Goal: Task Accomplishment & Management: Use online tool/utility

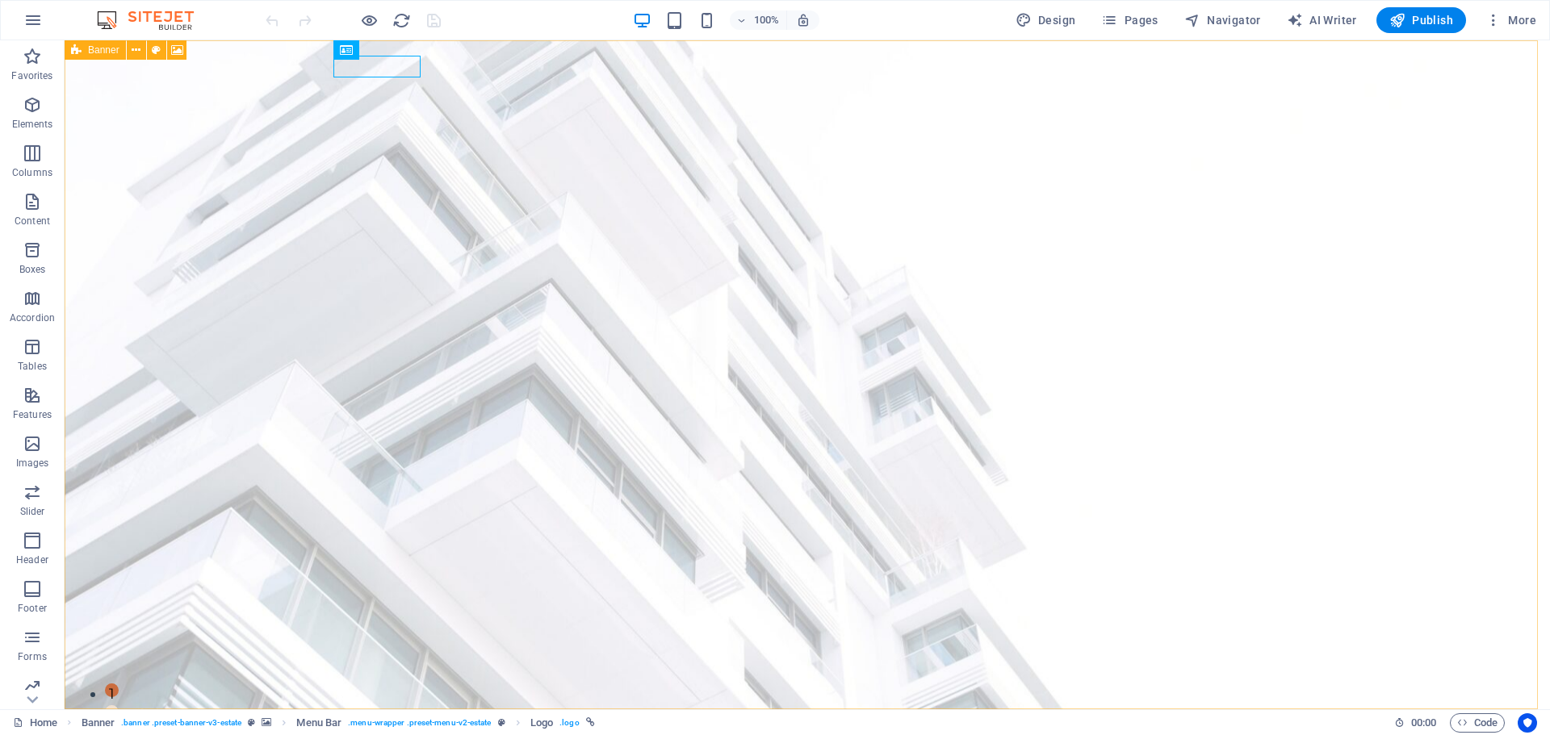
click at [90, 48] on span "Banner" at bounding box center [103, 50] width 31 height 10
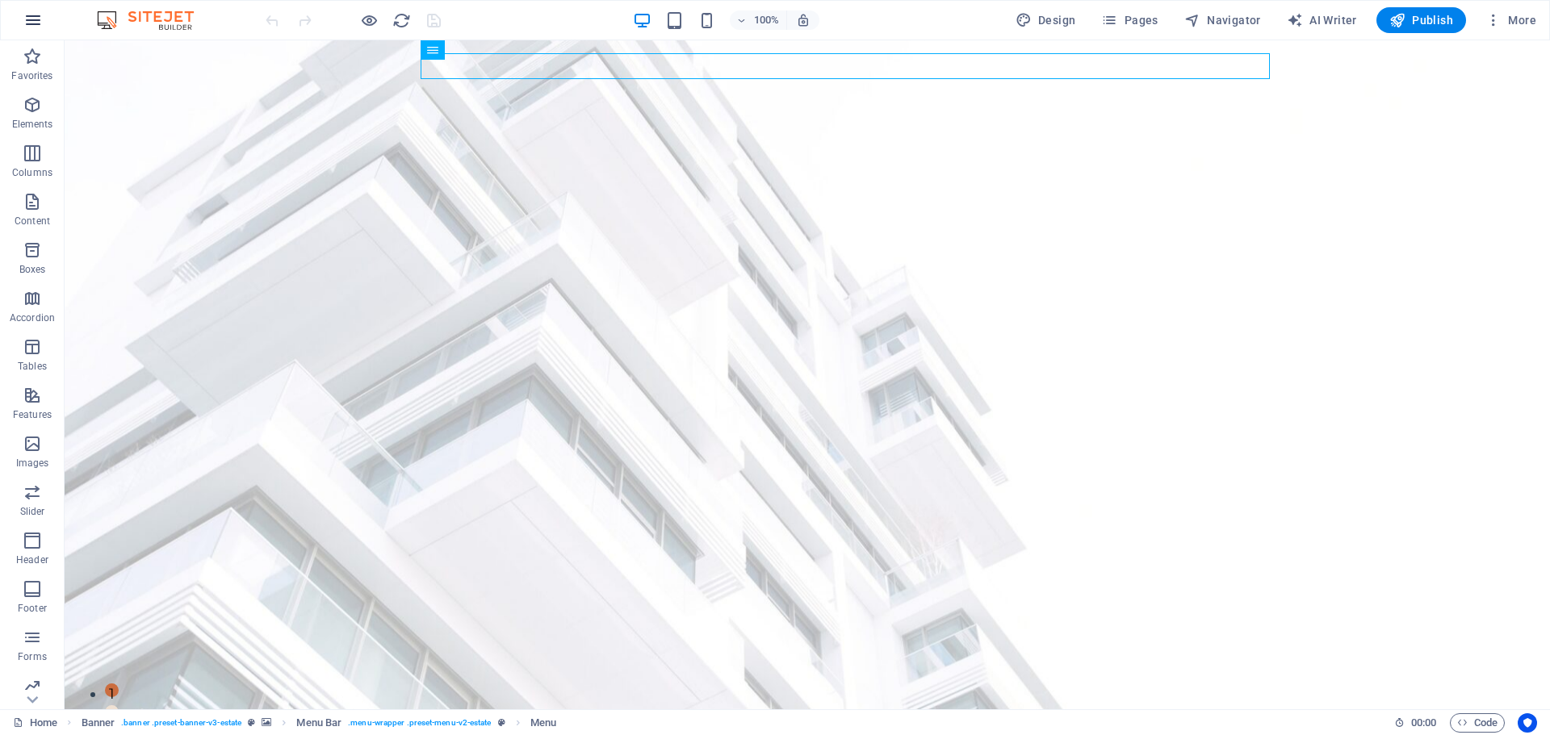
click at [23, 19] on icon "button" at bounding box center [32, 19] width 19 height 19
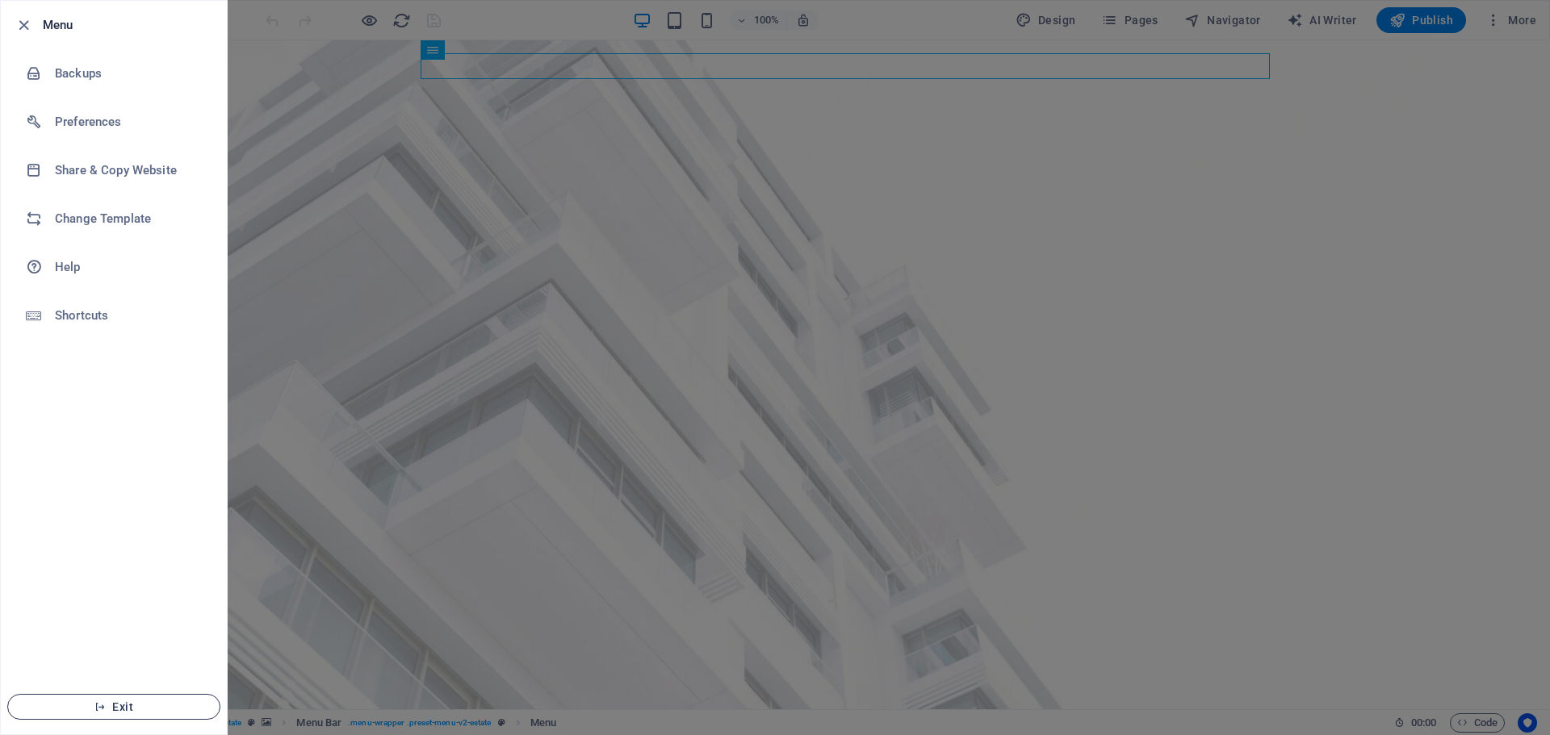
click at [100, 701] on span "Exit" at bounding box center [114, 707] width 186 height 13
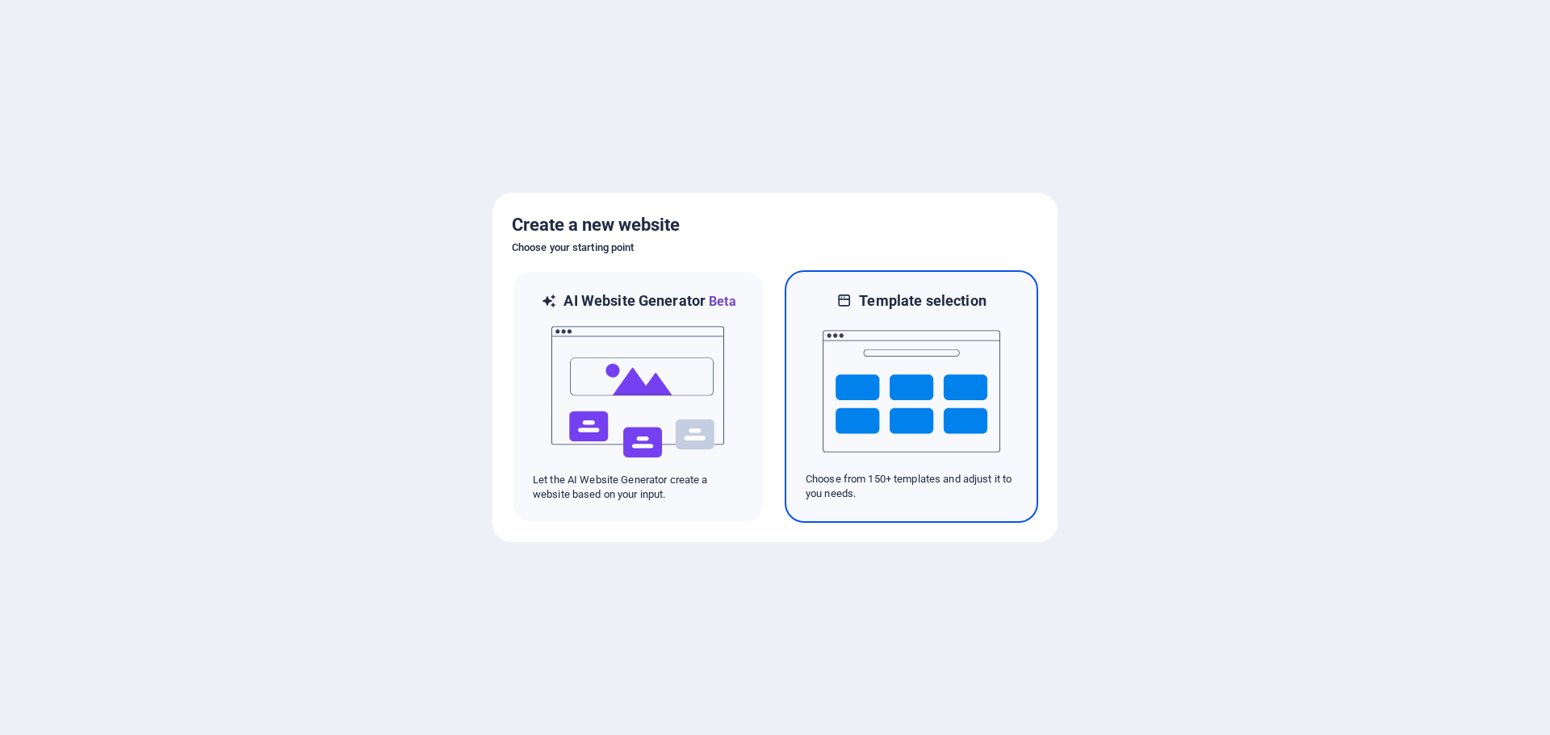
click at [841, 361] on img at bounding box center [911, 391] width 178 height 161
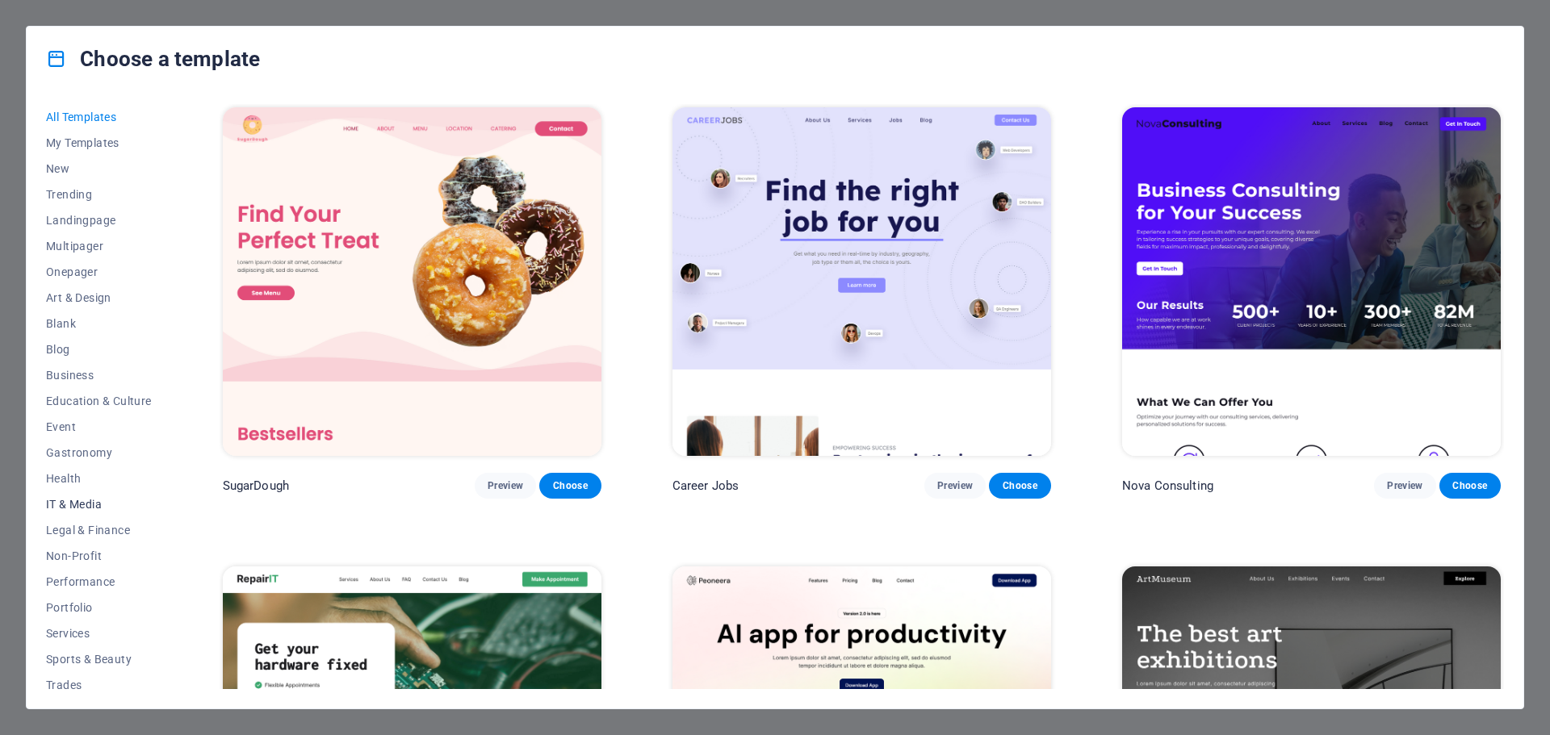
click at [91, 502] on span "IT & Media" at bounding box center [99, 504] width 106 height 13
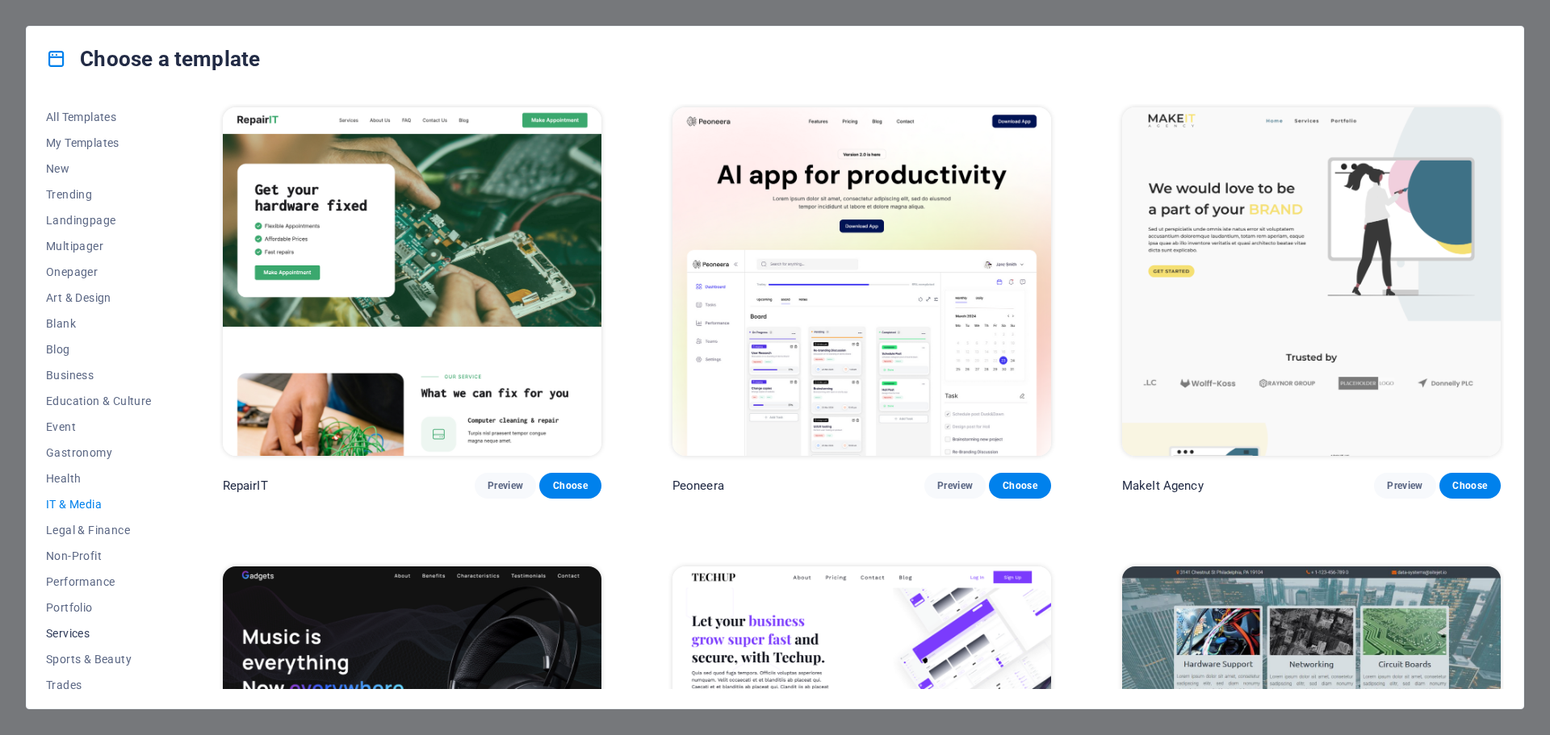
click at [72, 634] on span "Services" at bounding box center [99, 633] width 106 height 13
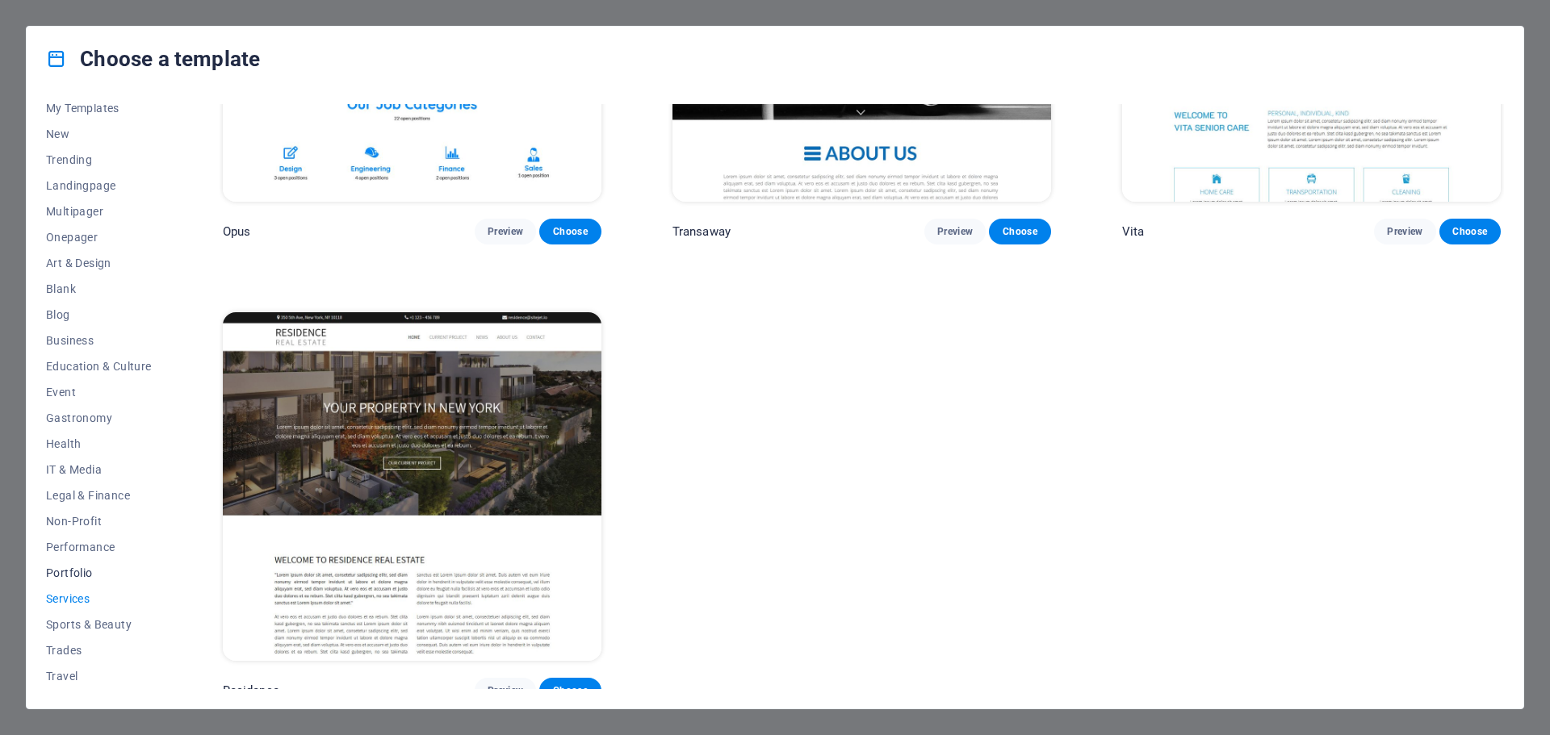
scroll to position [61, 0]
click at [71, 630] on span "Trades" at bounding box center [99, 624] width 106 height 13
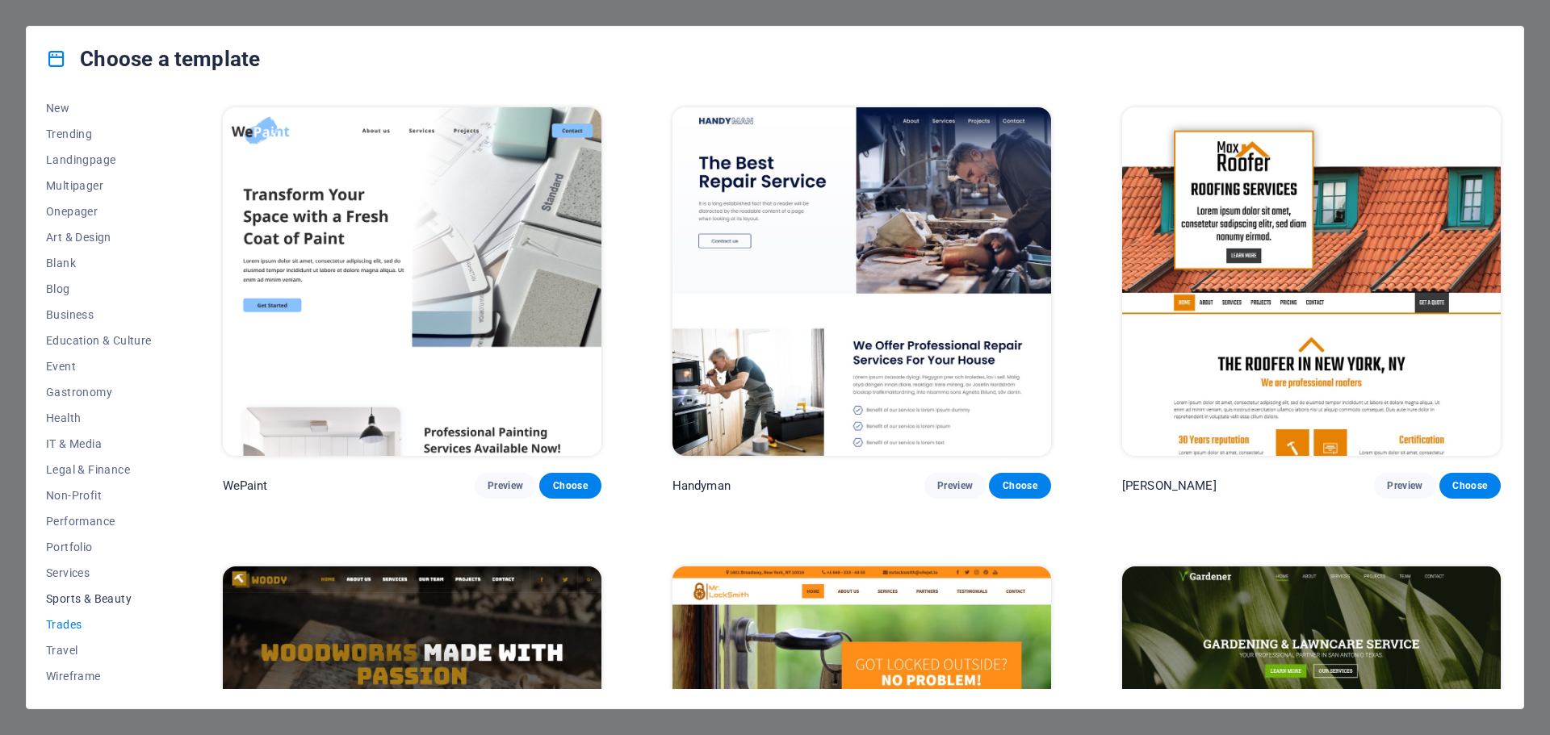
click at [95, 601] on span "Sports & Beauty" at bounding box center [99, 598] width 106 height 13
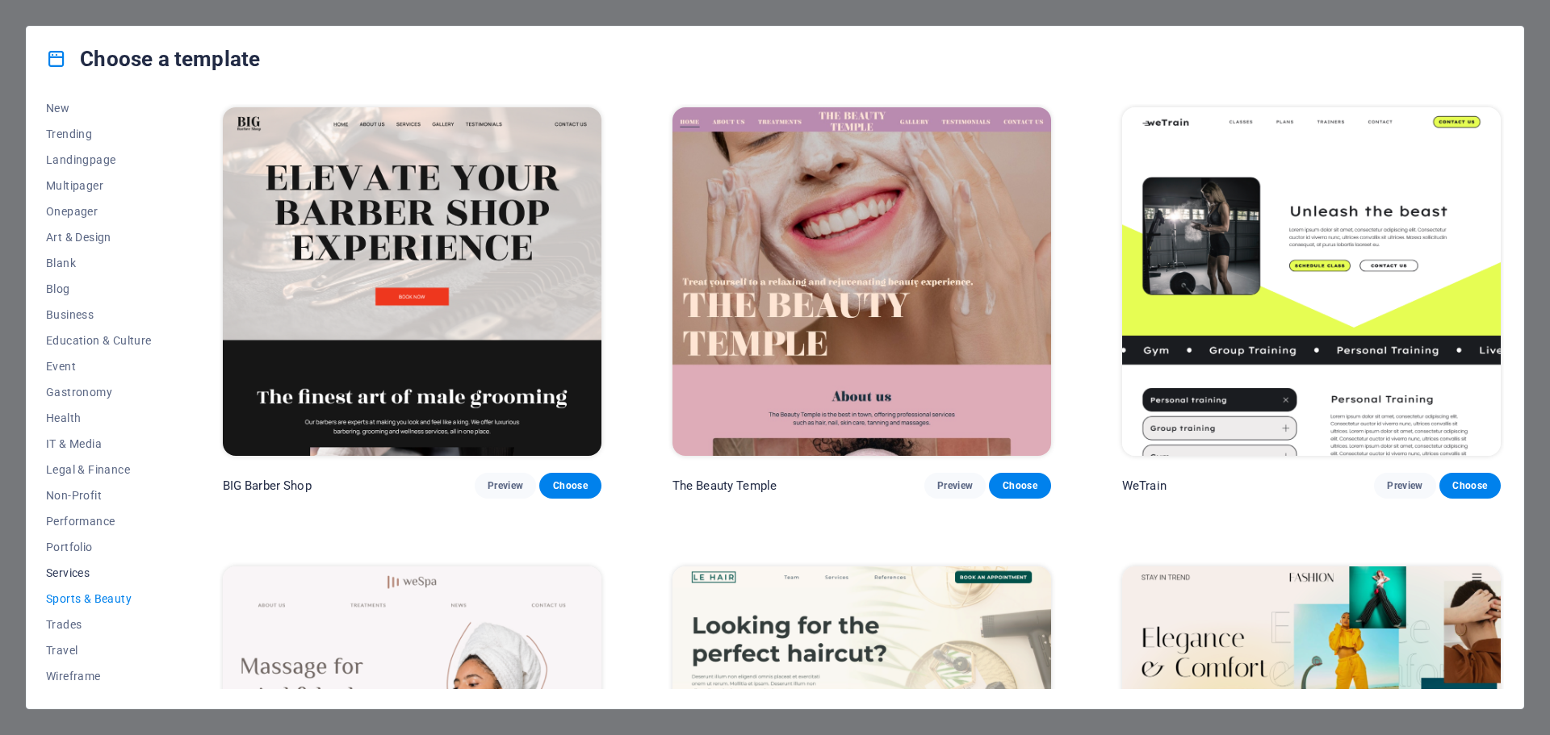
click at [61, 563] on button "Services" at bounding box center [99, 573] width 106 height 26
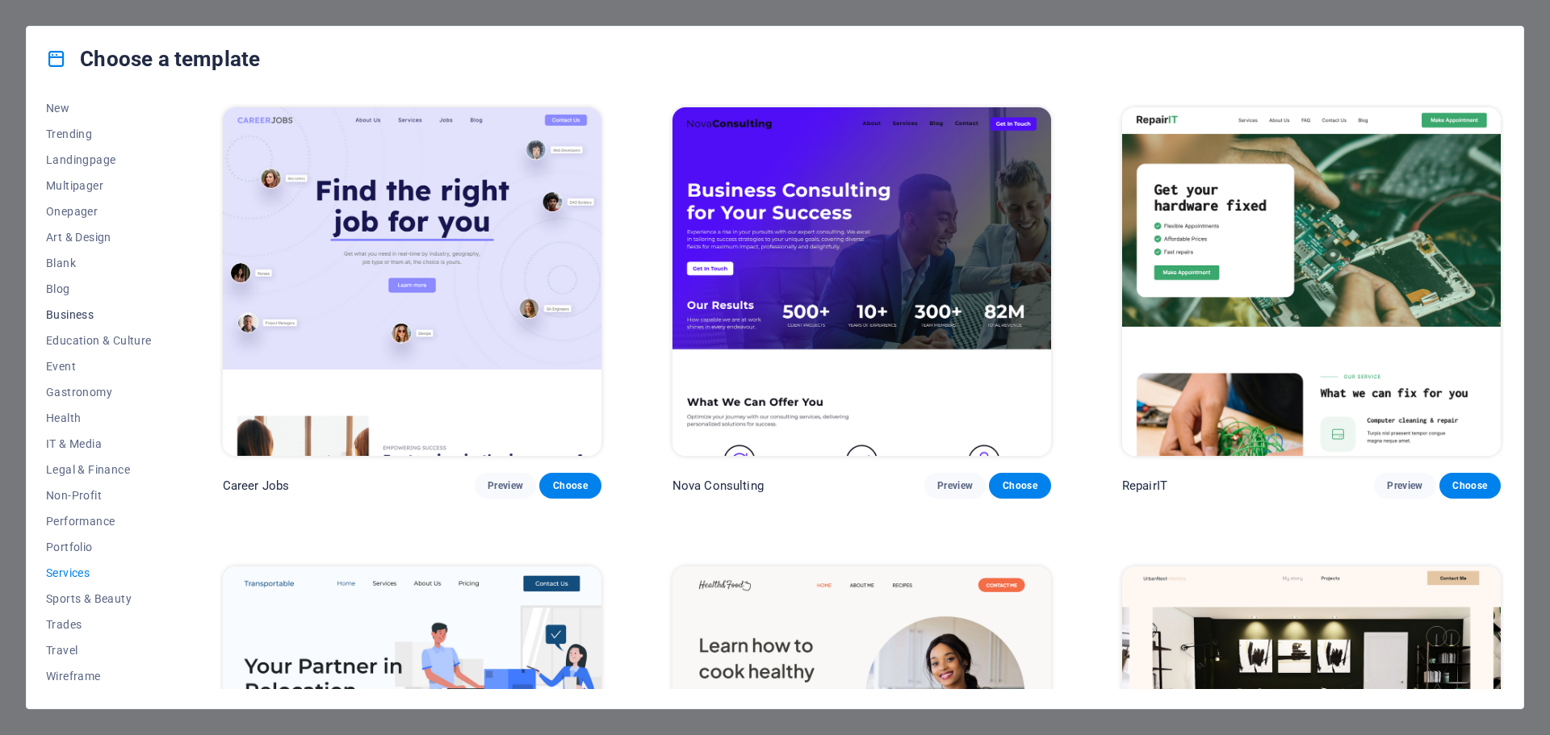
click at [75, 321] on button "Business" at bounding box center [99, 315] width 106 height 26
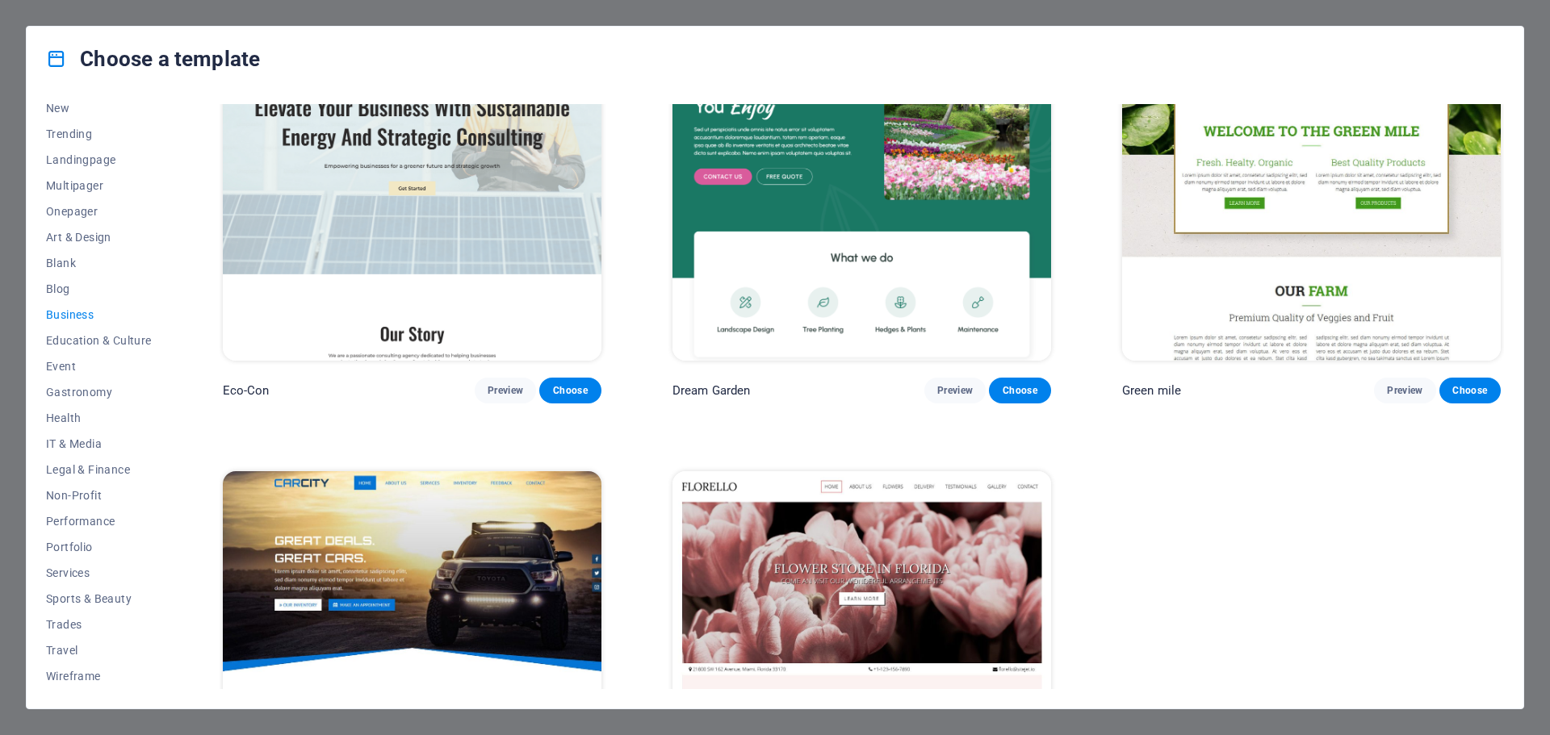
scroll to position [242, 0]
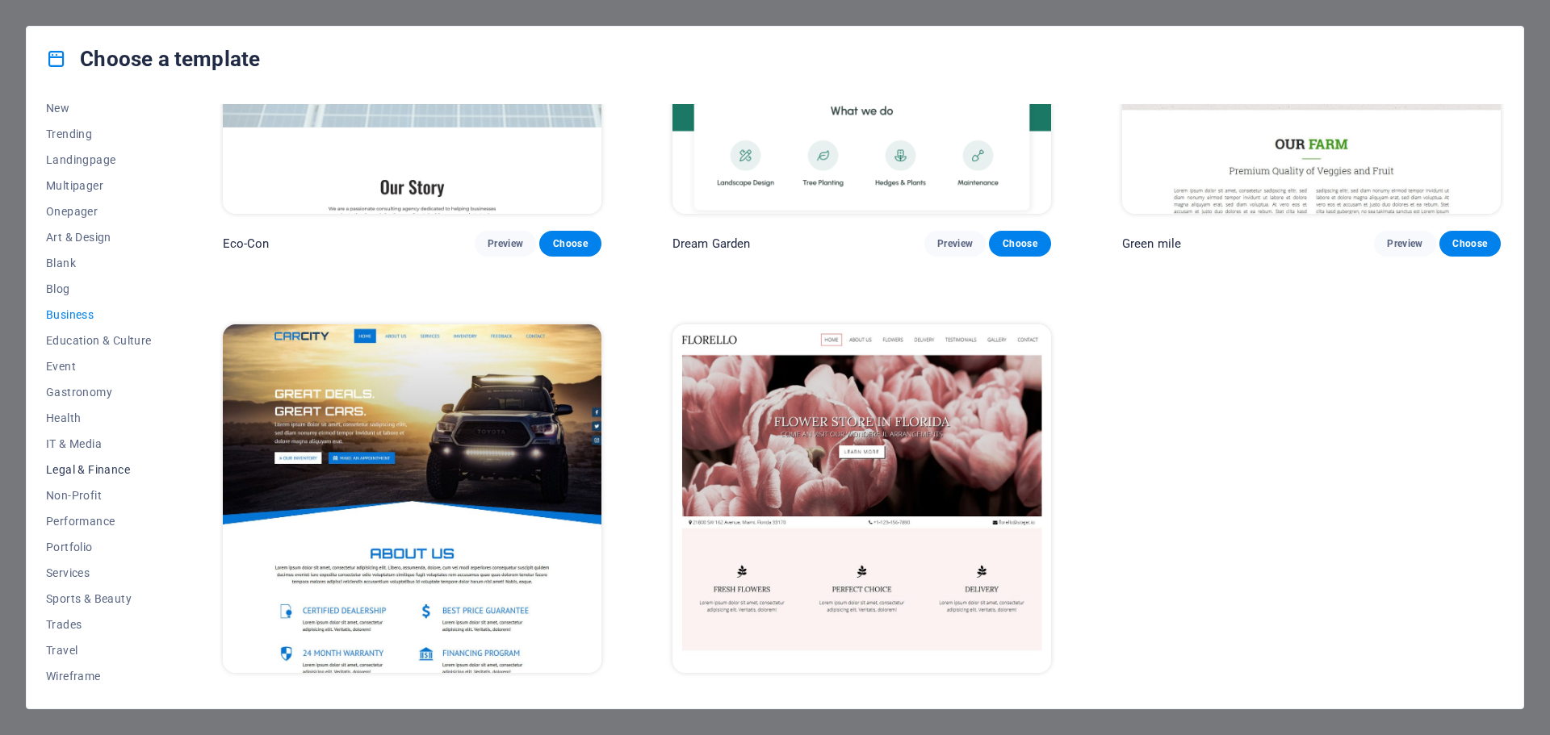
click at [103, 458] on button "Legal & Finance" at bounding box center [99, 470] width 106 height 26
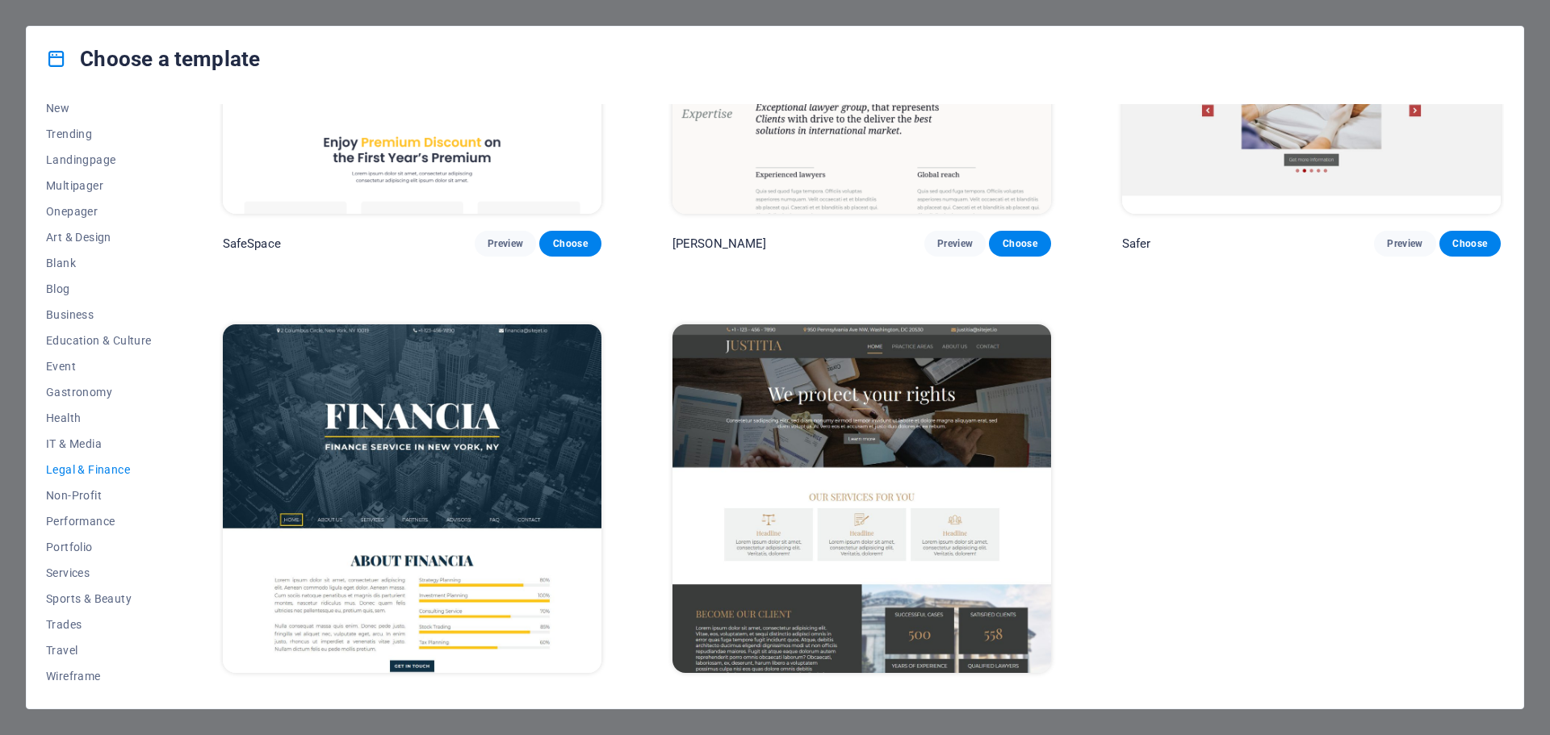
scroll to position [0, 0]
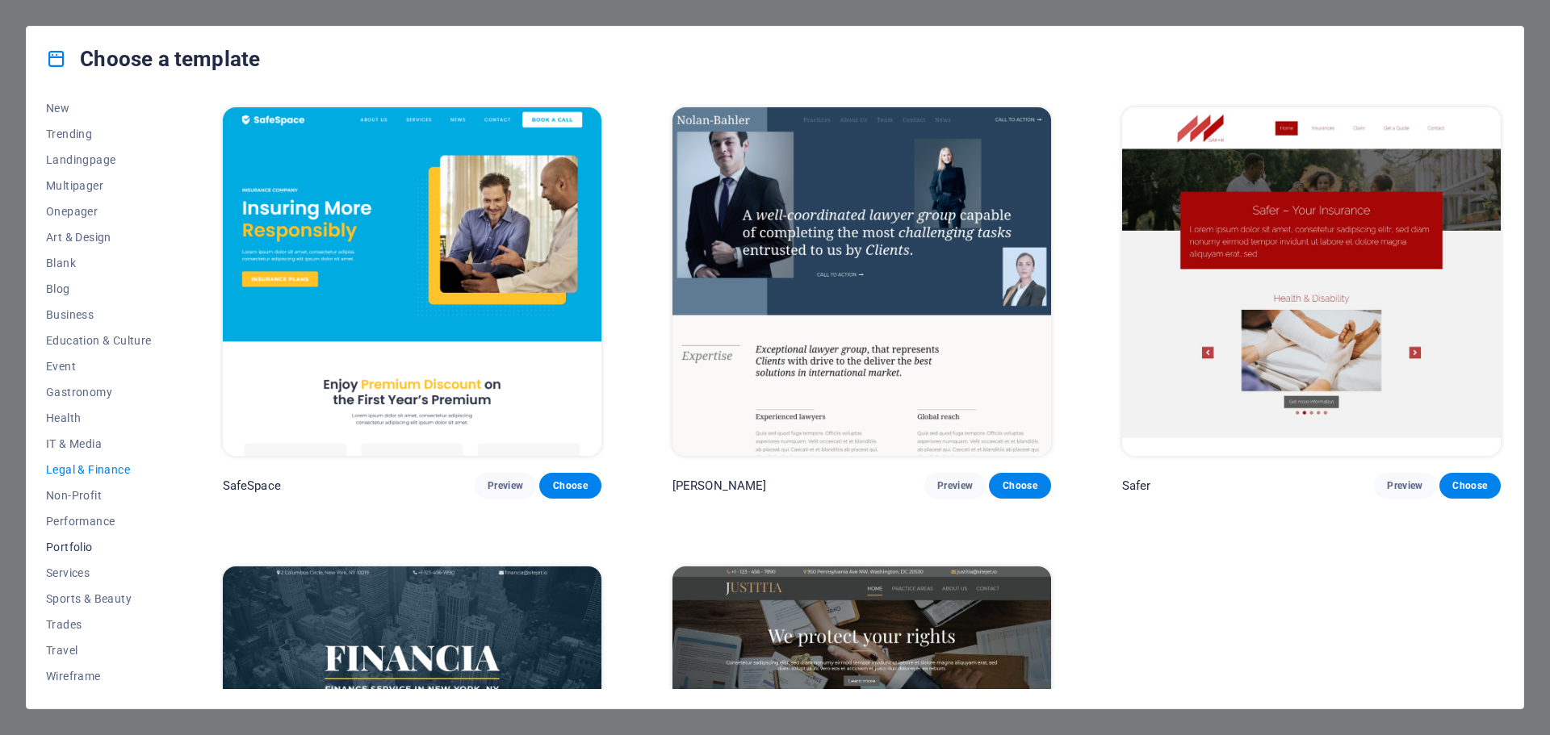
click at [80, 550] on span "Portfolio" at bounding box center [99, 547] width 106 height 13
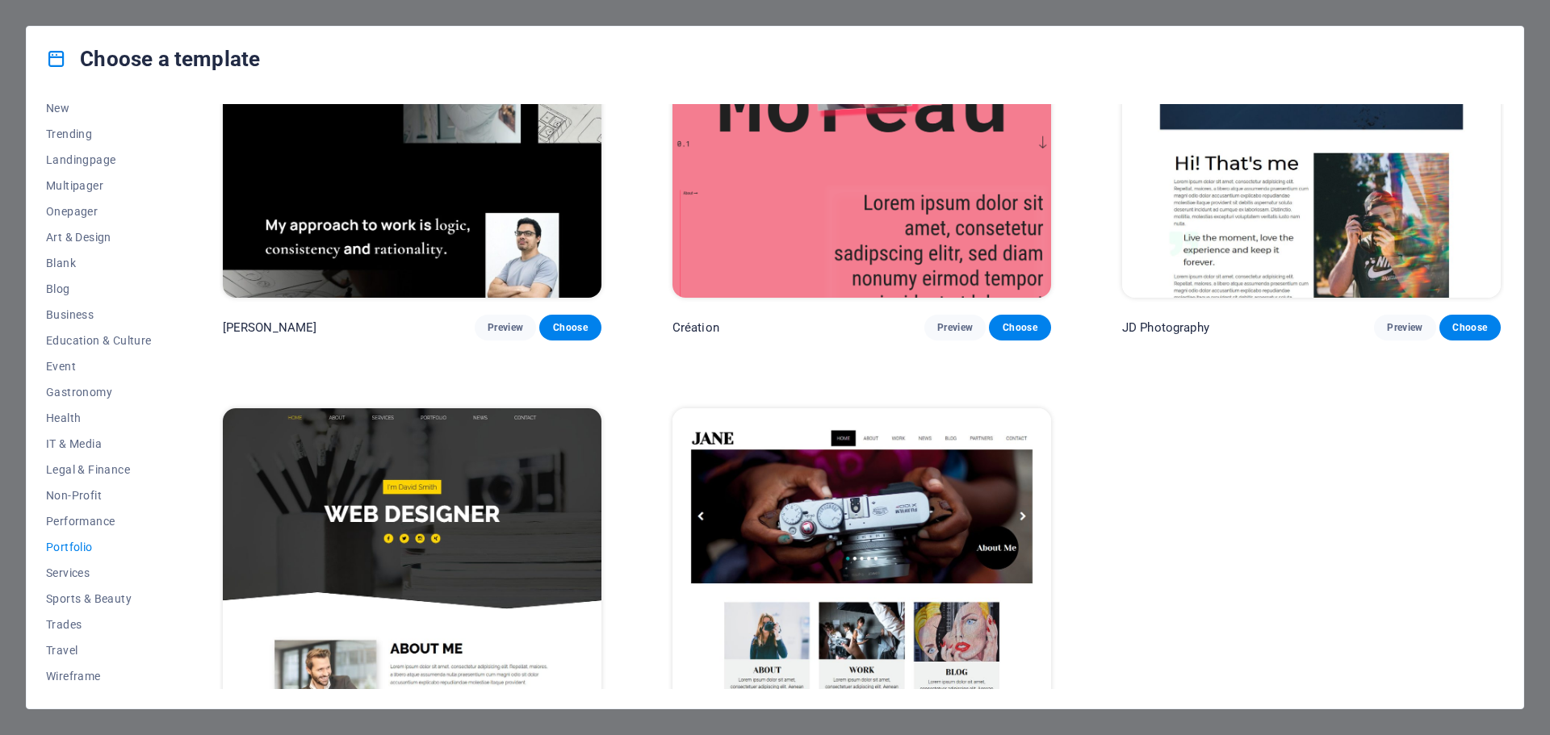
scroll to position [723, 0]
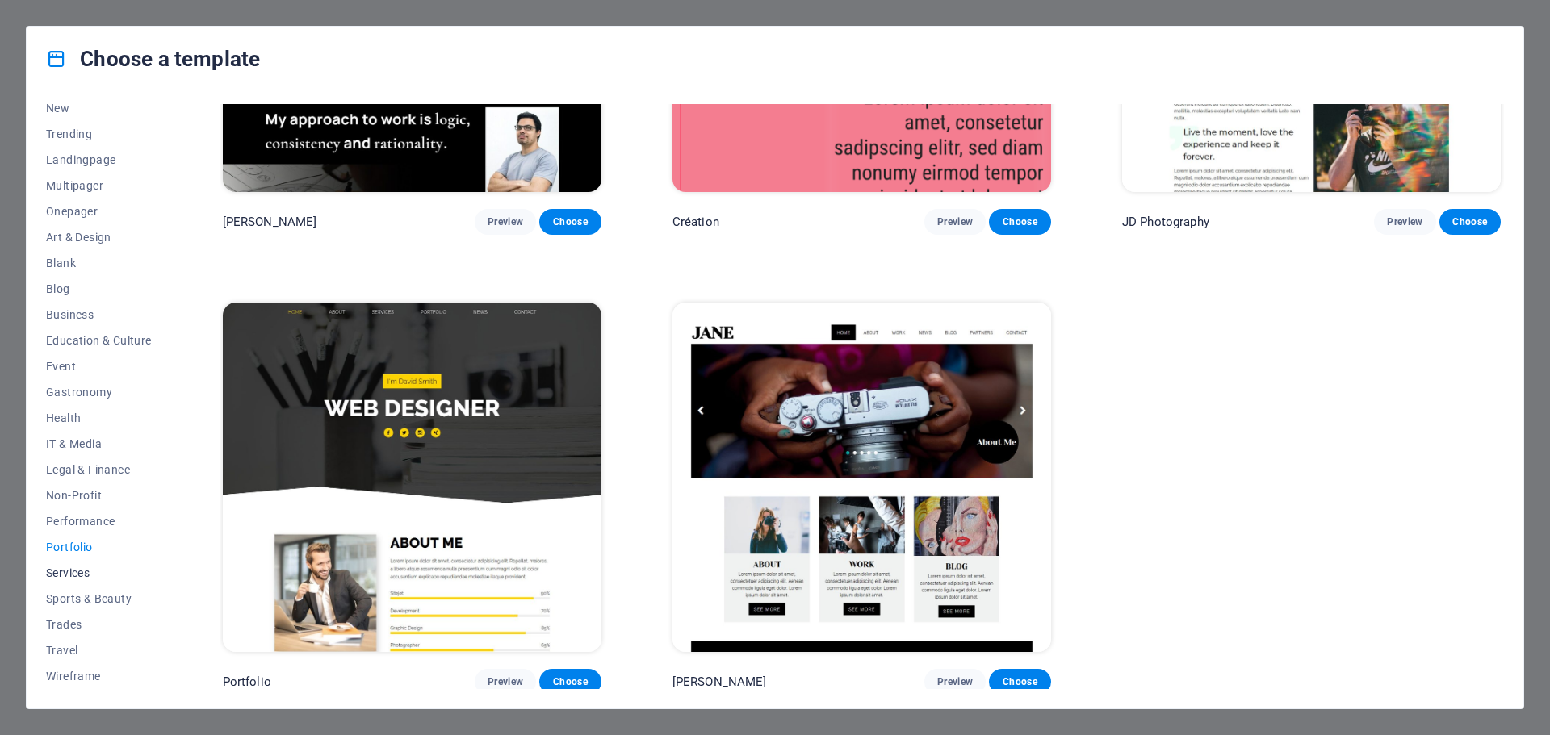
click at [77, 574] on span "Services" at bounding box center [99, 573] width 106 height 13
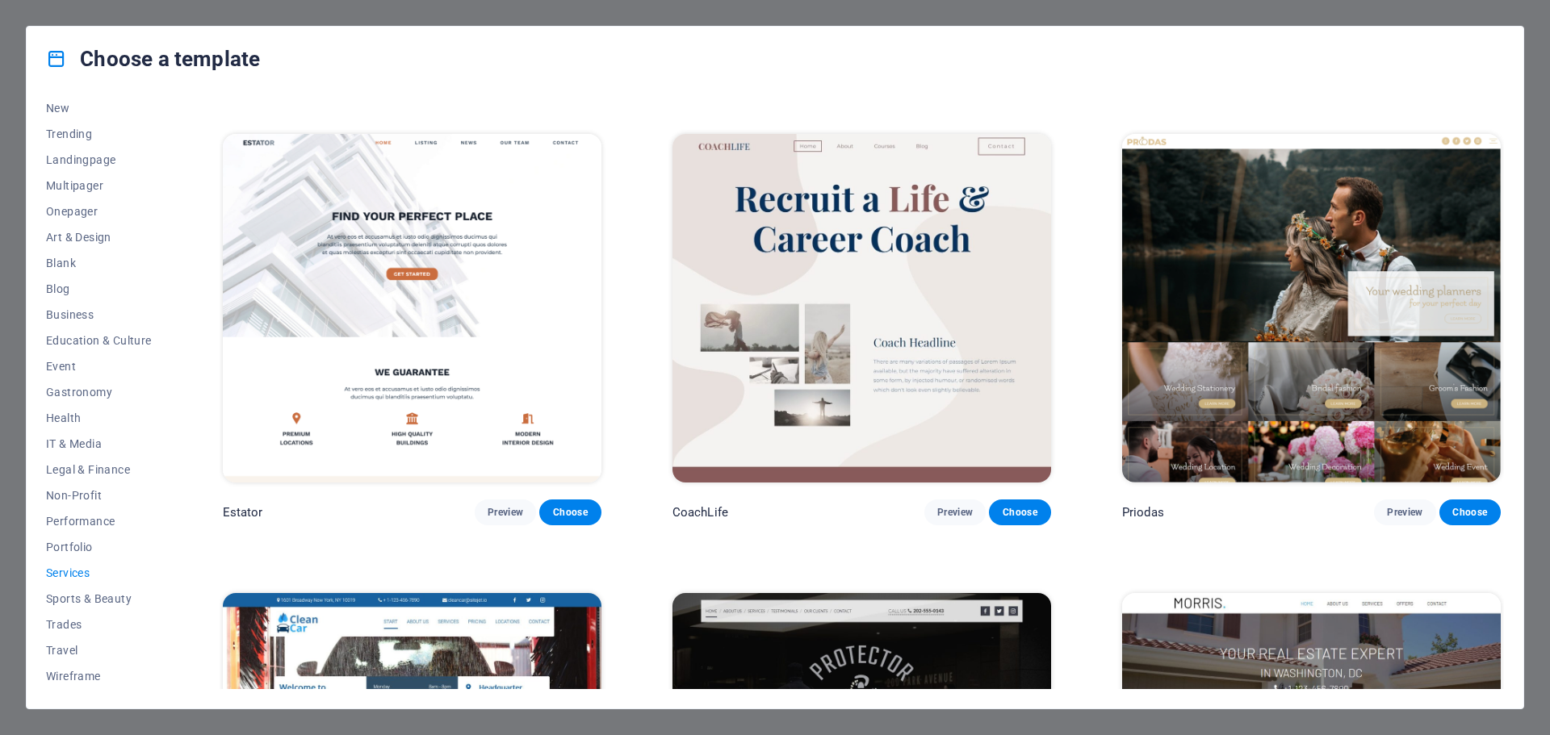
scroll to position [1453, 0]
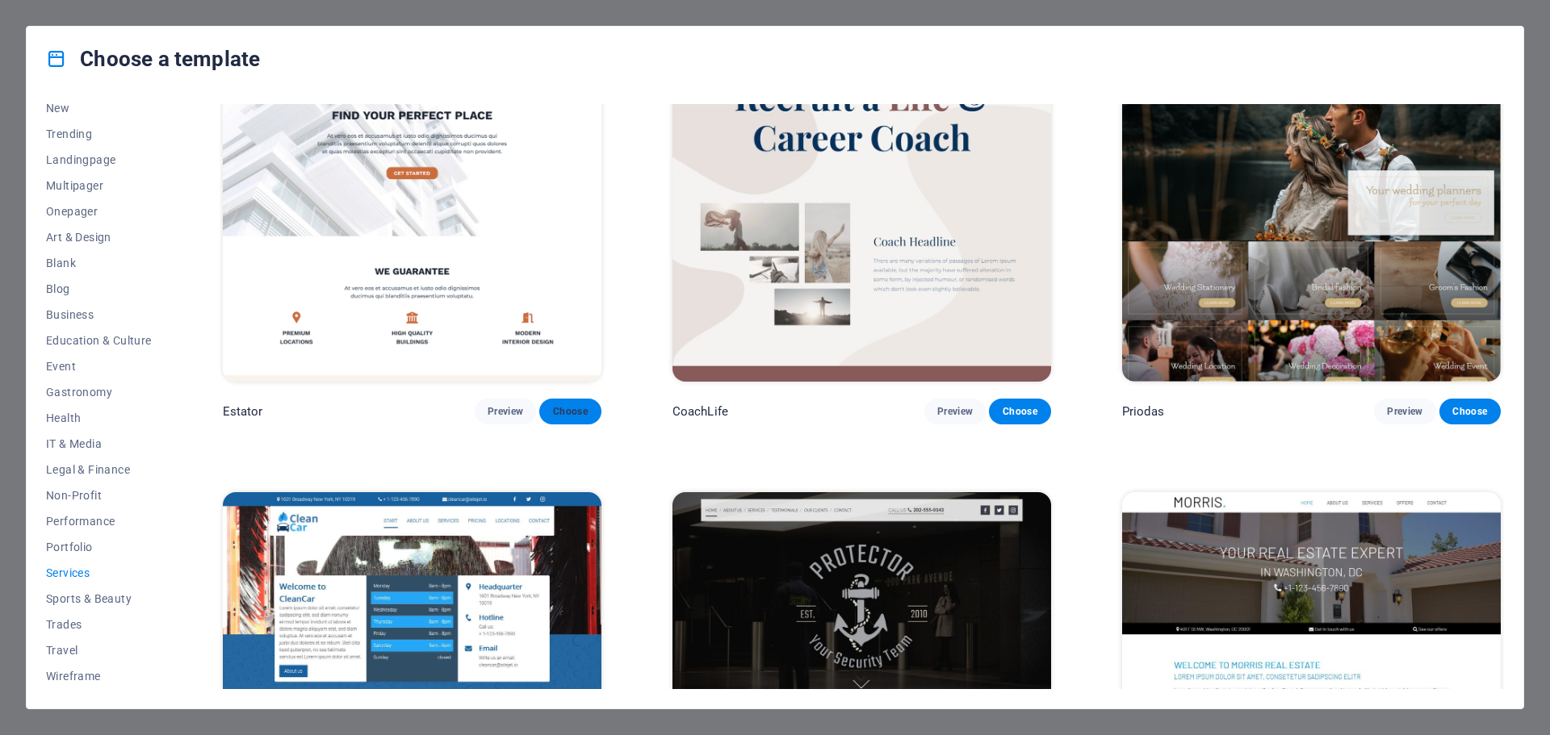
click at [569, 406] on span "Choose" at bounding box center [570, 411] width 36 height 13
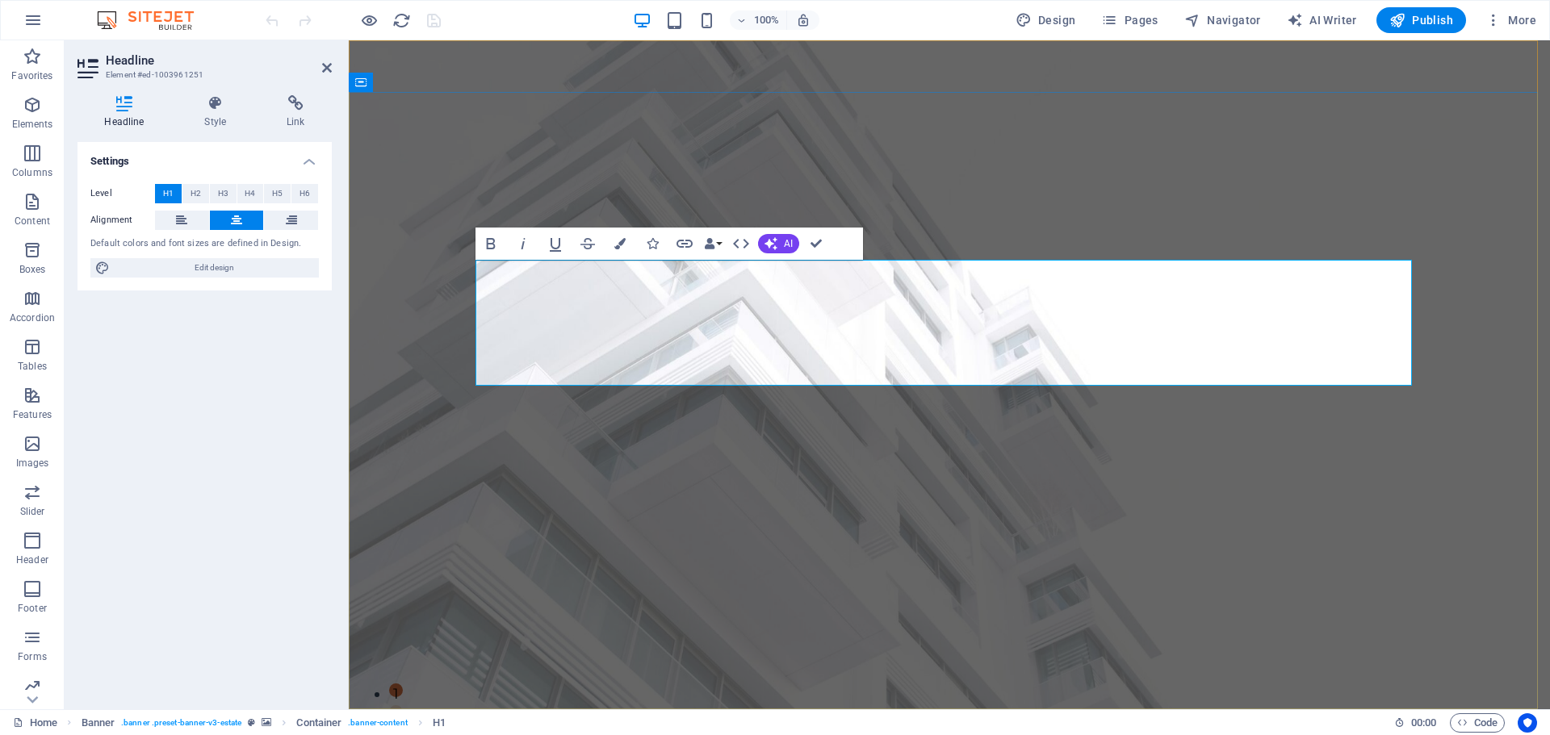
drag, startPoint x: 1043, startPoint y: 361, endPoint x: 530, endPoint y: 324, distance: 513.9
click at [192, 193] on span "H2" at bounding box center [195, 193] width 10 height 19
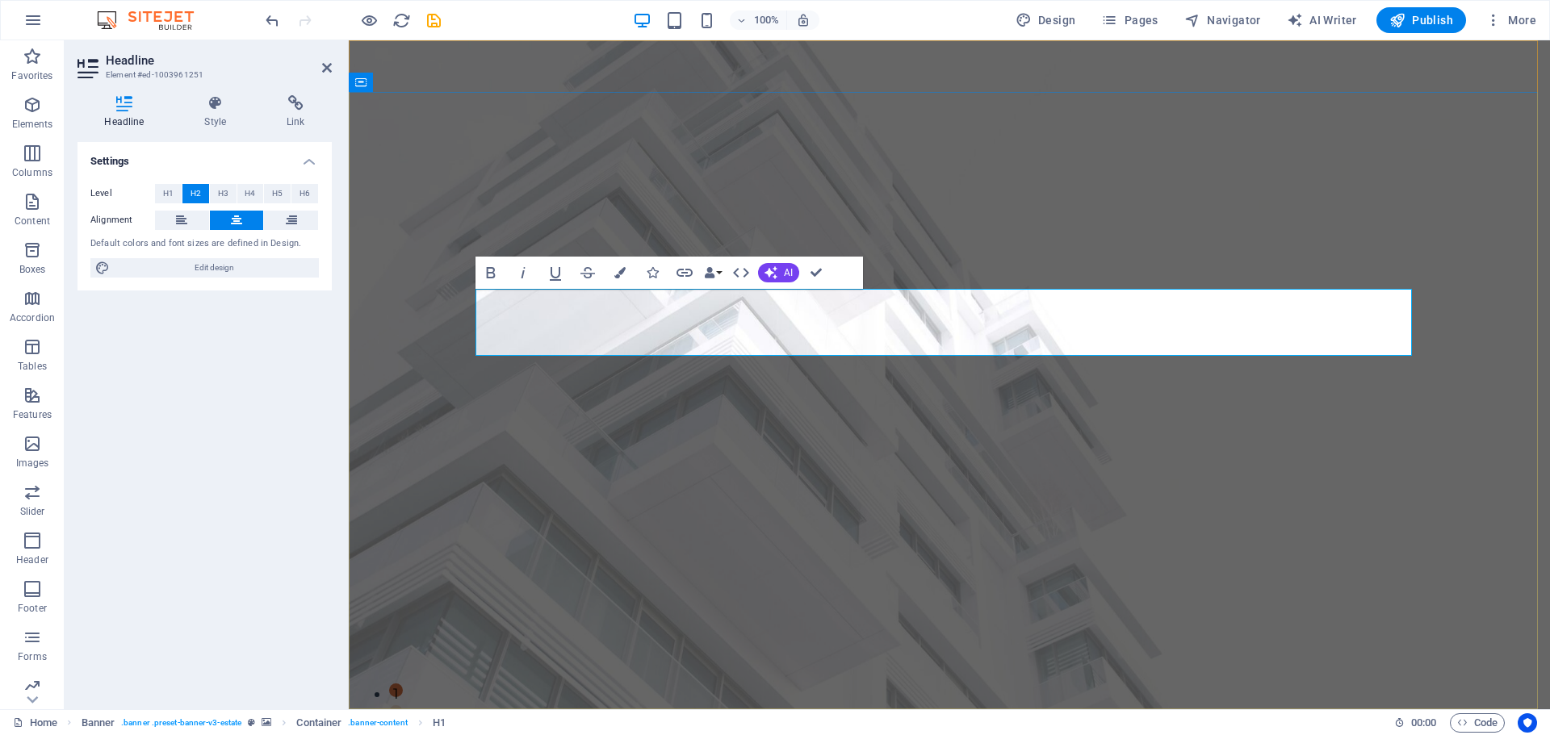
click at [169, 194] on span "H1" at bounding box center [168, 193] width 10 height 19
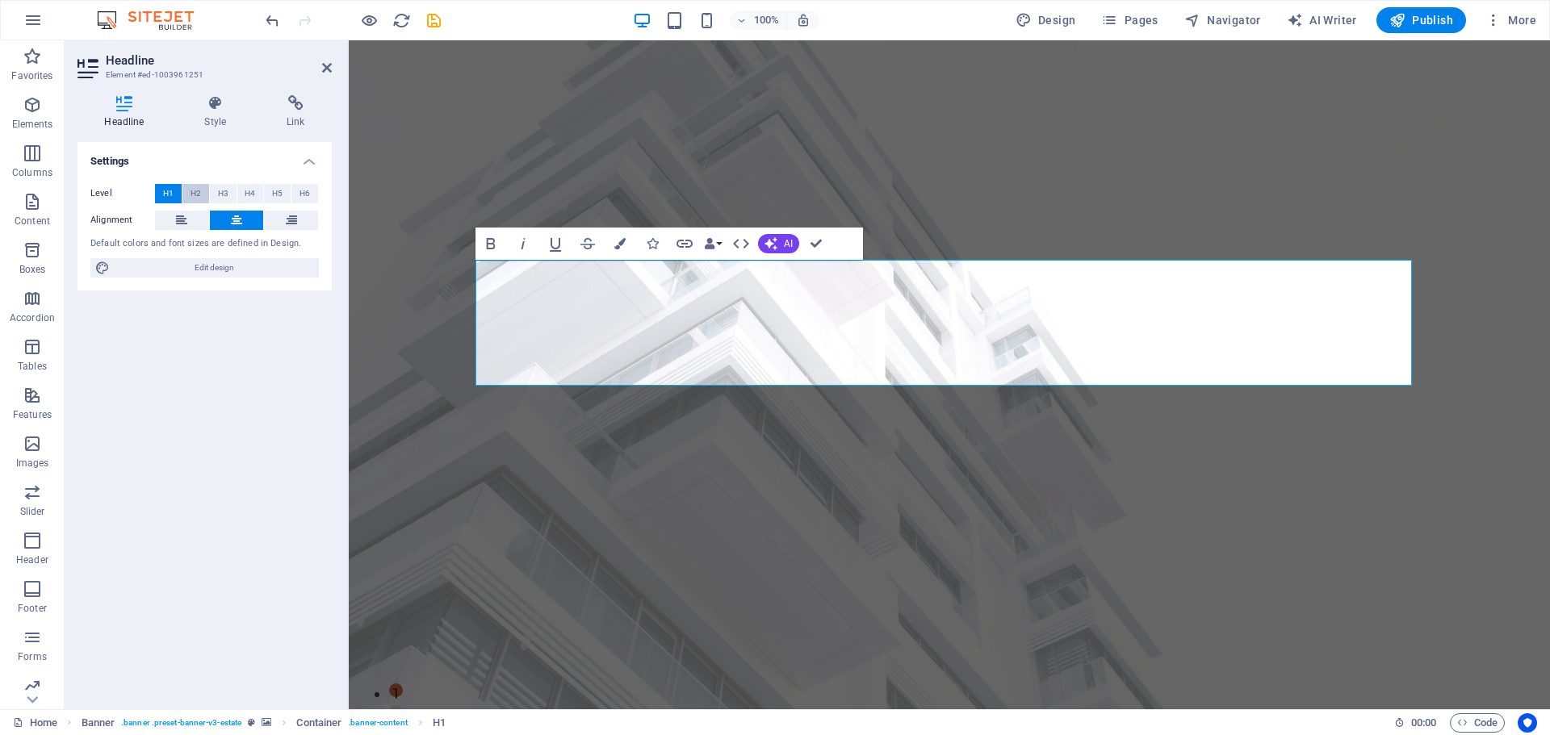
click at [202, 195] on button "H2" at bounding box center [195, 193] width 27 height 19
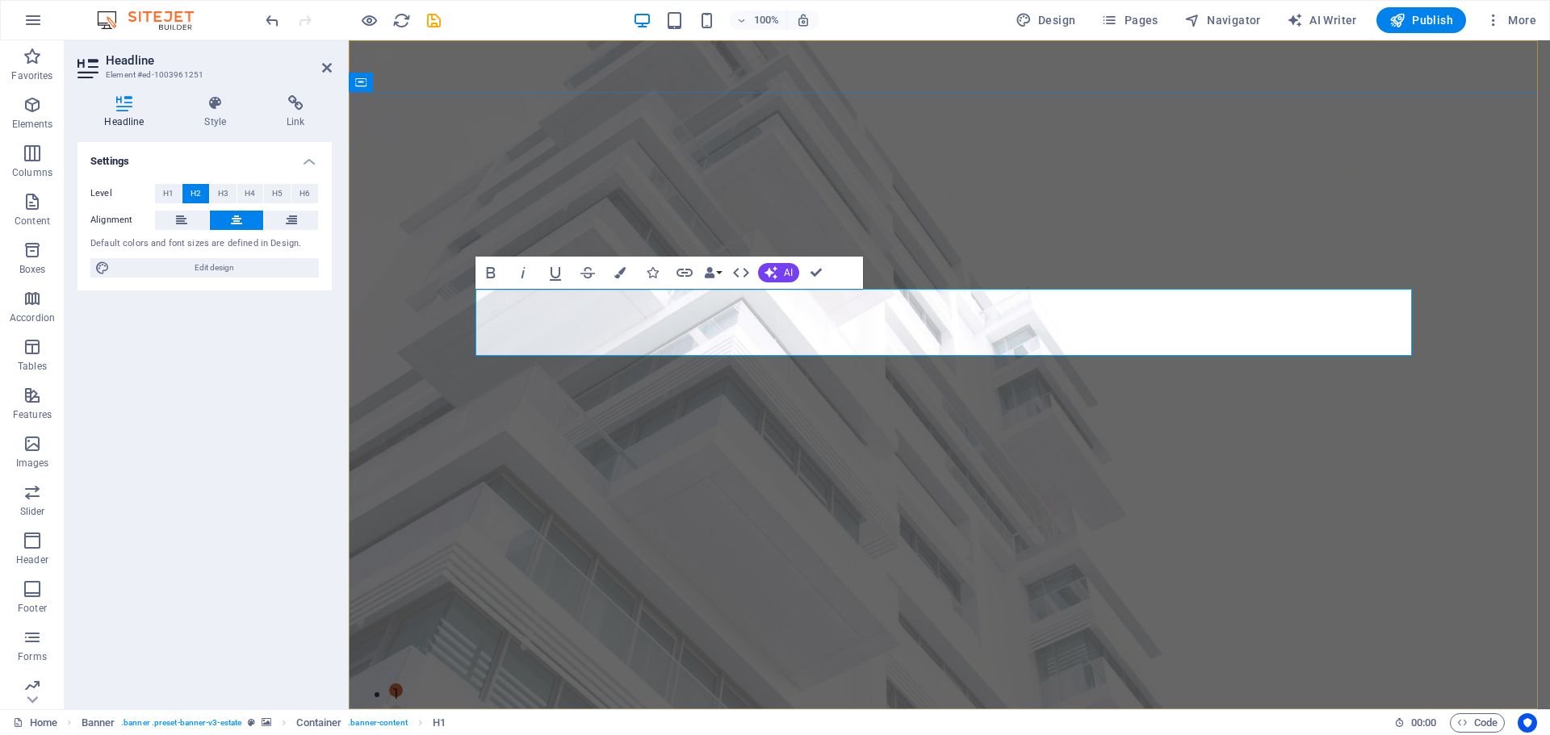
click at [229, 190] on button "H3" at bounding box center [223, 193] width 27 height 19
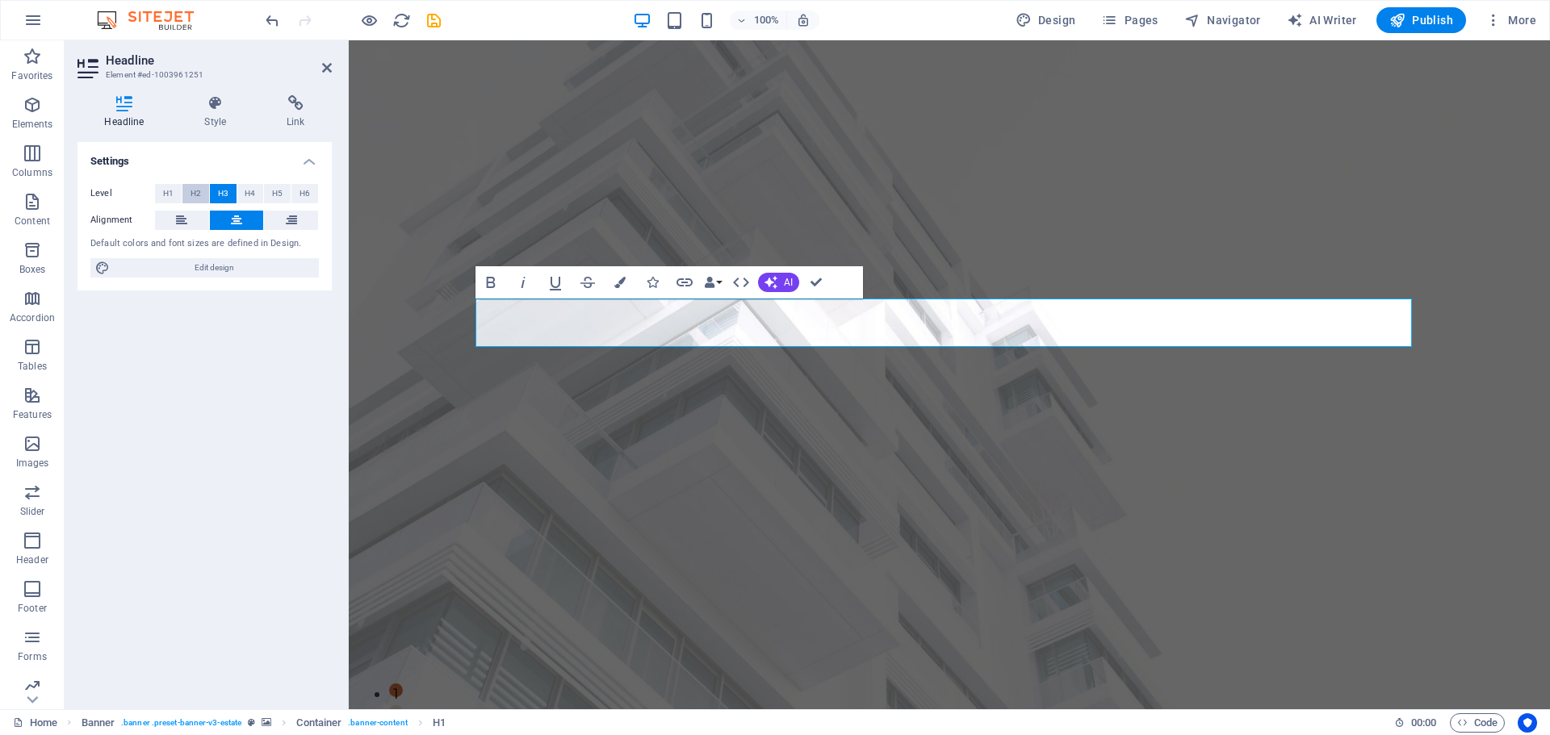
click at [186, 194] on button "H2" at bounding box center [195, 193] width 27 height 19
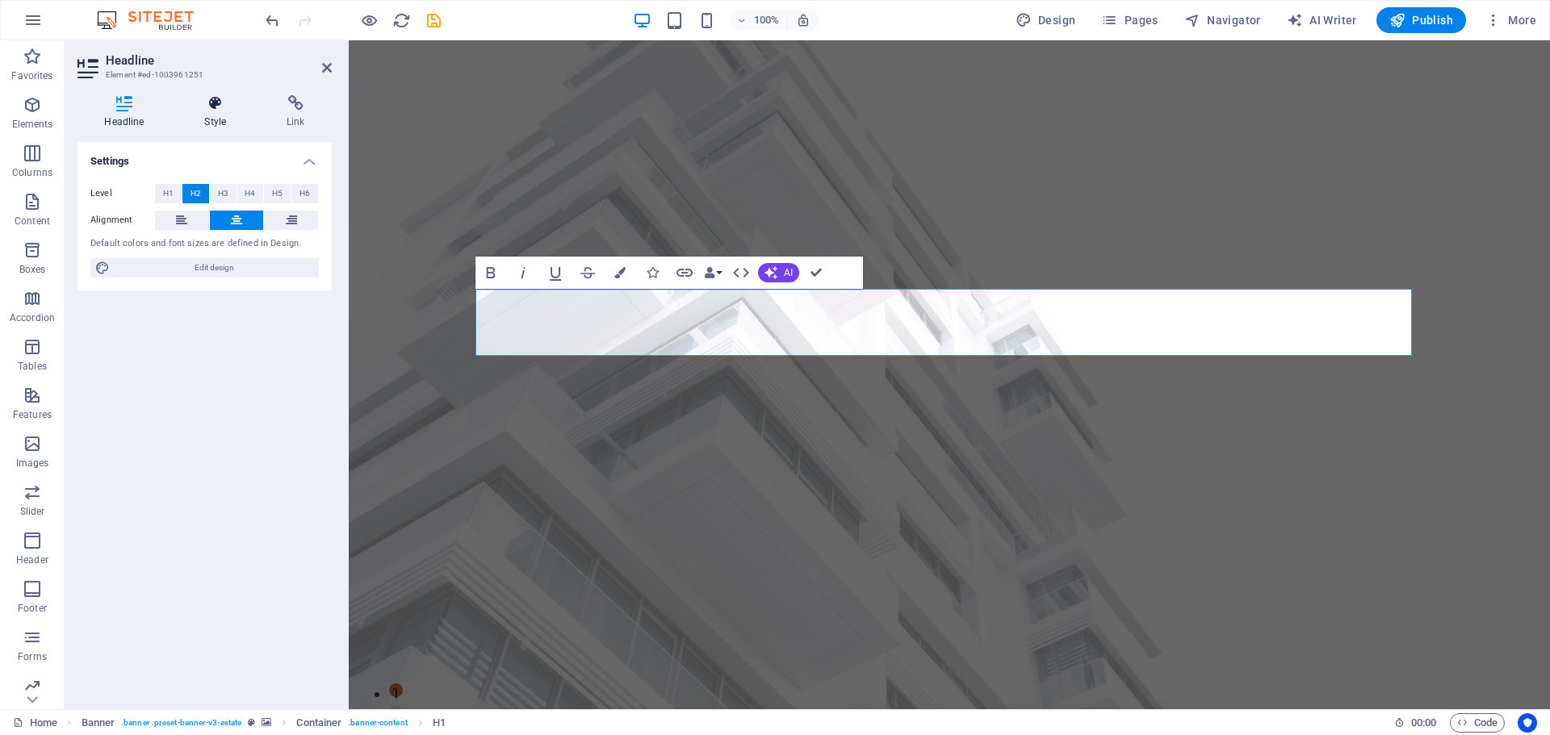
click at [219, 118] on h4 "Style" at bounding box center [219, 112] width 82 height 34
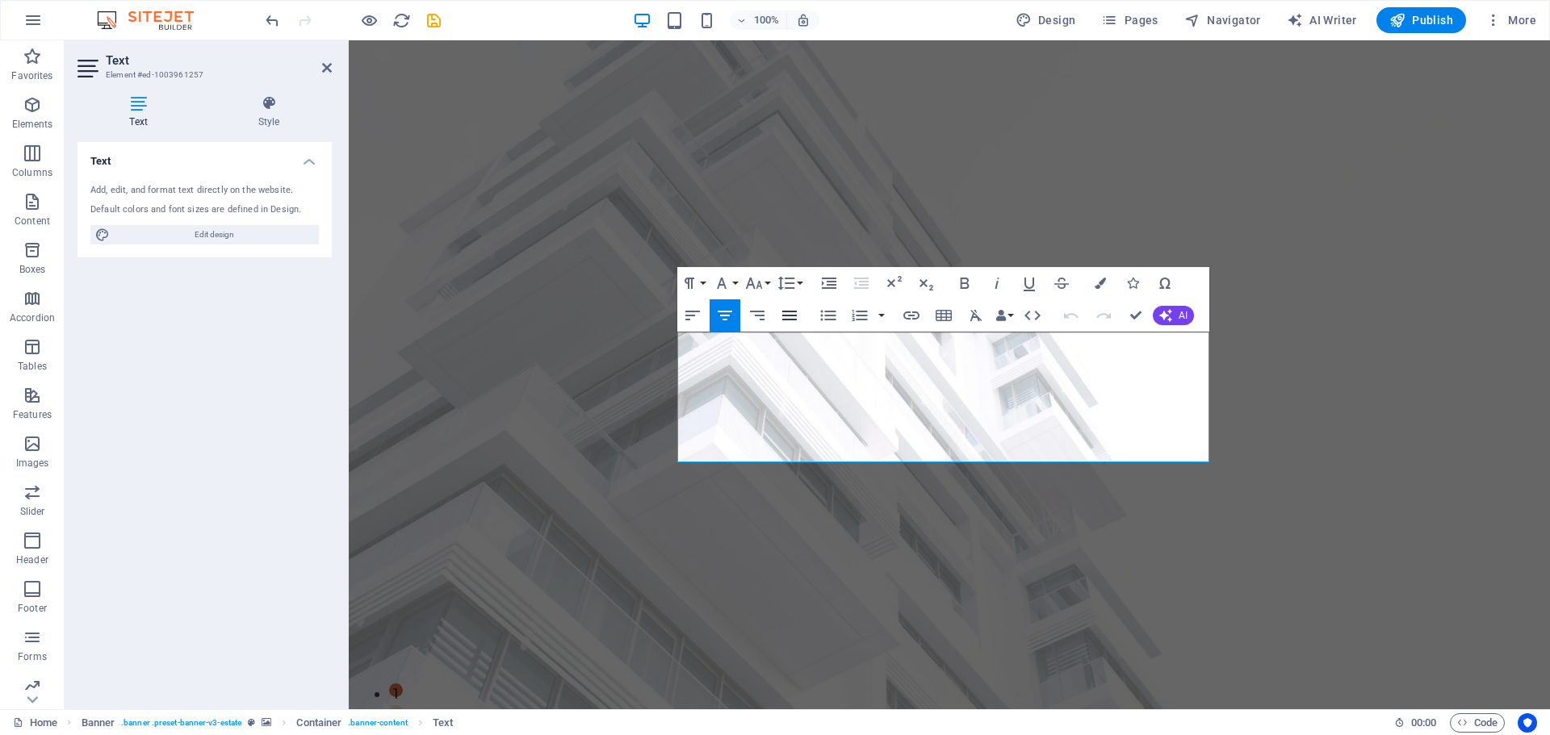
click at [782, 317] on icon "button" at bounding box center [789, 315] width 19 height 19
drag, startPoint x: 895, startPoint y: 387, endPoint x: 687, endPoint y: 345, distance: 212.4
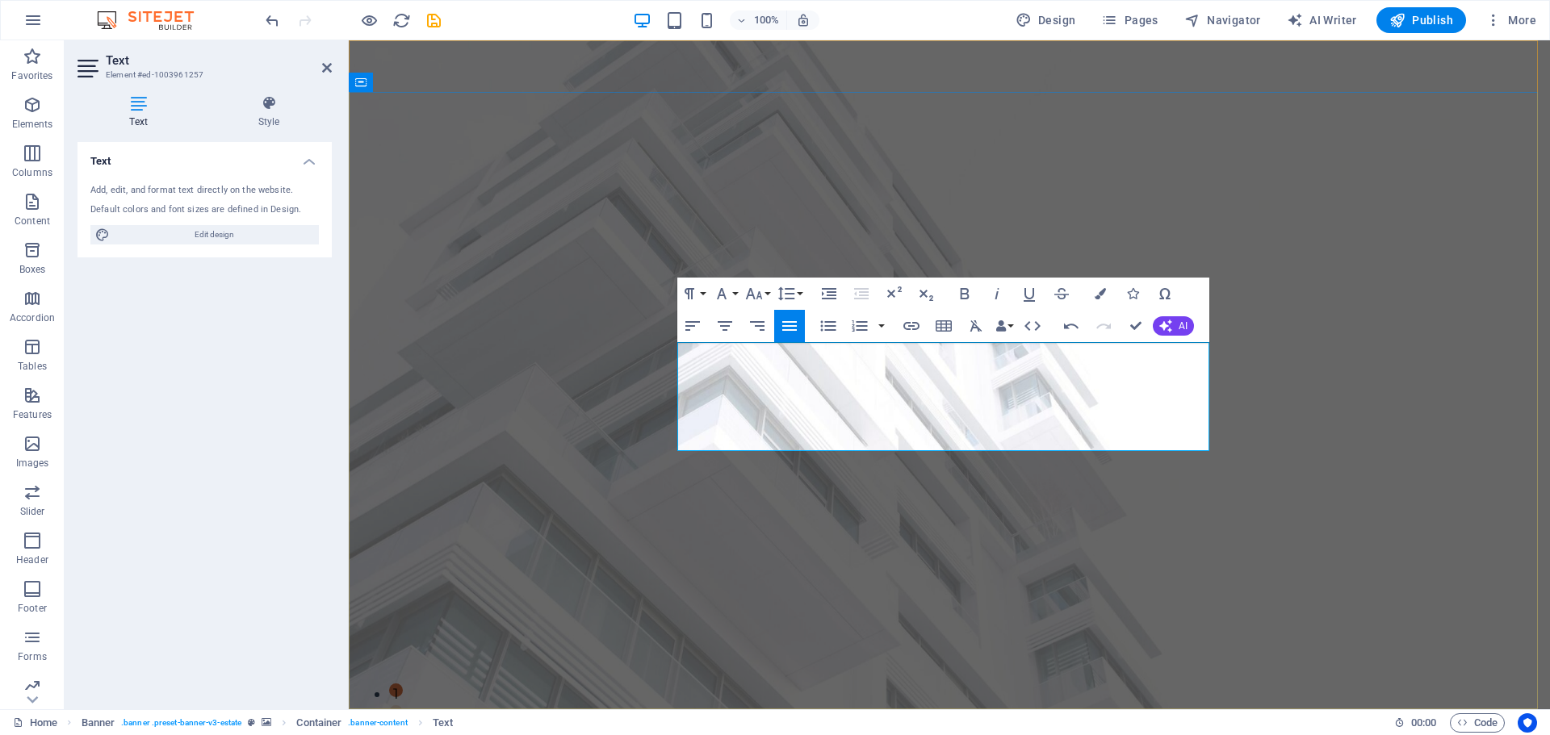
drag, startPoint x: 803, startPoint y: 394, endPoint x: 929, endPoint y: 401, distance: 126.1
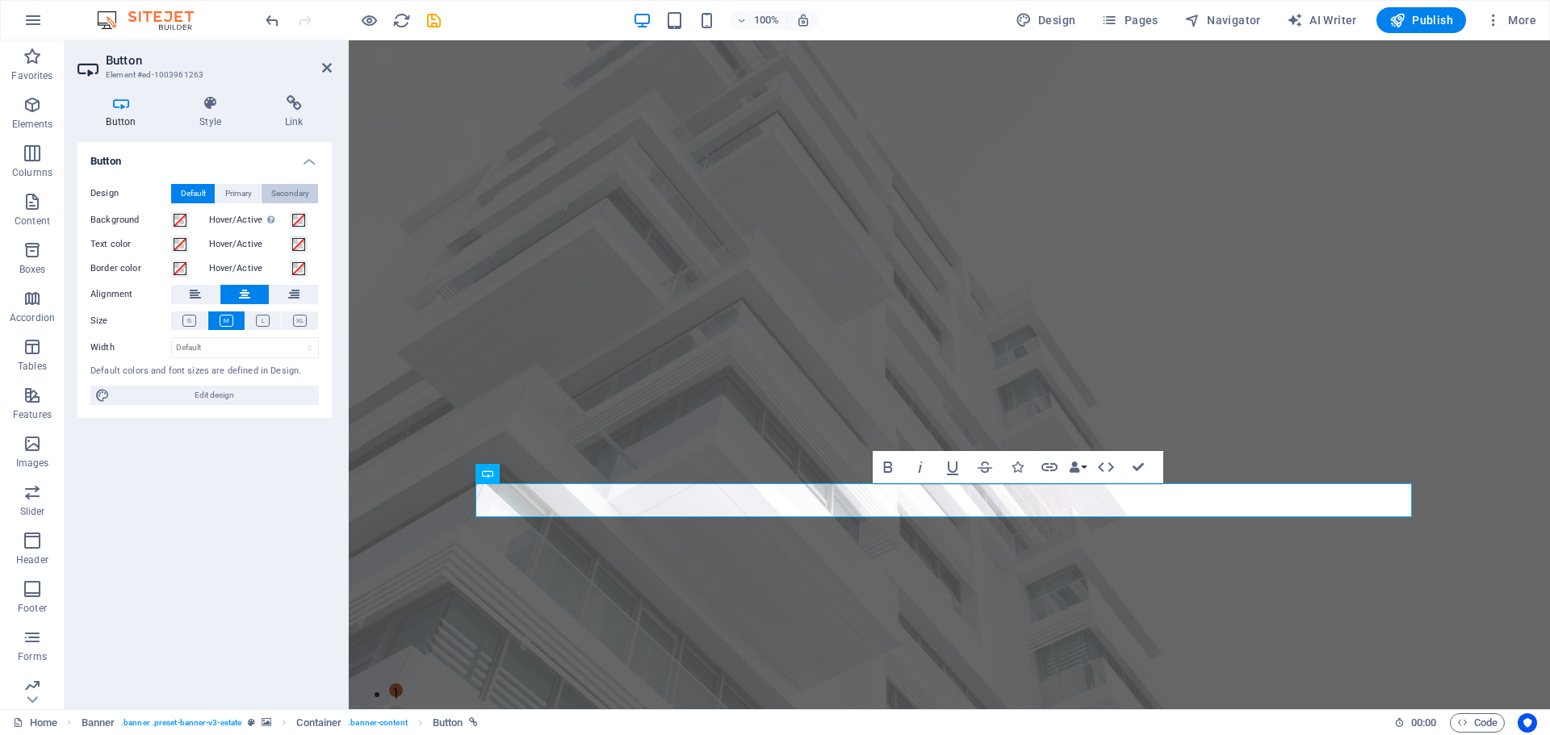
click at [292, 193] on span "Secondary" at bounding box center [290, 193] width 38 height 19
click at [212, 192] on button "Default" at bounding box center [193, 193] width 44 height 19
click at [324, 73] on icon at bounding box center [327, 67] width 10 height 13
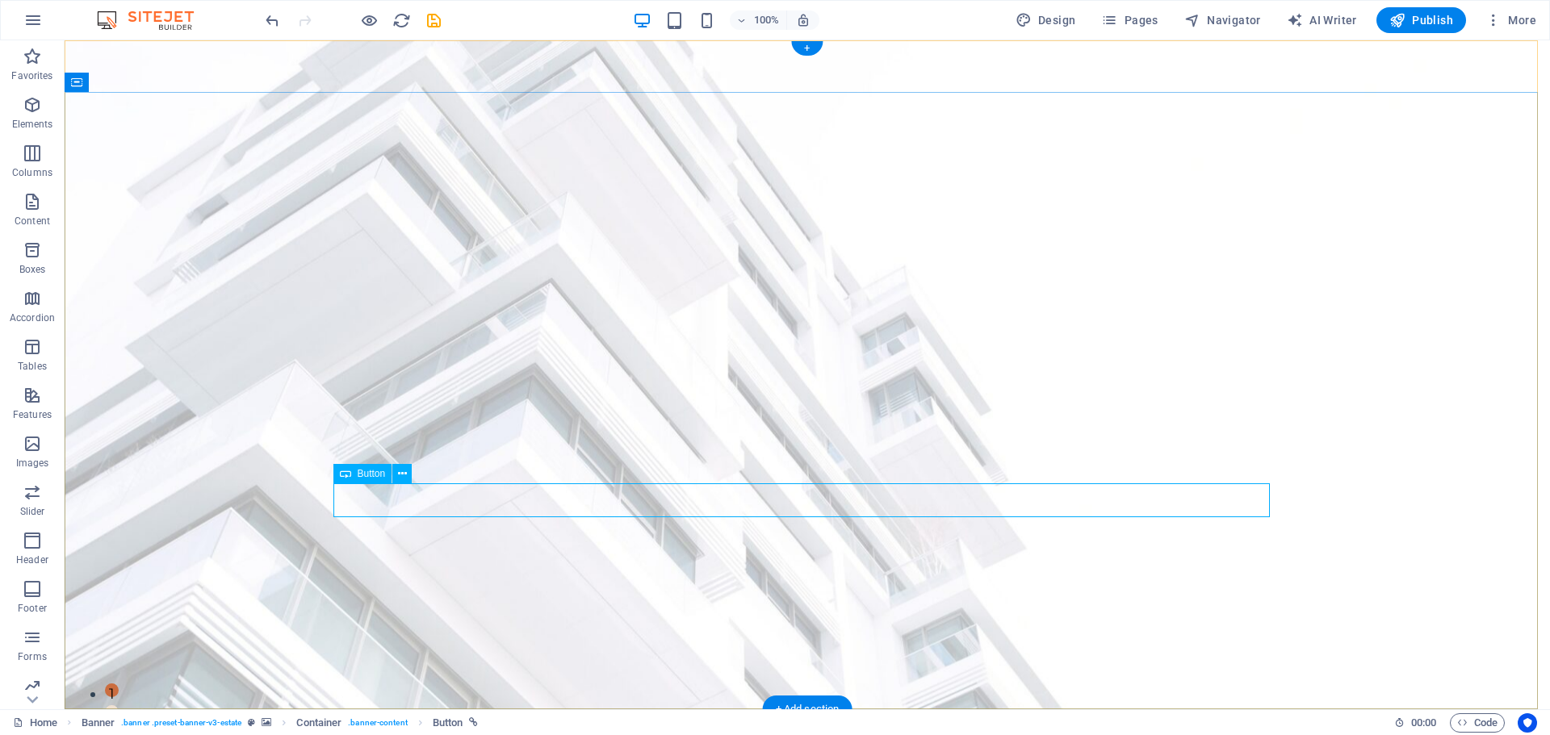
click at [403, 477] on icon at bounding box center [402, 474] width 9 height 17
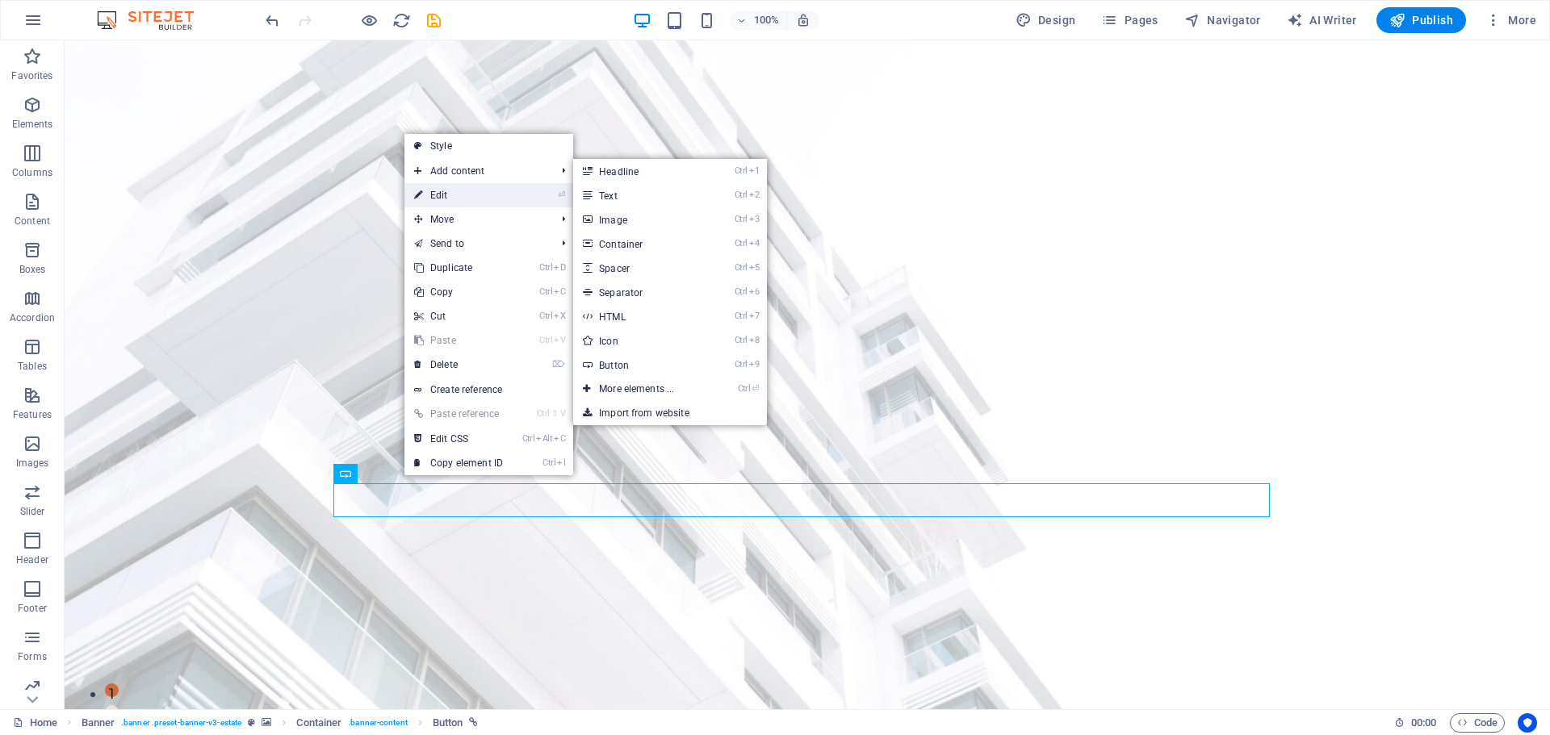
click at [493, 202] on link "⏎ Edit" at bounding box center [458, 195] width 108 height 24
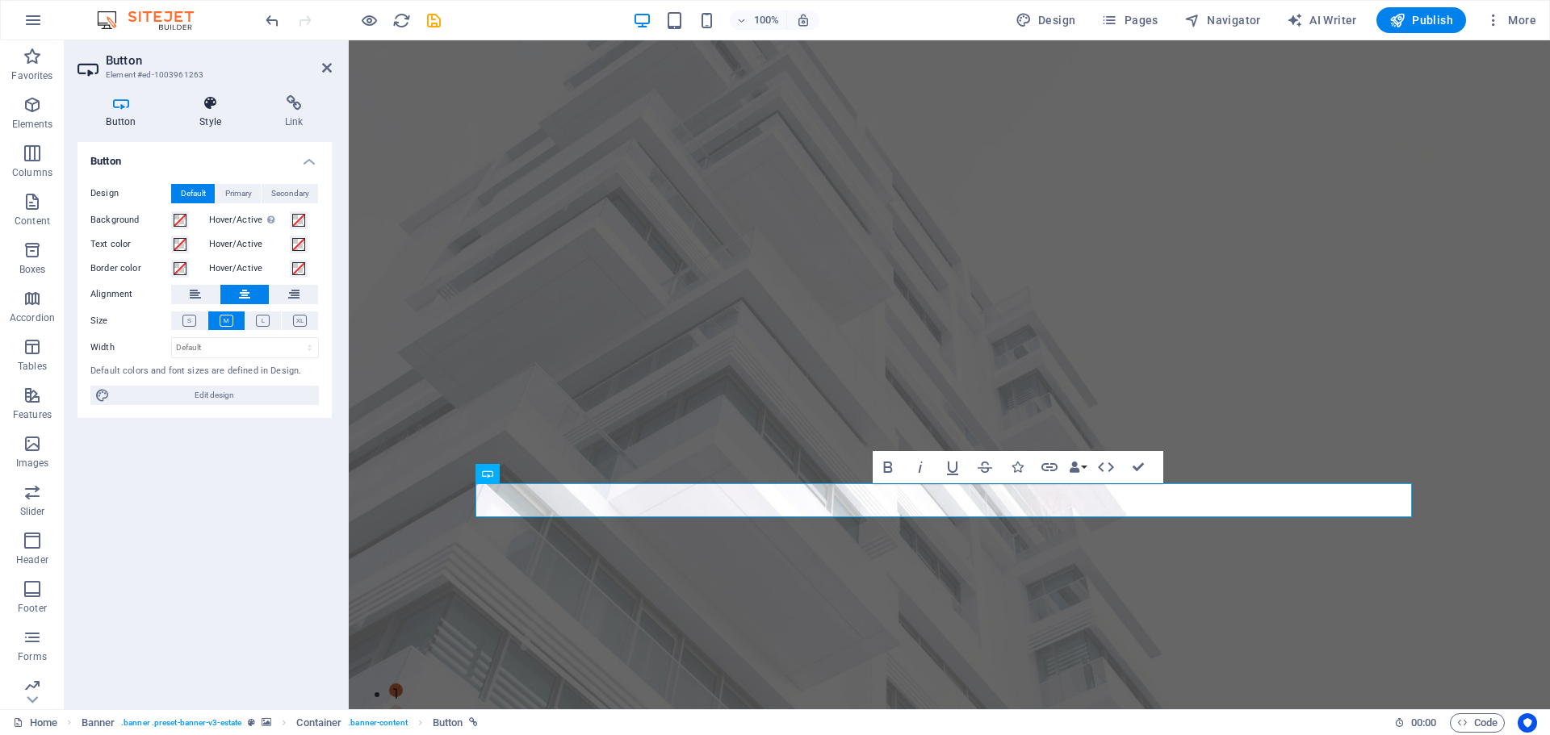
click at [192, 112] on h4 "Style" at bounding box center [214, 112] width 86 height 34
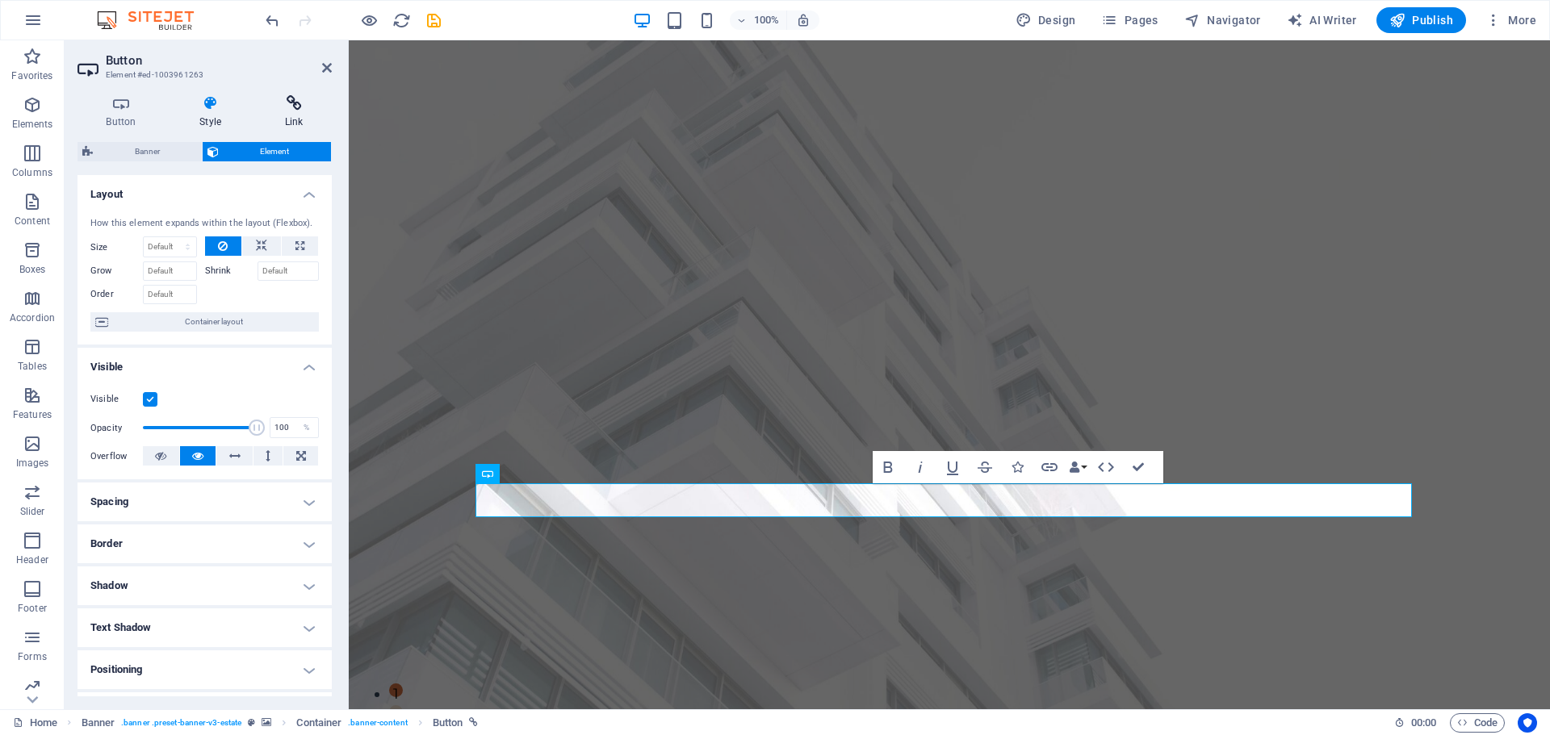
click at [295, 107] on icon at bounding box center [294, 103] width 76 height 16
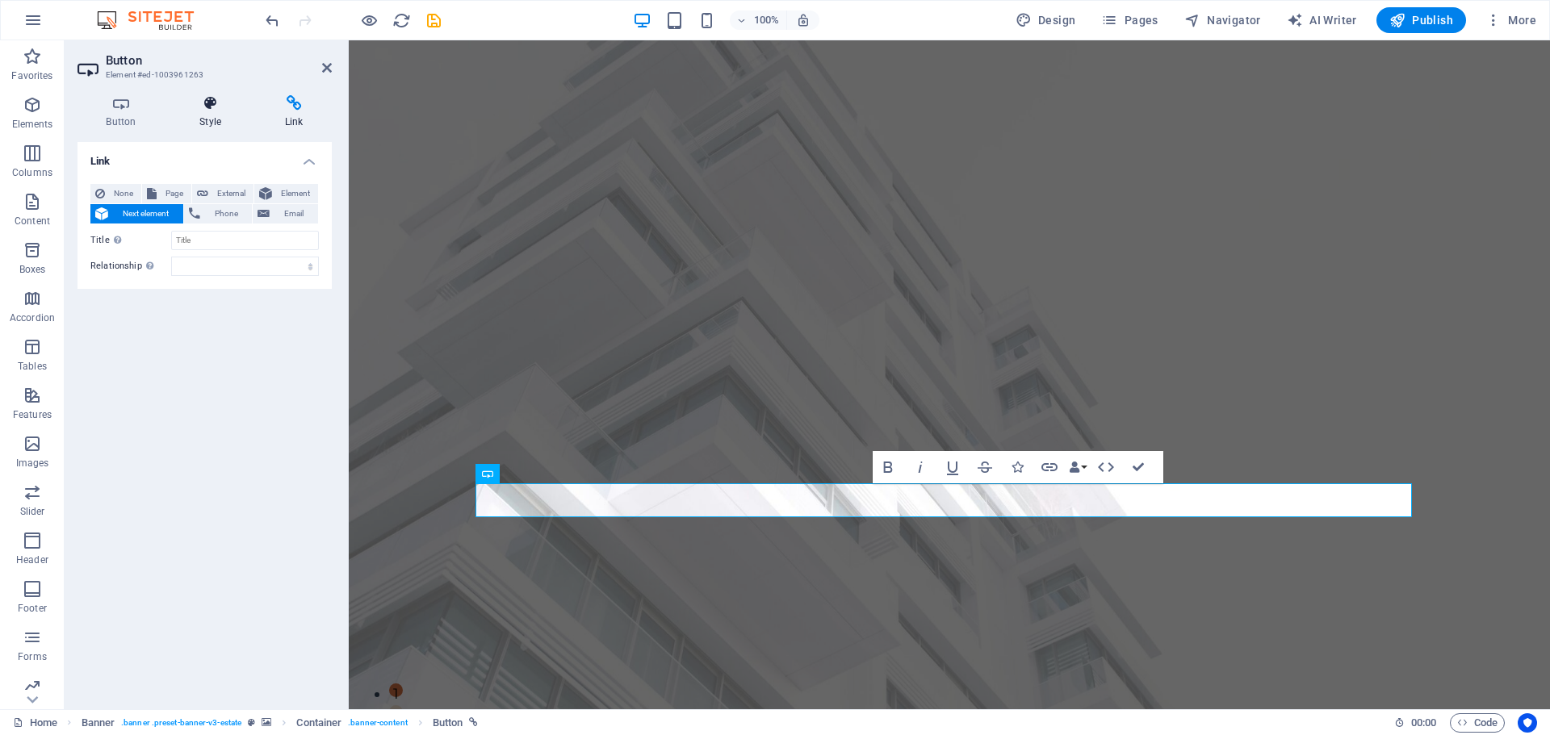
click at [200, 95] on icon at bounding box center [210, 103] width 79 height 16
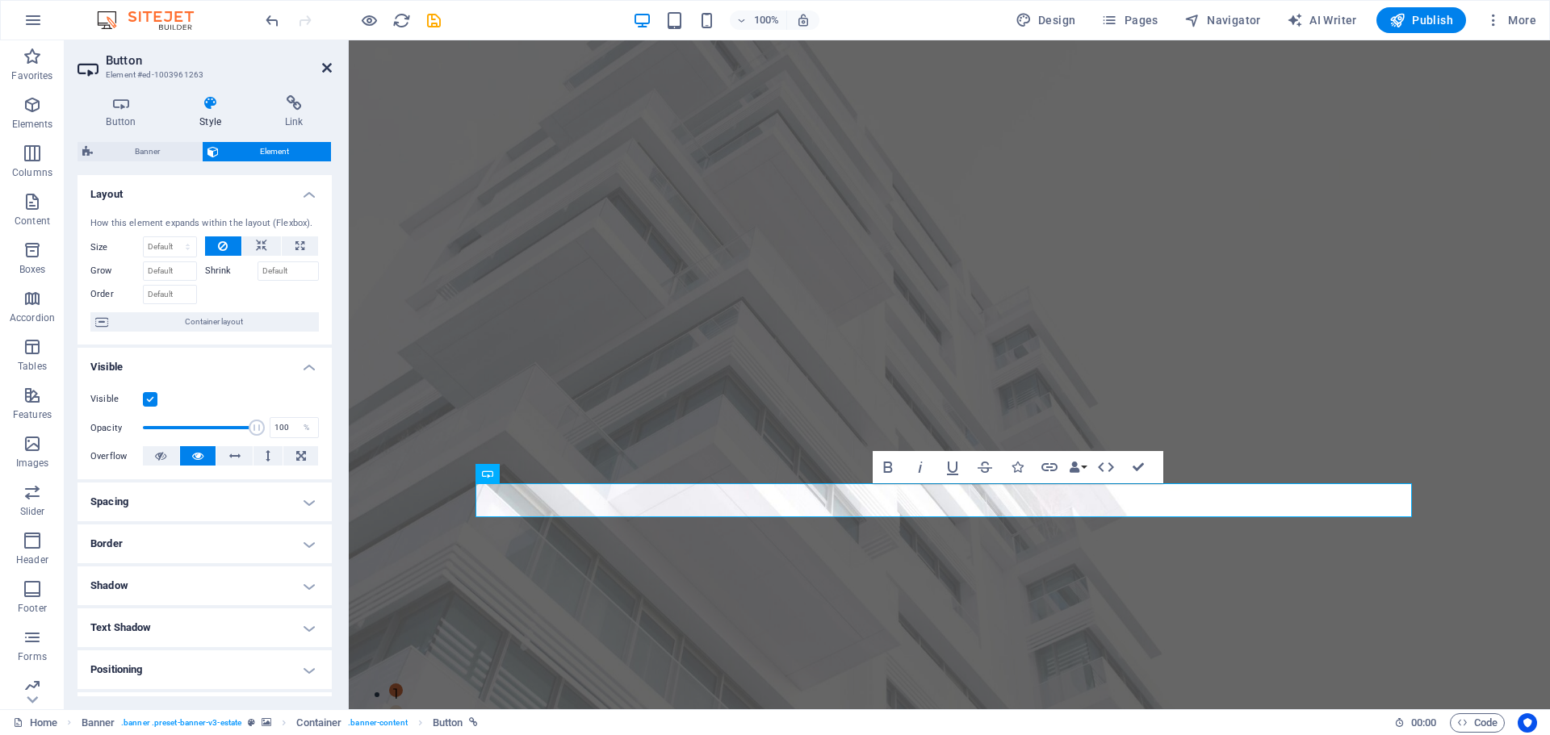
drag, startPoint x: 327, startPoint y: 64, endPoint x: 108, endPoint y: 61, distance: 218.7
click at [327, 64] on icon at bounding box center [327, 67] width 10 height 13
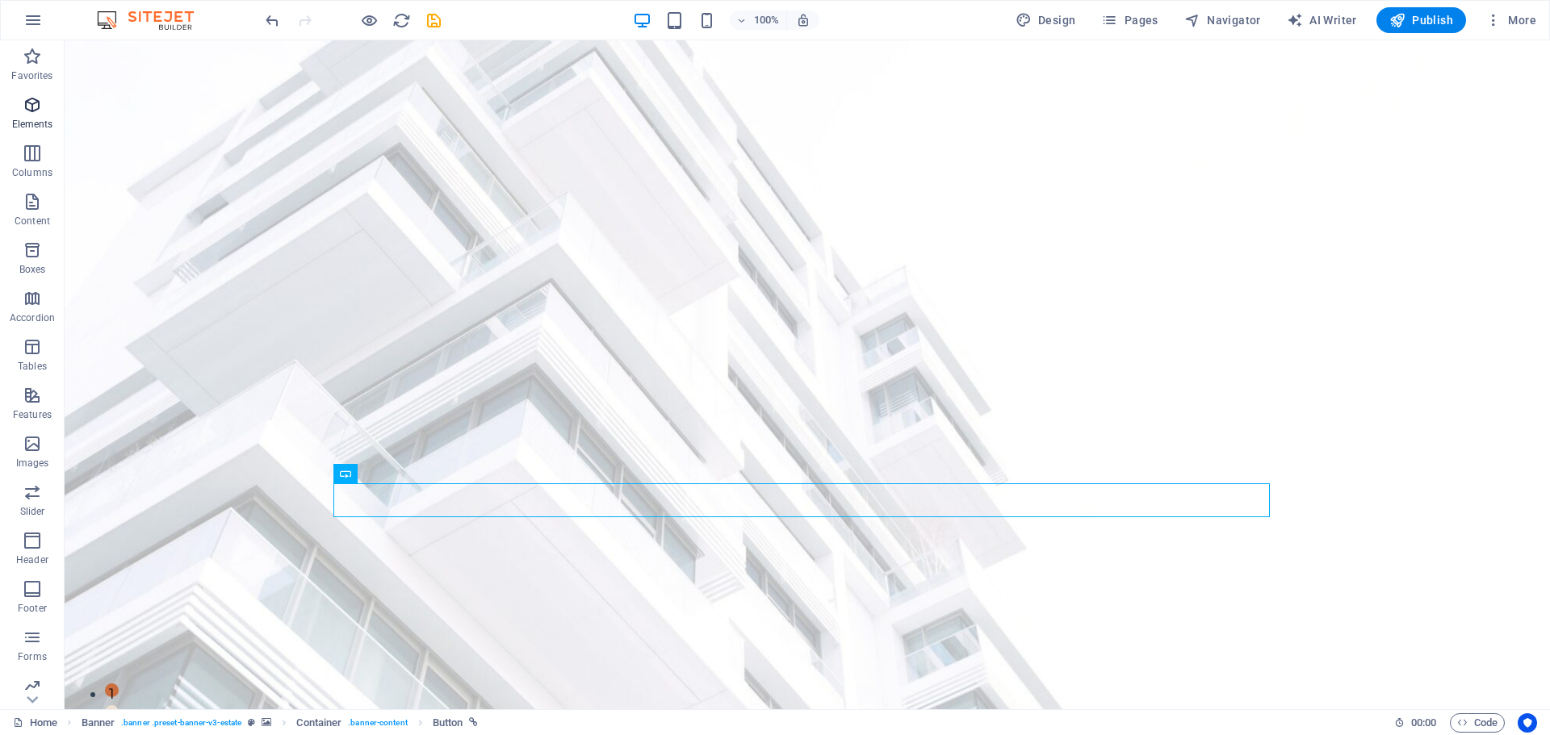
click at [51, 115] on span "Elements" at bounding box center [32, 114] width 65 height 39
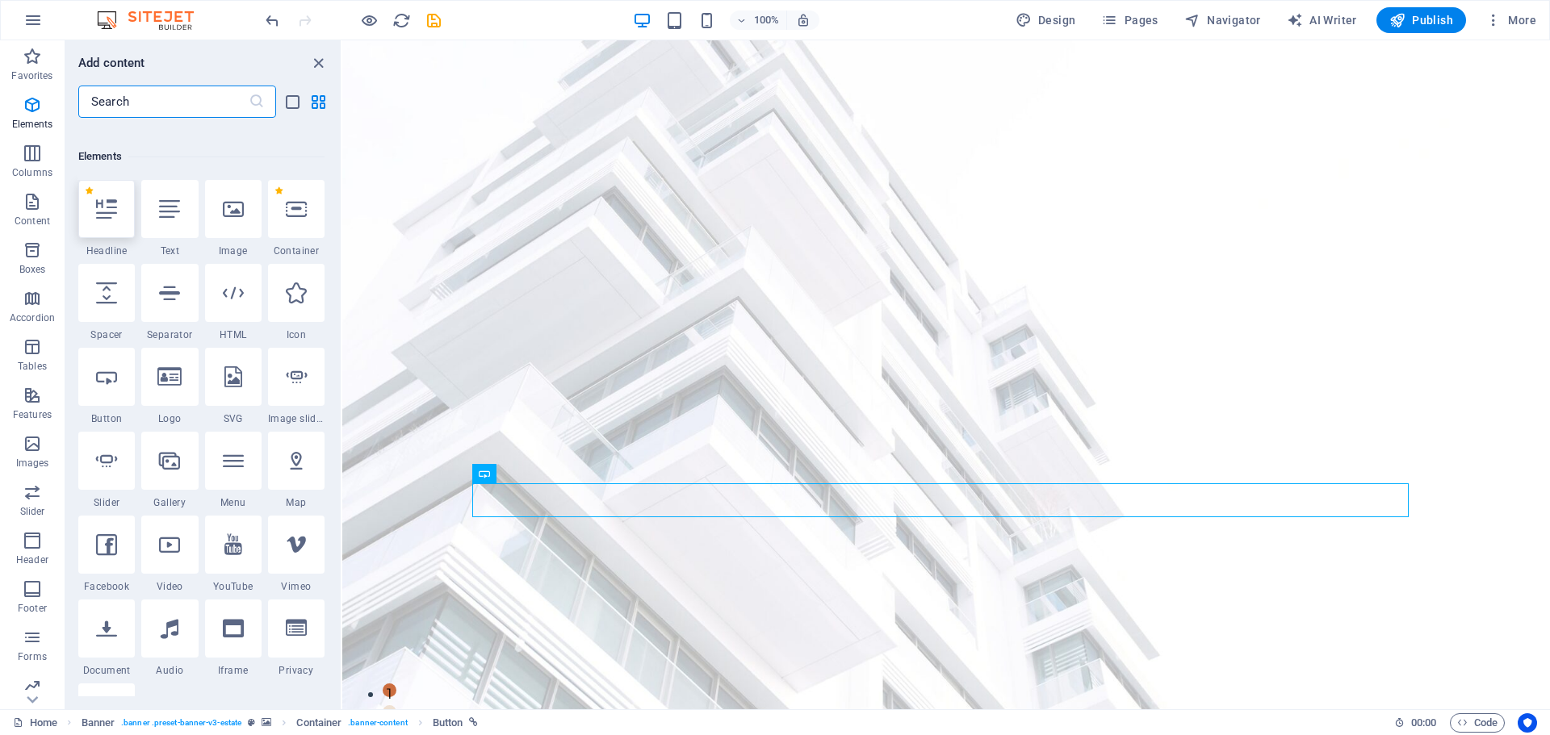
scroll to position [172, 0]
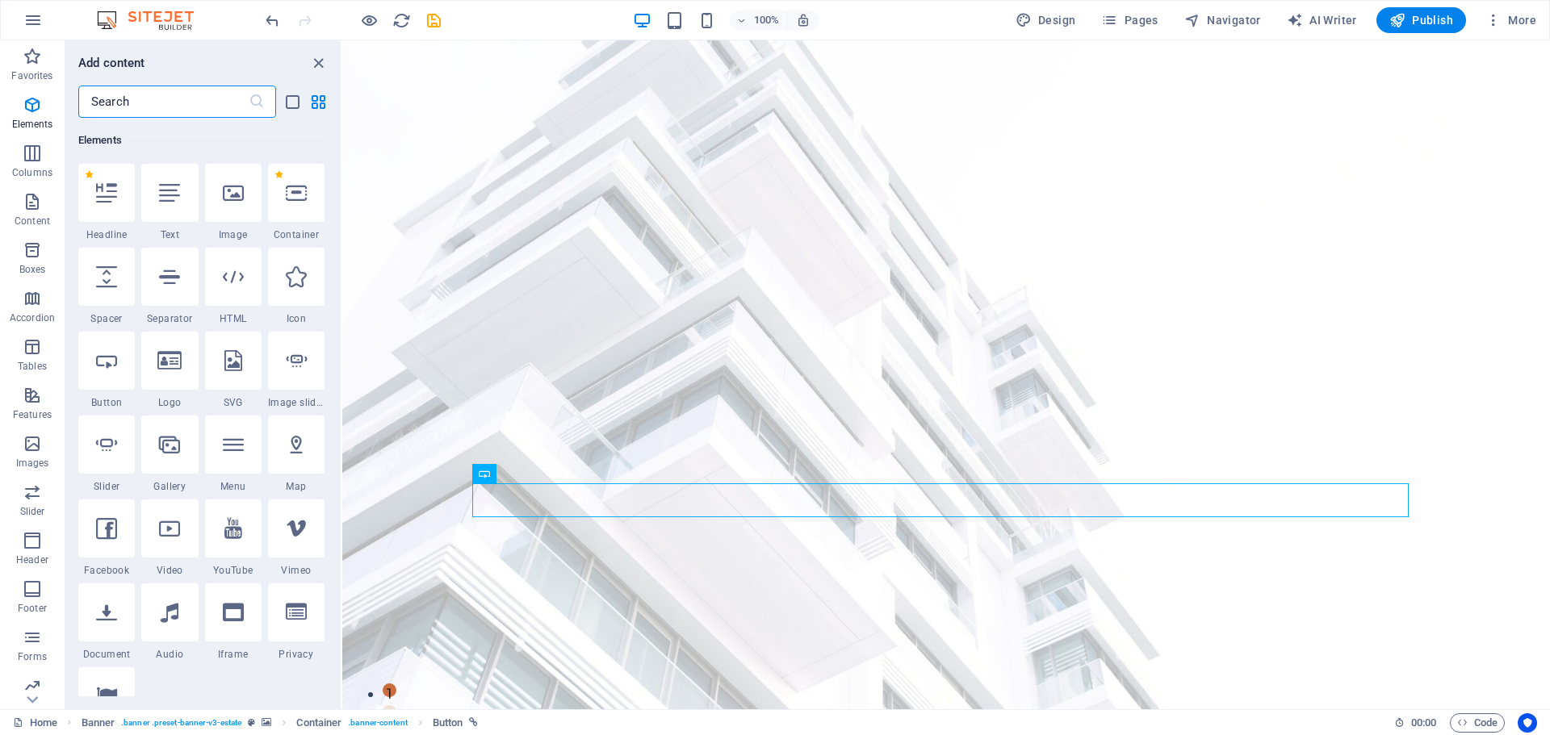
click at [180, 98] on input "text" at bounding box center [163, 102] width 170 height 32
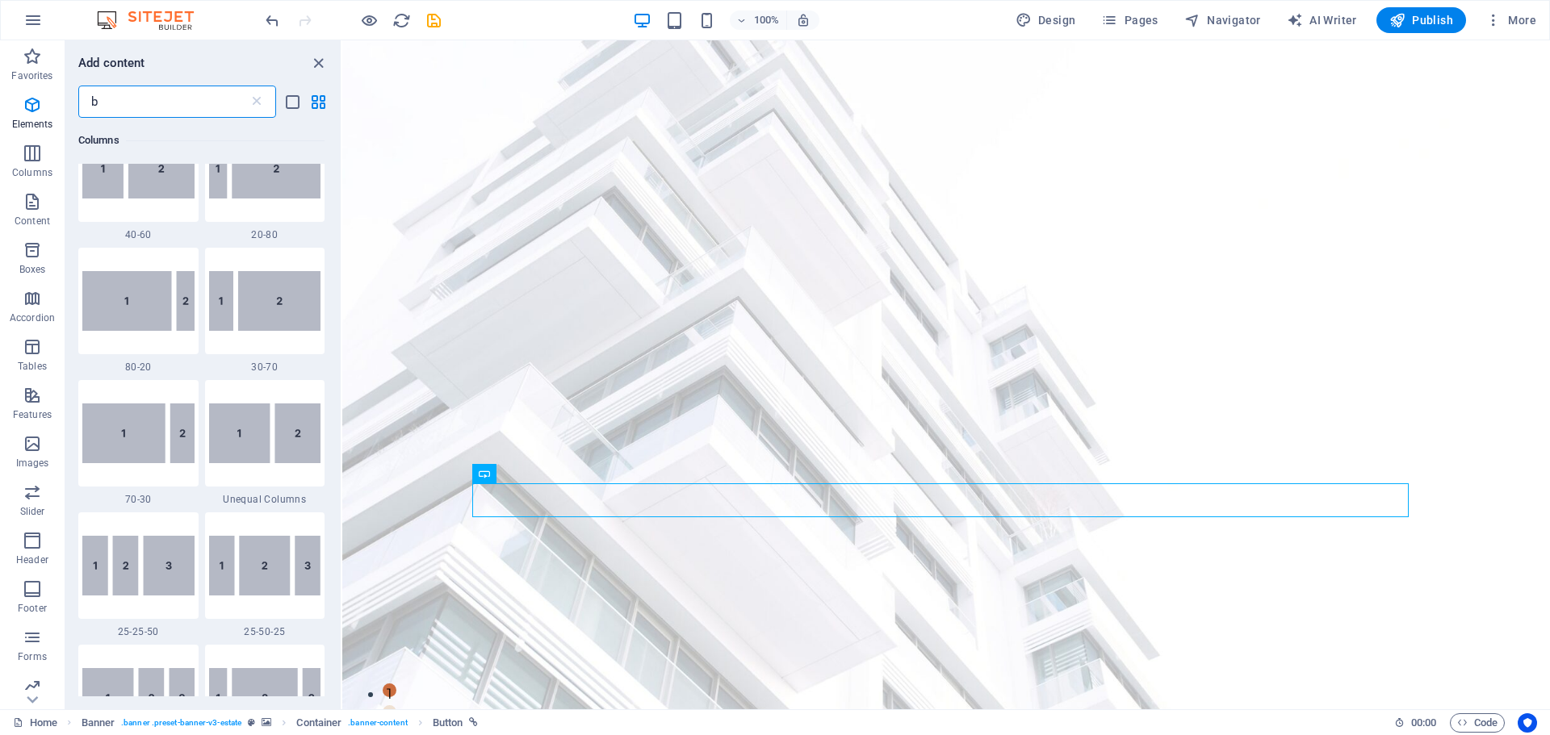
scroll to position [0, 0]
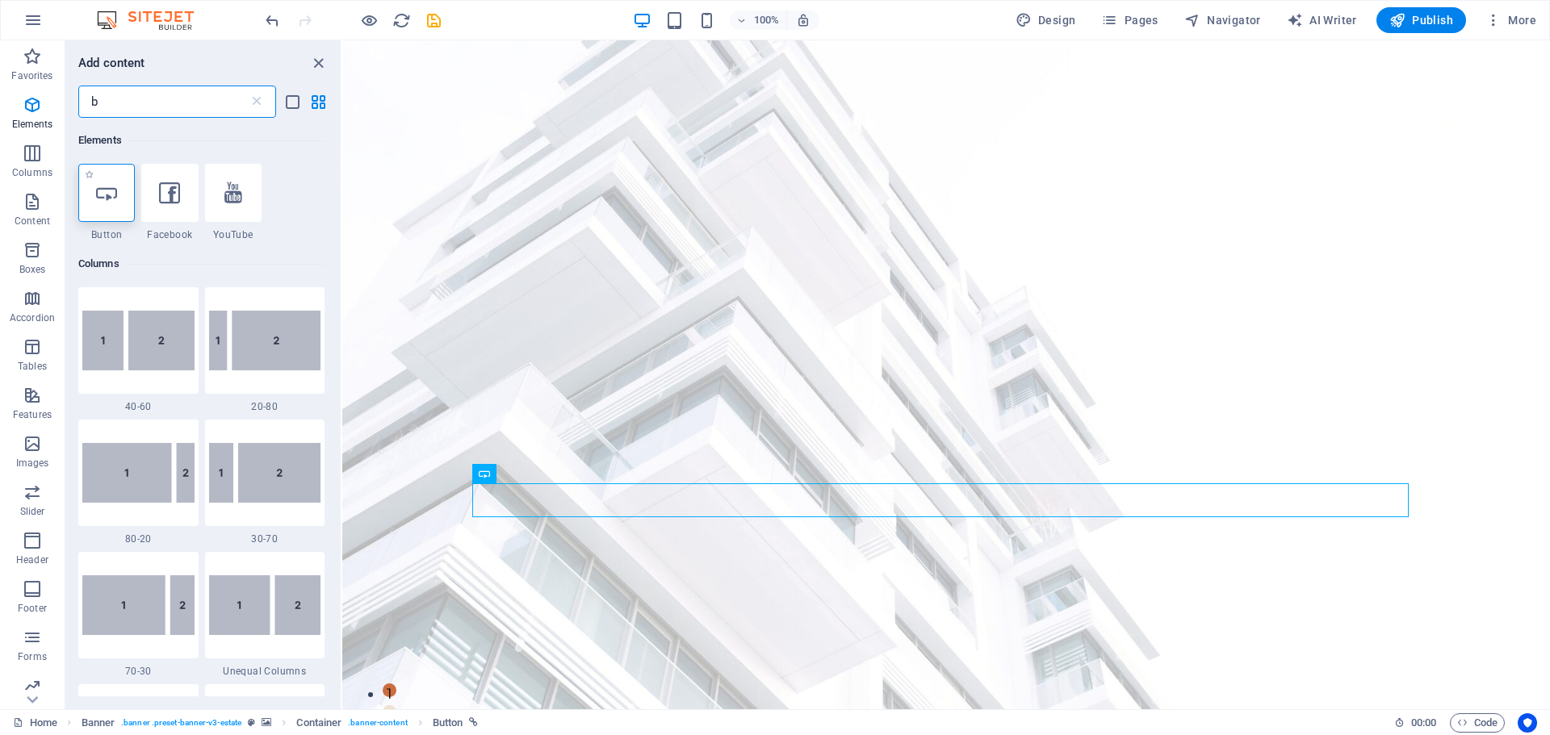
type input "b"
click at [102, 199] on icon at bounding box center [106, 192] width 21 height 21
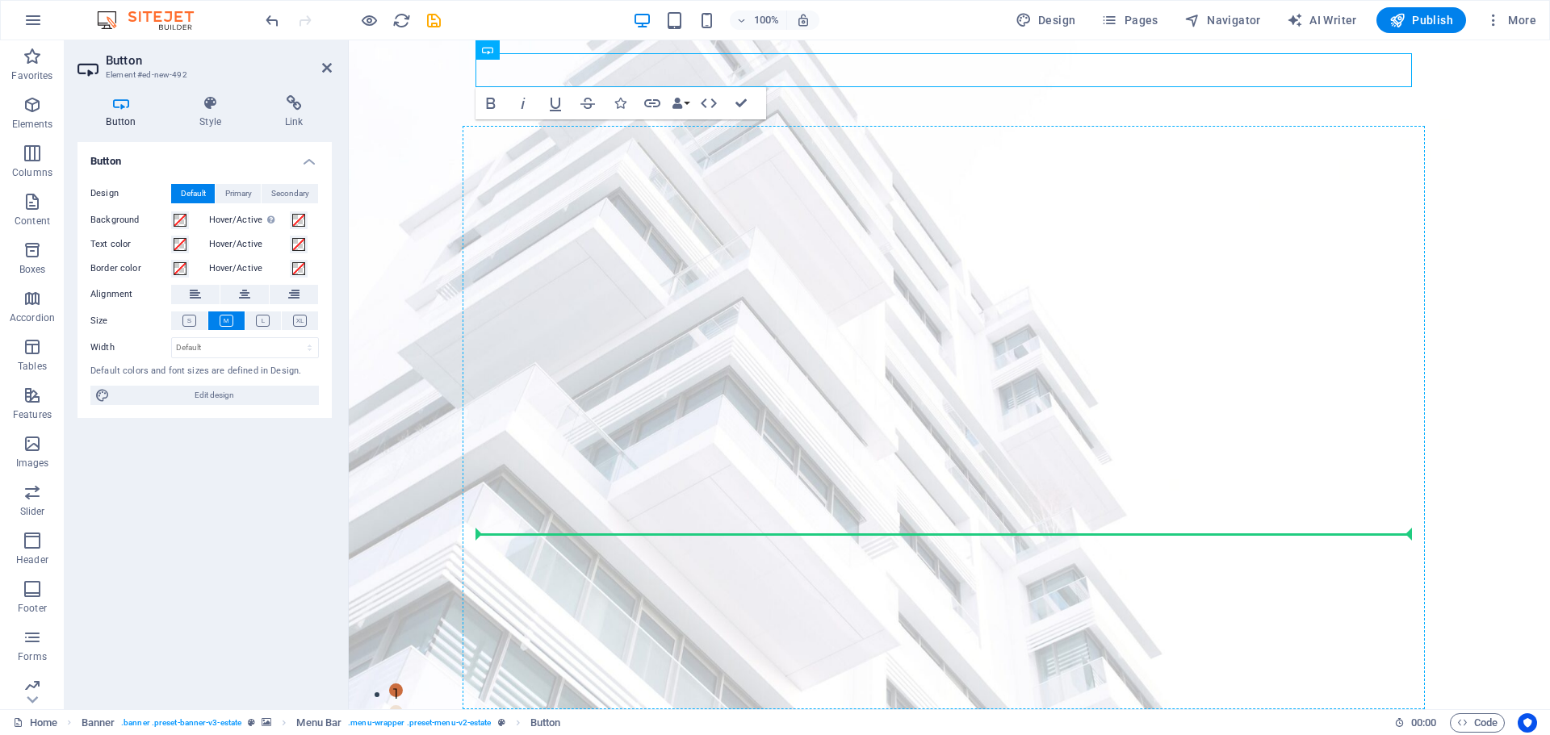
drag, startPoint x: 856, startPoint y: 90, endPoint x: 733, endPoint y: 521, distance: 447.6
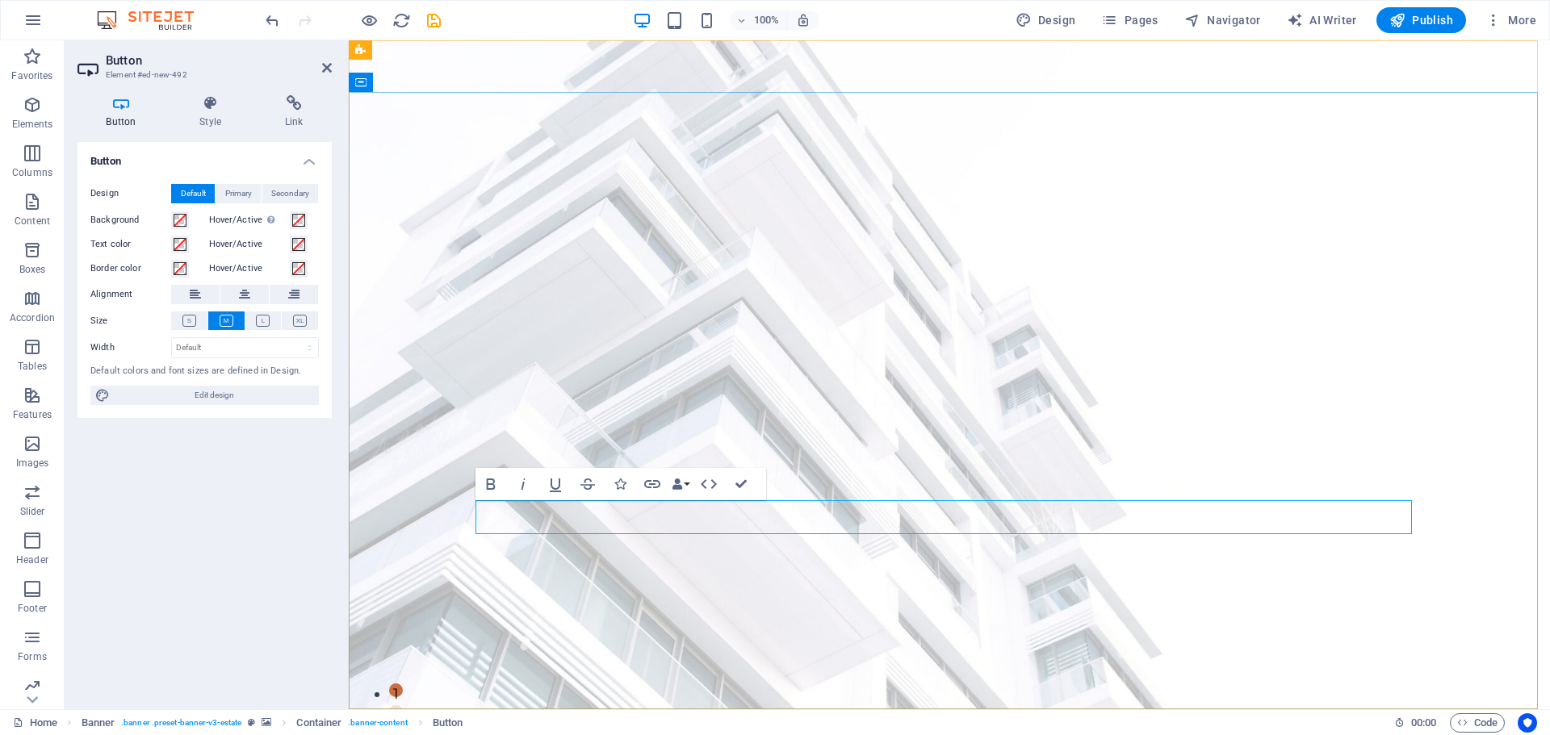
drag, startPoint x: 621, startPoint y: 509, endPoint x: 723, endPoint y: 498, distance: 103.1
drag, startPoint x: 809, startPoint y: 505, endPoint x: 816, endPoint y: 496, distance: 11.5
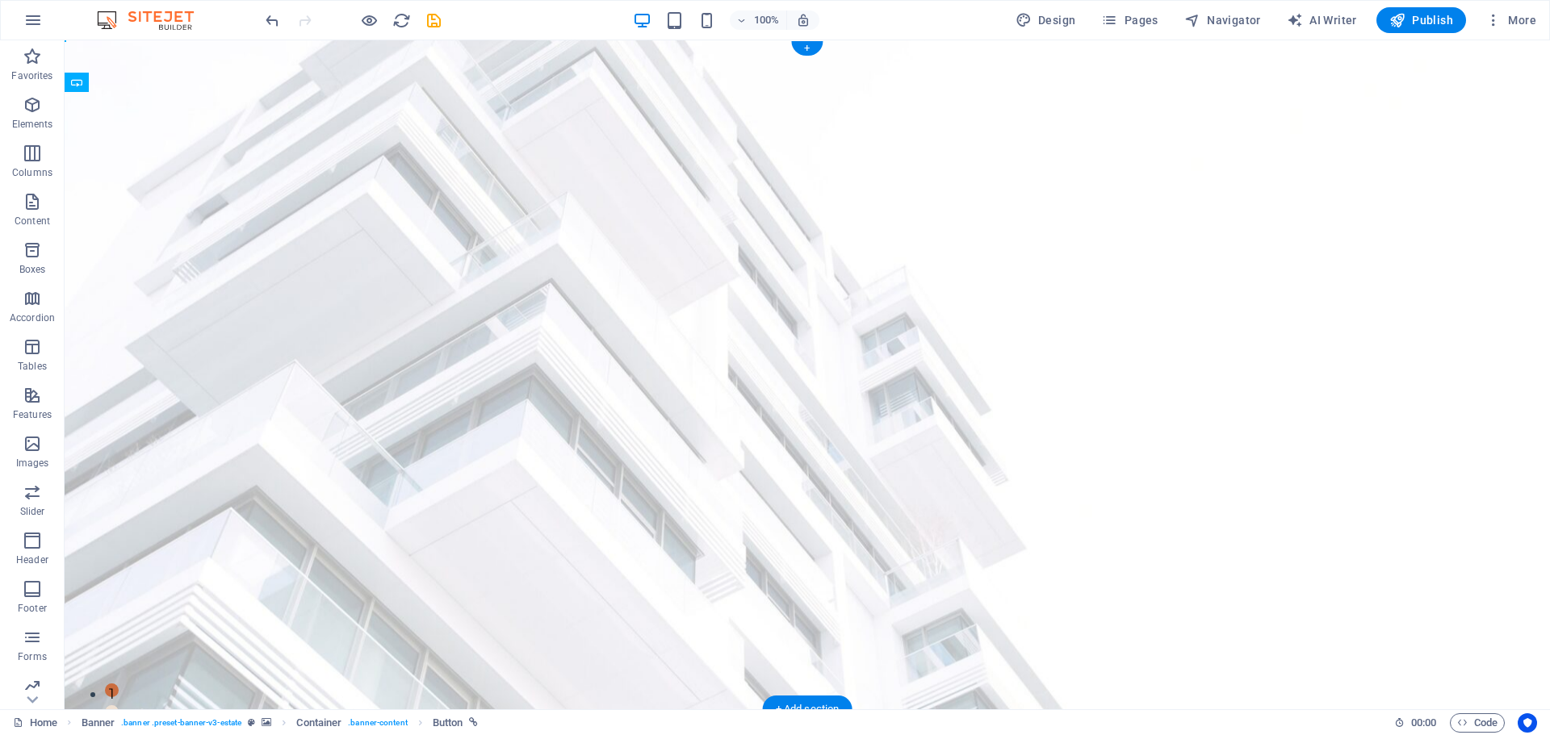
drag, startPoint x: 567, startPoint y: 500, endPoint x: 713, endPoint y: 447, distance: 155.5
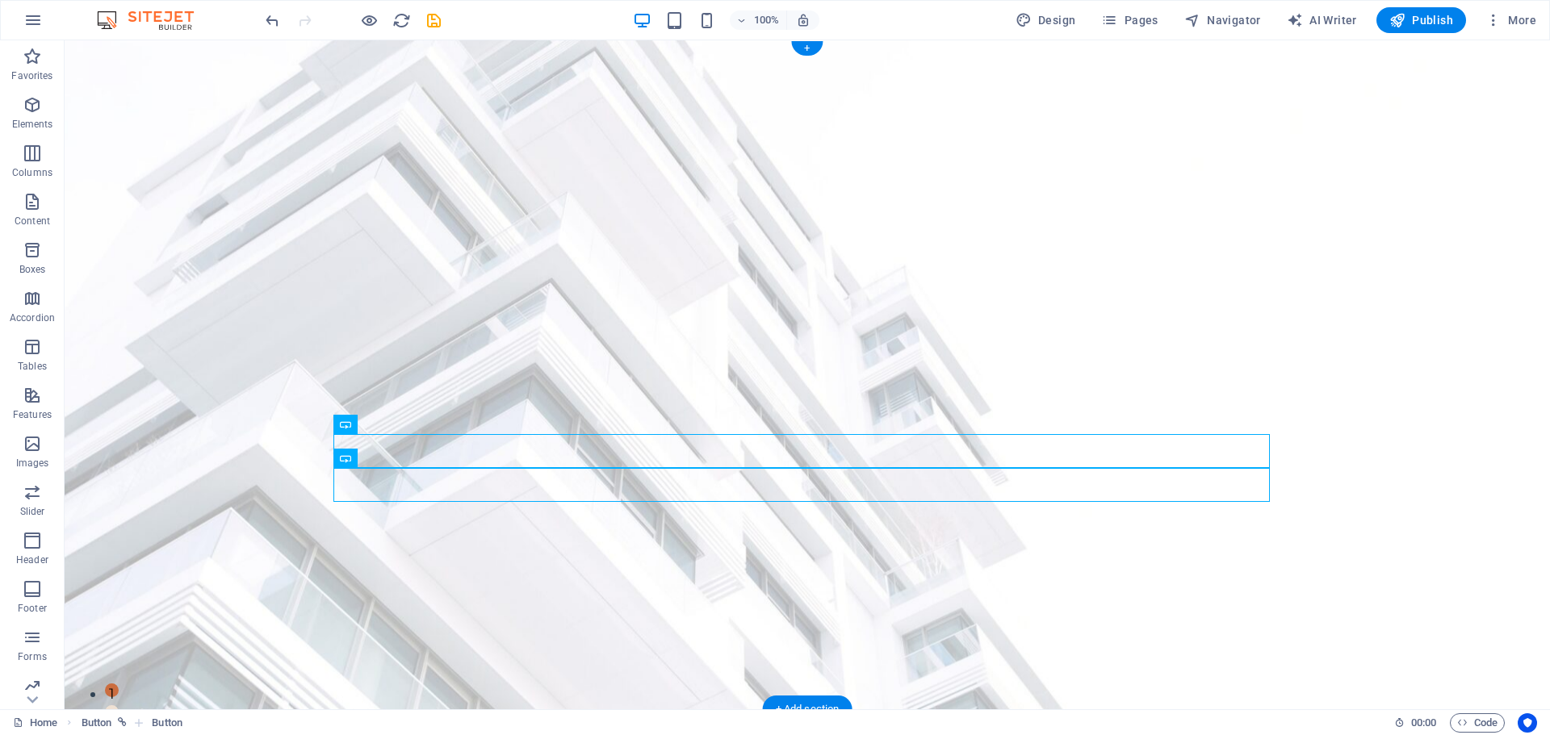
drag, startPoint x: 437, startPoint y: 499, endPoint x: 412, endPoint y: 437, distance: 65.9
drag, startPoint x: 412, startPoint y: 499, endPoint x: 952, endPoint y: 452, distance: 541.2
drag, startPoint x: 357, startPoint y: 477, endPoint x: 548, endPoint y: 414, distance: 201.4
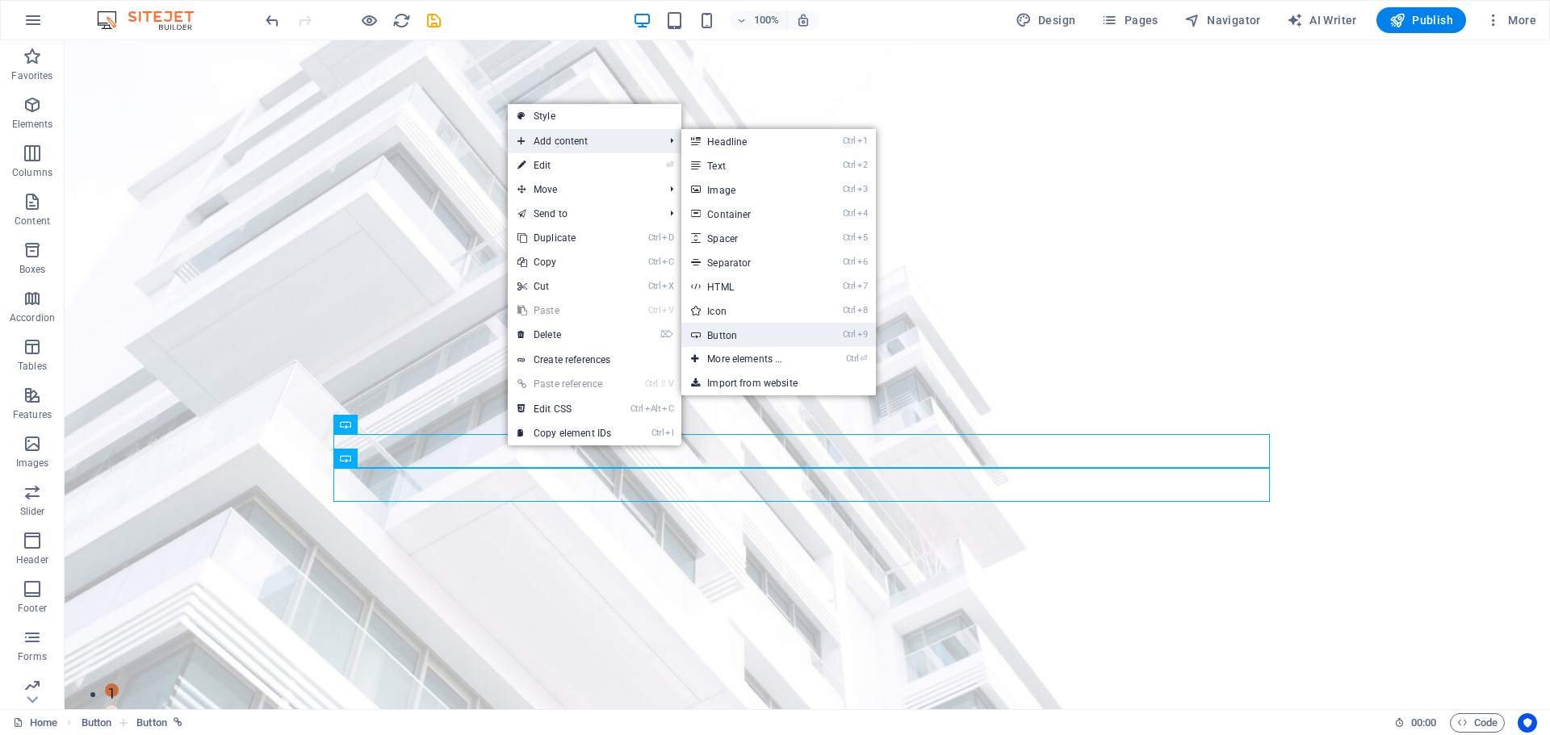
click at [763, 334] on link "Ctrl 9 Button" at bounding box center [747, 335] width 133 height 24
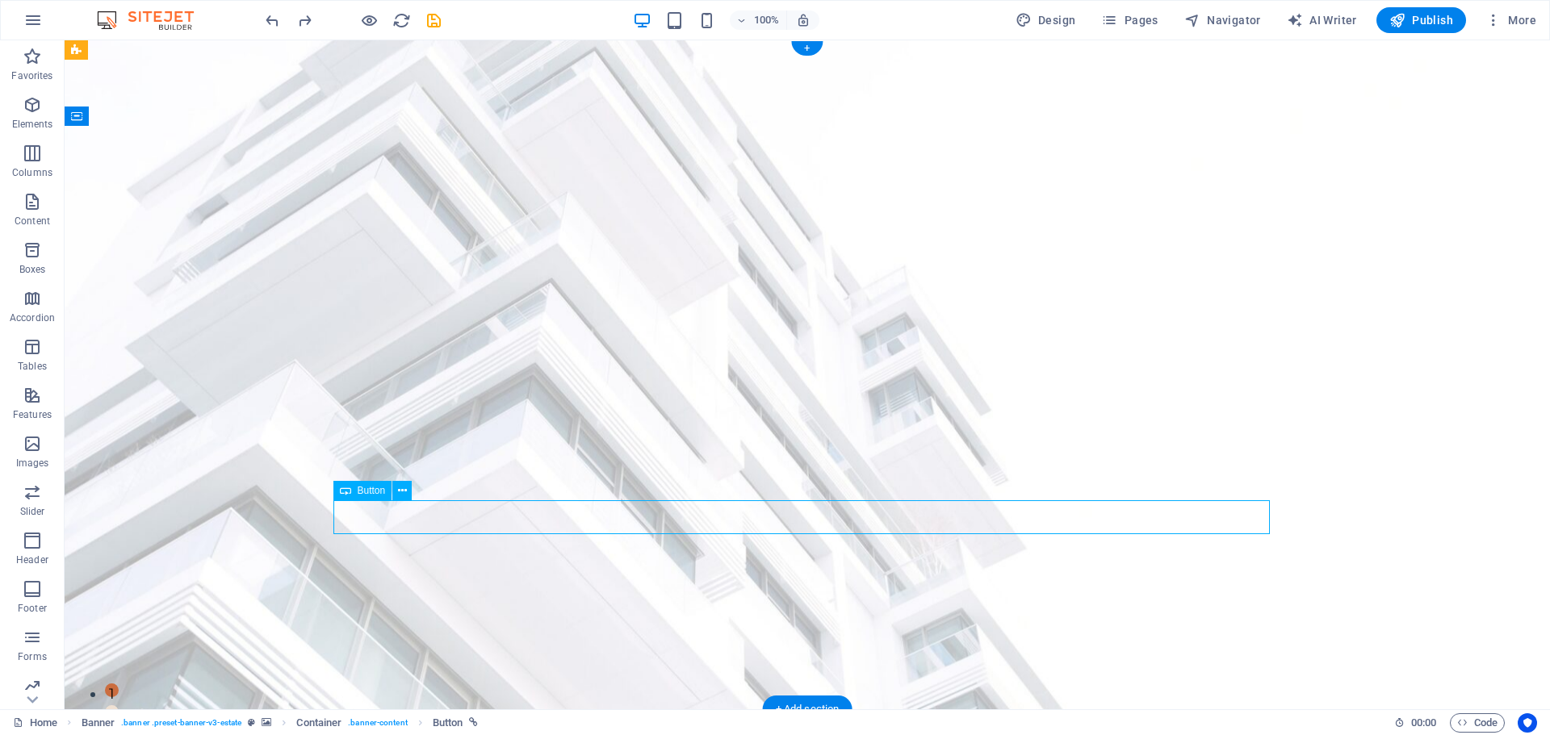
drag, startPoint x: 1269, startPoint y: 513, endPoint x: 1201, endPoint y: 513, distance: 67.8
click at [1044, 18] on span "Design" at bounding box center [1045, 20] width 61 height 16
select select "px"
select select "500"
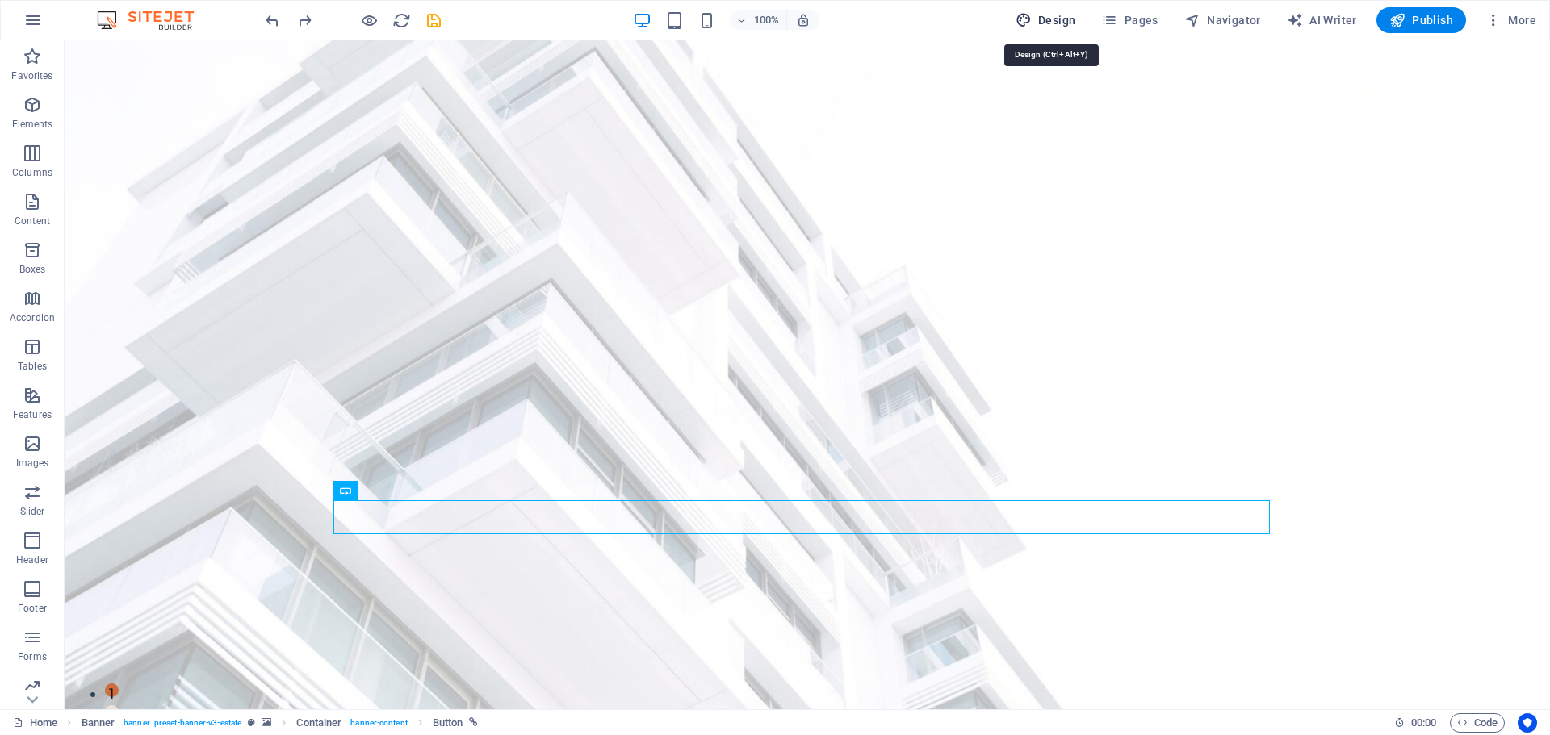
select select "px"
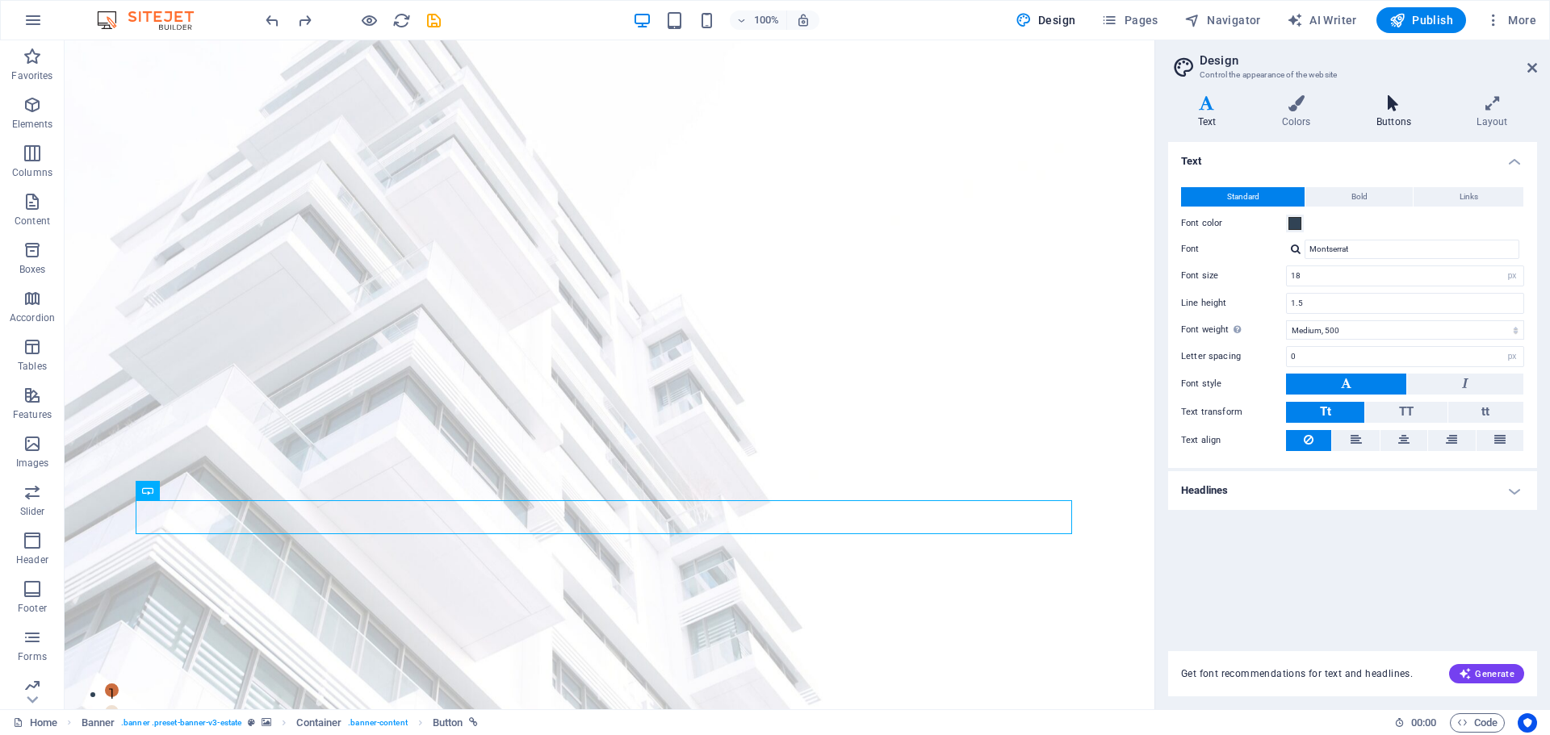
click at [1404, 106] on icon at bounding box center [1393, 103] width 94 height 16
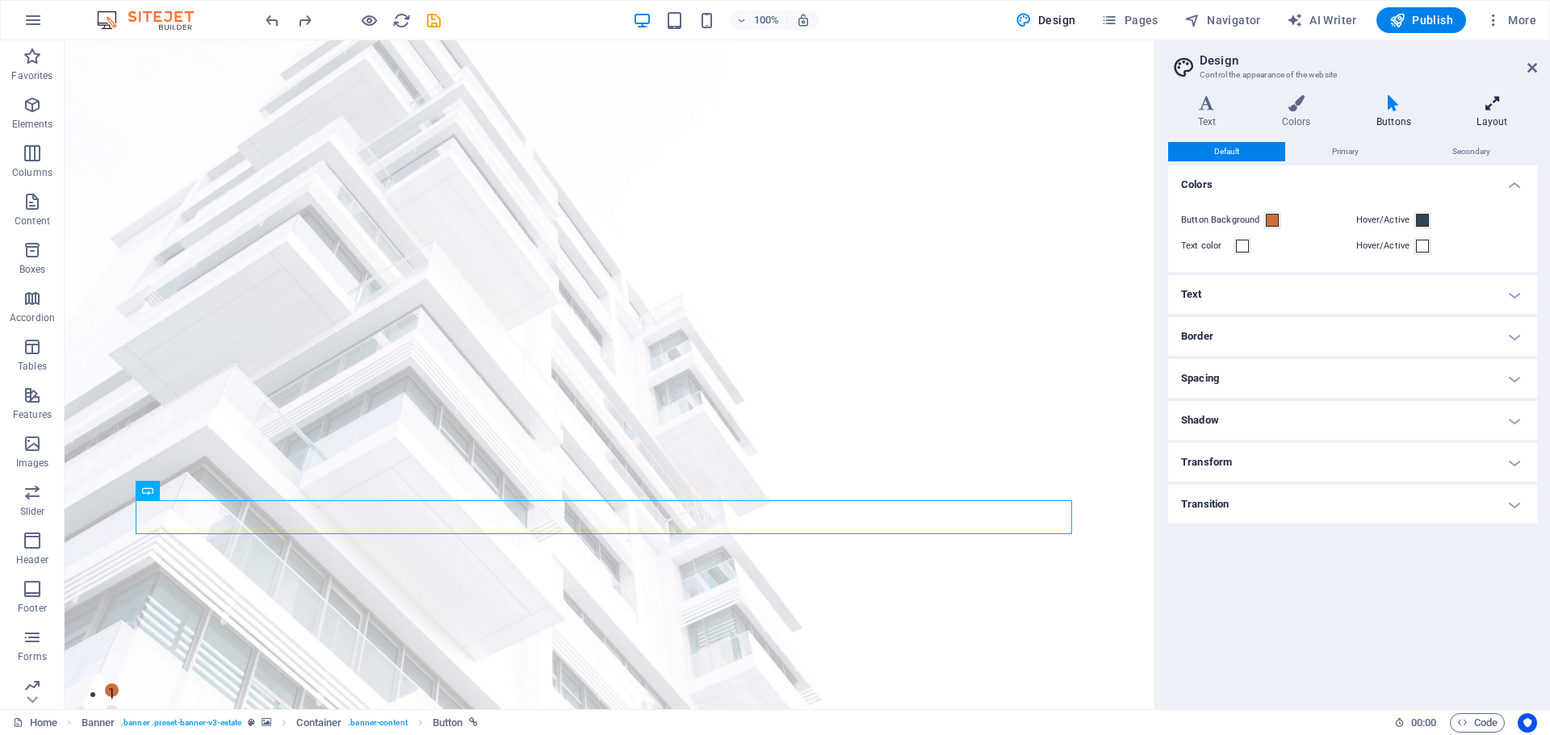
click at [1474, 113] on h4 "Layout" at bounding box center [1492, 112] width 90 height 34
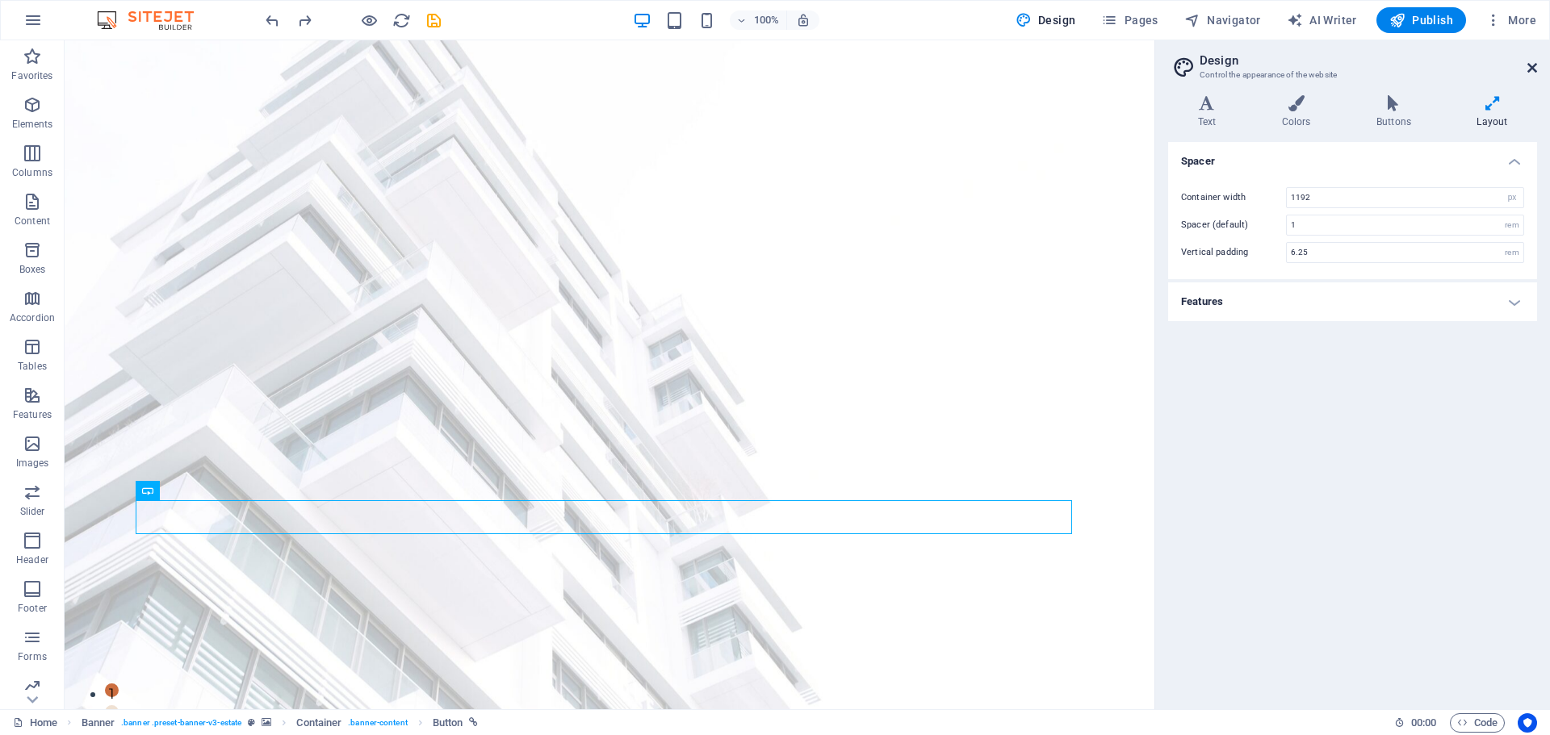
click at [1530, 70] on icon at bounding box center [1532, 67] width 10 height 13
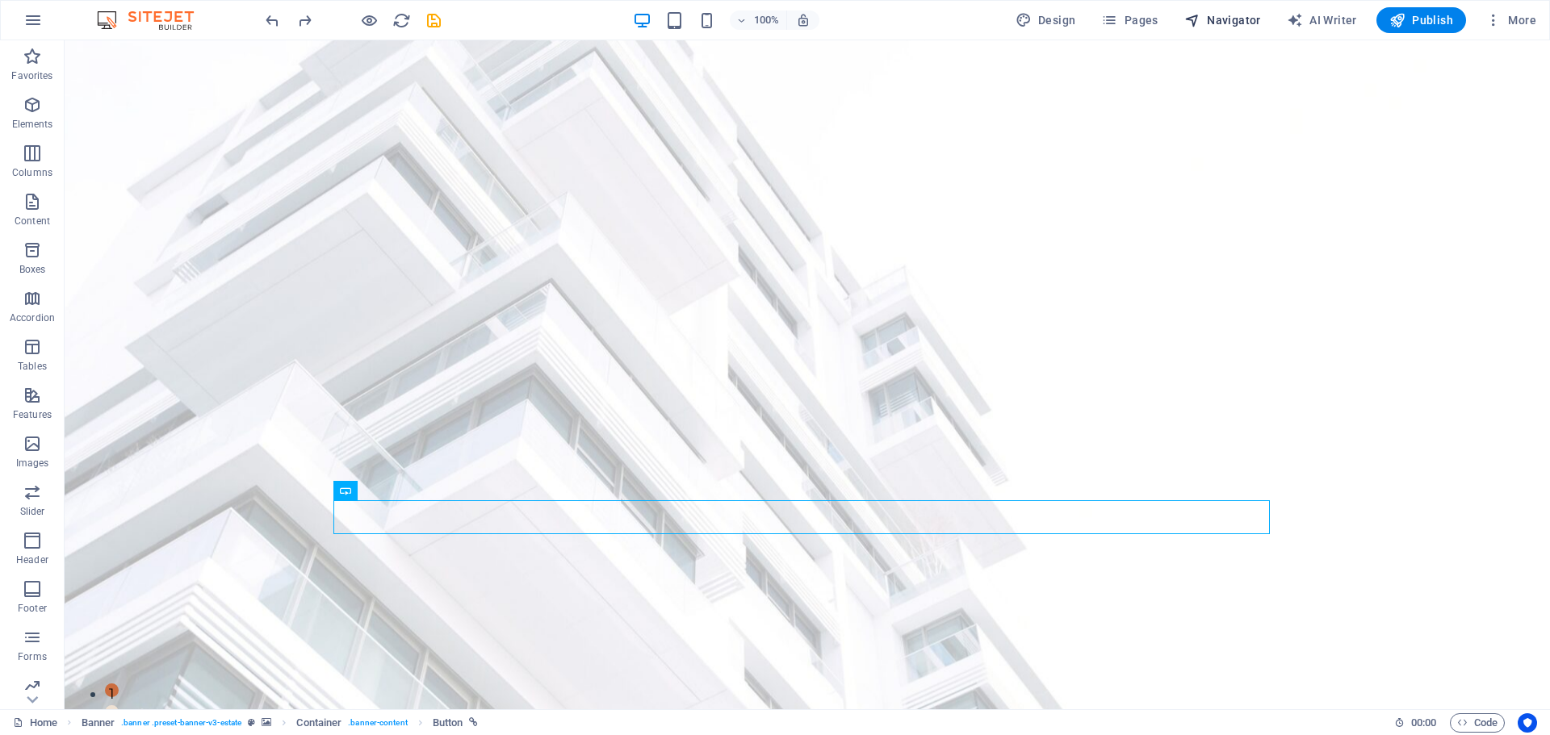
click at [1194, 20] on icon "button" at bounding box center [1192, 20] width 16 height 16
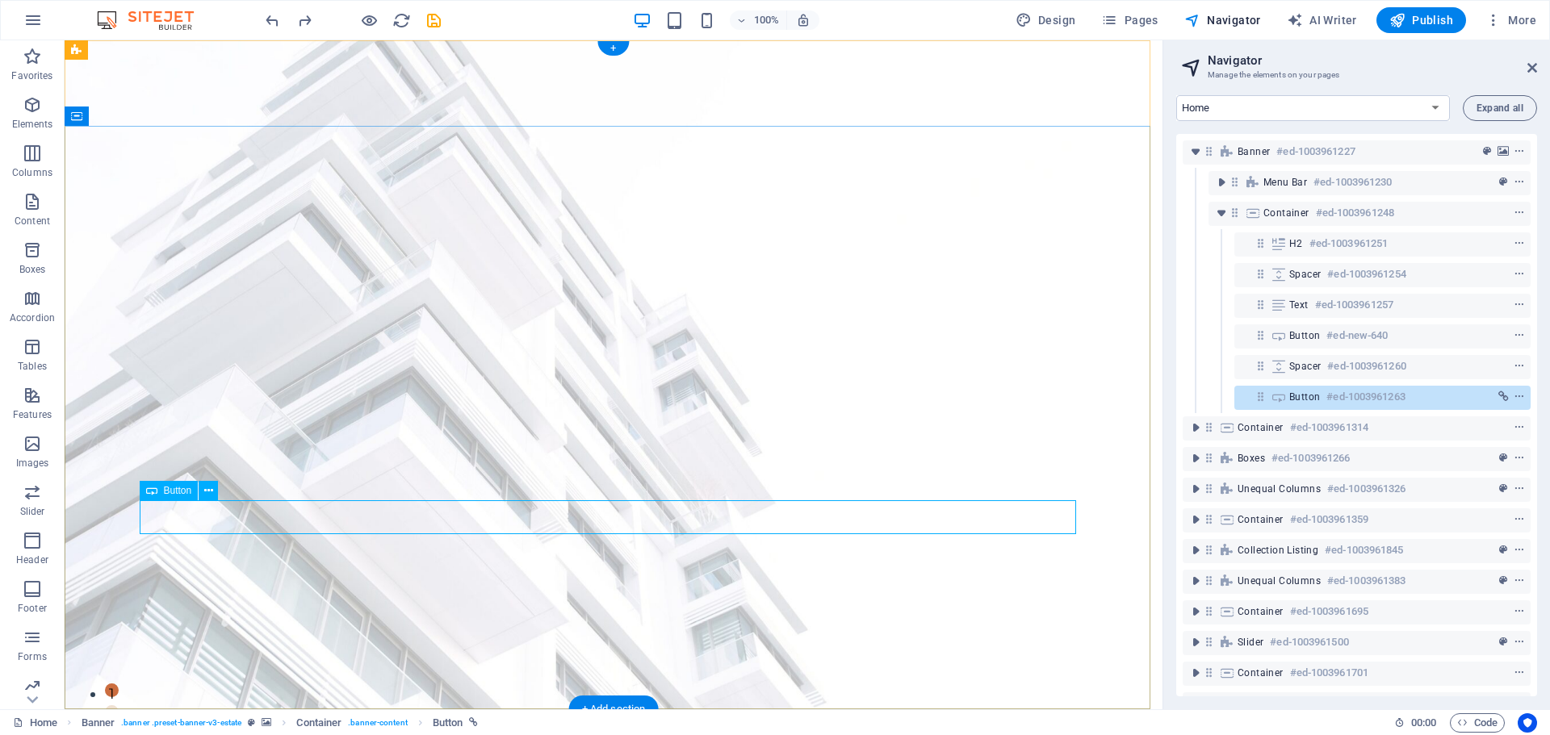
click at [1339, 395] on h6 "#ed-1003961263" at bounding box center [1365, 396] width 78 height 19
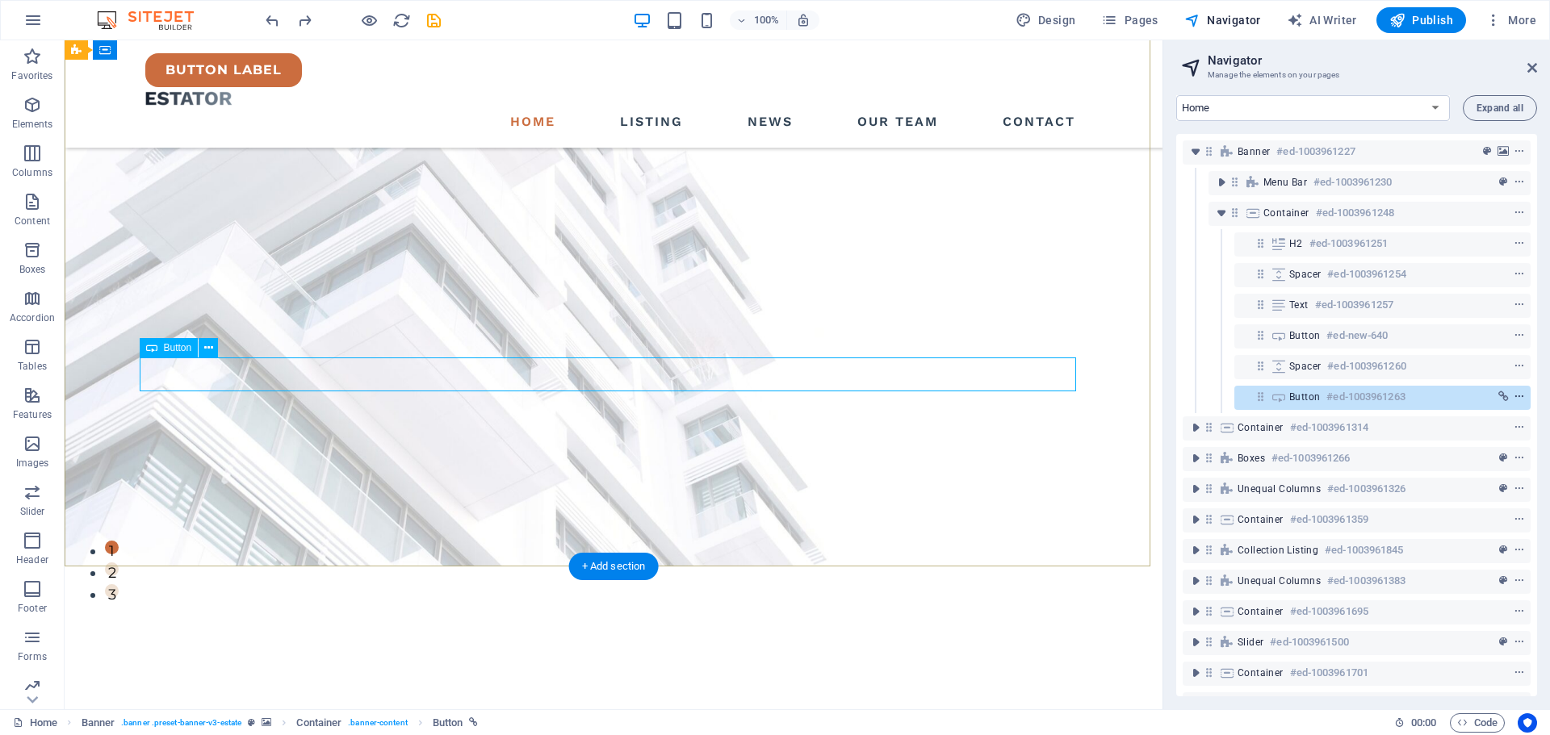
click at [1517, 398] on icon "context-menu" at bounding box center [1518, 396] width 11 height 11
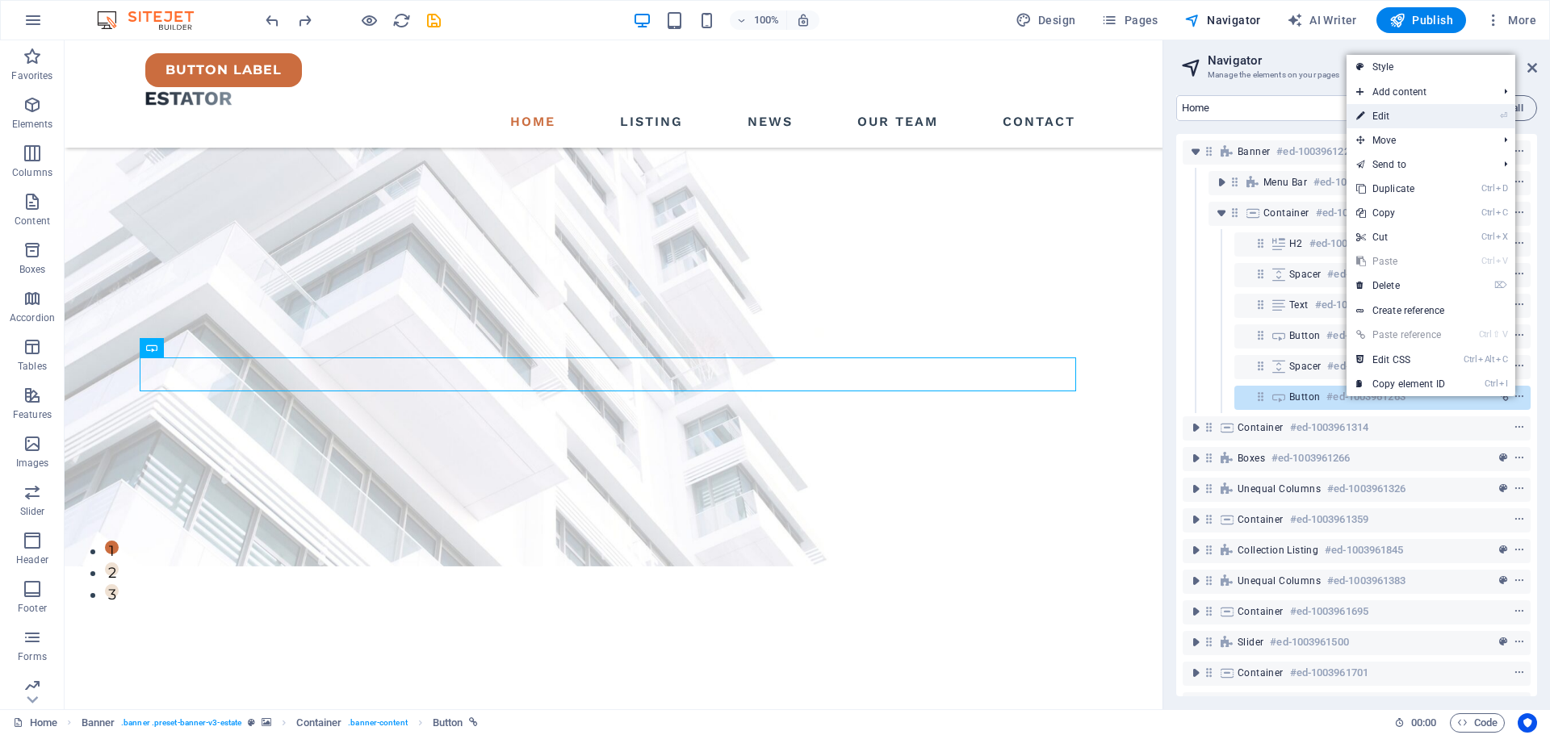
click at [1422, 122] on link "⏎ Edit" at bounding box center [1400, 116] width 108 height 24
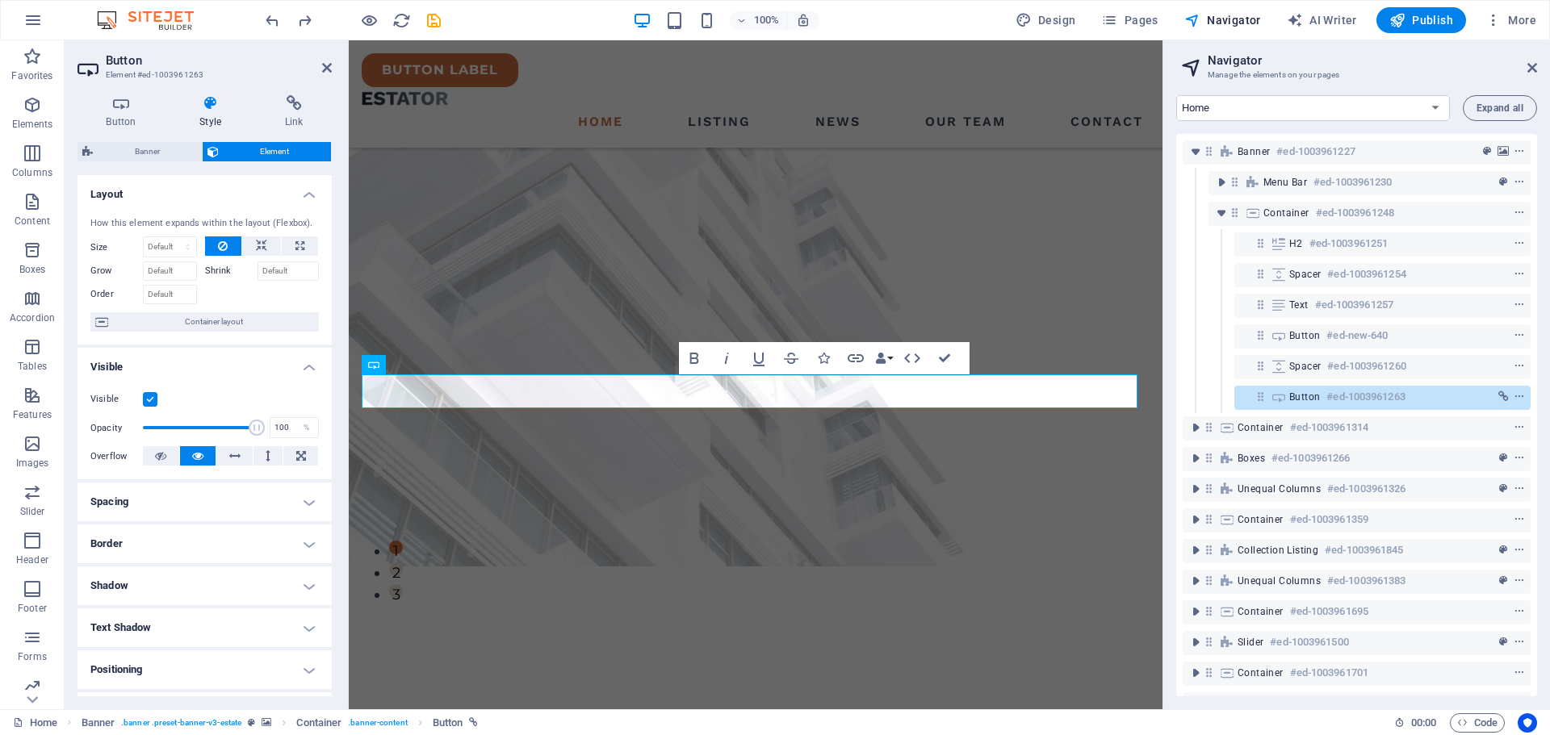
click at [217, 492] on h4 "Spacing" at bounding box center [204, 502] width 254 height 39
click at [217, 493] on h4 "Spacing" at bounding box center [204, 497] width 254 height 29
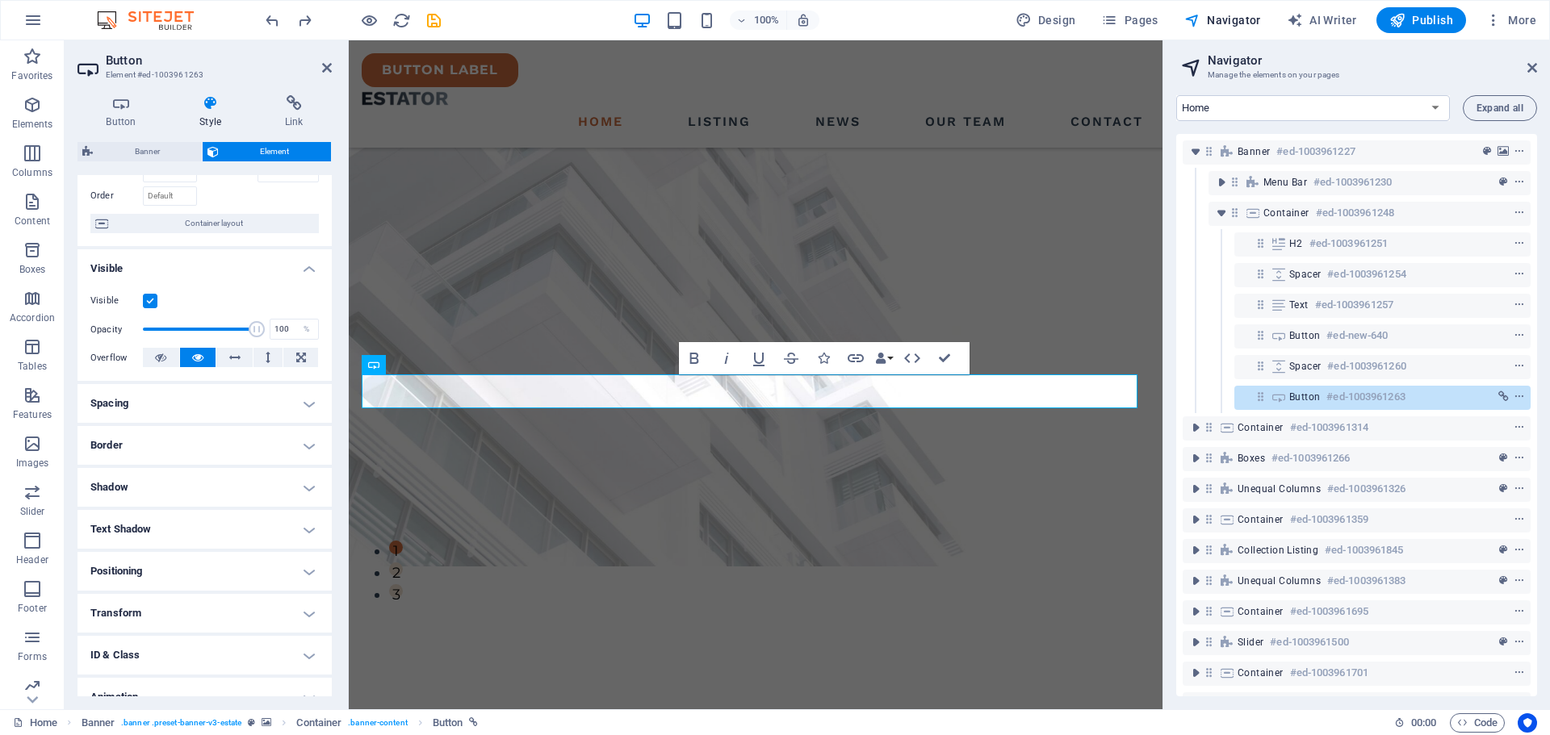
scroll to position [161, 0]
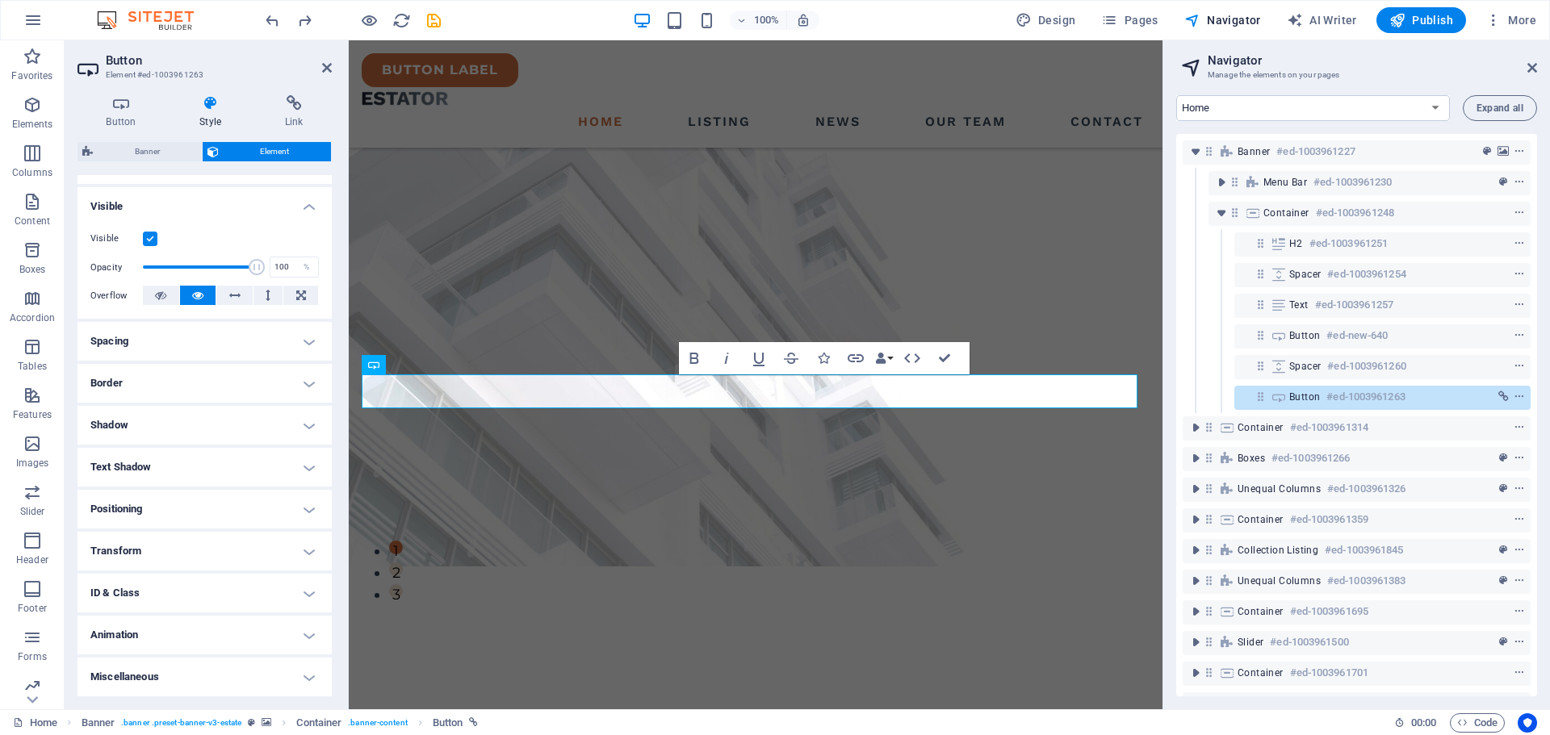
click at [207, 519] on h4 "Positioning" at bounding box center [204, 509] width 254 height 39
click at [151, 542] on span "Static" at bounding box center [145, 541] width 19 height 19
click at [179, 541] on span "Relative" at bounding box center [182, 541] width 27 height 19
click at [232, 542] on span "Absolute" at bounding box center [227, 541] width 32 height 19
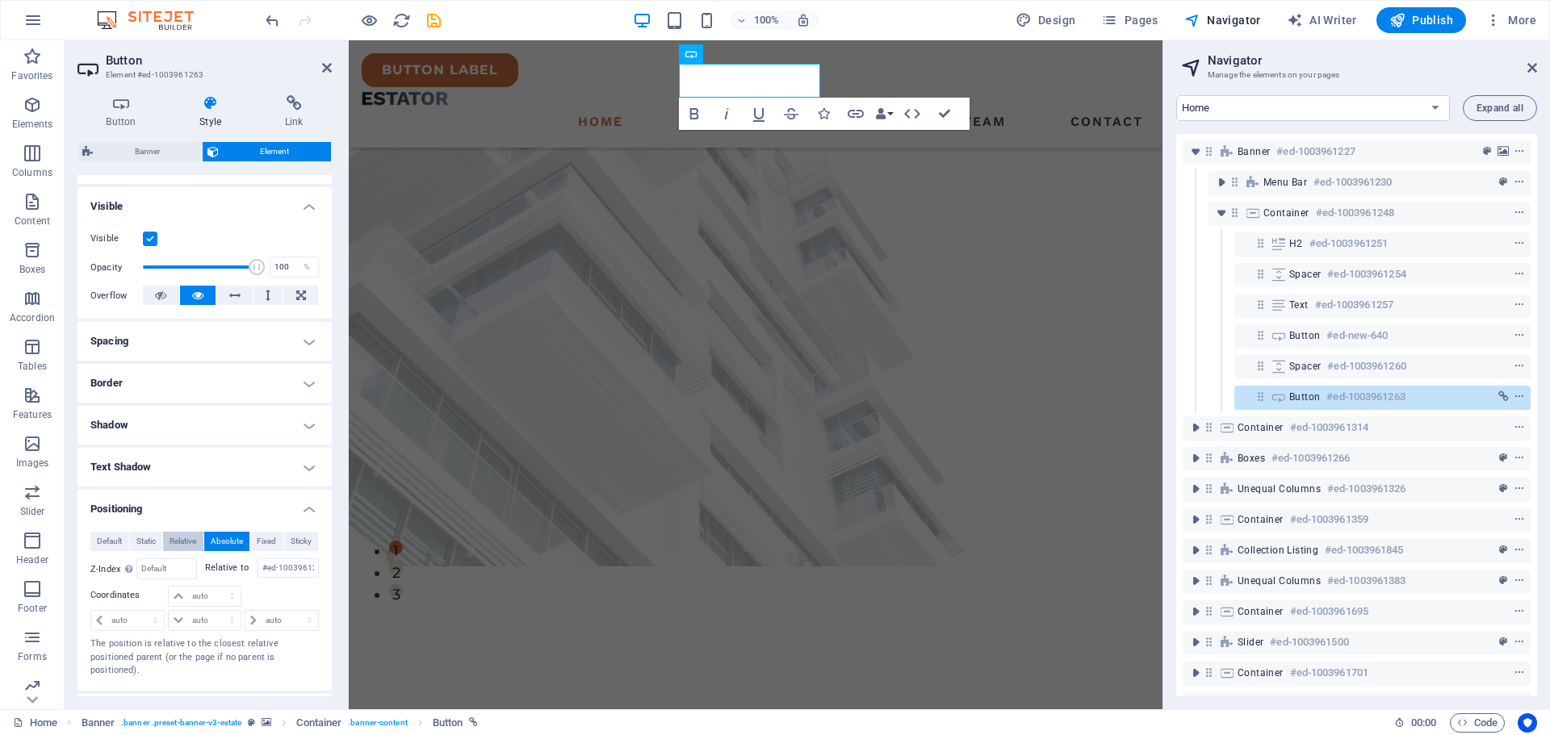
click at [174, 544] on span "Relative" at bounding box center [182, 541] width 27 height 19
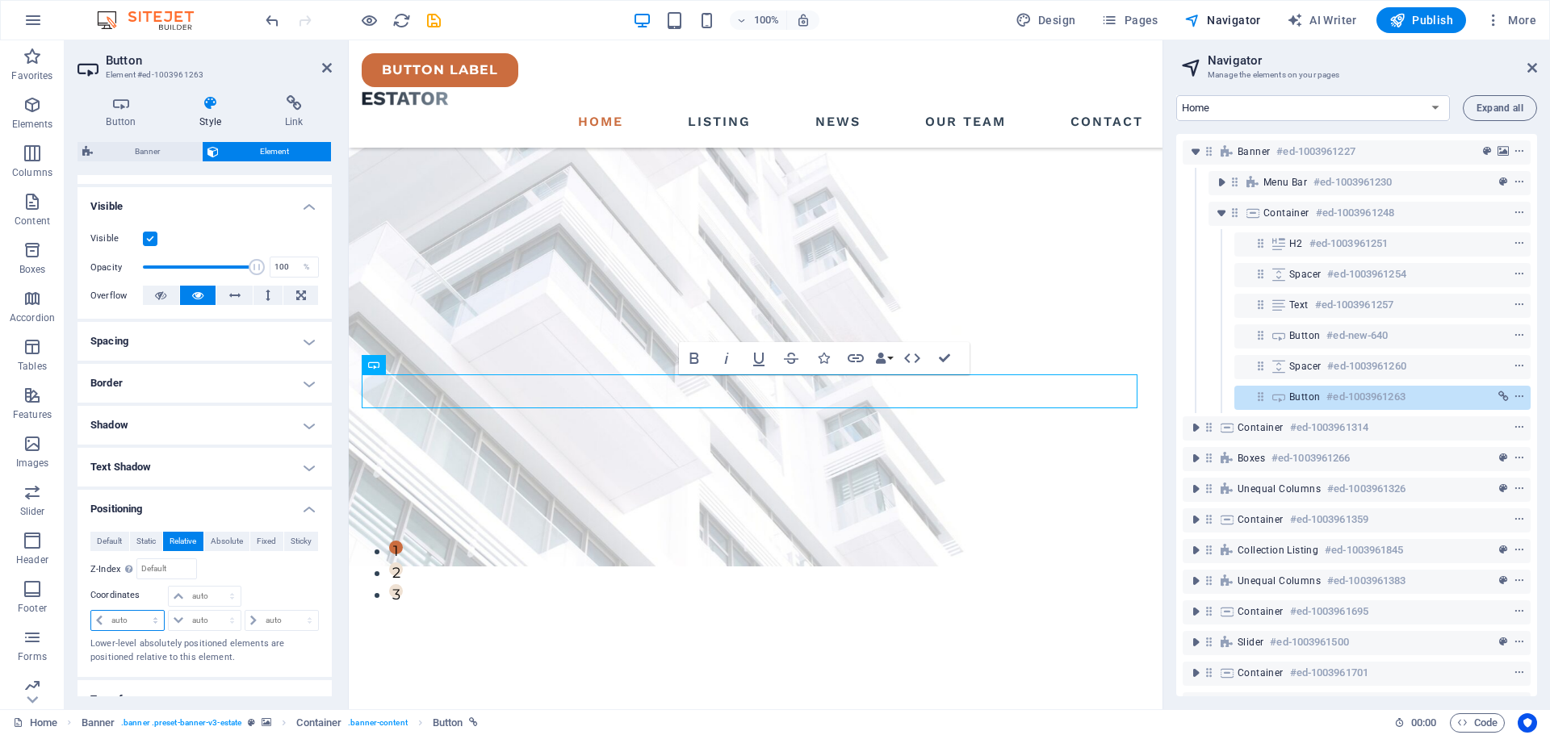
click at [107, 621] on select "auto px rem % em" at bounding box center [127, 620] width 73 height 19
click at [134, 607] on div at bounding box center [128, 597] width 76 height 23
click at [99, 617] on select "auto px rem % em" at bounding box center [127, 620] width 73 height 19
select select "px"
click at [140, 611] on select "auto px rem % em" at bounding box center [127, 620] width 73 height 19
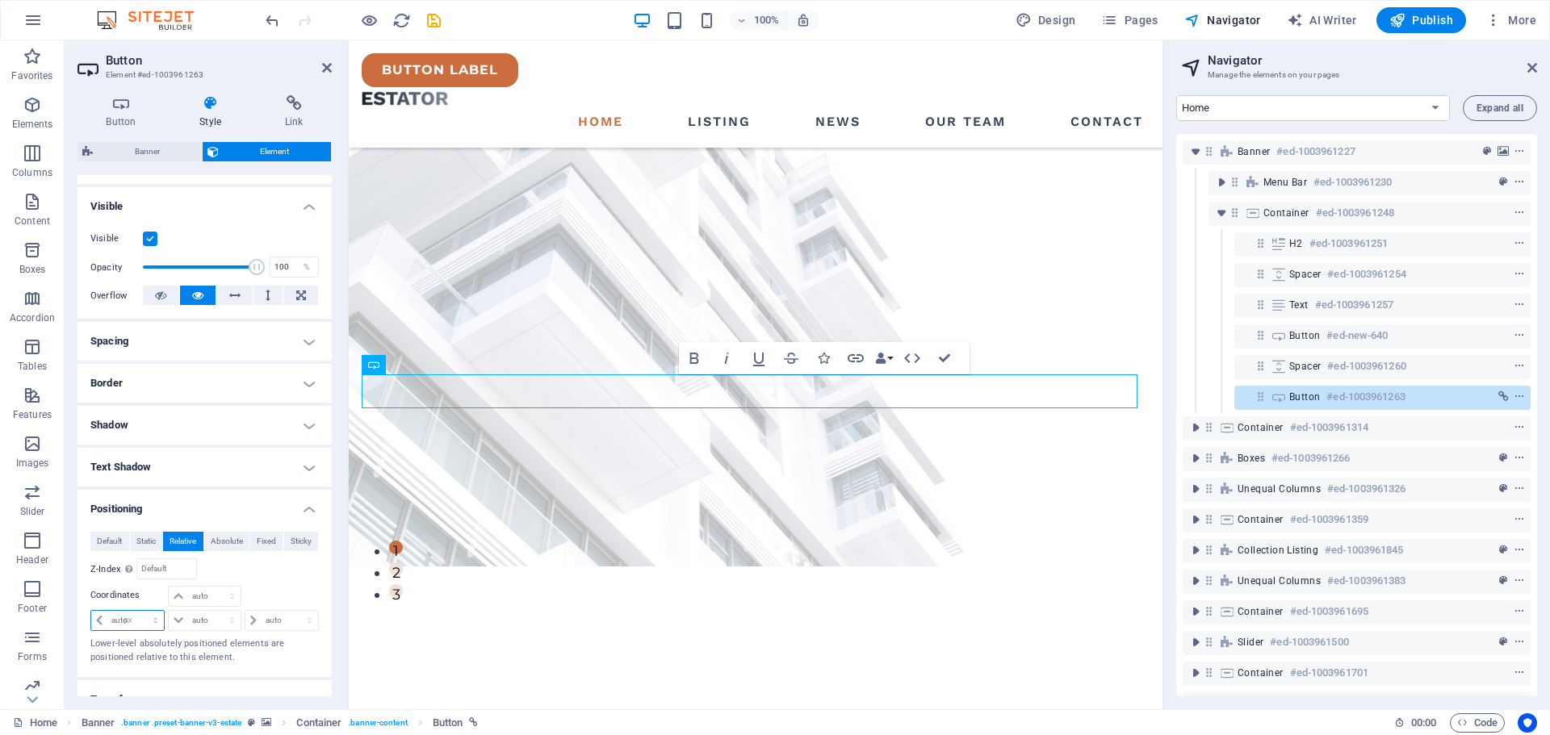
type input "0"
click at [94, 625] on span at bounding box center [99, 620] width 16 height 19
click at [97, 623] on icon at bounding box center [99, 621] width 6 height 10
click at [98, 621] on icon at bounding box center [99, 621] width 6 height 10
click at [118, 619] on input "0" at bounding box center [135, 620] width 56 height 19
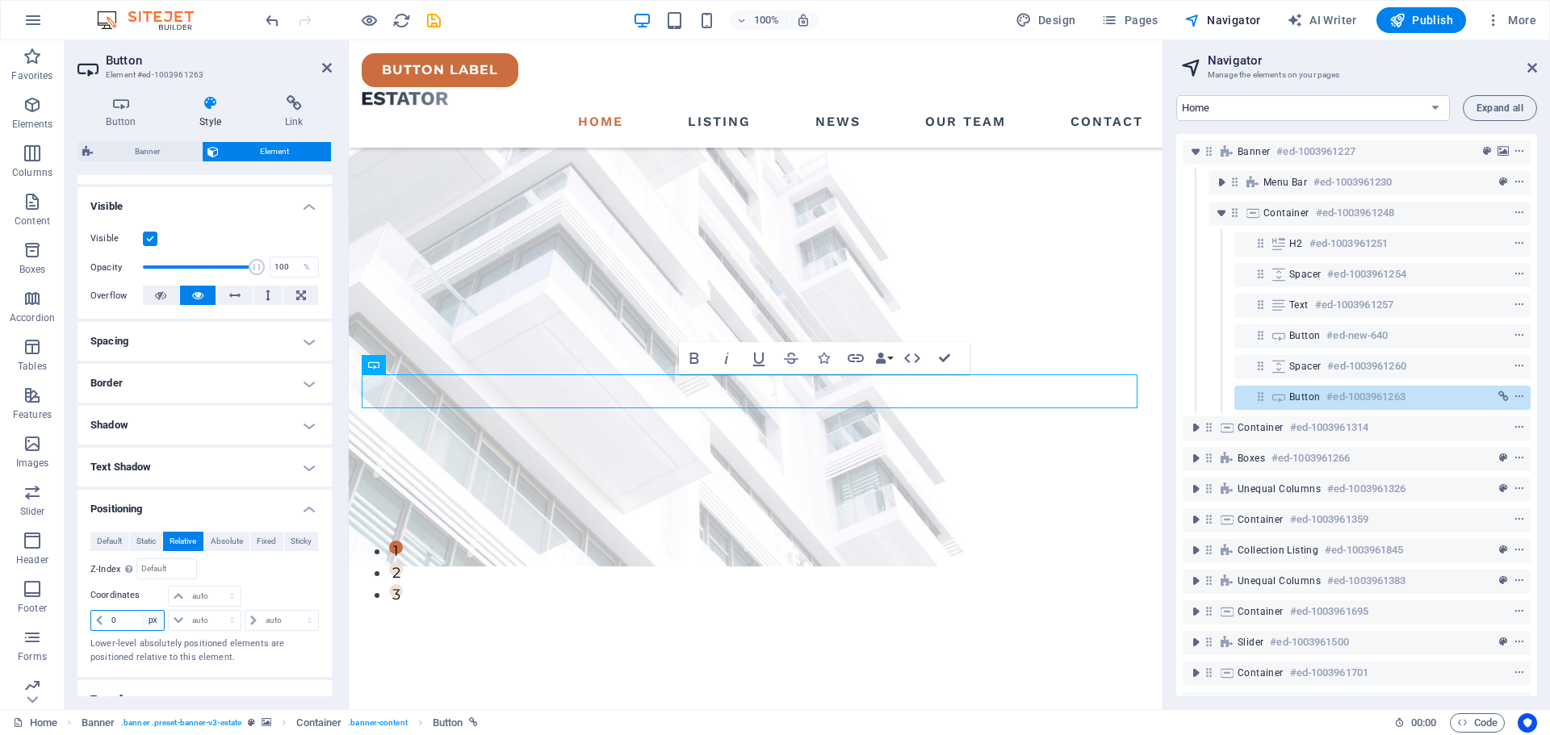
click at [153, 621] on select "auto px rem % em" at bounding box center [152, 620] width 23 height 19
select select "auto"
click at [141, 611] on select "auto px rem % em" at bounding box center [152, 620] width 23 height 19
select select "DISABLED_OPTION_VALUE"
drag, startPoint x: 629, startPoint y: 408, endPoint x: 579, endPoint y: 408, distance: 50.0
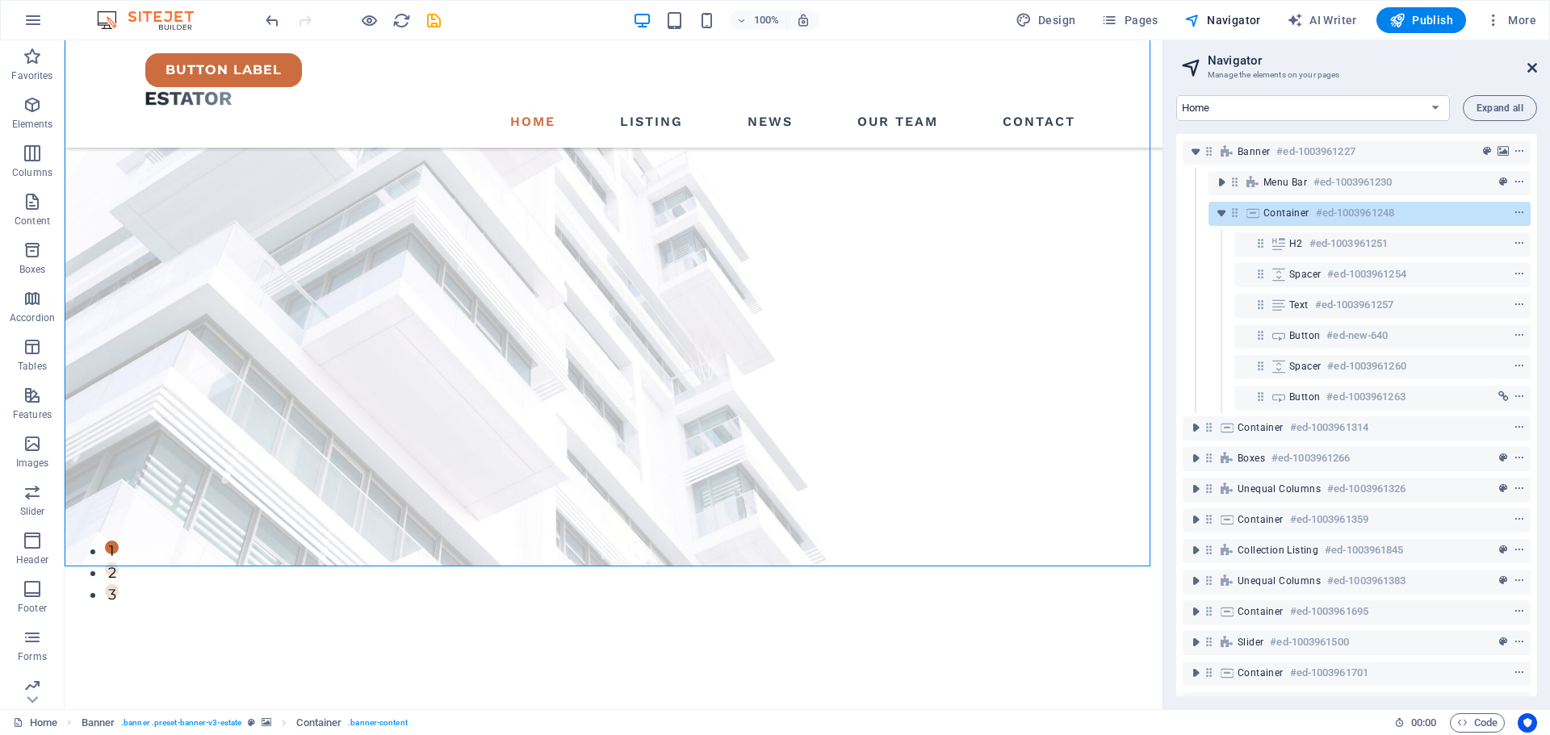
click at [1530, 64] on icon at bounding box center [1532, 67] width 10 height 13
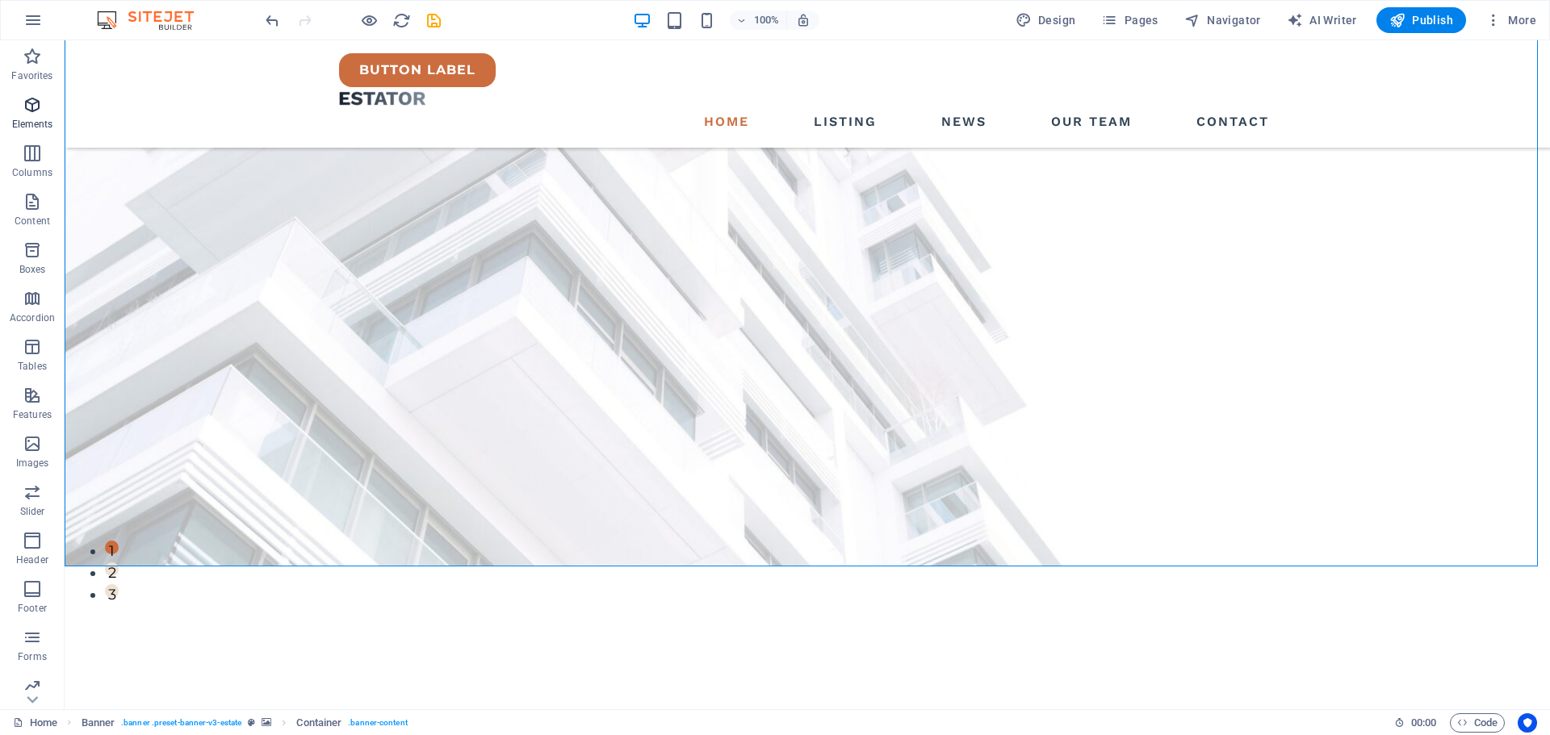
click at [26, 110] on icon "button" at bounding box center [32, 104] width 19 height 19
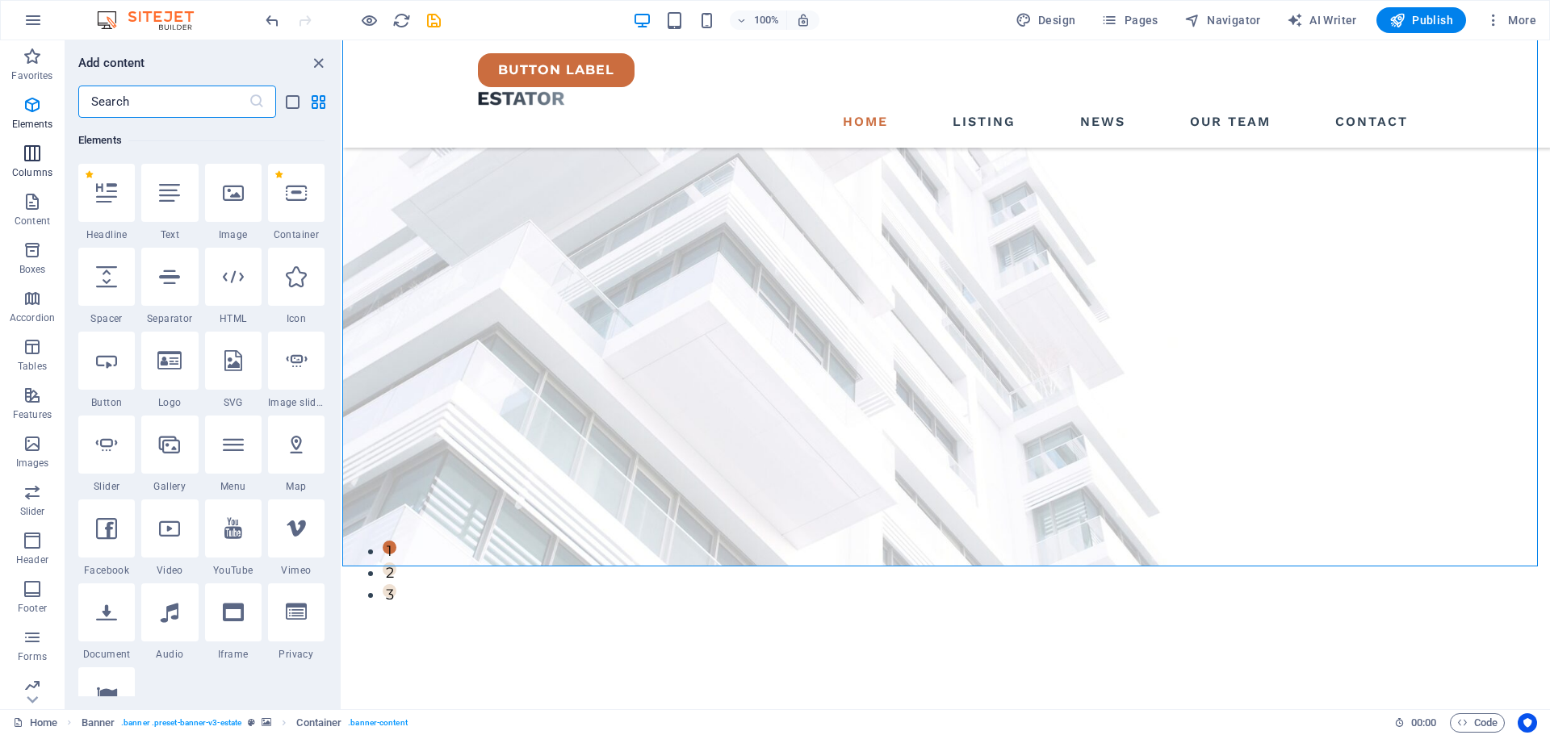
click at [30, 149] on icon "button" at bounding box center [32, 153] width 19 height 19
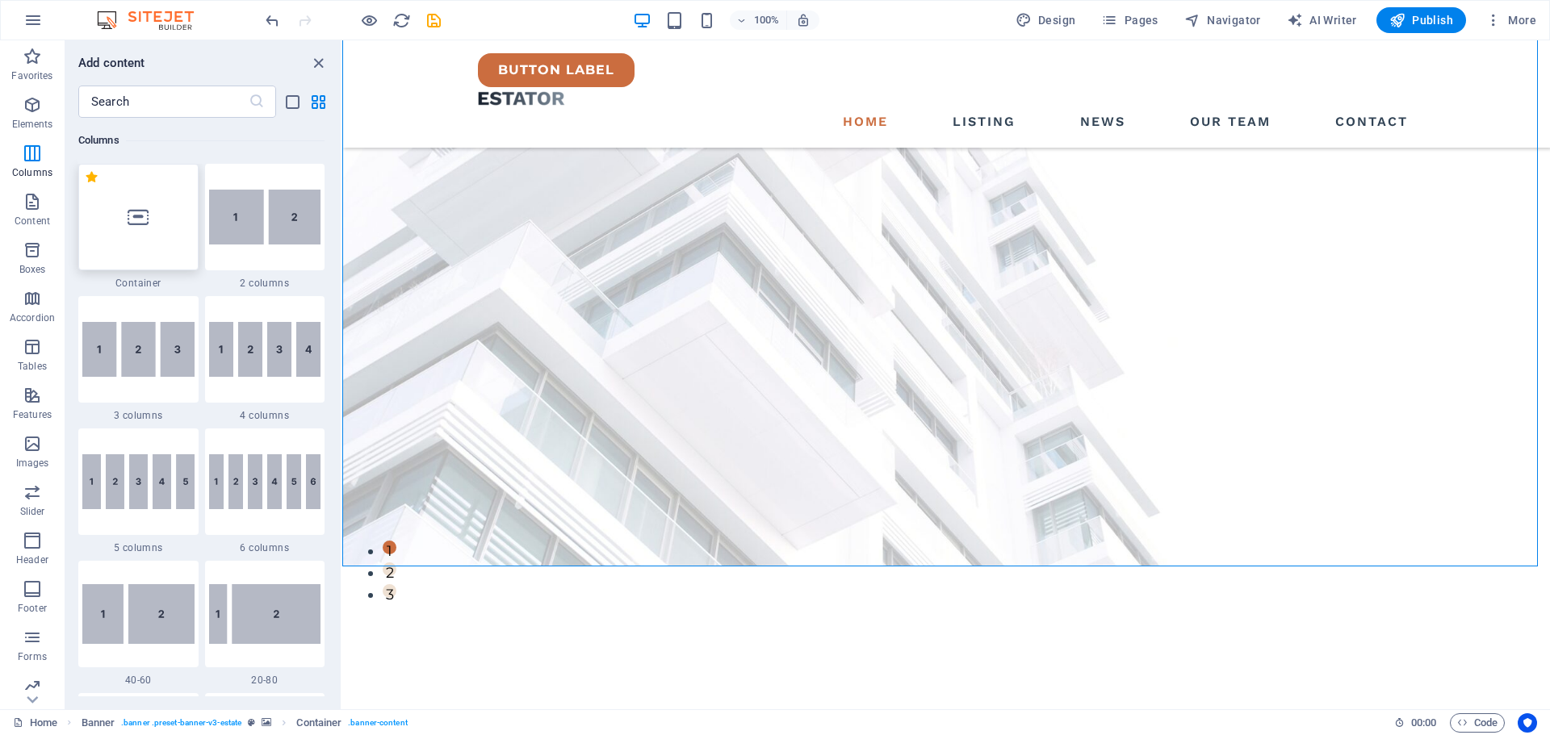
scroll to position [799, 0]
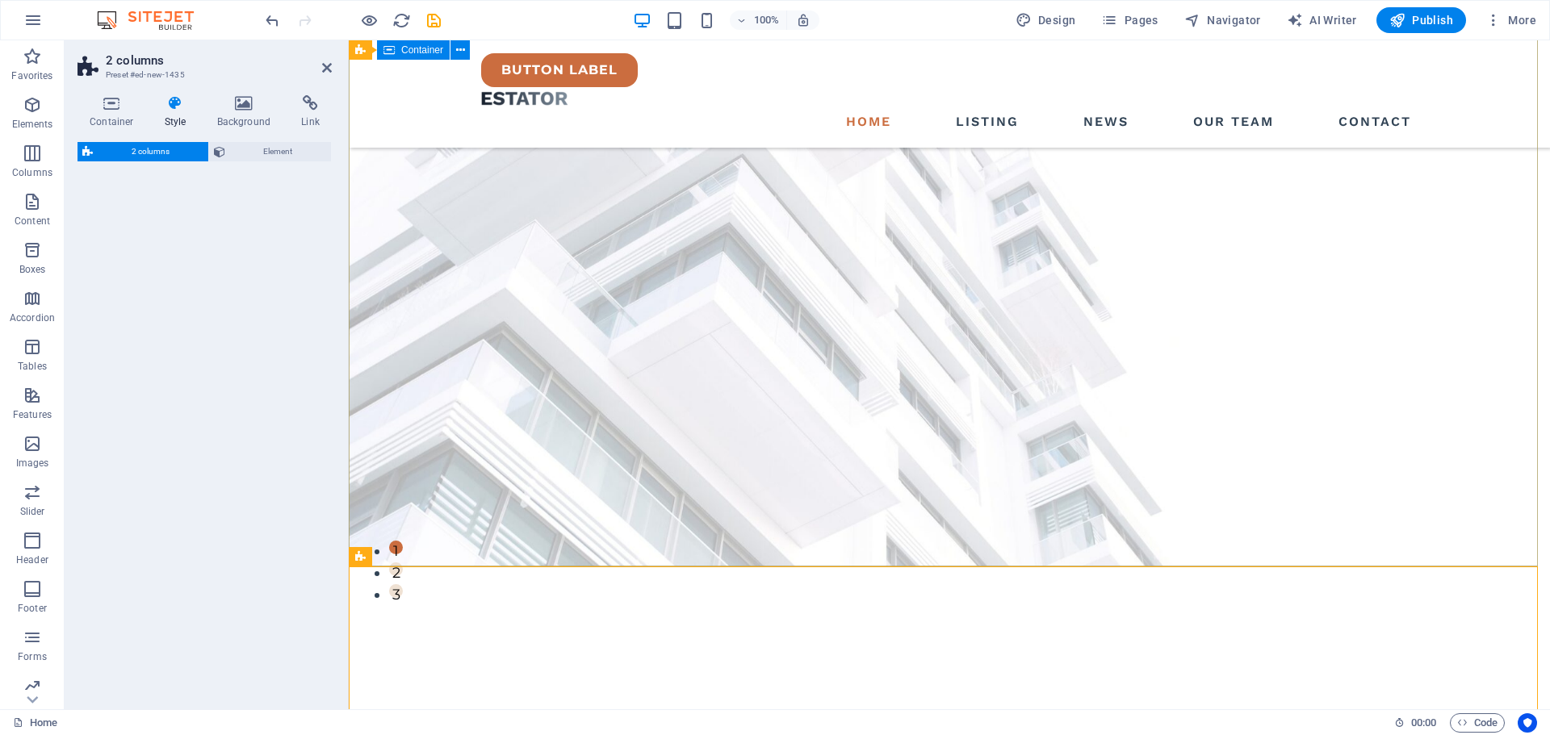
select select "rem"
select select "preset-columns-two-v2-default"
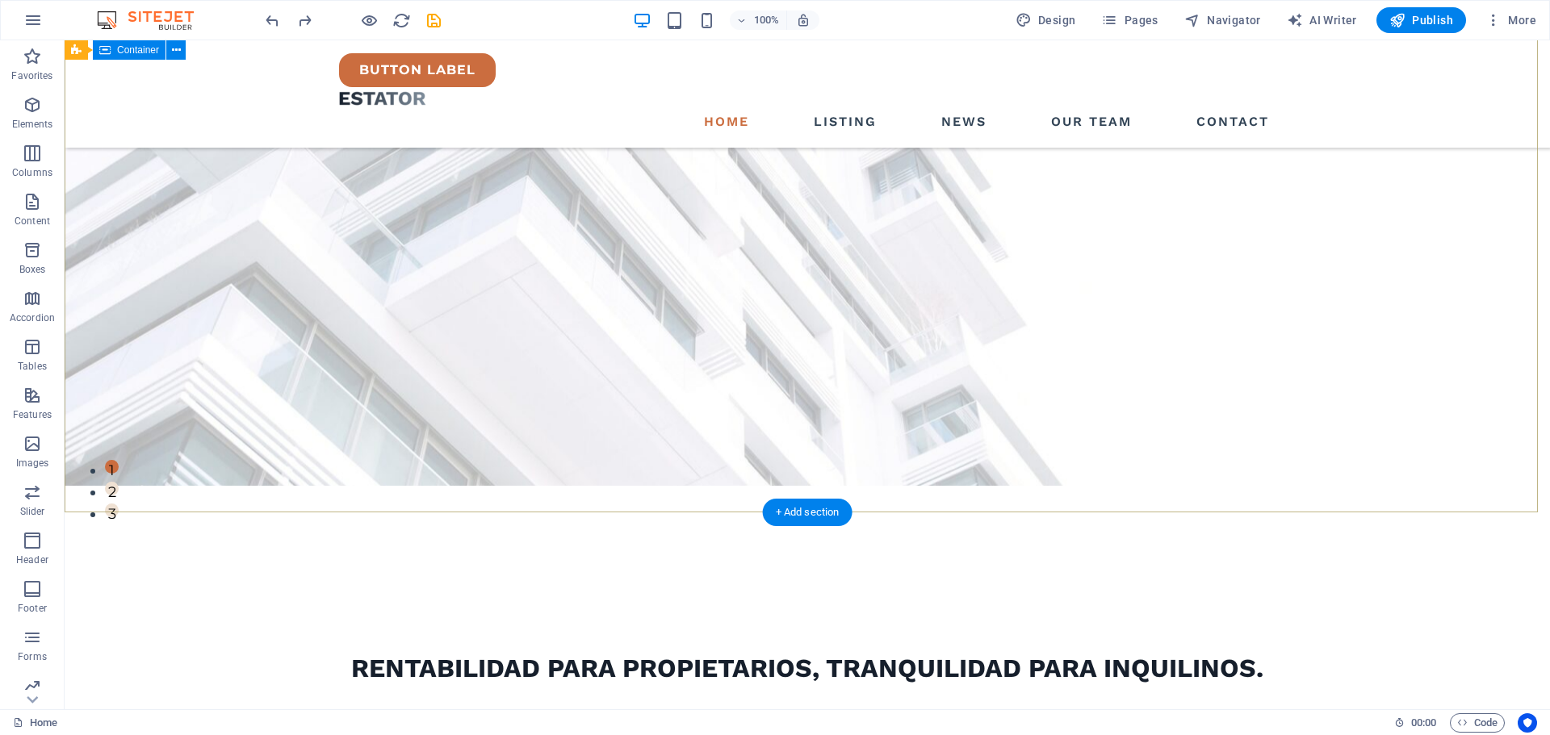
scroll to position [0, 0]
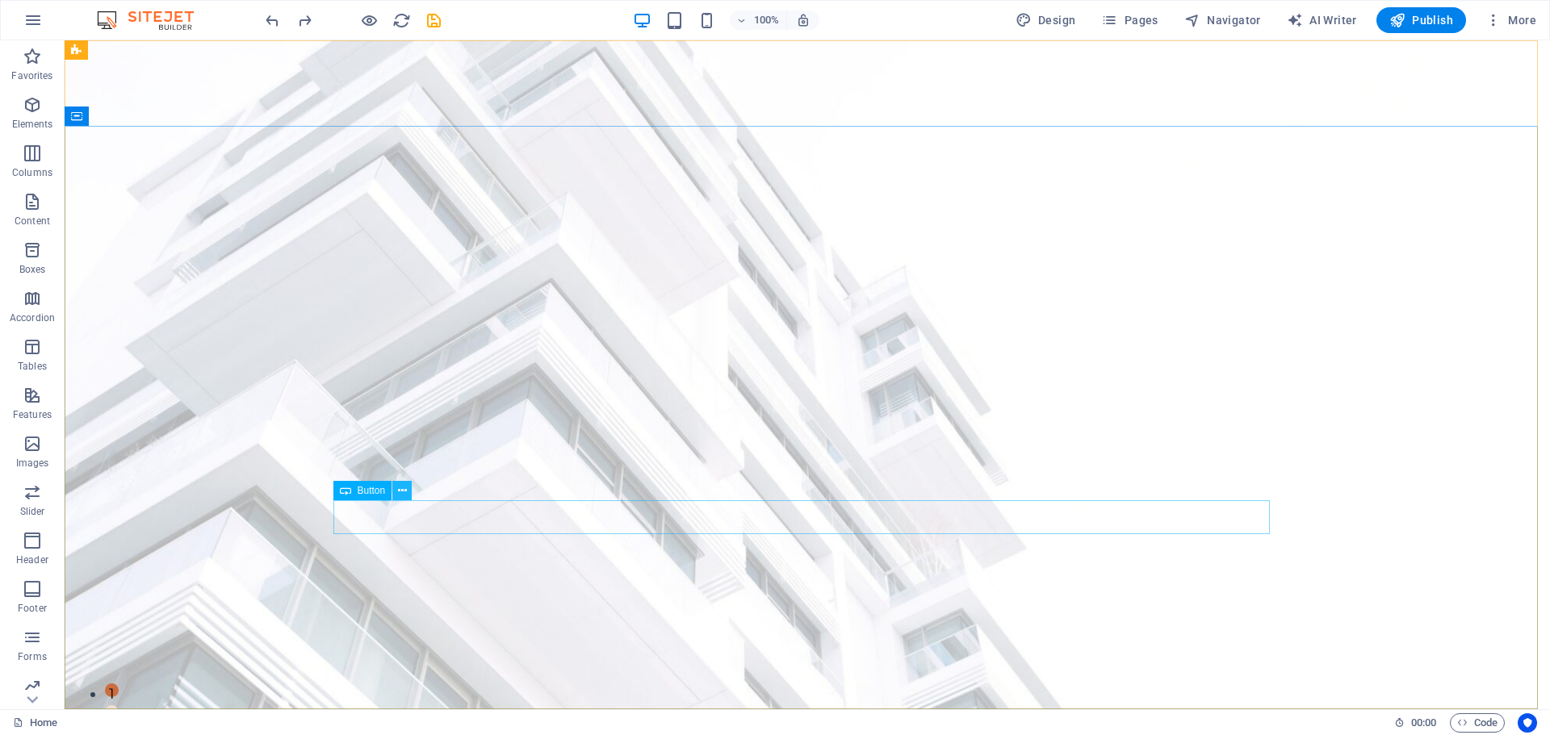
click at [395, 494] on button at bounding box center [401, 490] width 19 height 19
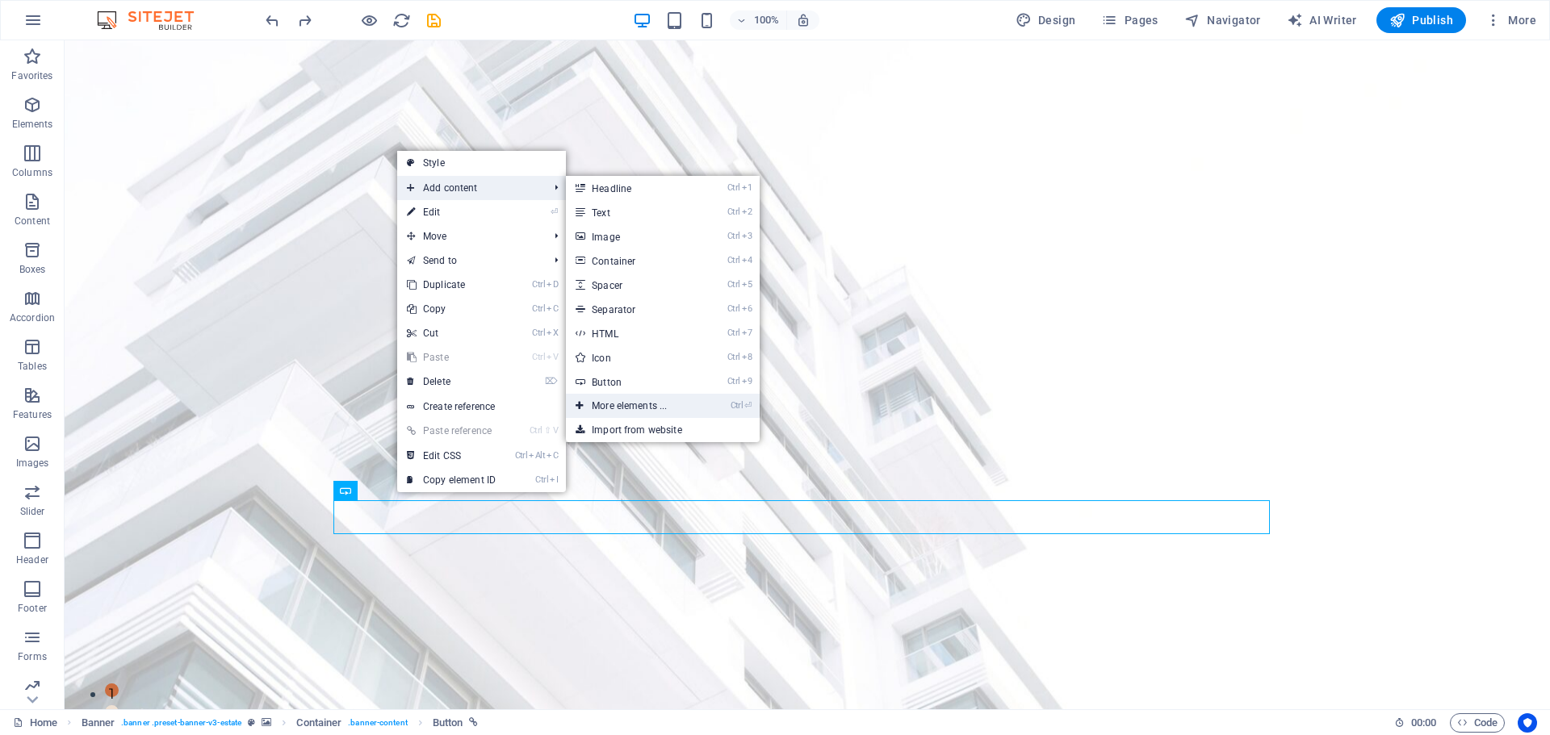
click at [659, 414] on link "Ctrl ⏎ More elements ..." at bounding box center [632, 406] width 133 height 24
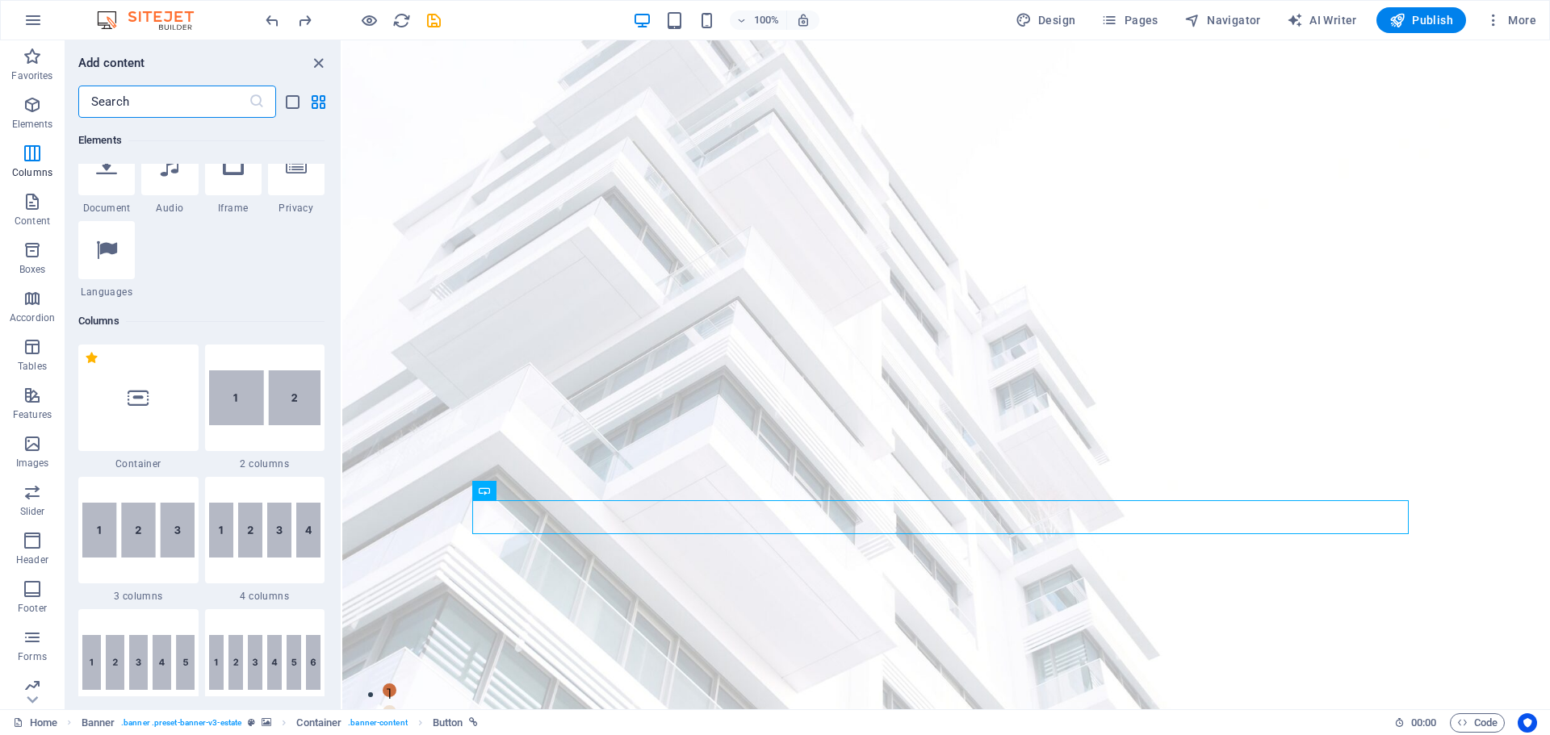
scroll to position [818, 0]
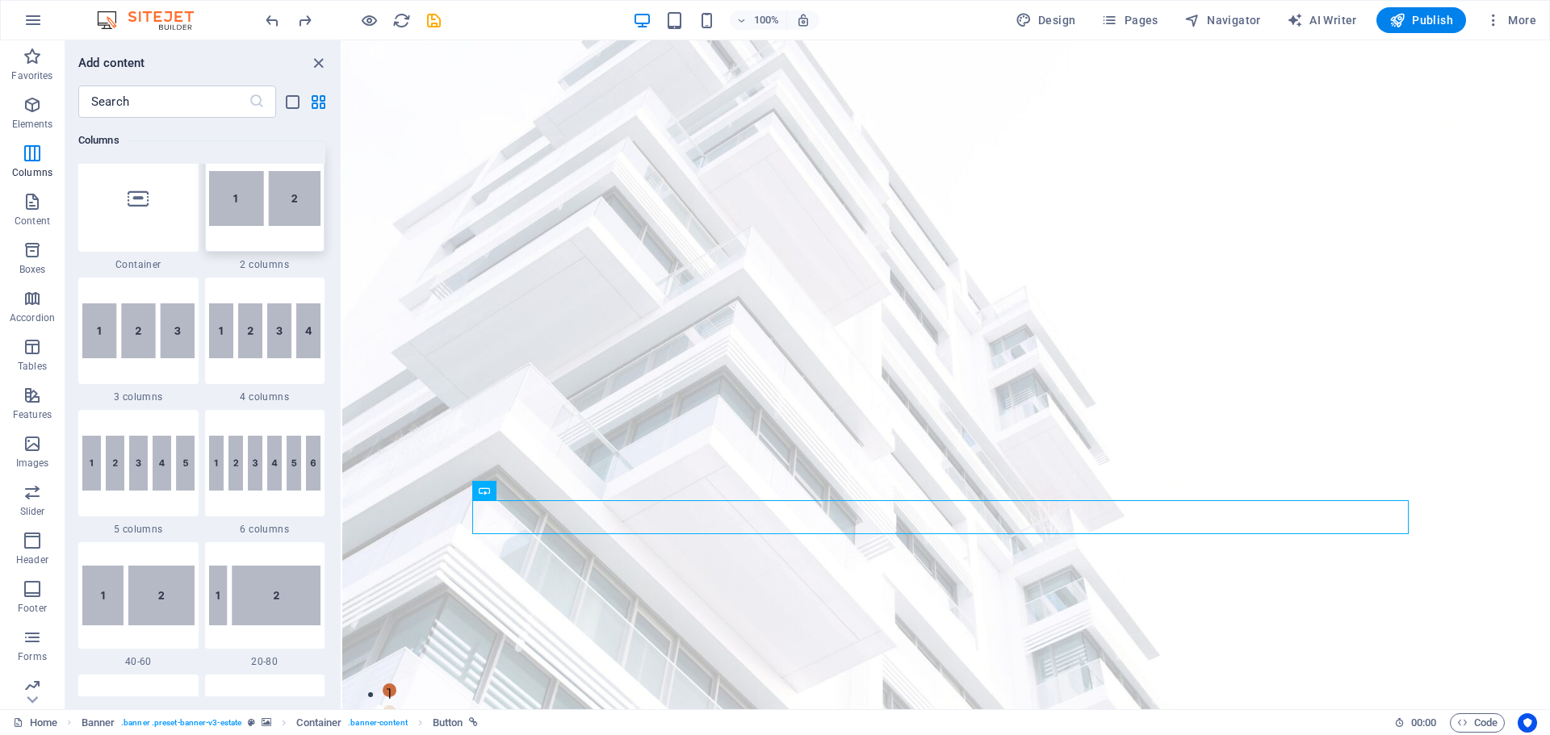
click at [272, 212] on img at bounding box center [265, 198] width 112 height 55
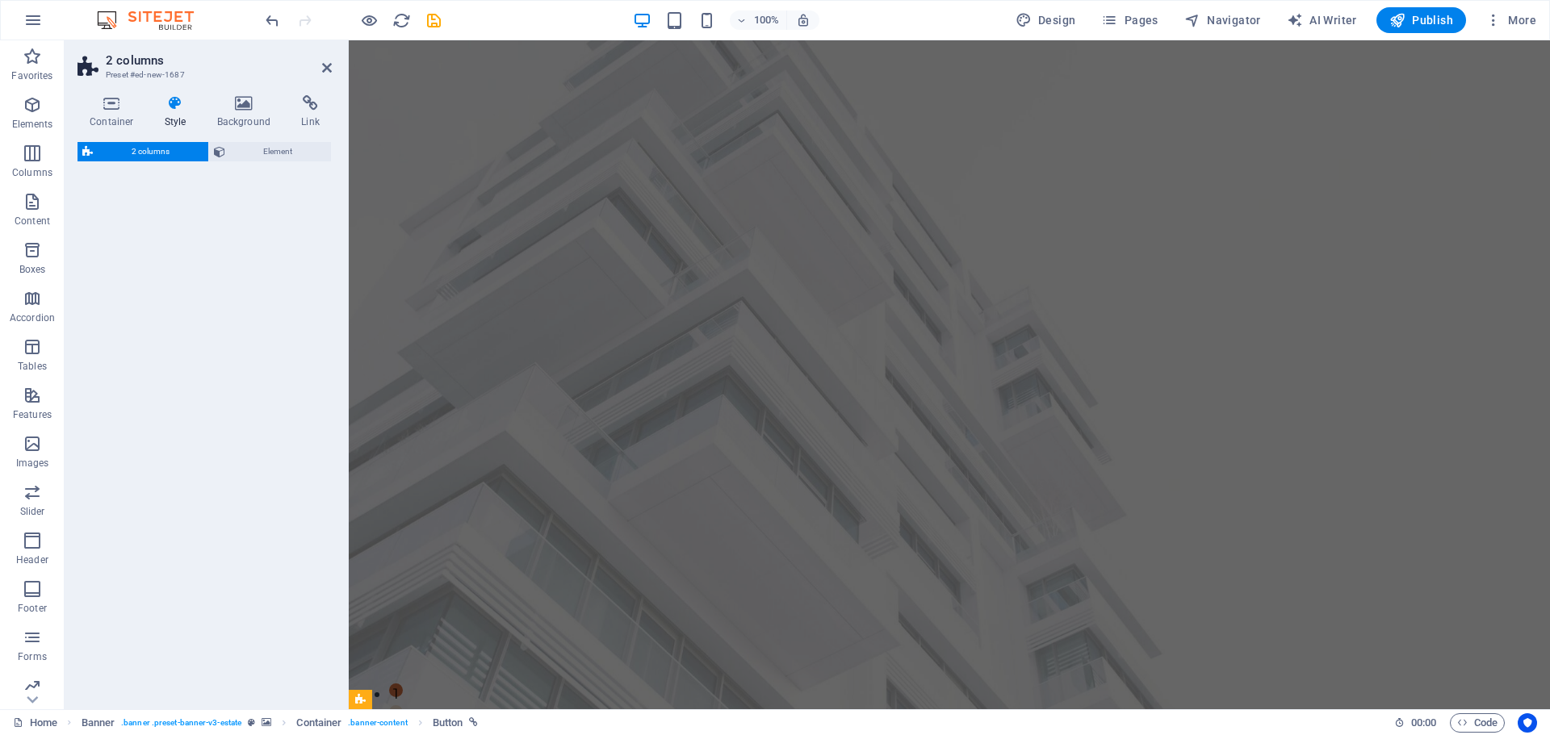
select select "rem"
select select "preset-columns-two-v2-default"
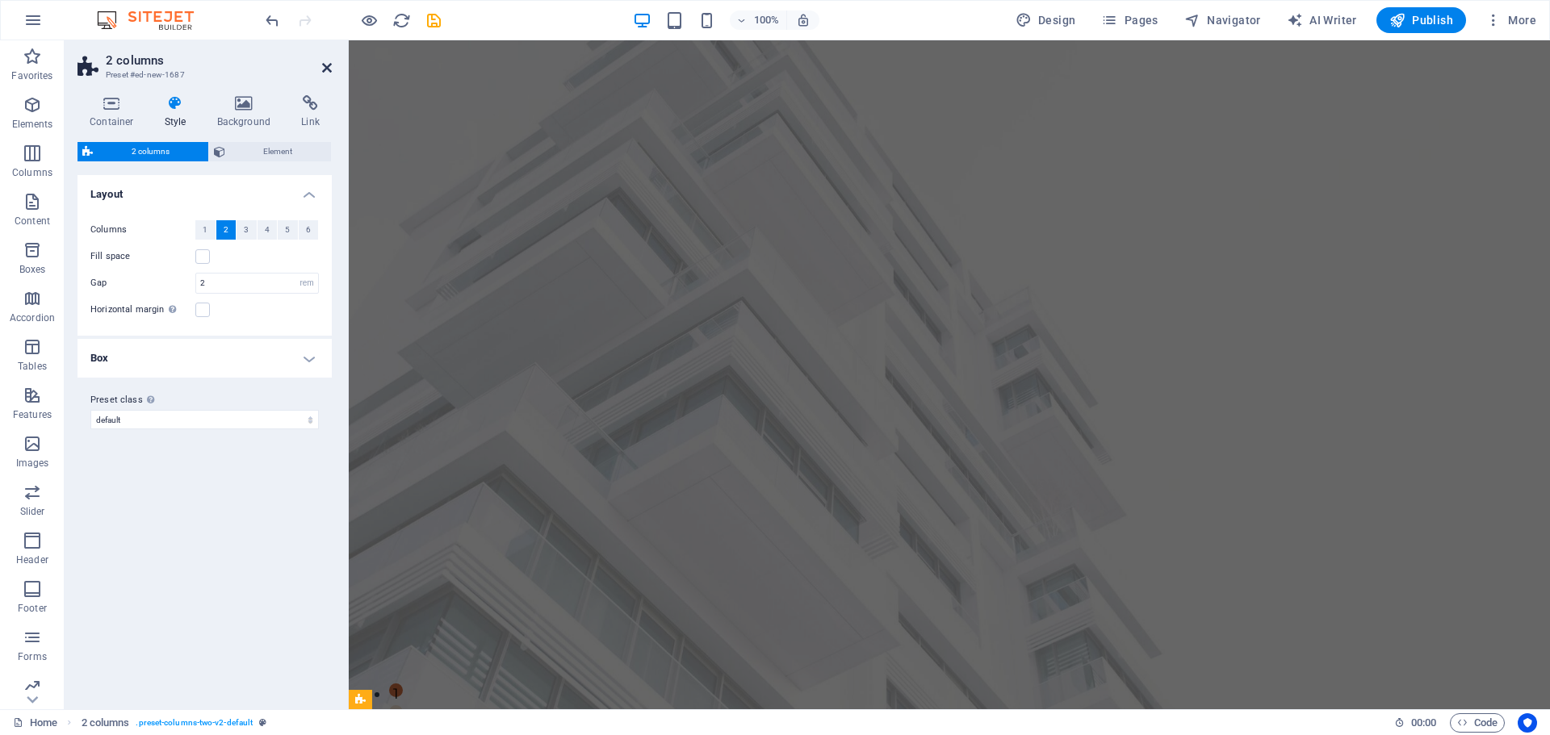
click at [326, 62] on icon at bounding box center [327, 67] width 10 height 13
select select "rem"
select select "preset-columns-two-v2-default"
click at [329, 65] on icon at bounding box center [327, 67] width 10 height 13
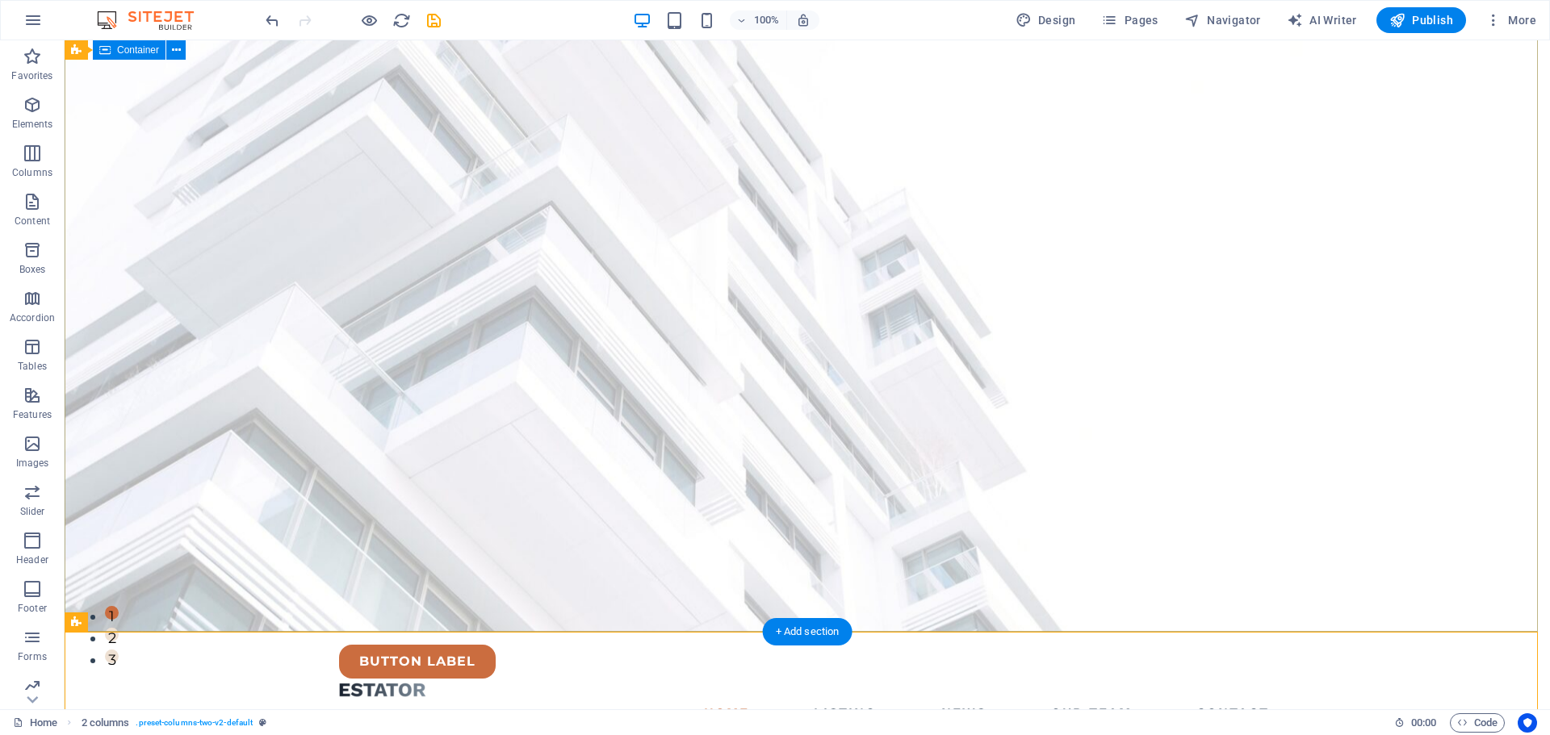
scroll to position [0, 0]
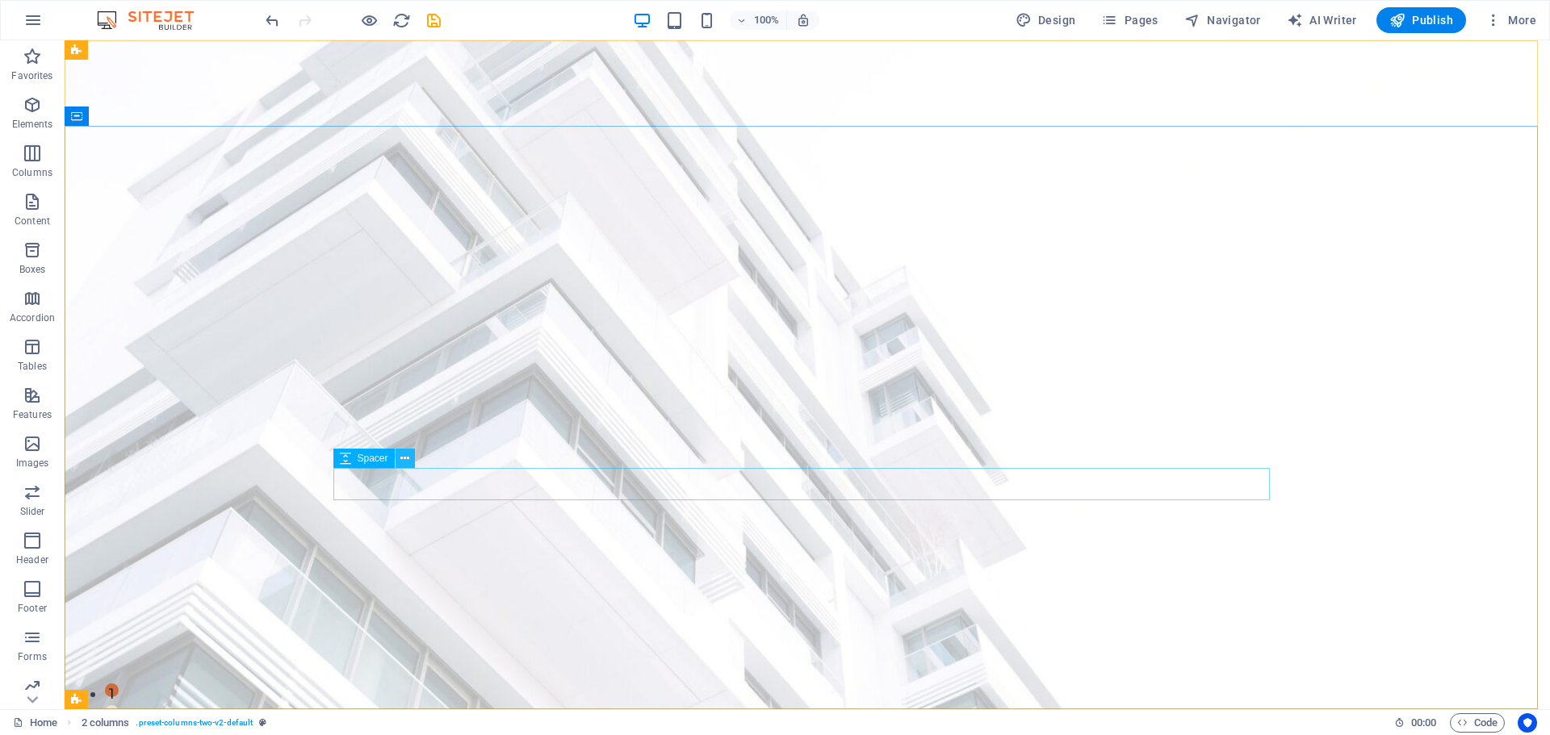
click at [395, 457] on button at bounding box center [404, 458] width 19 height 19
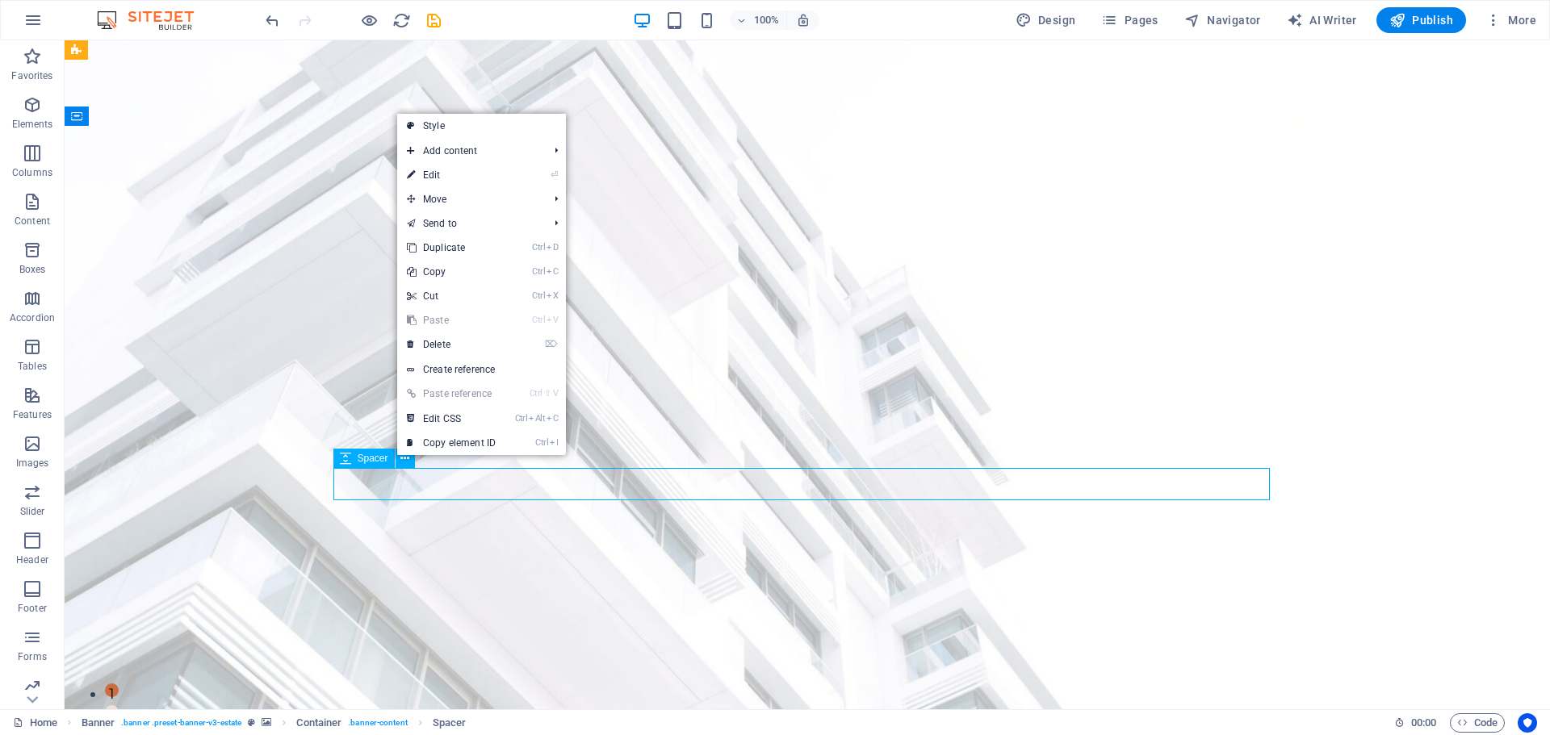
click at [381, 461] on span "Spacer" at bounding box center [373, 459] width 31 height 10
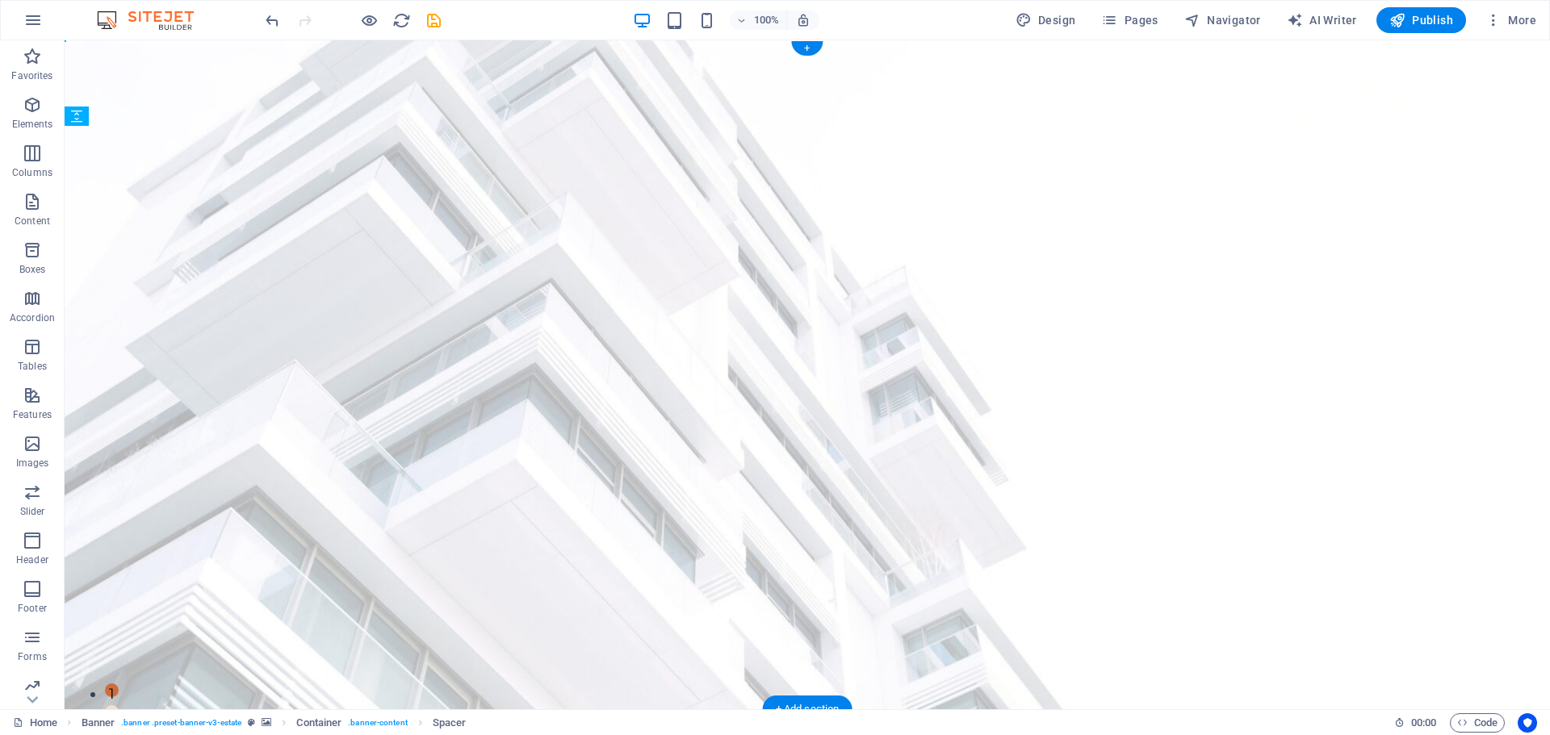
drag, startPoint x: 487, startPoint y: 537, endPoint x: 424, endPoint y: 513, distance: 67.2
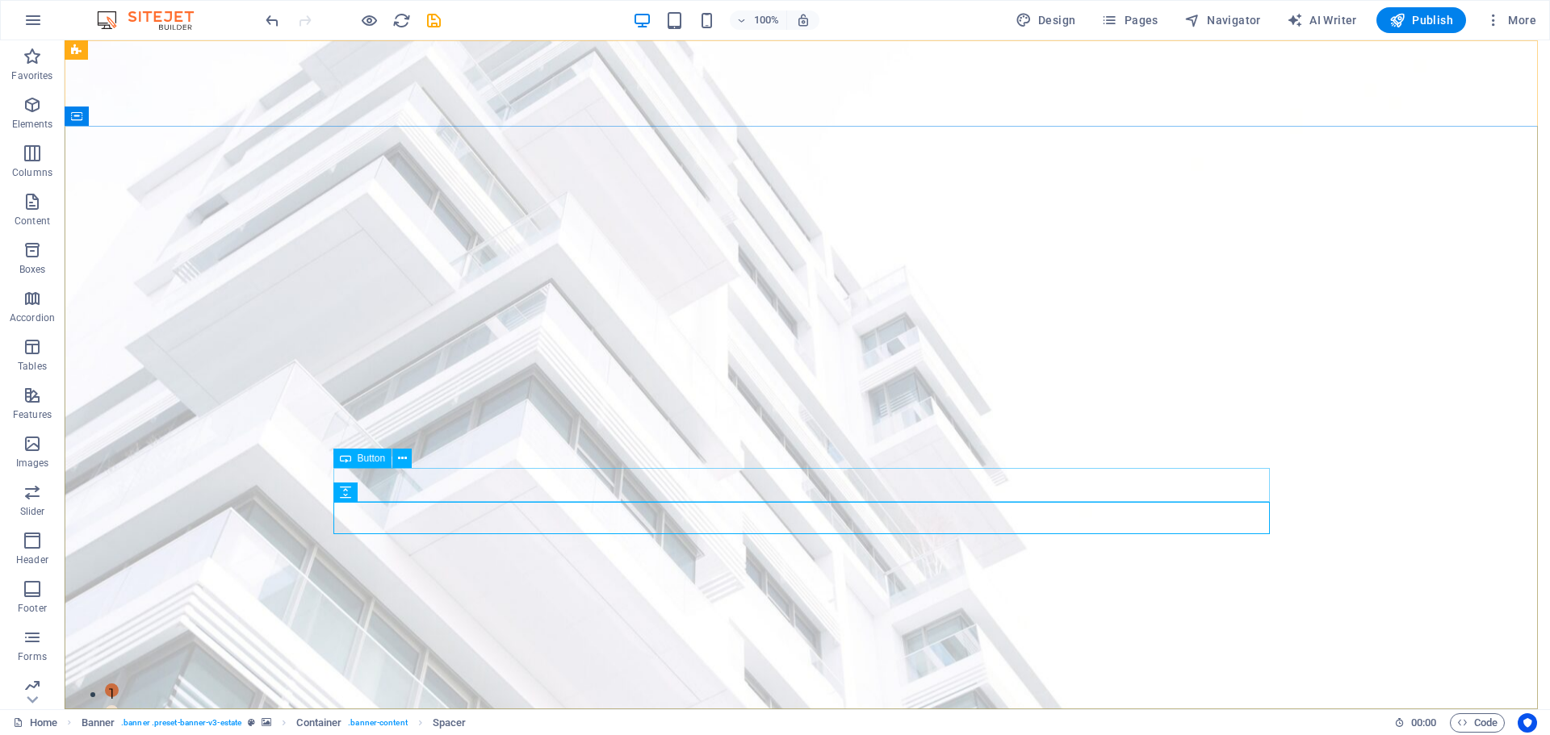
click at [370, 456] on span "Button" at bounding box center [372, 459] width 28 height 10
click at [342, 496] on icon at bounding box center [345, 492] width 11 height 19
click at [349, 495] on icon at bounding box center [345, 492] width 11 height 19
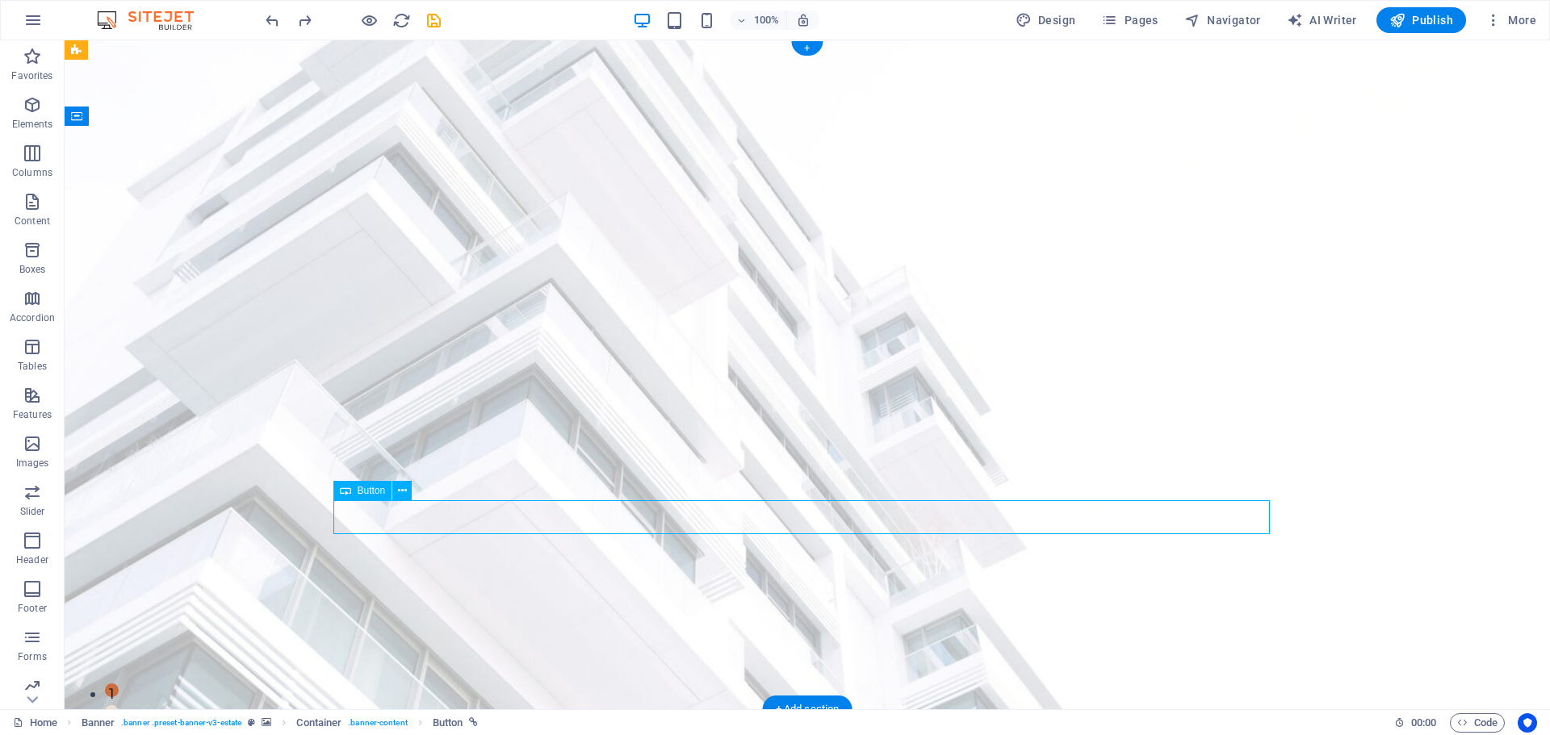
click at [367, 497] on div "Button" at bounding box center [362, 490] width 59 height 19
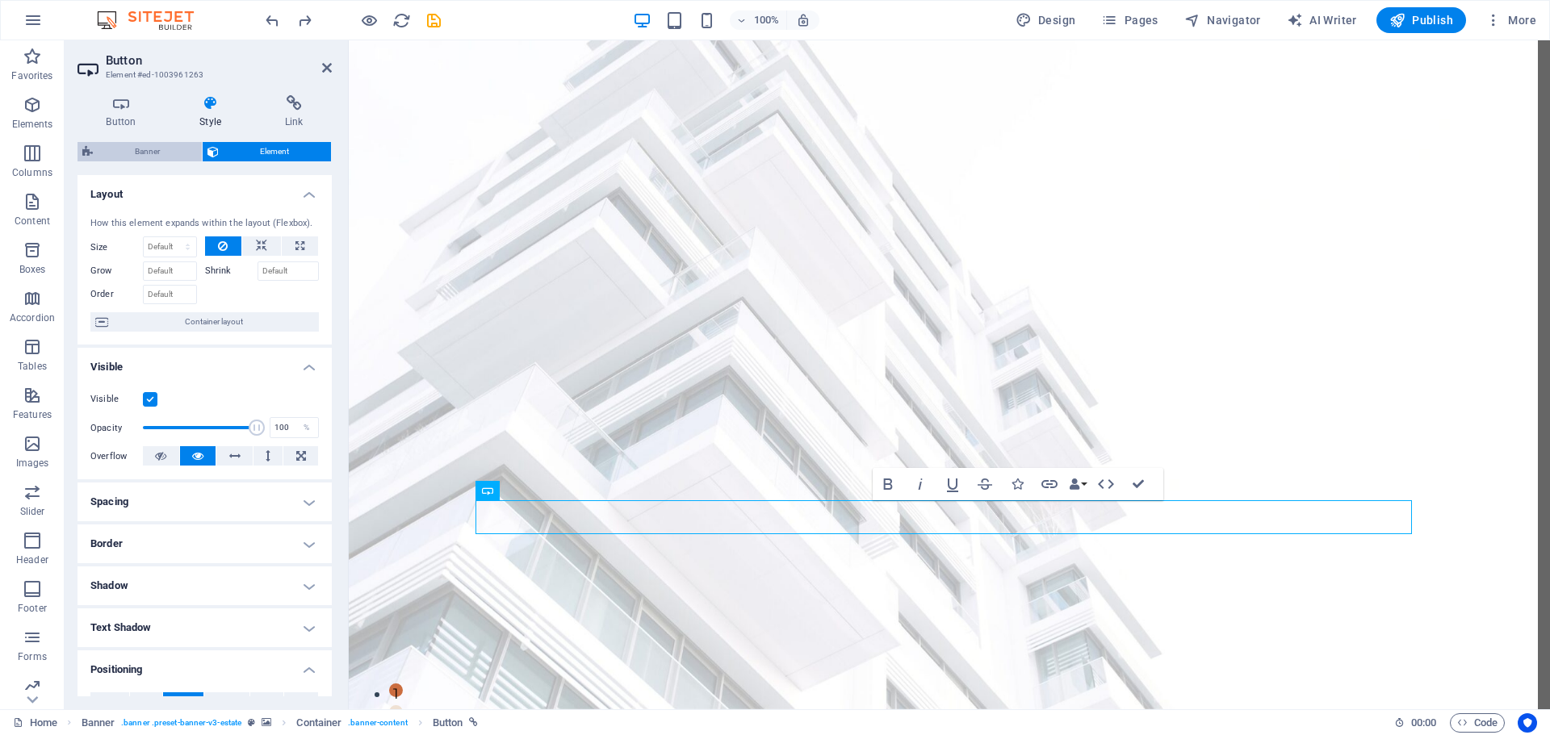
click at [178, 157] on span "Banner" at bounding box center [147, 151] width 99 height 19
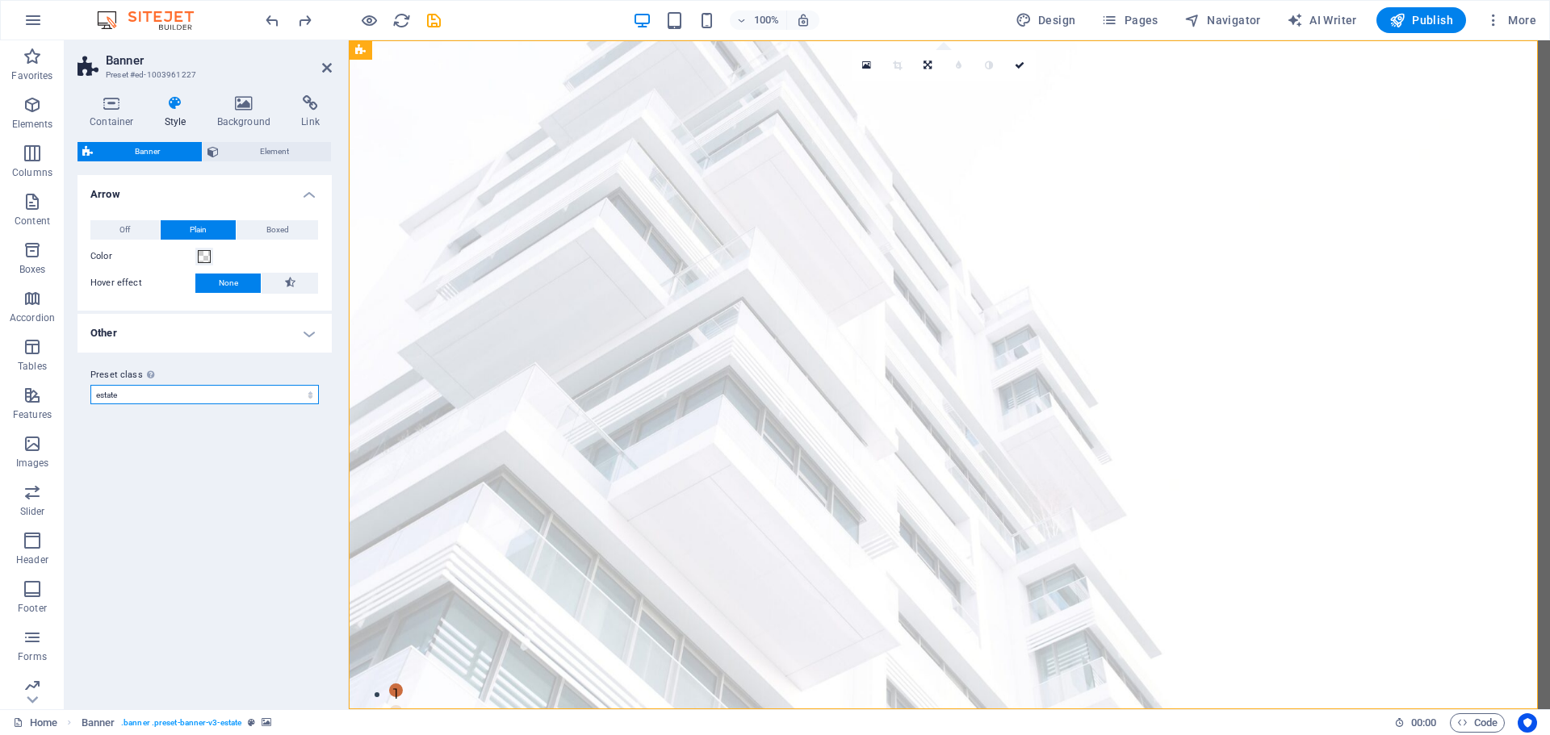
click at [203, 396] on select "estate Add preset class" at bounding box center [204, 394] width 228 height 19
click at [90, 385] on select "estate Add preset class" at bounding box center [204, 394] width 228 height 19
select select "preset-banner-v3-estate"
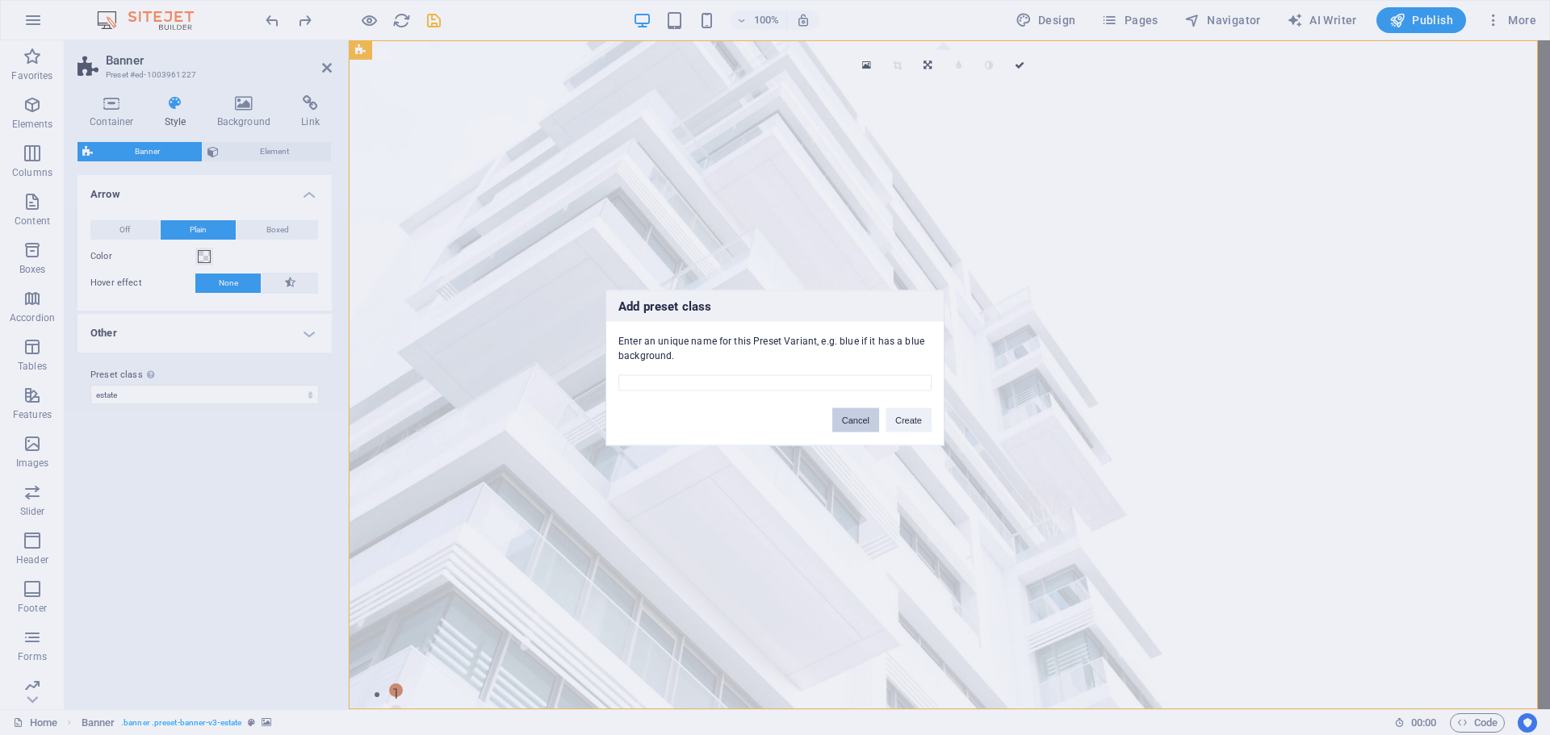
click at [841, 418] on button "Cancel" at bounding box center [855, 420] width 47 height 24
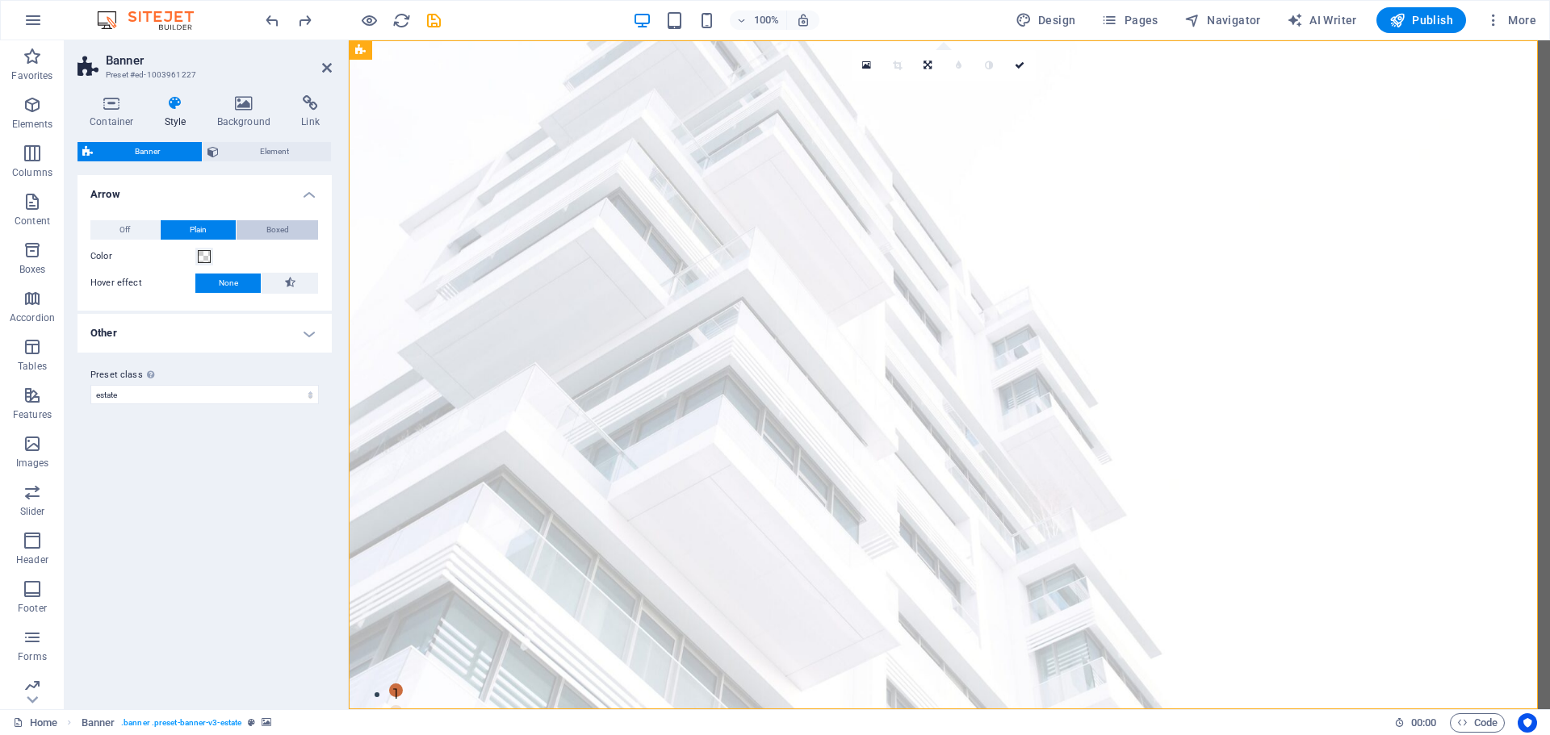
click at [274, 234] on span "Boxed" at bounding box center [277, 229] width 23 height 19
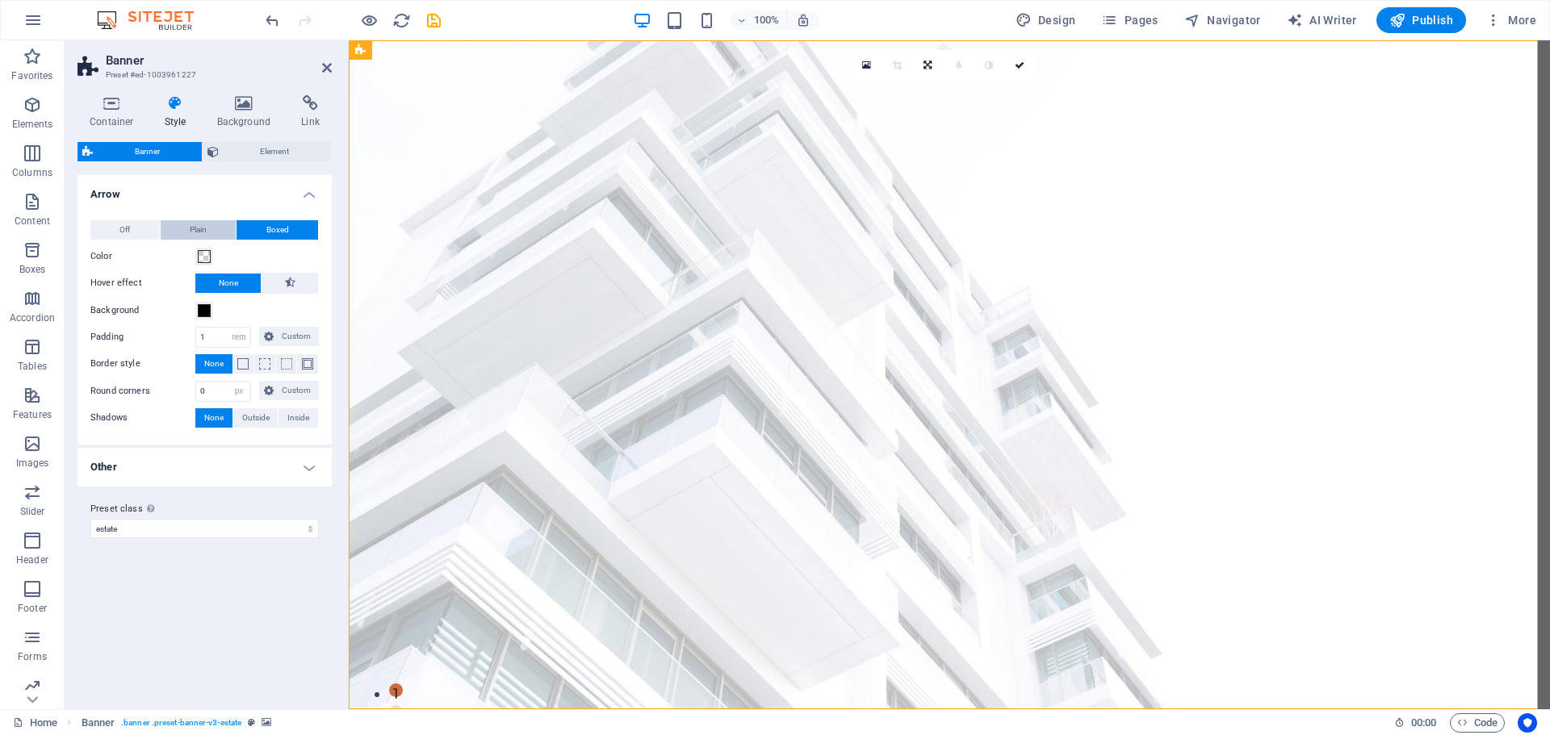
click at [216, 234] on button "Plain" at bounding box center [199, 229] width 76 height 19
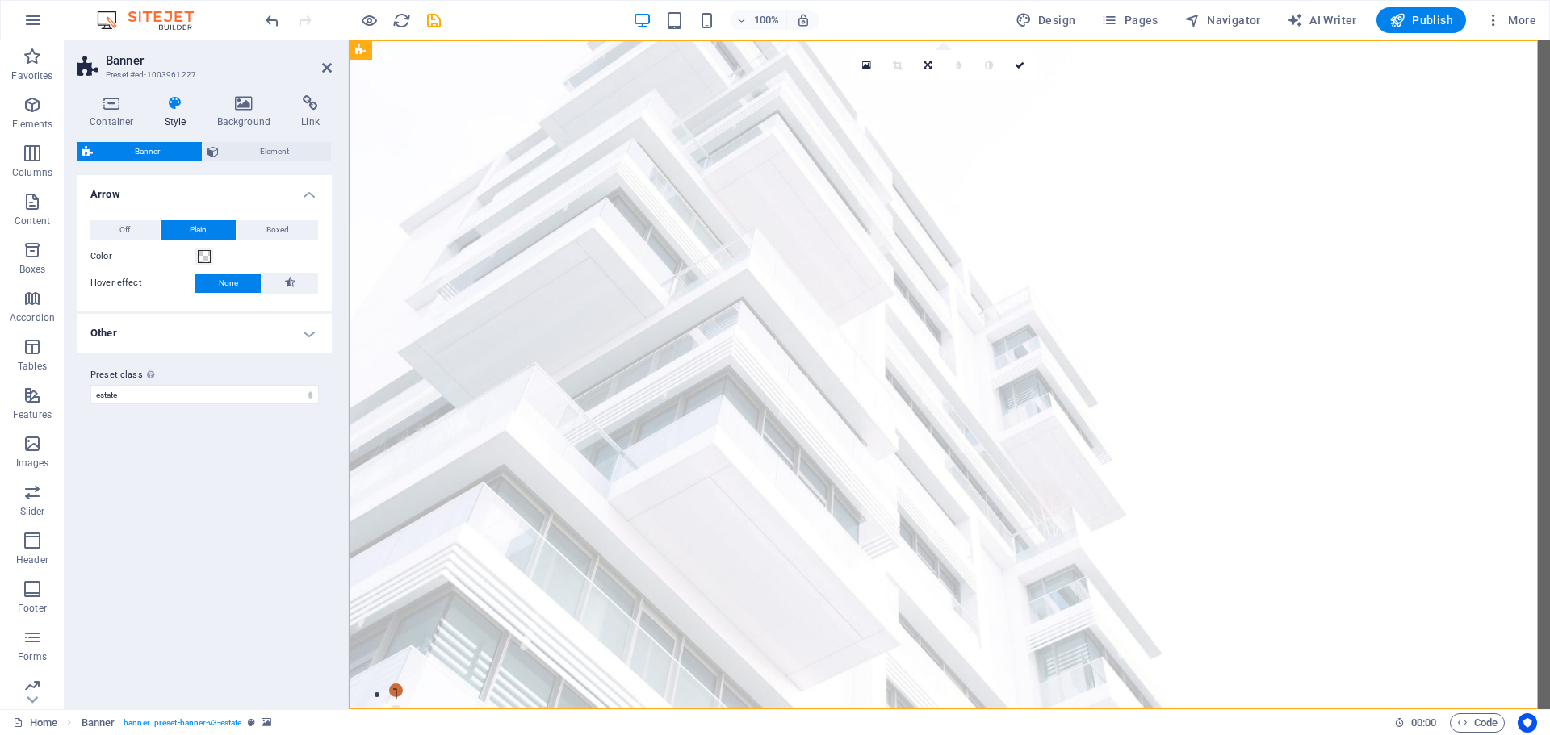
click at [256, 162] on div "Banner Element Layout How this element expands within the layout (Flexbox). Siz…" at bounding box center [204, 419] width 254 height 554
click at [274, 150] on span "Element" at bounding box center [275, 151] width 103 height 19
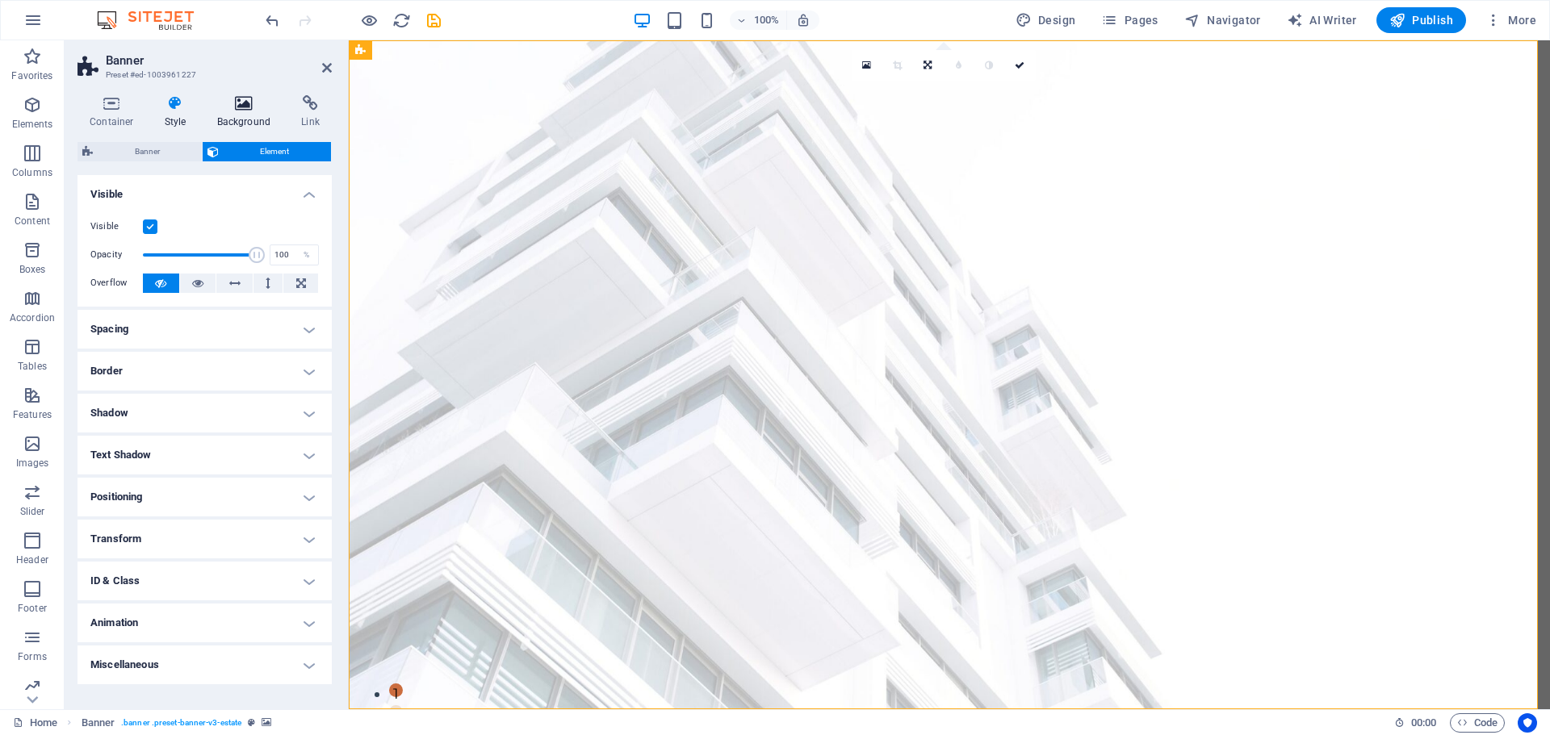
click at [243, 112] on h4 "Background" at bounding box center [247, 112] width 85 height 34
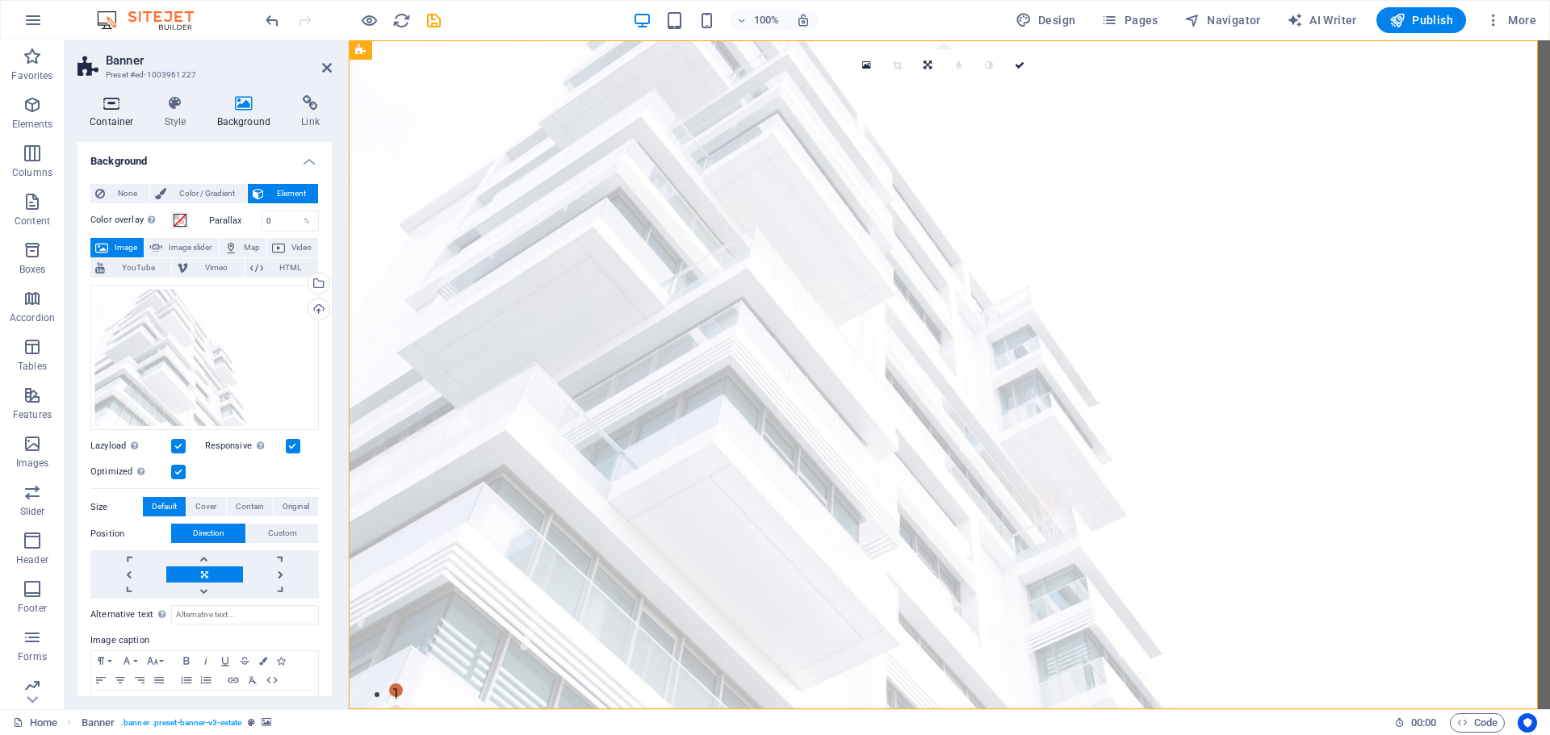
click at [98, 117] on h4 "Container" at bounding box center [114, 112] width 75 height 34
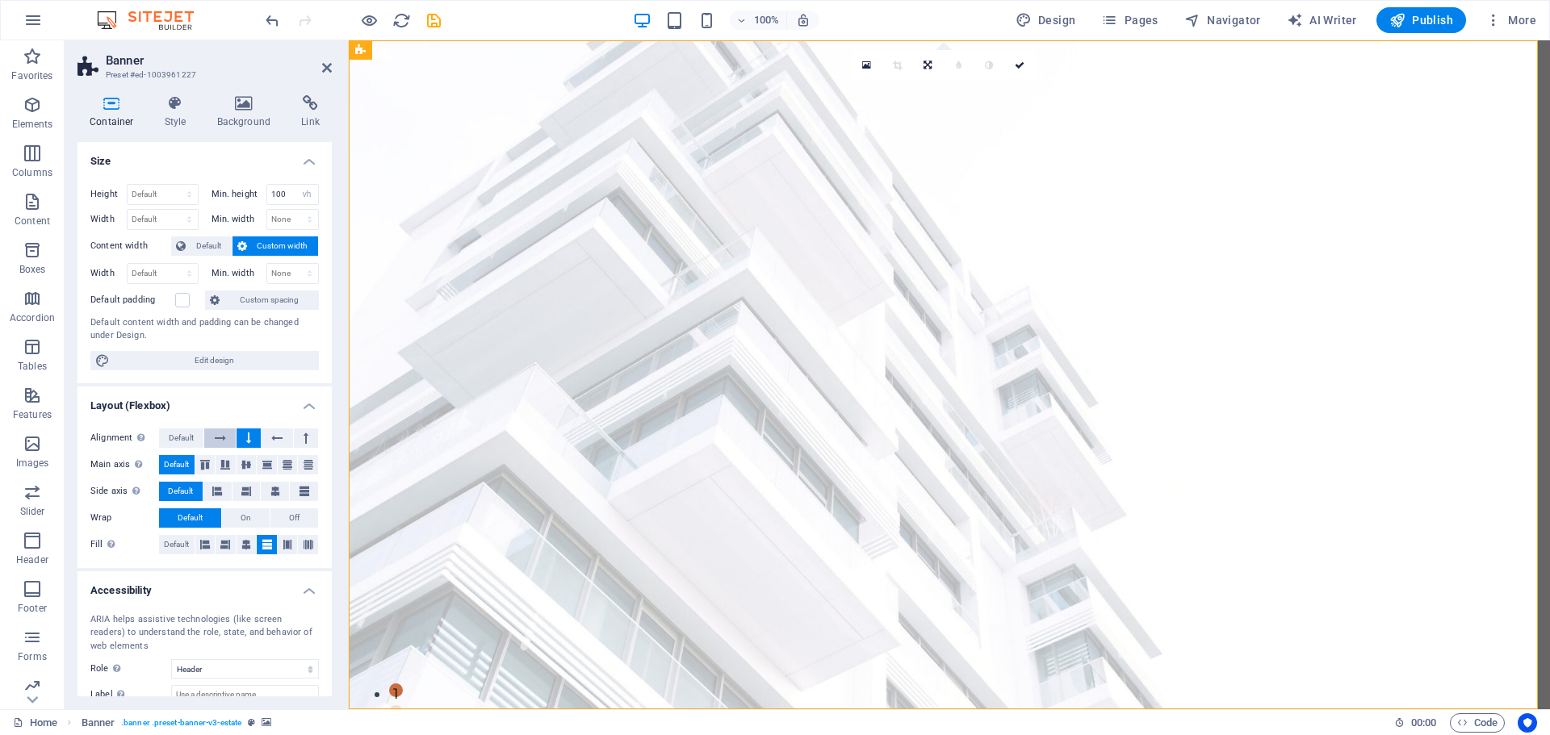
click at [222, 432] on icon at bounding box center [220, 438] width 11 height 19
click at [257, 439] on button at bounding box center [248, 438] width 24 height 19
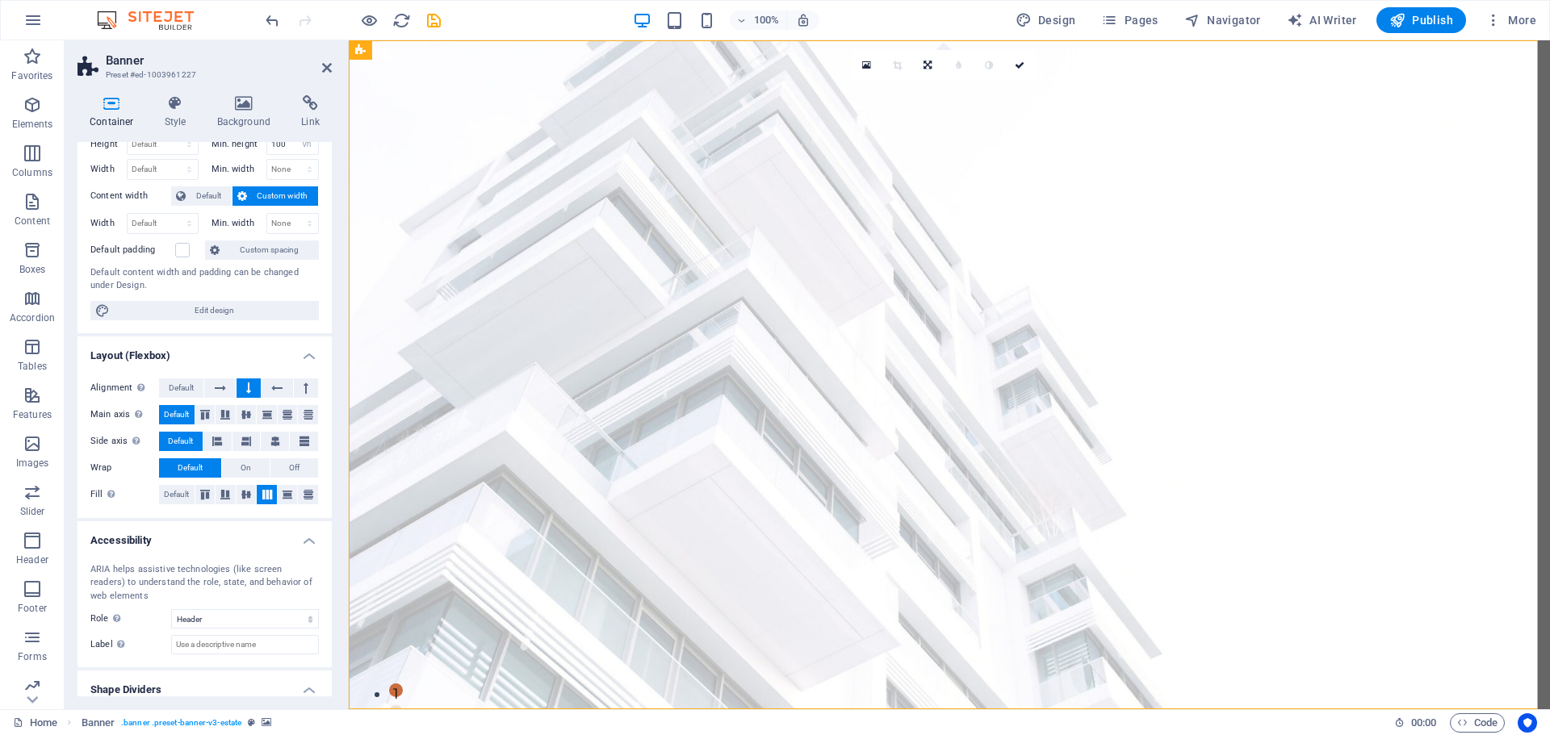
scroll to position [98, 0]
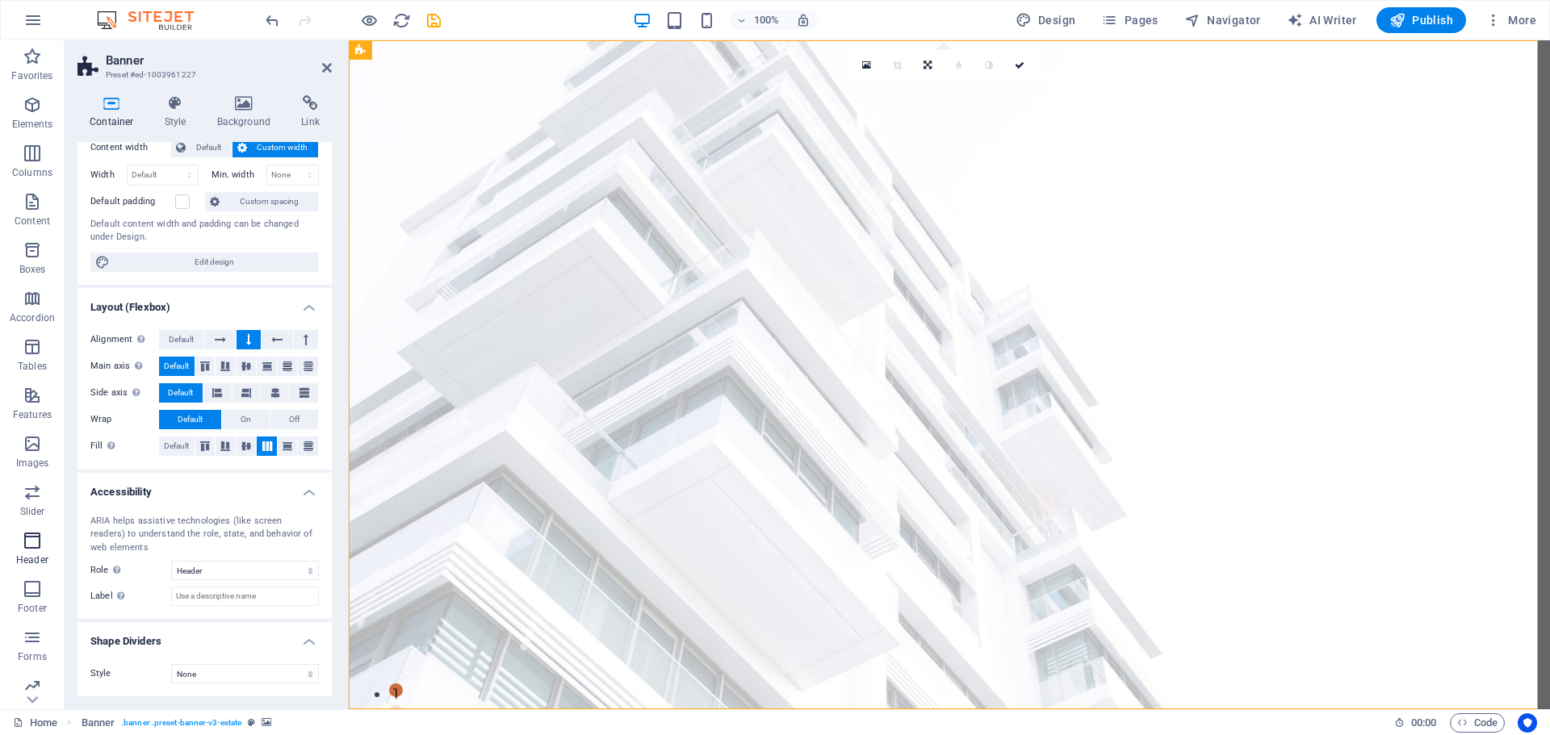
click at [34, 559] on p "Header" at bounding box center [32, 560] width 32 height 13
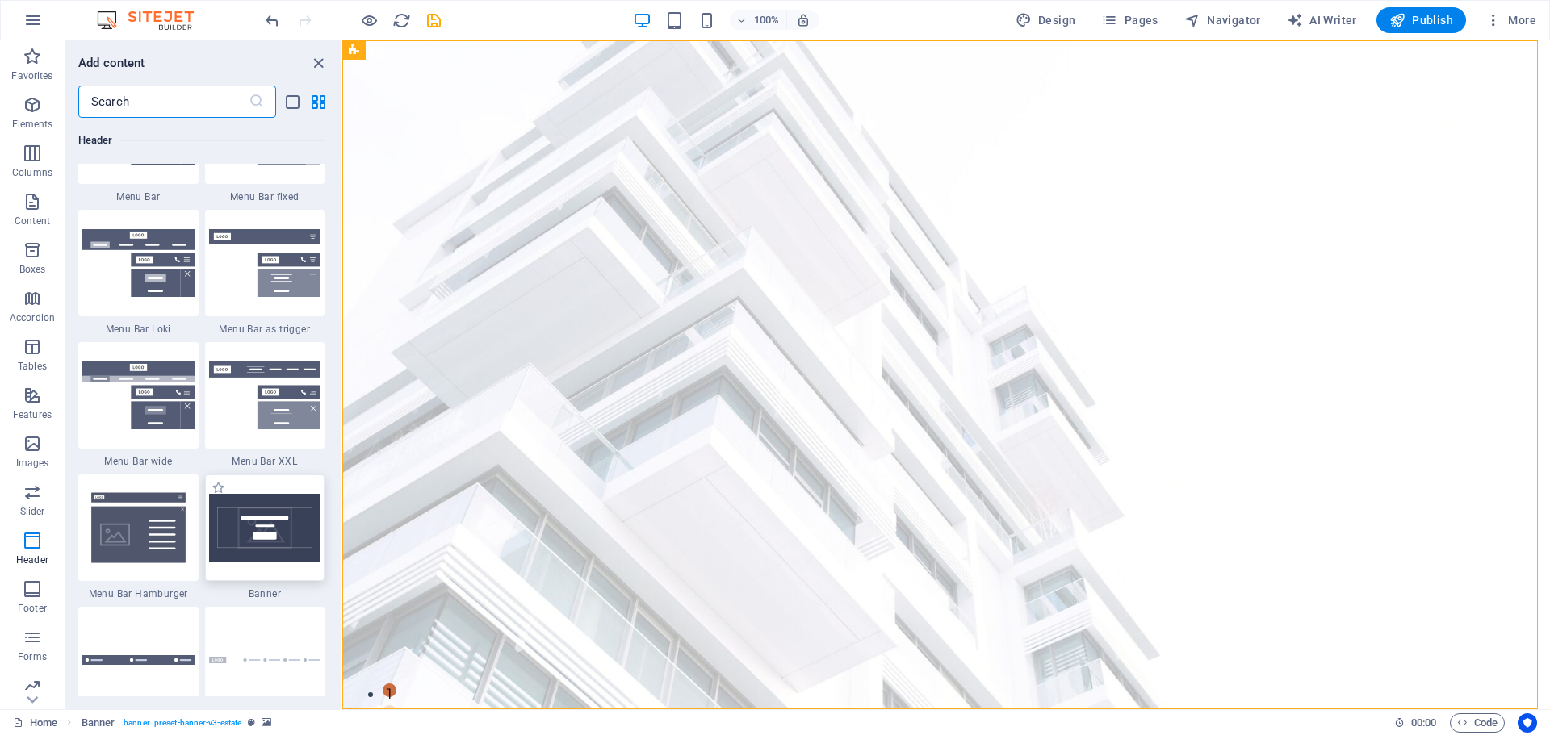
scroll to position [10042, 0]
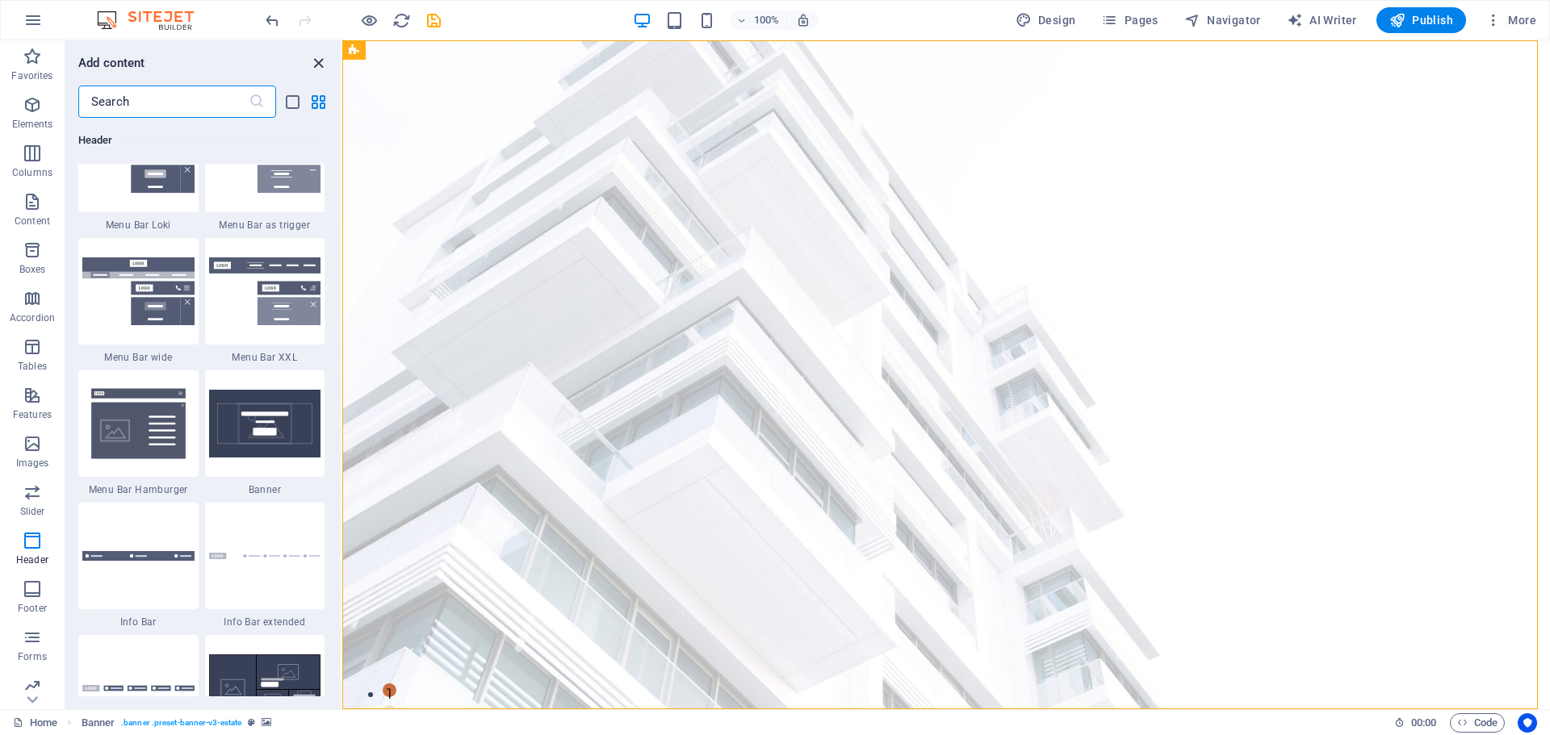
click at [317, 65] on icon "close panel" at bounding box center [318, 63] width 19 height 19
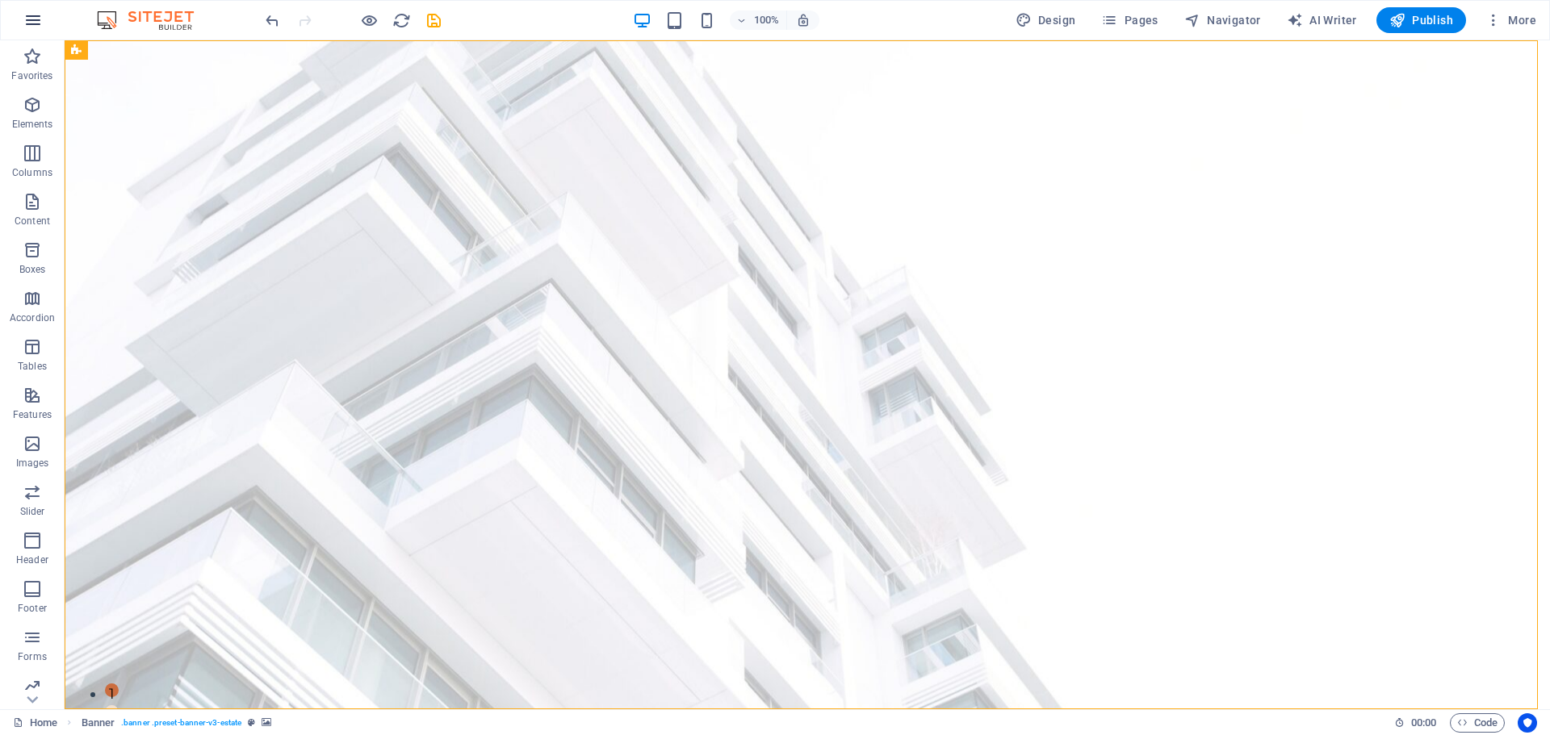
click at [29, 8] on button "button" at bounding box center [33, 20] width 39 height 39
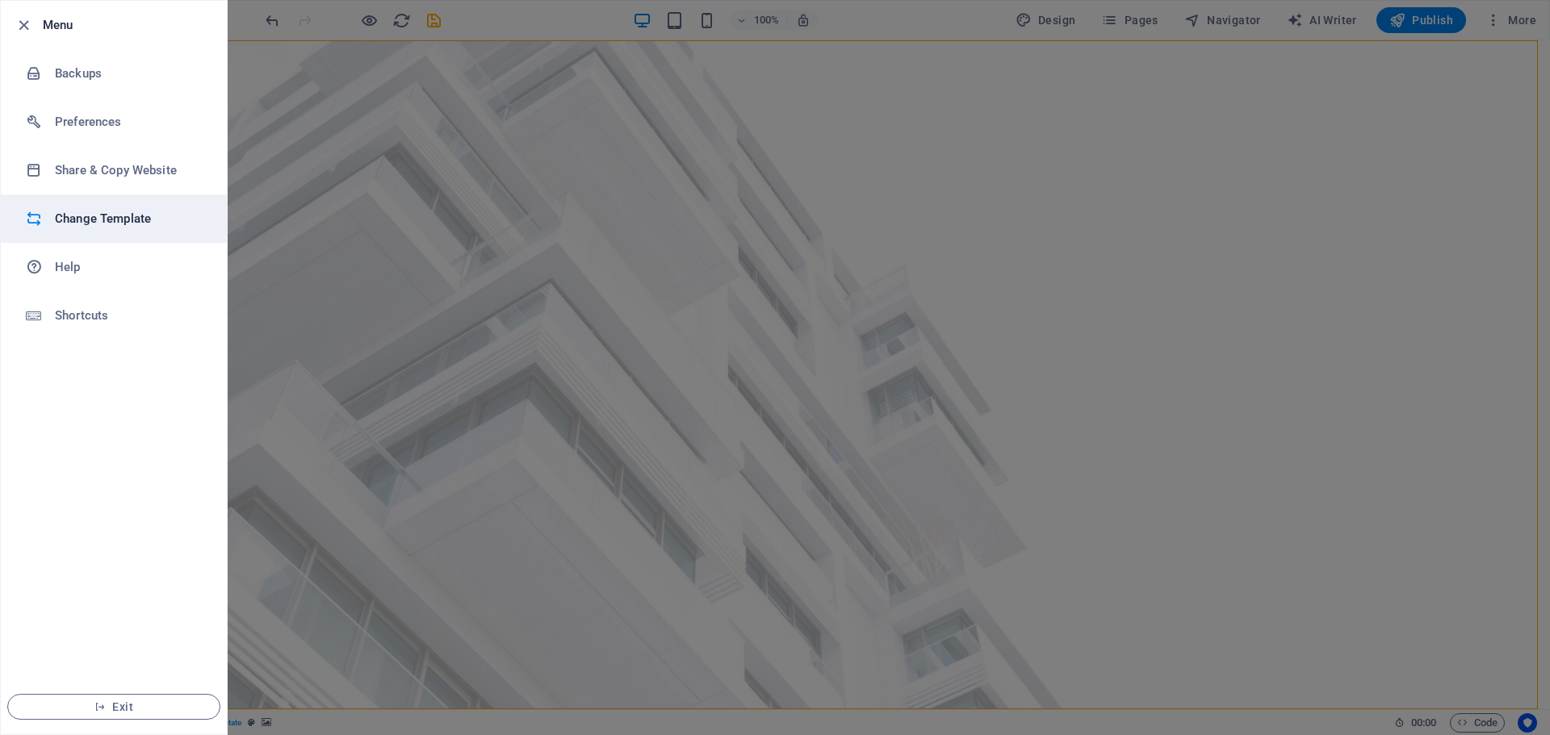
click at [147, 220] on h6 "Change Template" at bounding box center [129, 218] width 149 height 19
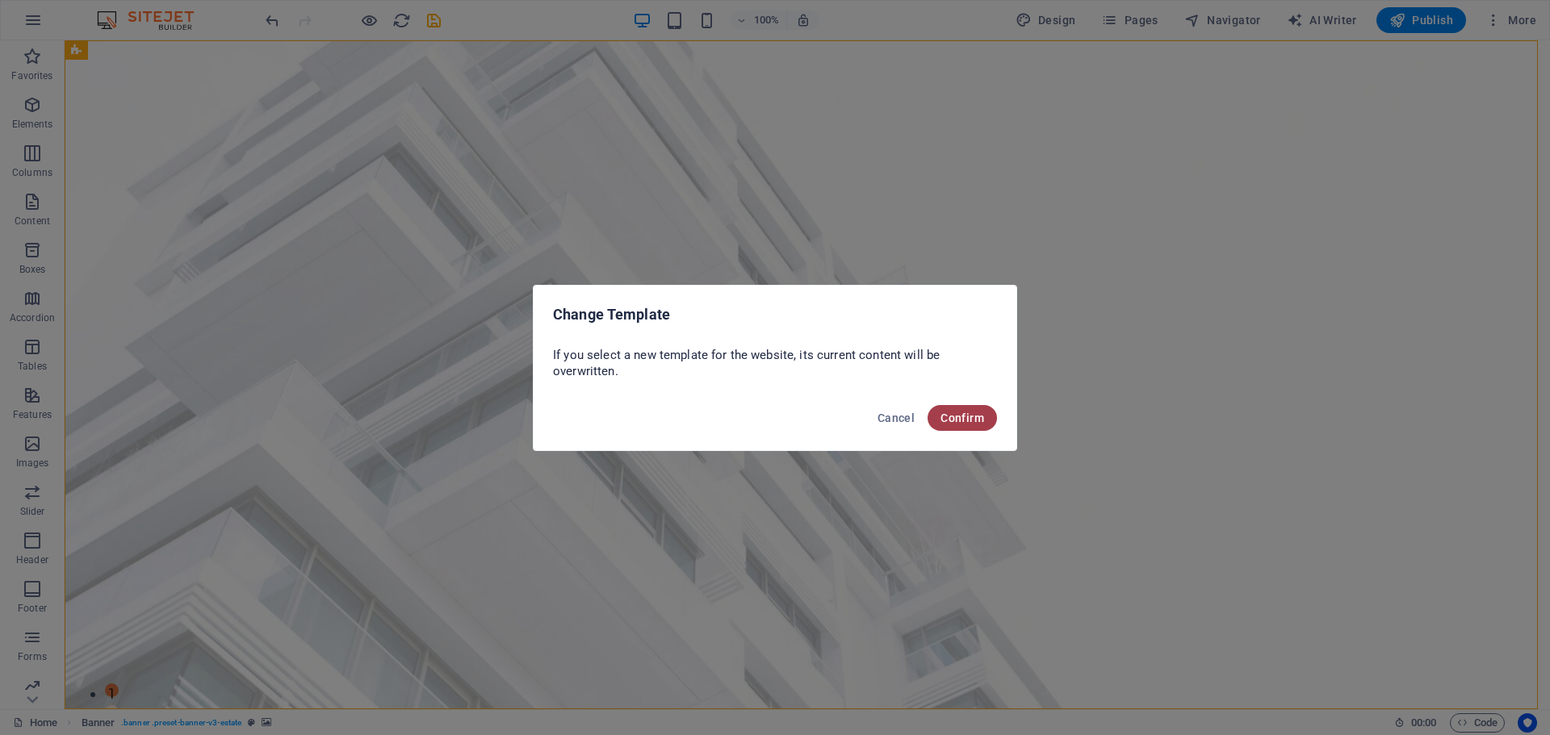
click at [973, 425] on button "Confirm" at bounding box center [961, 418] width 69 height 26
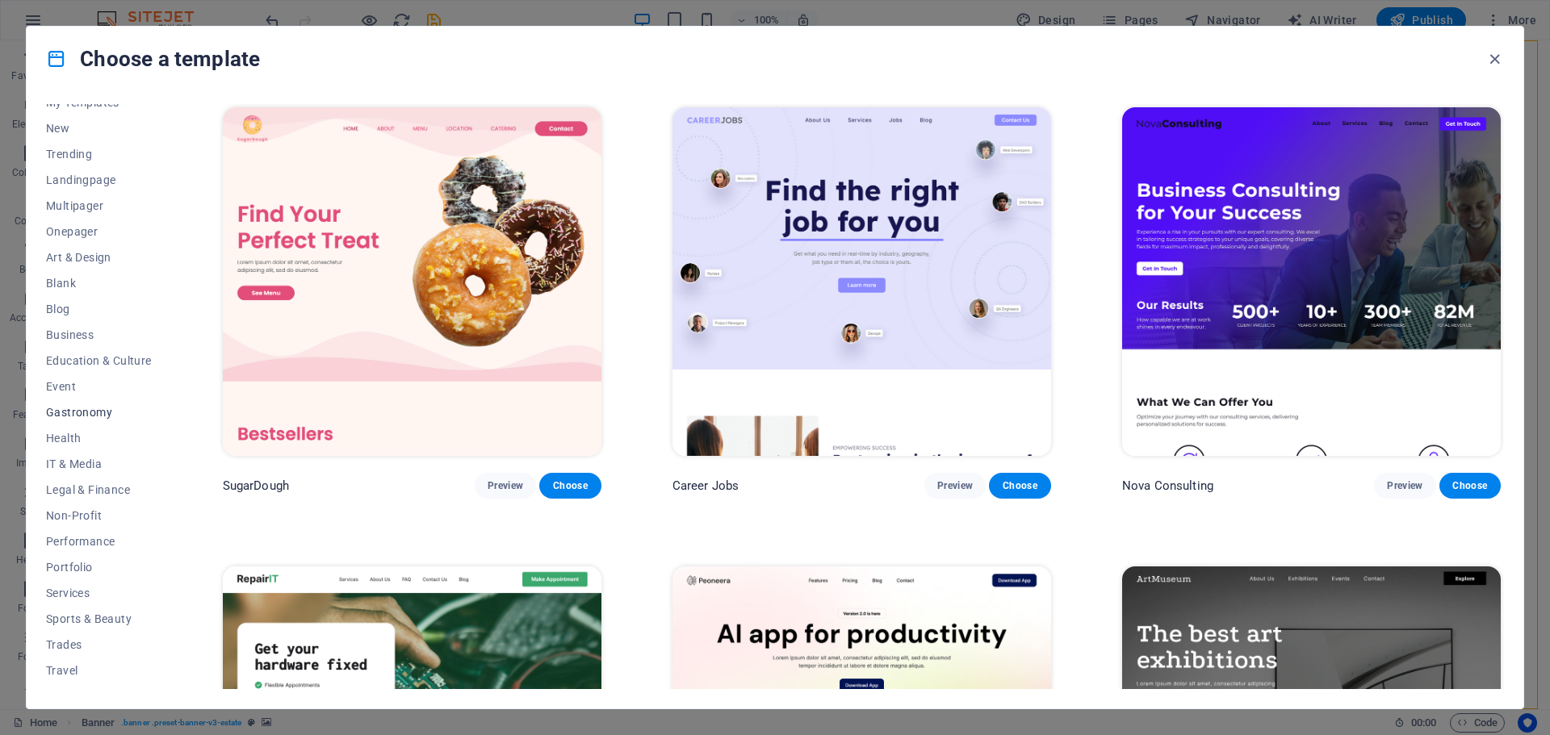
scroll to position [61, 0]
click at [54, 294] on span "Blog" at bounding box center [99, 288] width 106 height 13
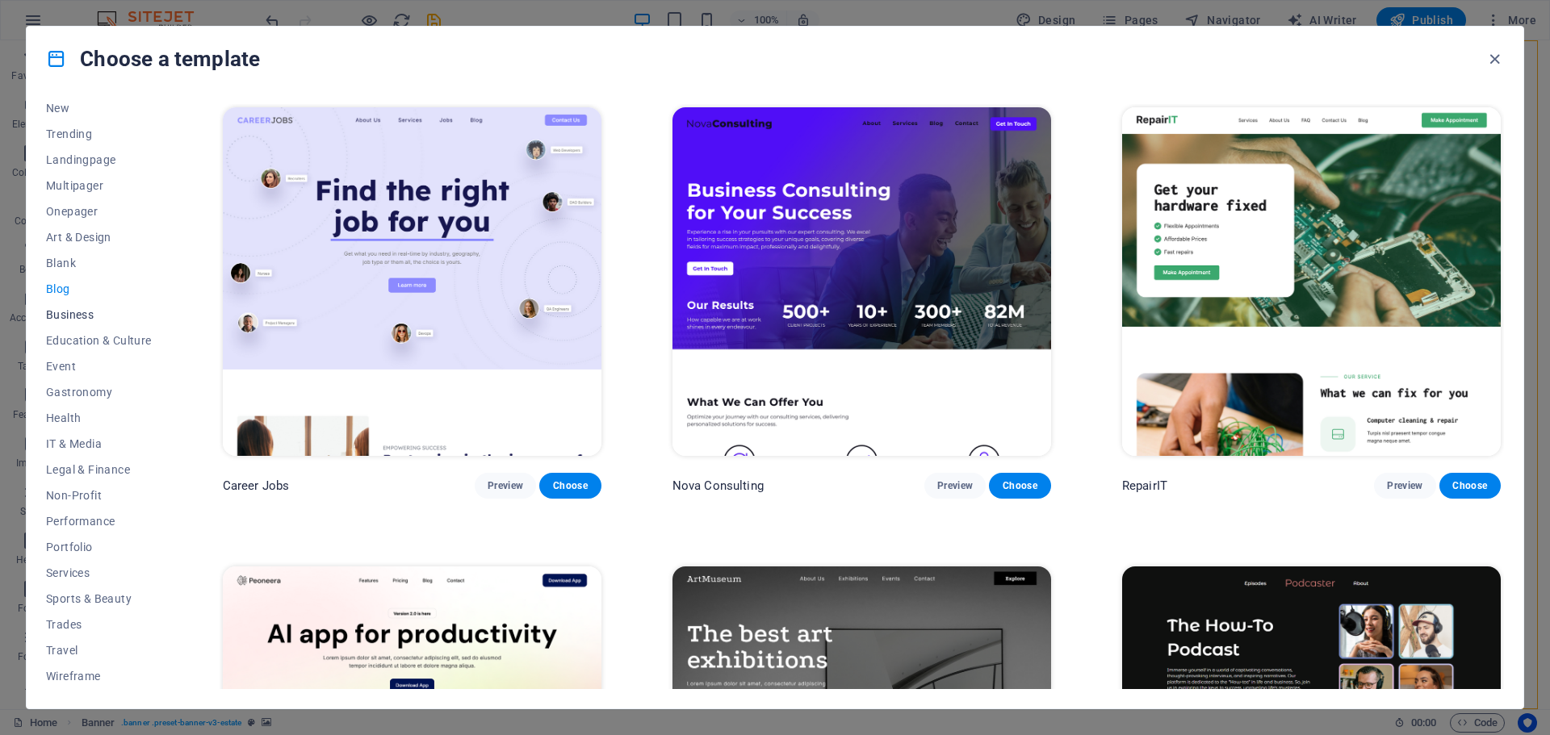
click at [63, 312] on span "Business" at bounding box center [99, 314] width 106 height 13
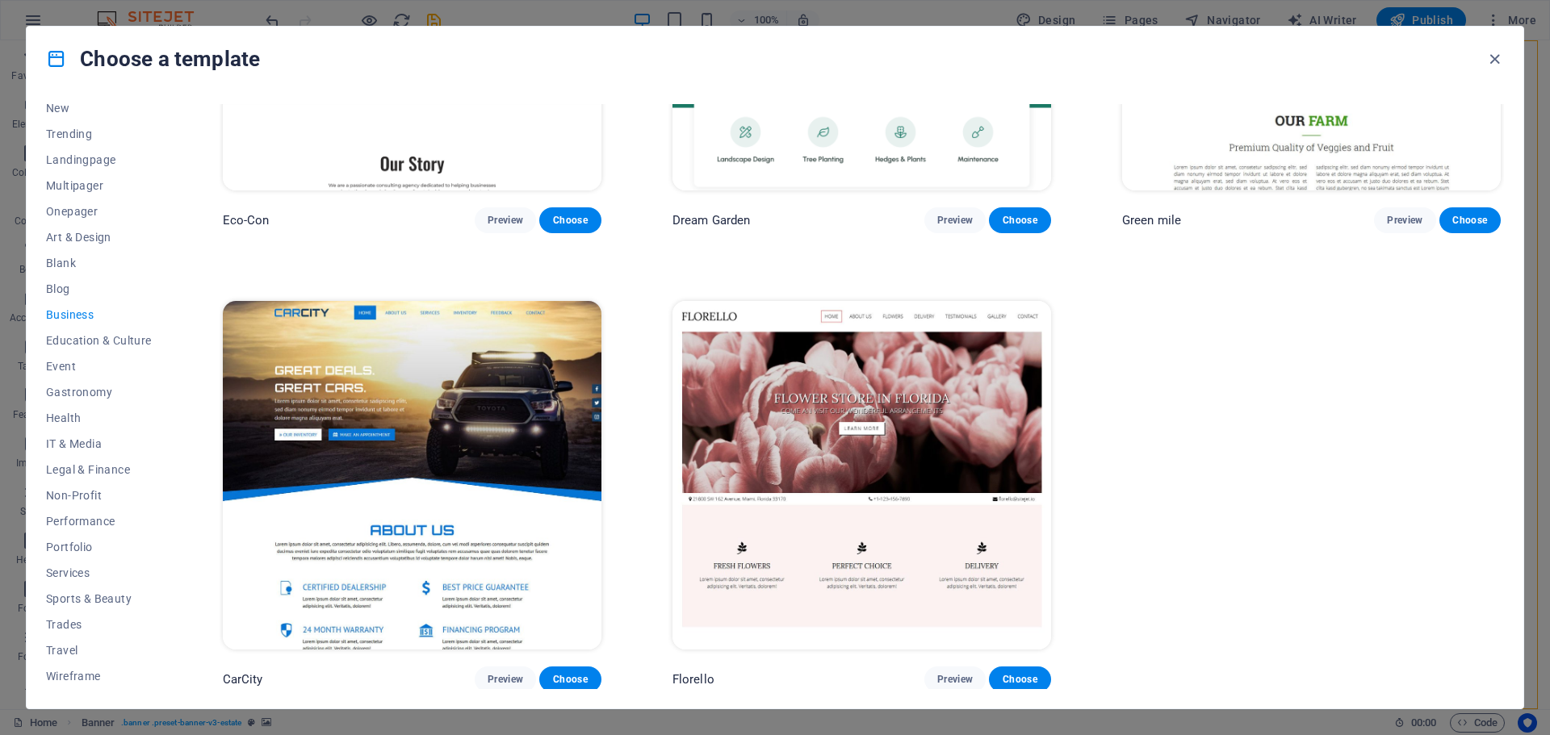
scroll to position [0, 0]
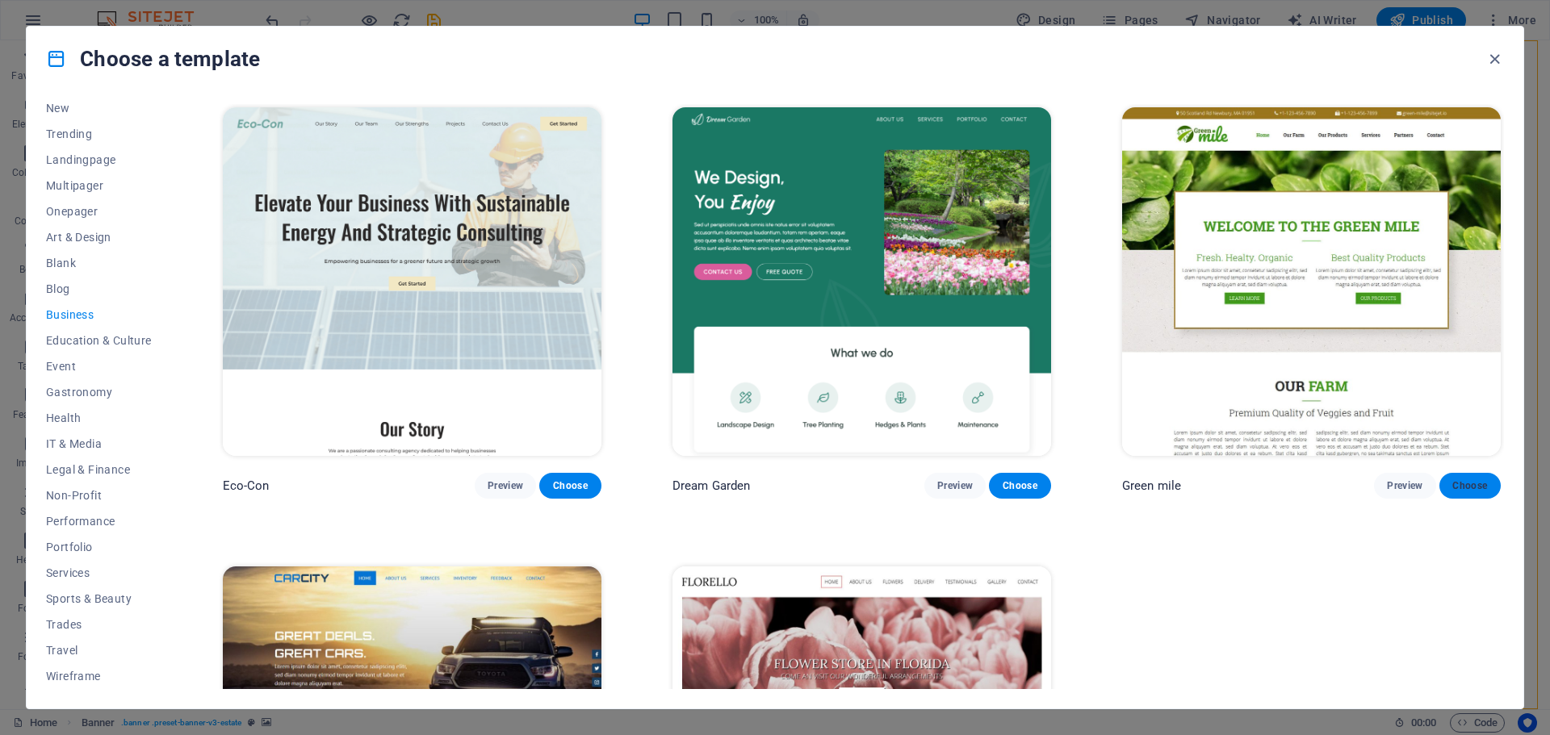
click at [1461, 489] on span "Choose" at bounding box center [1470, 485] width 36 height 13
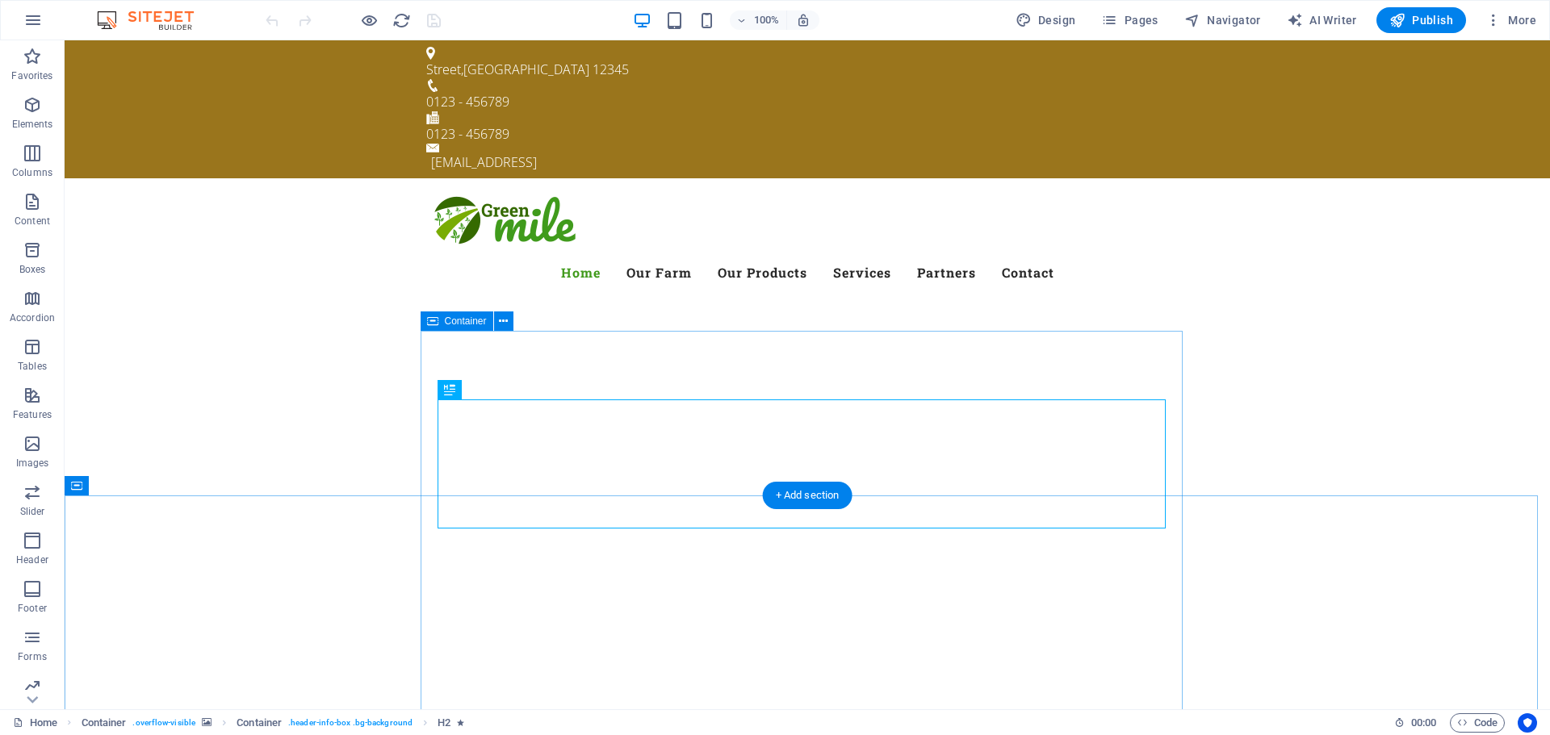
scroll to position [81, 0]
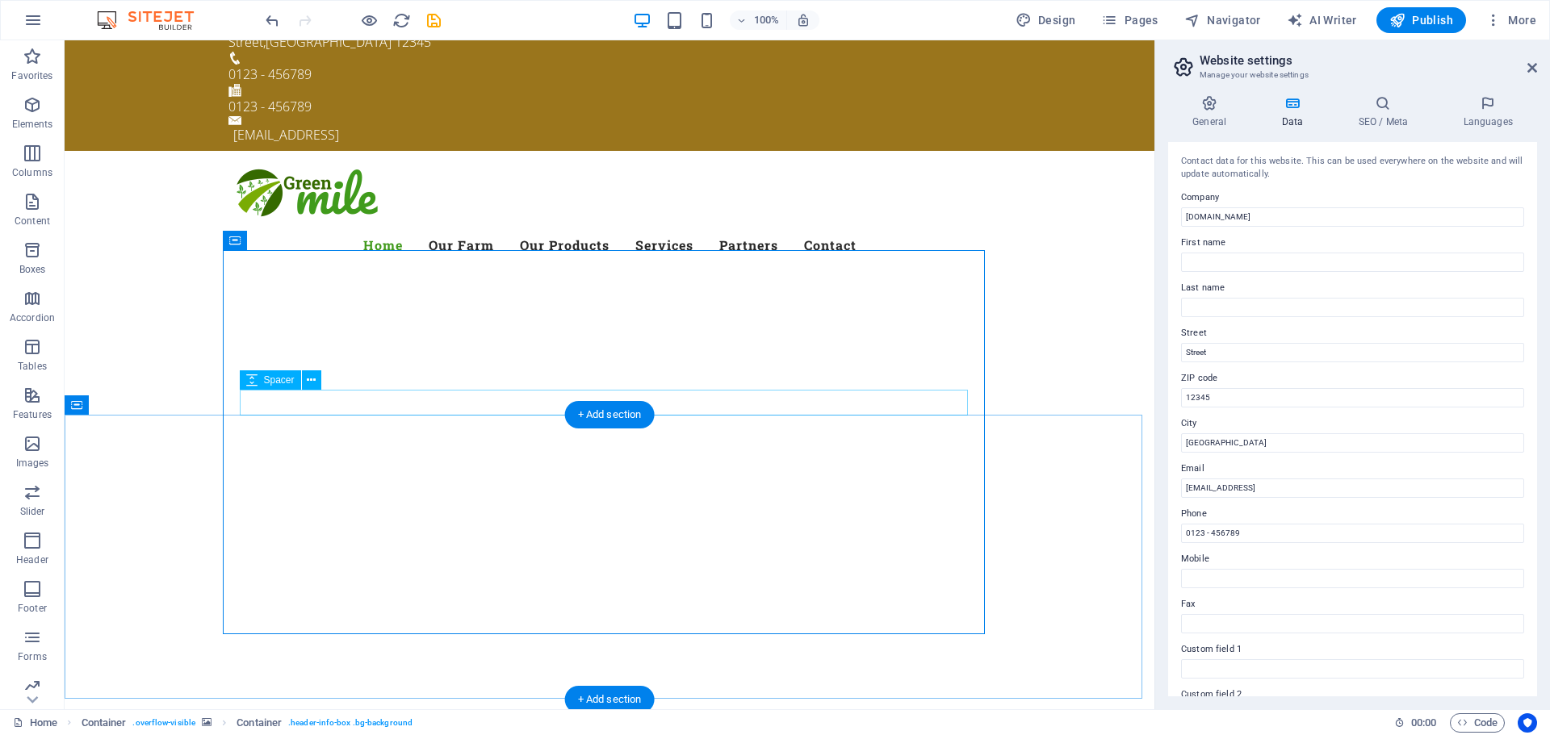
scroll to position [0, 0]
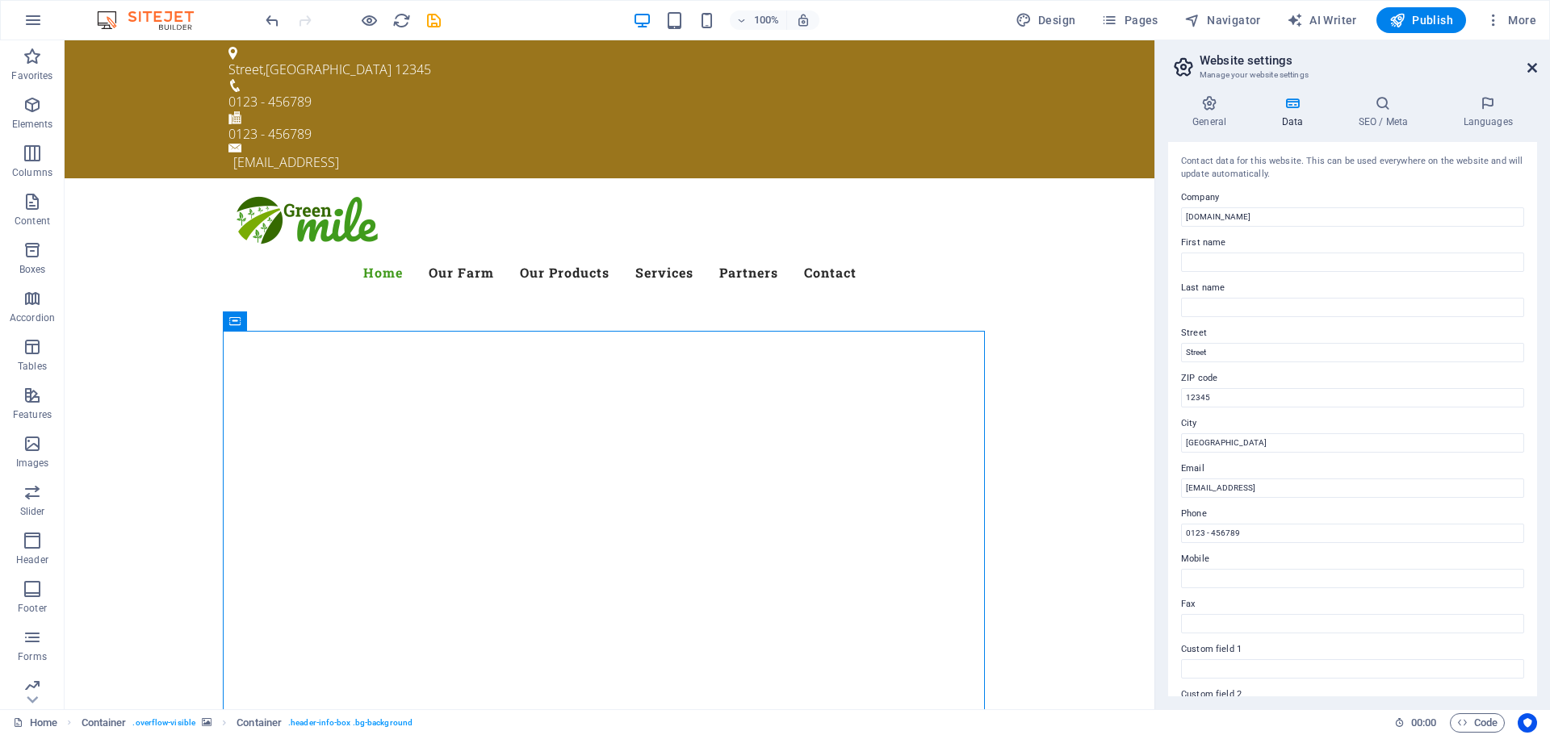
click at [1536, 62] on icon at bounding box center [1532, 67] width 10 height 13
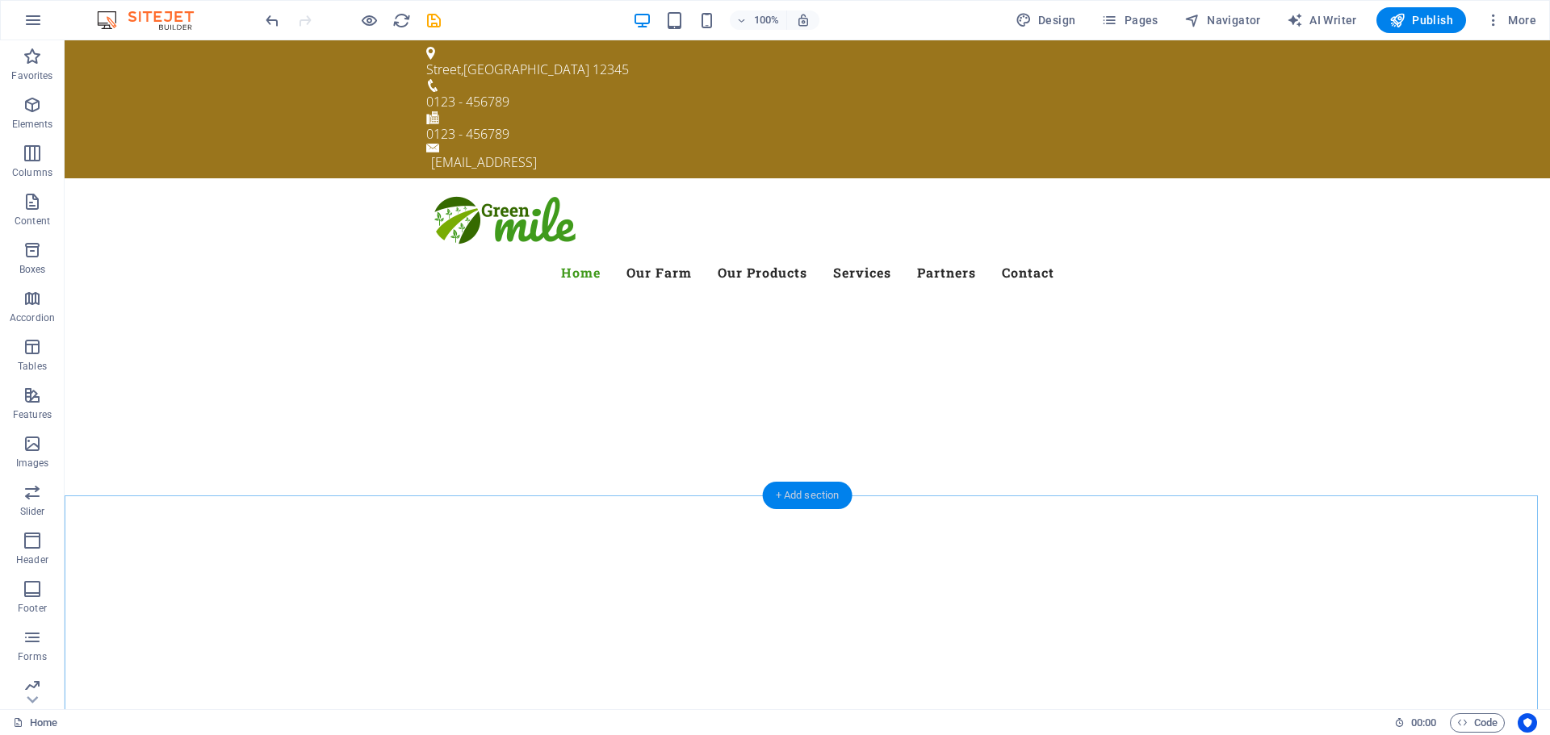
click at [785, 500] on div "+ Add section" at bounding box center [808, 495] width 90 height 27
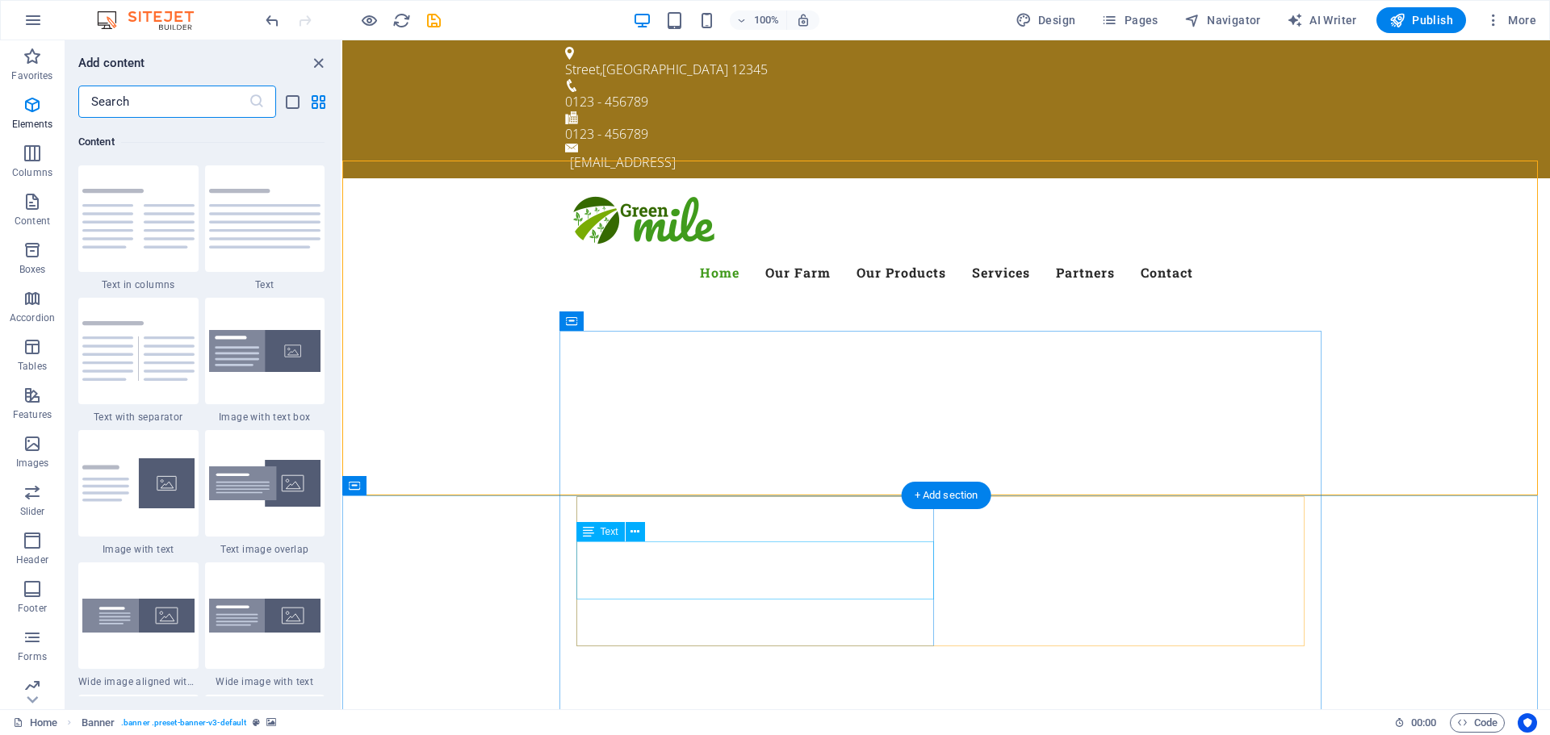
scroll to position [2824, 0]
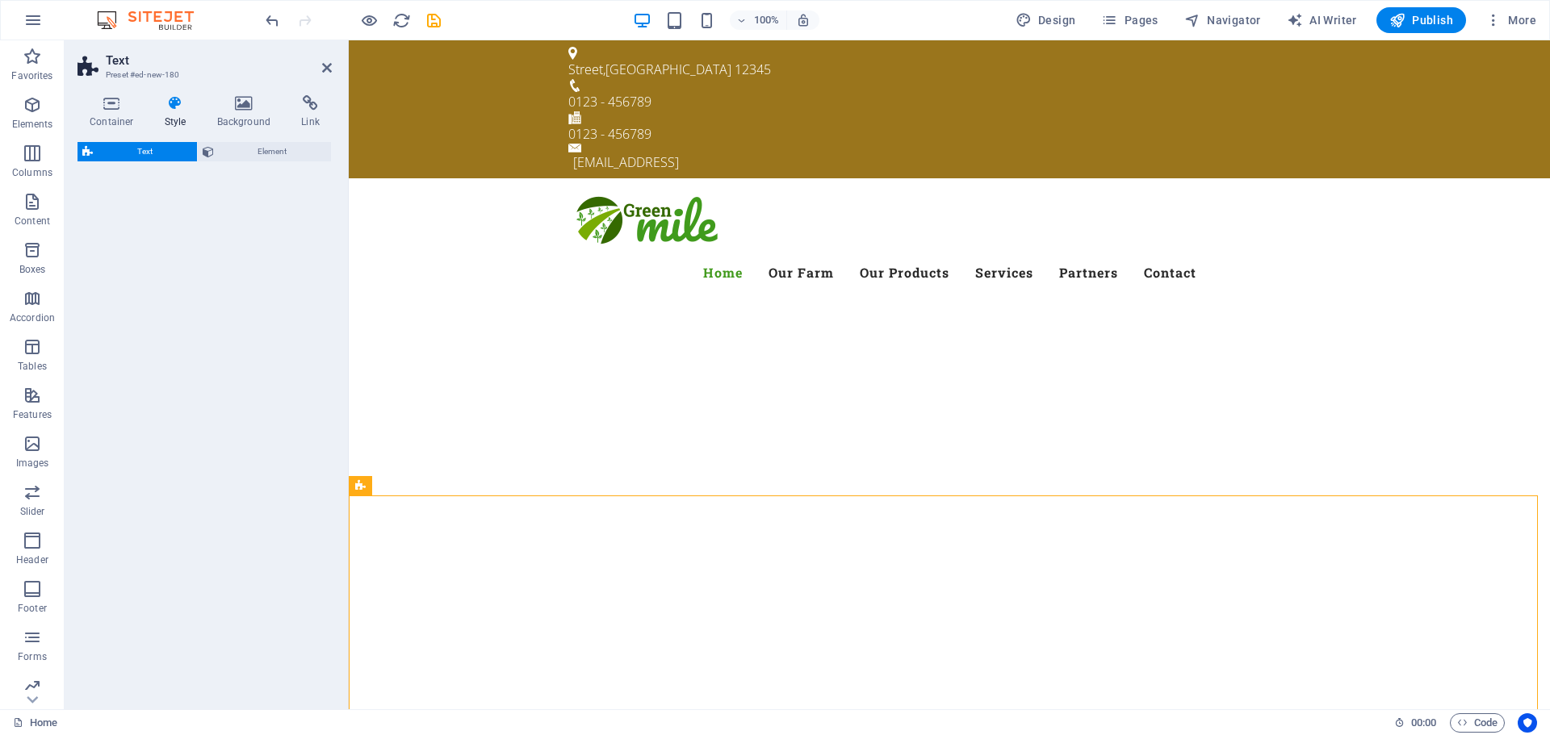
select select "rem"
select select "px"
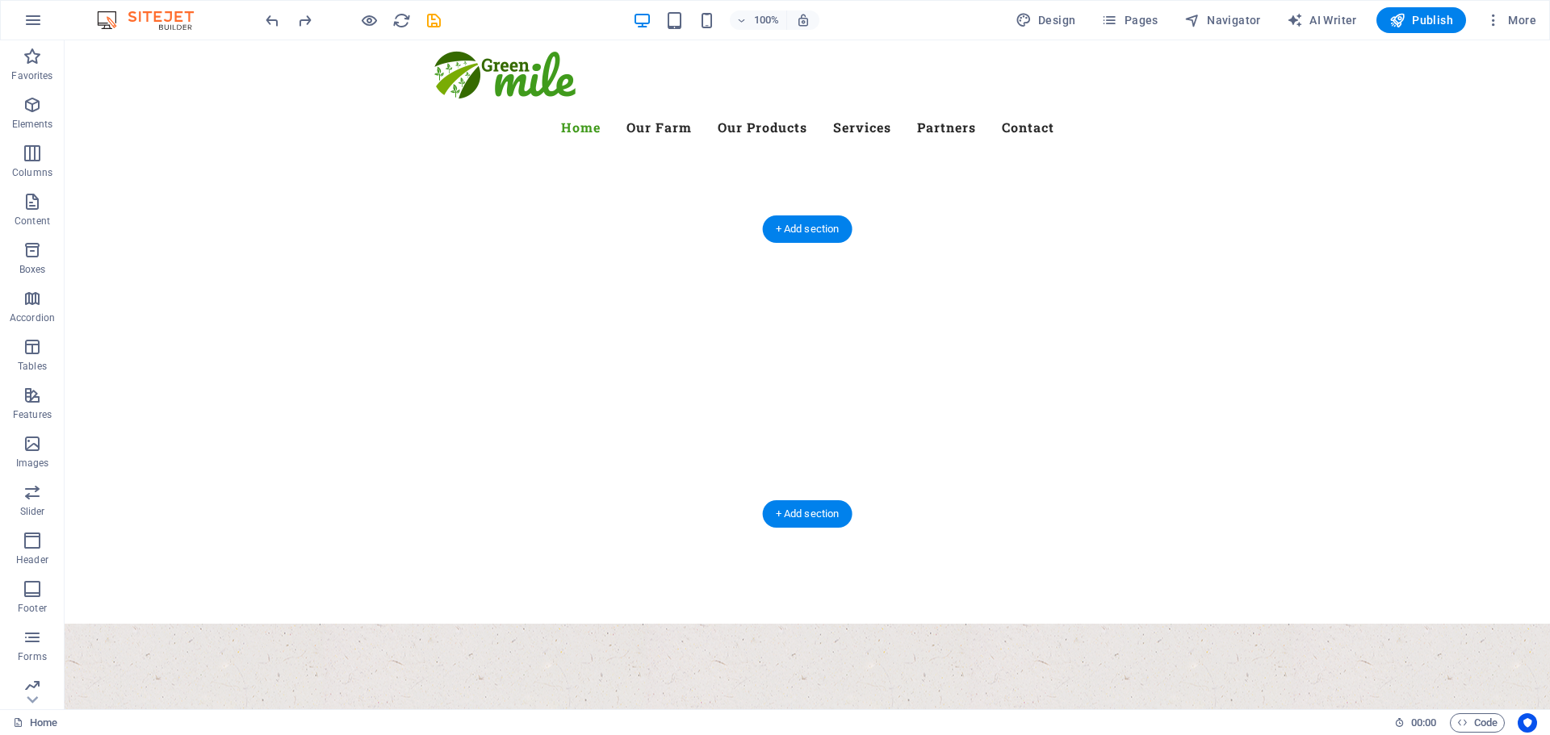
scroll to position [0, 0]
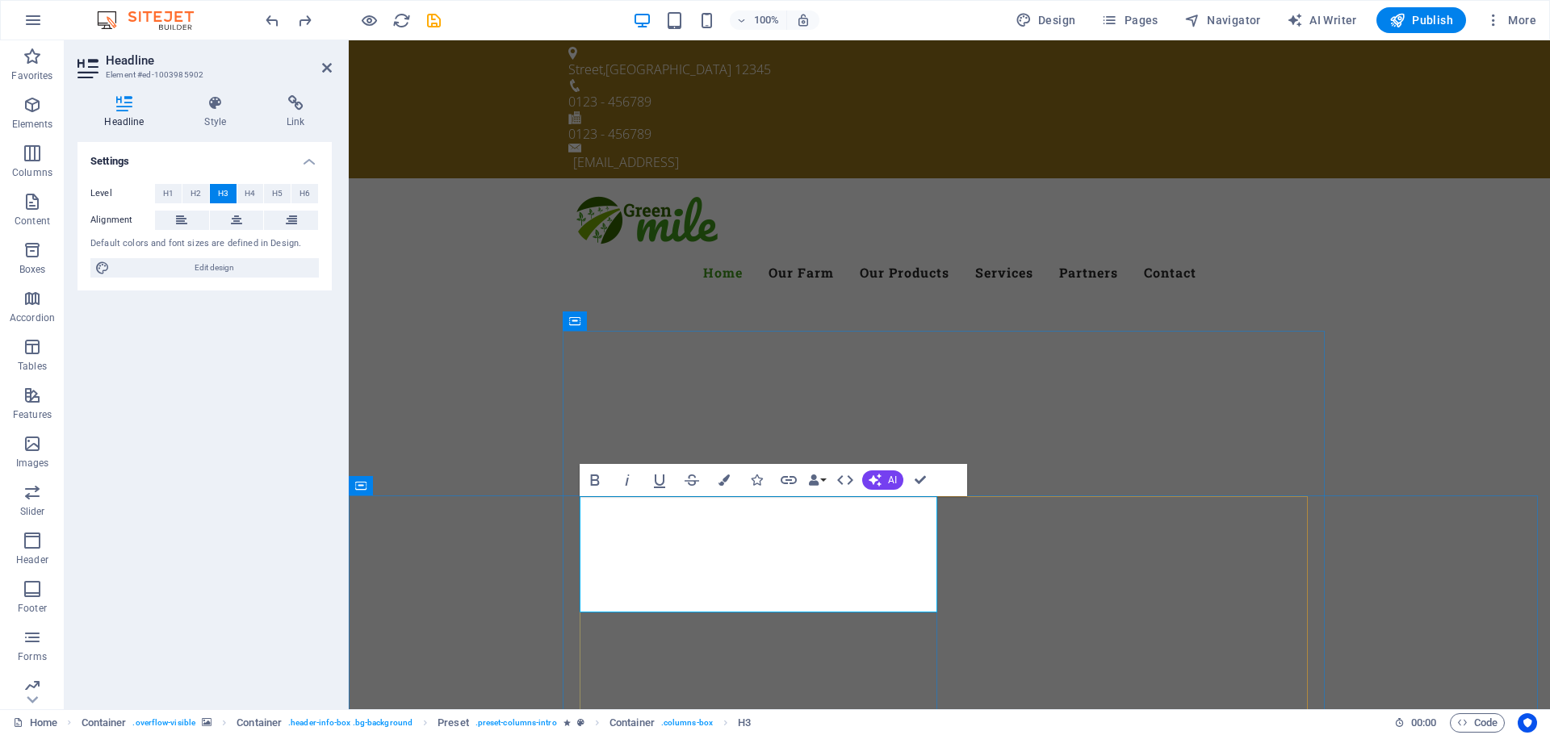
drag, startPoint x: 850, startPoint y: 600, endPoint x: 747, endPoint y: 559, distance: 110.2
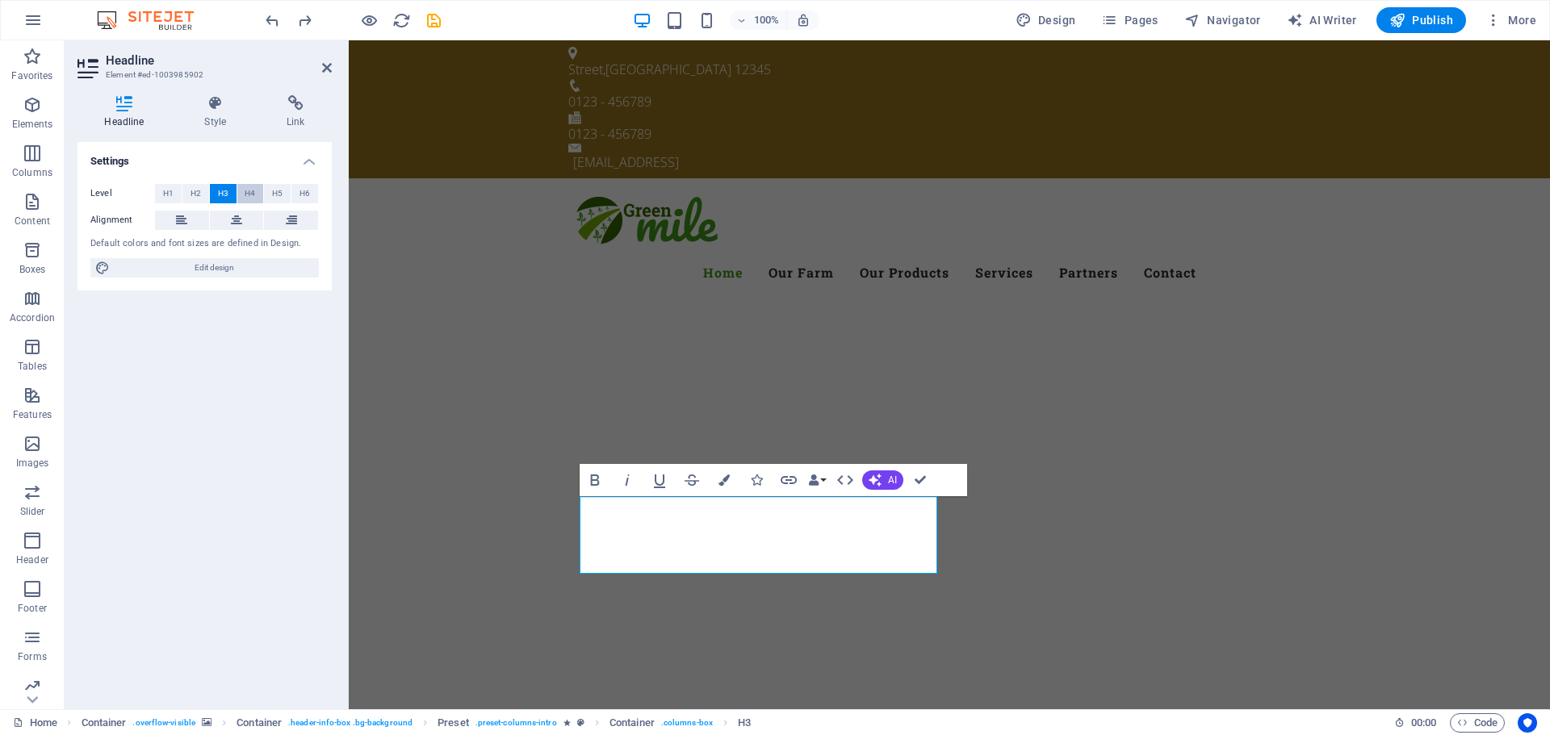
click at [247, 190] on span "H4" at bounding box center [250, 193] width 10 height 19
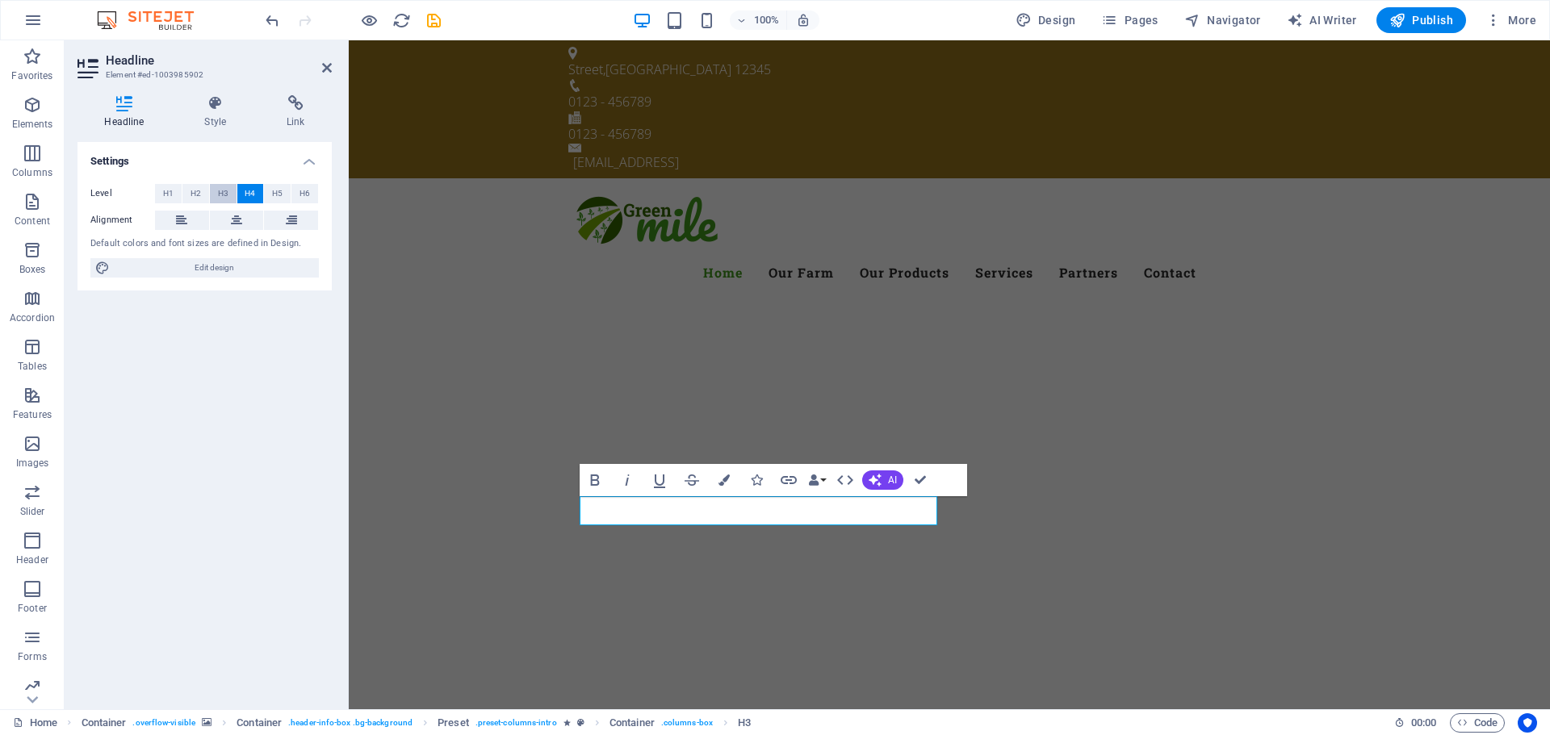
click at [225, 192] on span "H3" at bounding box center [223, 193] width 10 height 19
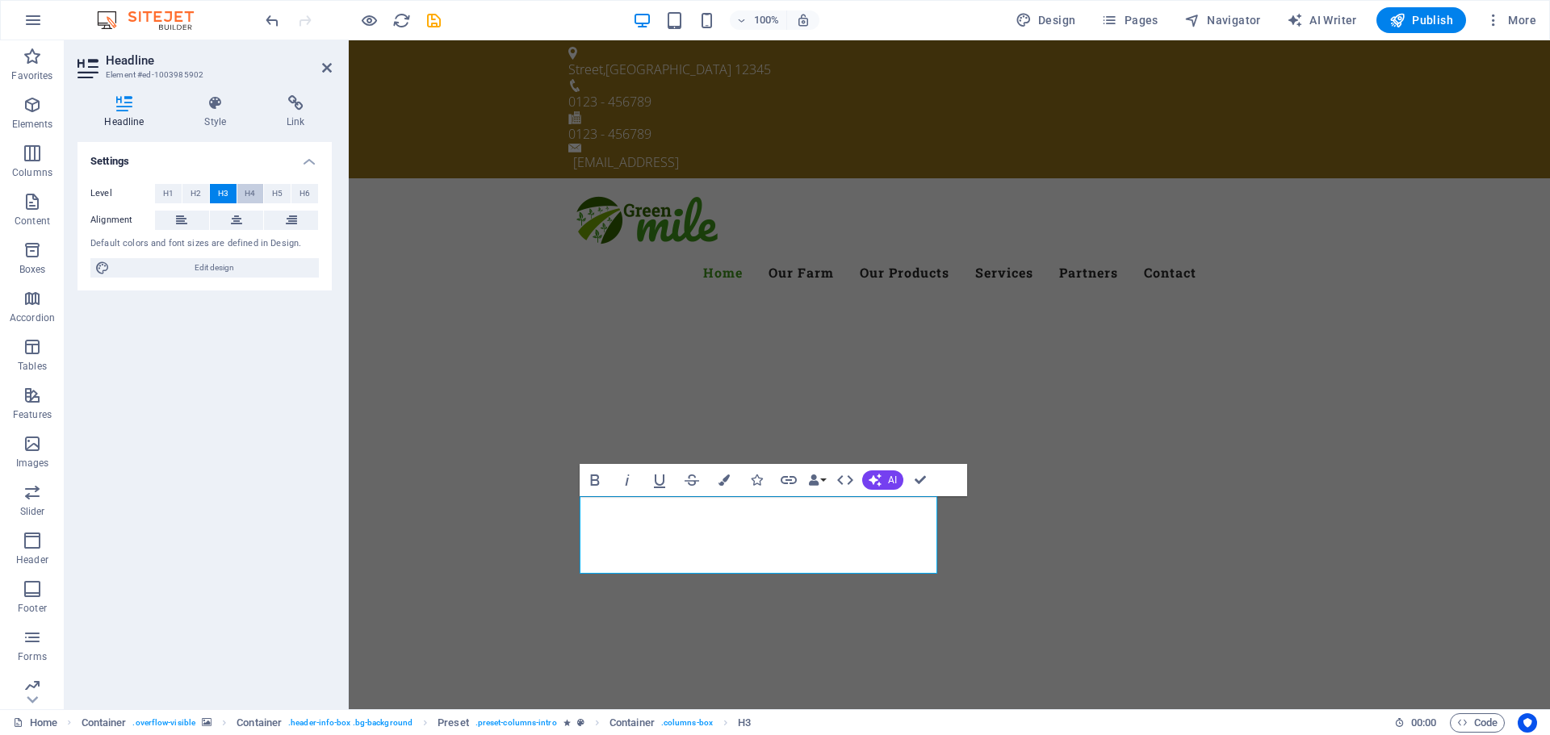
click at [241, 191] on button "H4" at bounding box center [250, 193] width 27 height 19
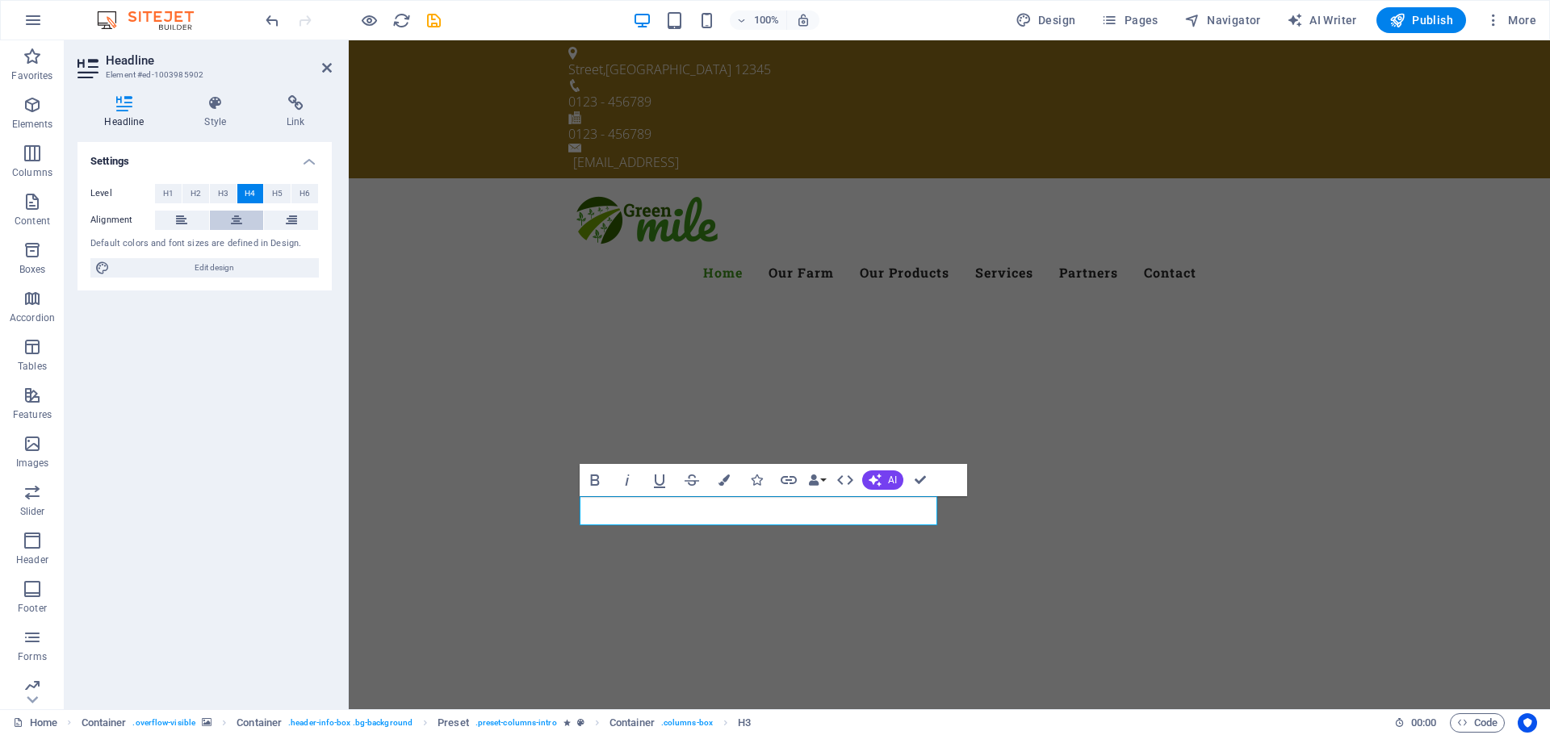
click at [246, 224] on button at bounding box center [237, 220] width 54 height 19
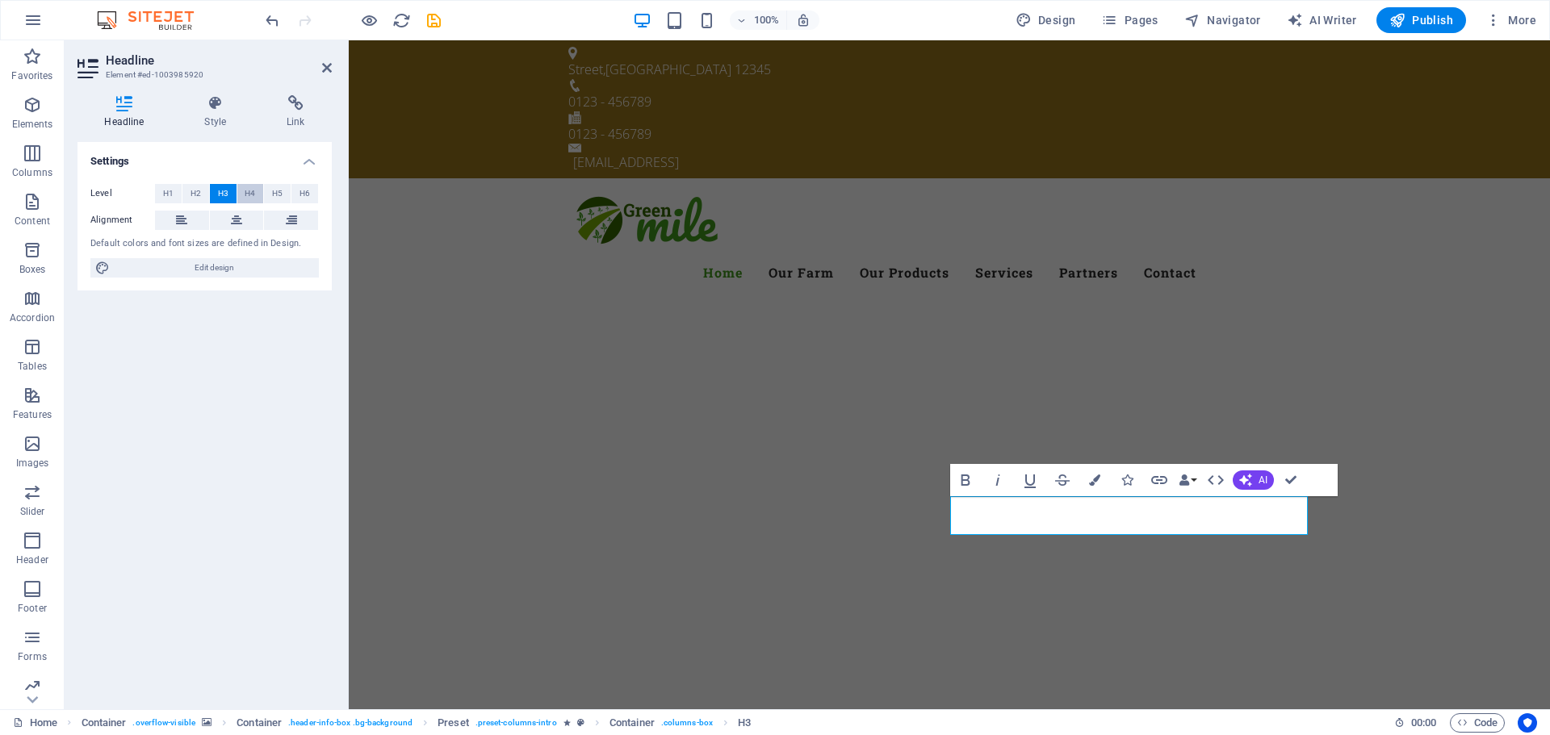
click at [250, 192] on span "H4" at bounding box center [250, 193] width 10 height 19
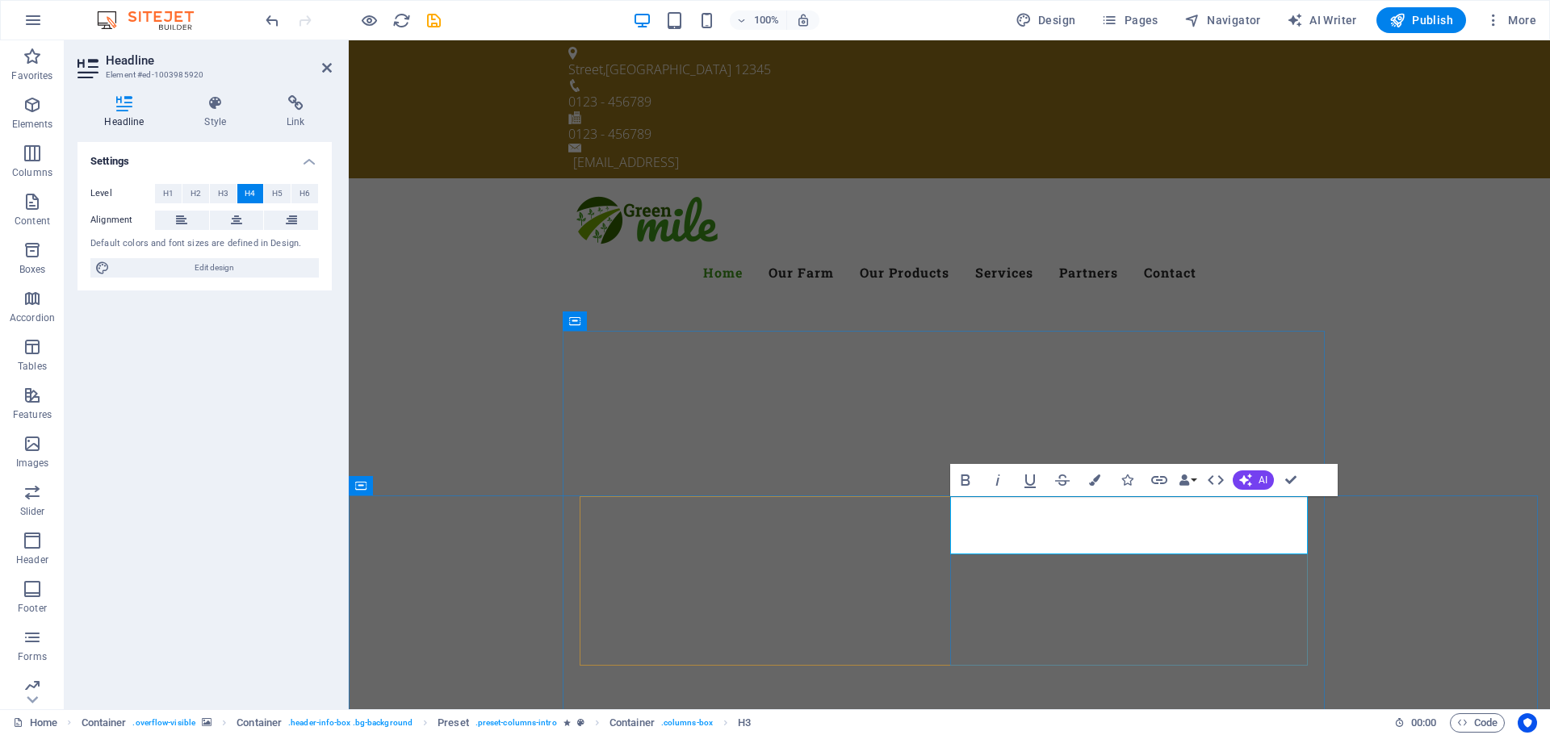
drag, startPoint x: 1002, startPoint y: 542, endPoint x: 971, endPoint y: 503, distance: 50.5
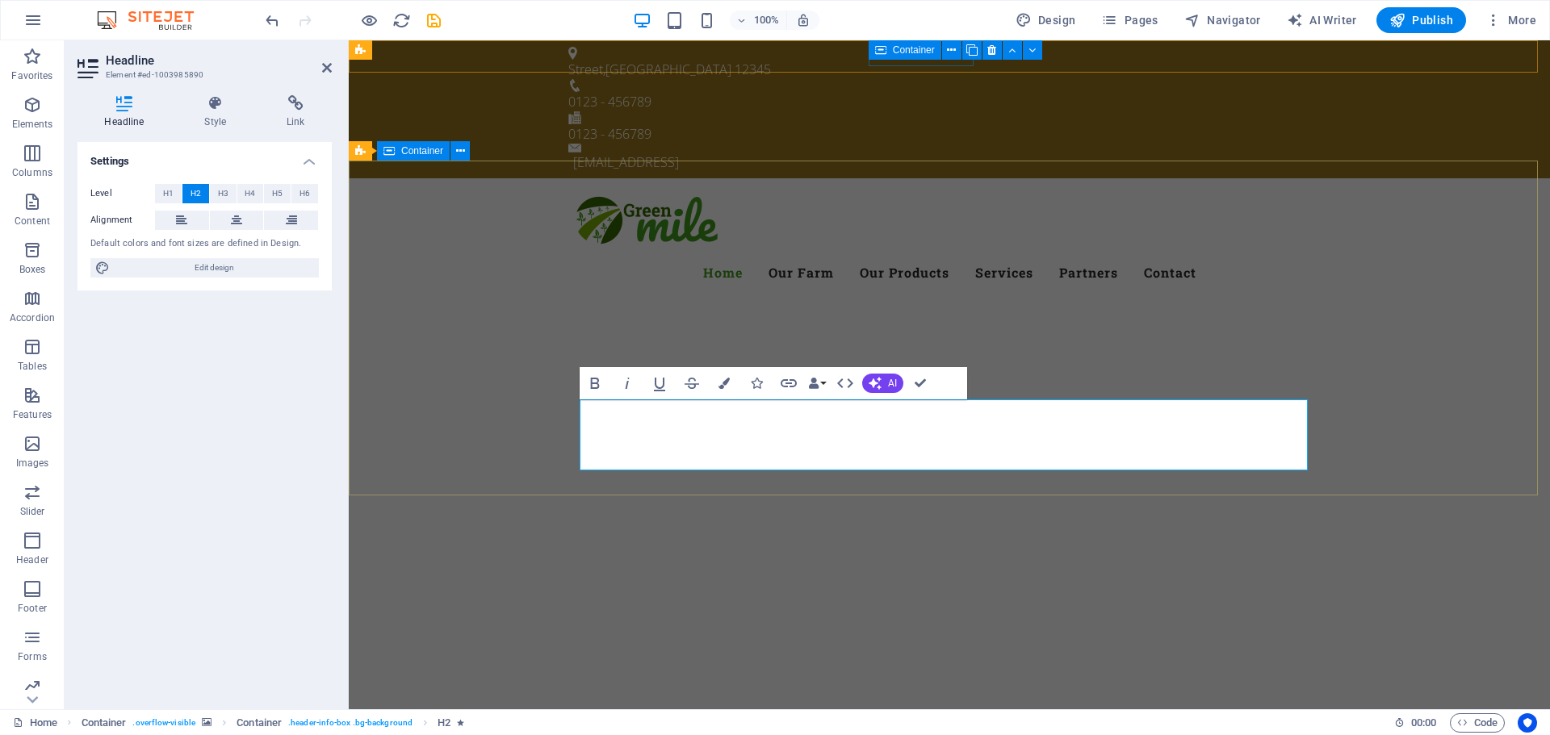
click at [1084, 640] on div at bounding box center [949, 704] width 1201 height 129
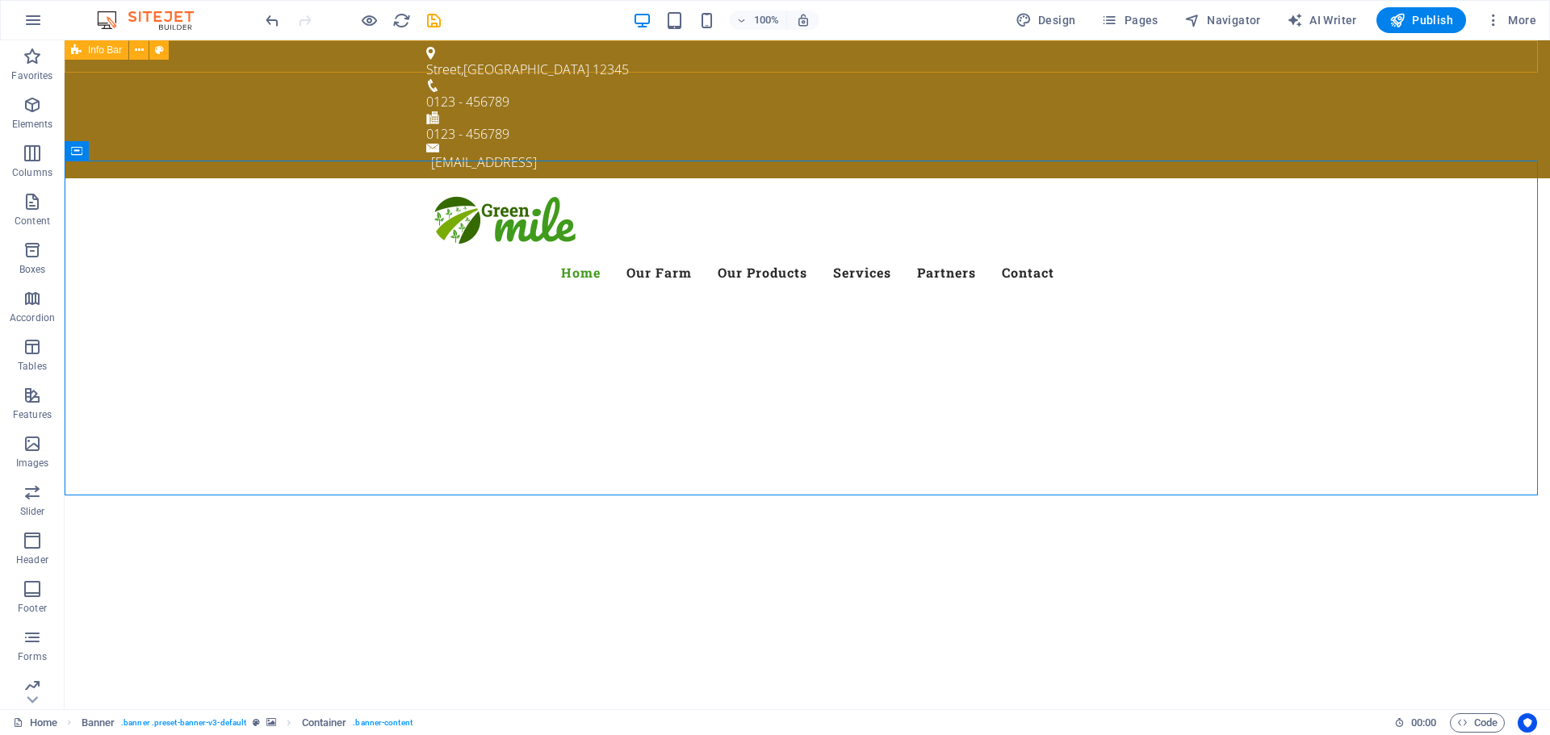
click at [113, 47] on span "Info Bar" at bounding box center [105, 50] width 34 height 10
click at [109, 48] on span "Info Bar" at bounding box center [105, 50] width 34 height 10
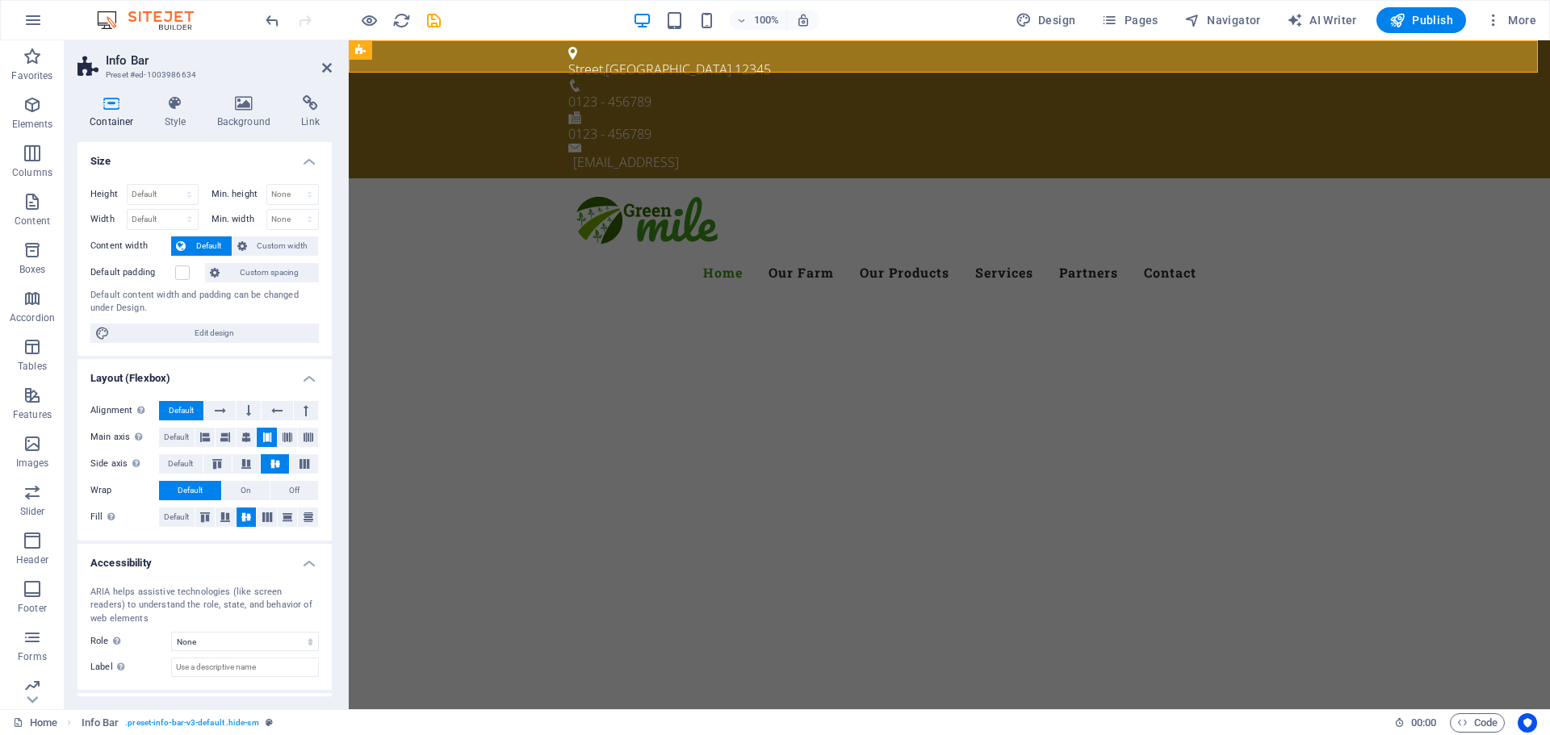
click at [161, 131] on div "Container Style Background Link Size Height Default px rem % vh vw Min. height …" at bounding box center [204, 395] width 254 height 601
click at [323, 66] on icon at bounding box center [327, 67] width 10 height 13
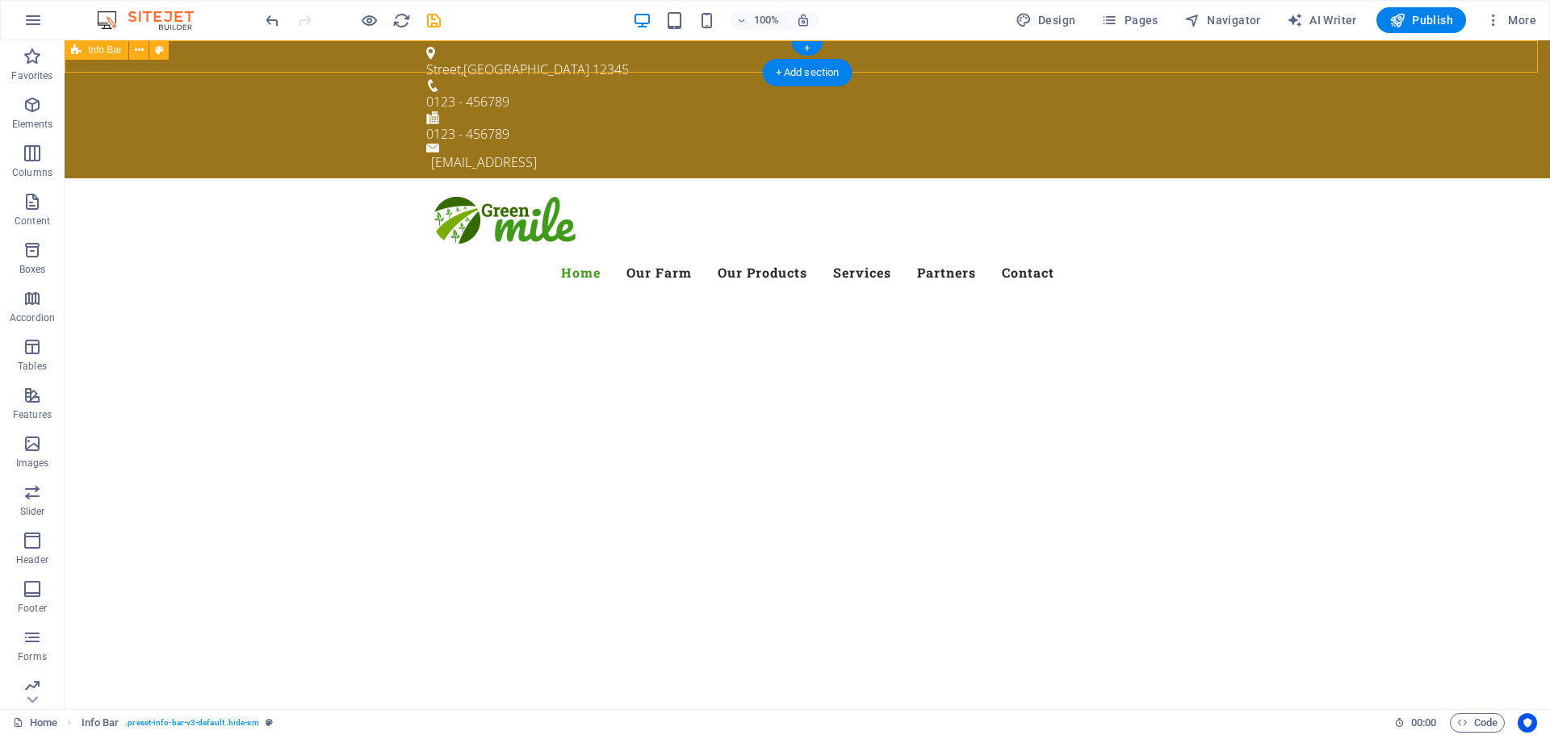
click at [417, 48] on div "Street , Berlin 12345 0123 - 456789 0123 - 456789 45076984f5843d2122cb872855e3f…" at bounding box center [807, 109] width 1485 height 138
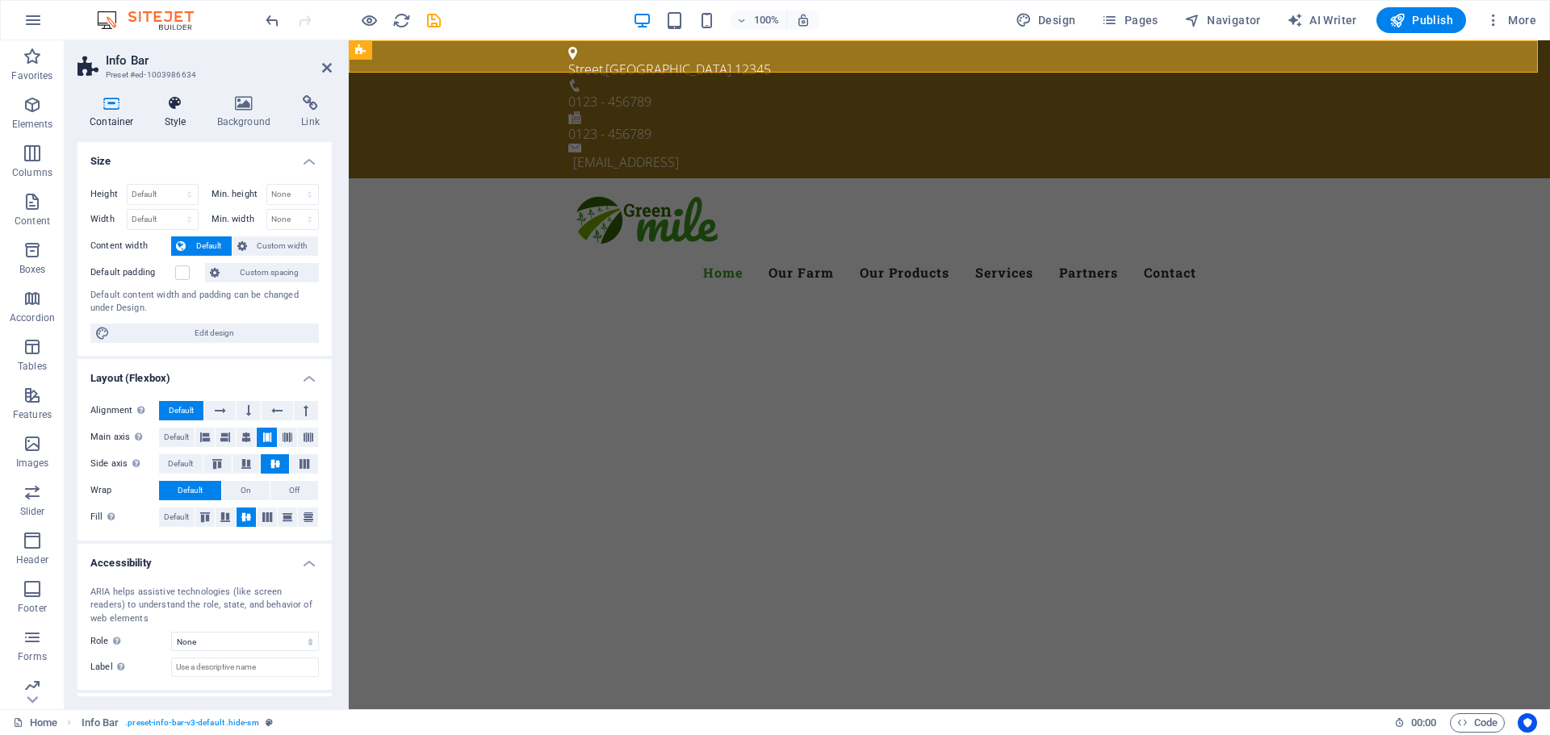
click at [165, 119] on h4 "Style" at bounding box center [179, 112] width 52 height 34
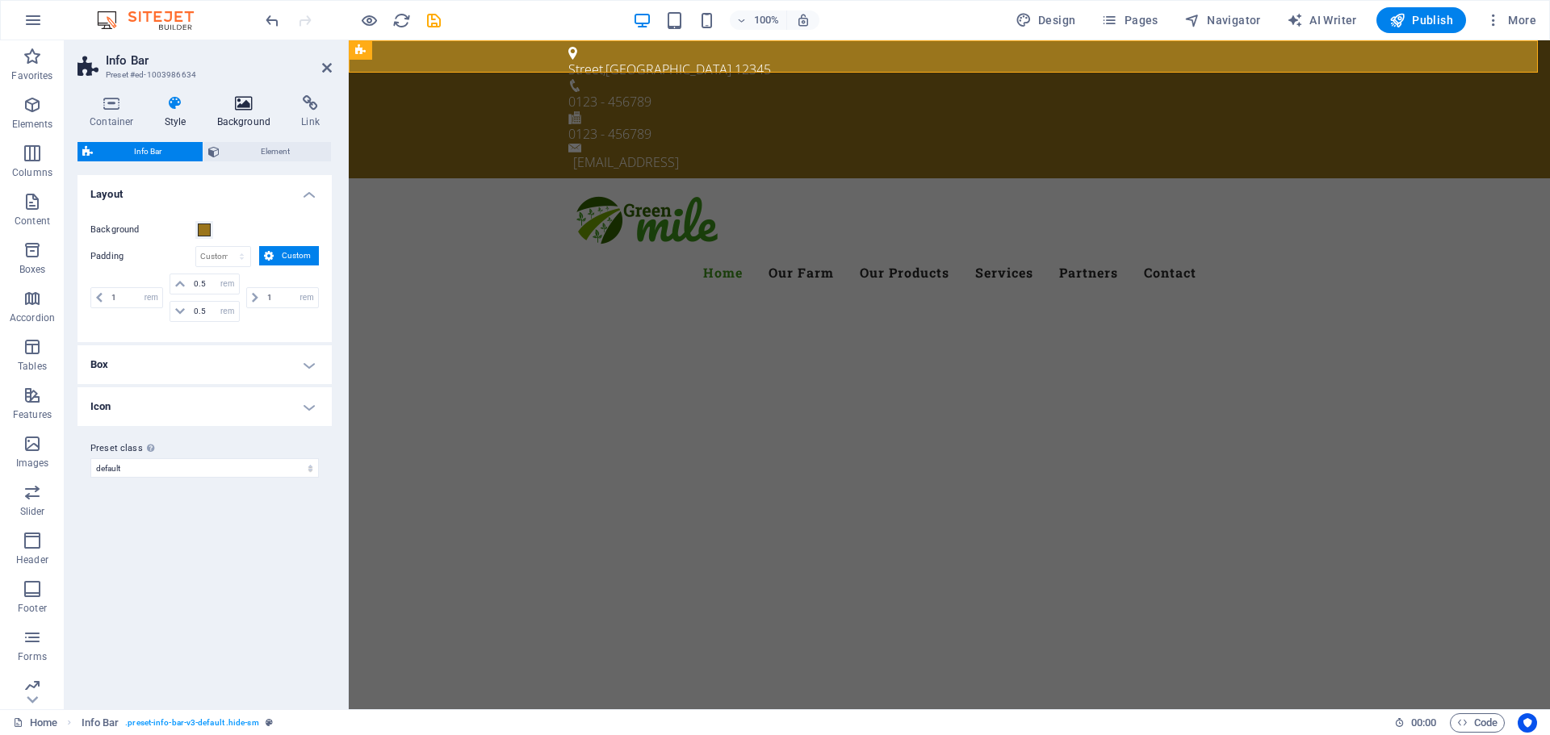
click at [253, 107] on icon at bounding box center [244, 103] width 78 height 16
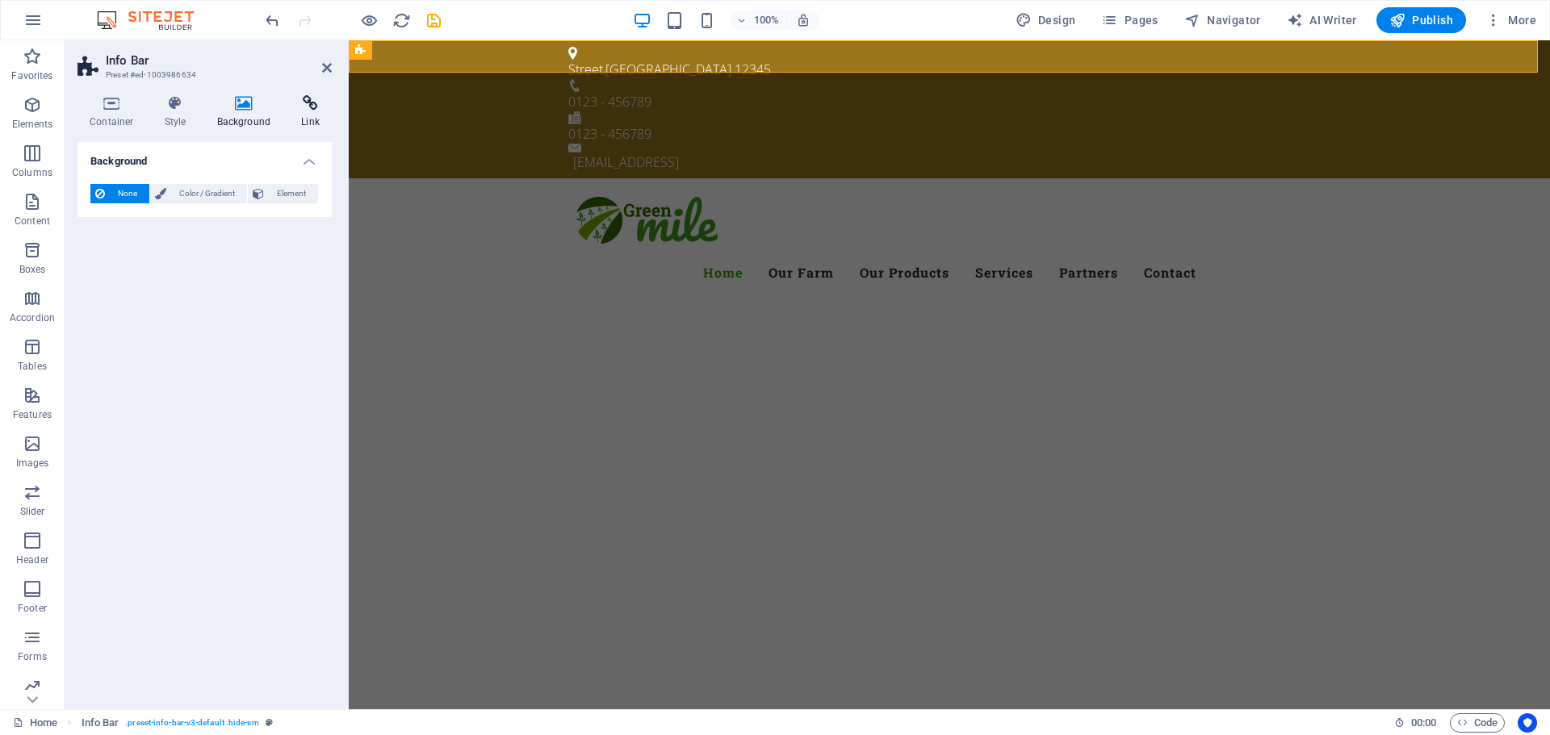
click at [295, 110] on icon at bounding box center [310, 103] width 43 height 16
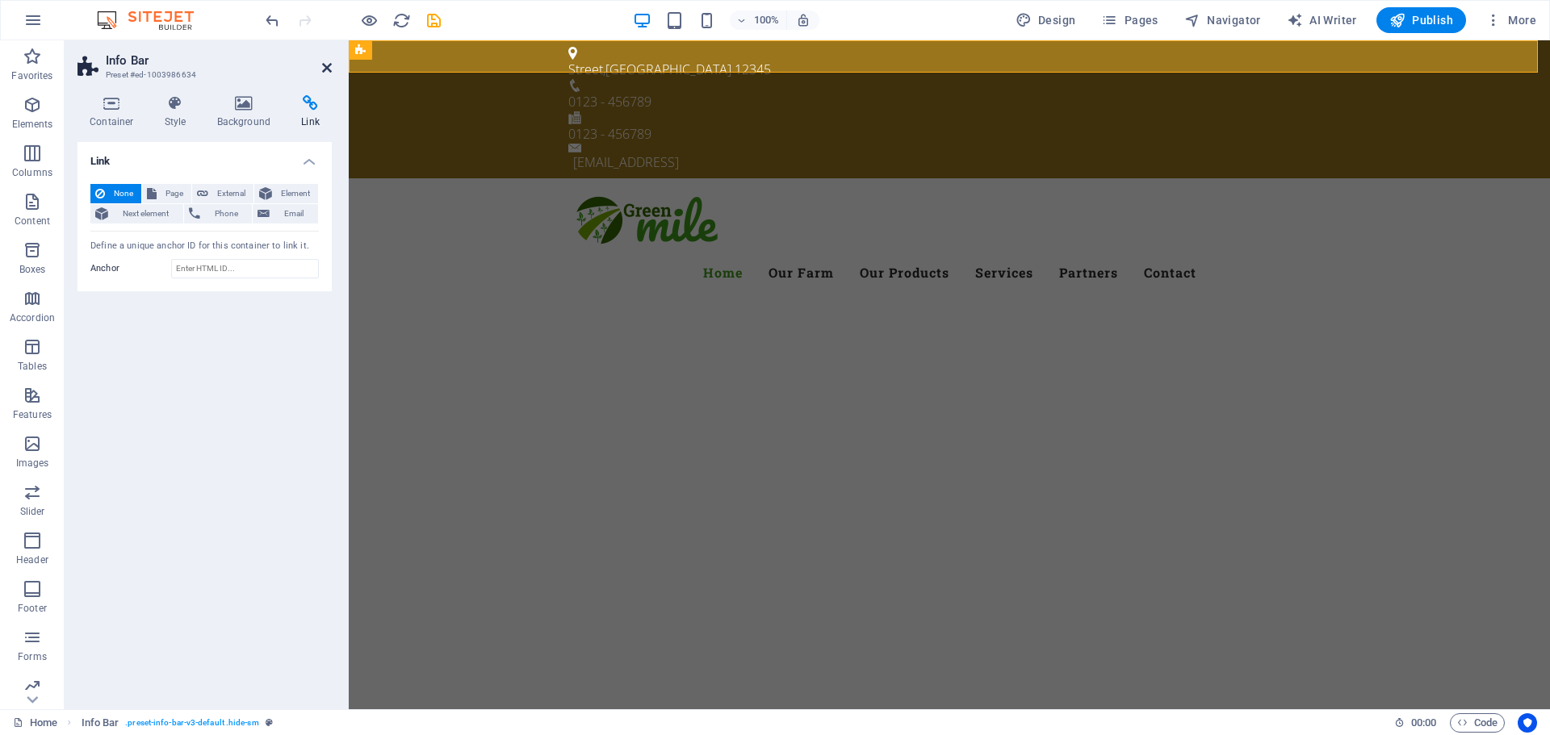
click at [329, 71] on icon at bounding box center [327, 67] width 10 height 13
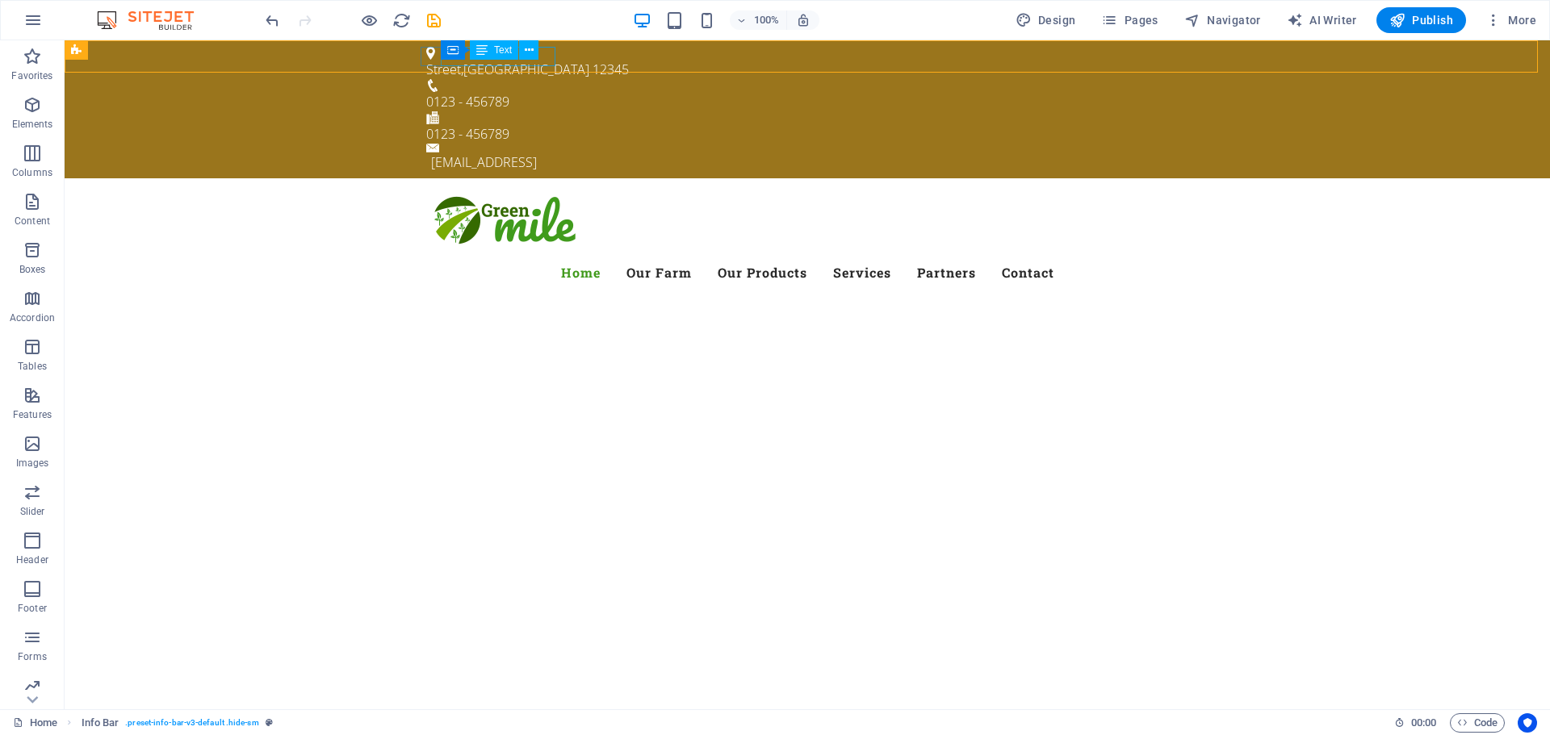
click at [496, 51] on span "Text" at bounding box center [503, 50] width 18 height 10
click at [1141, 16] on span "Pages" at bounding box center [1129, 20] width 56 height 16
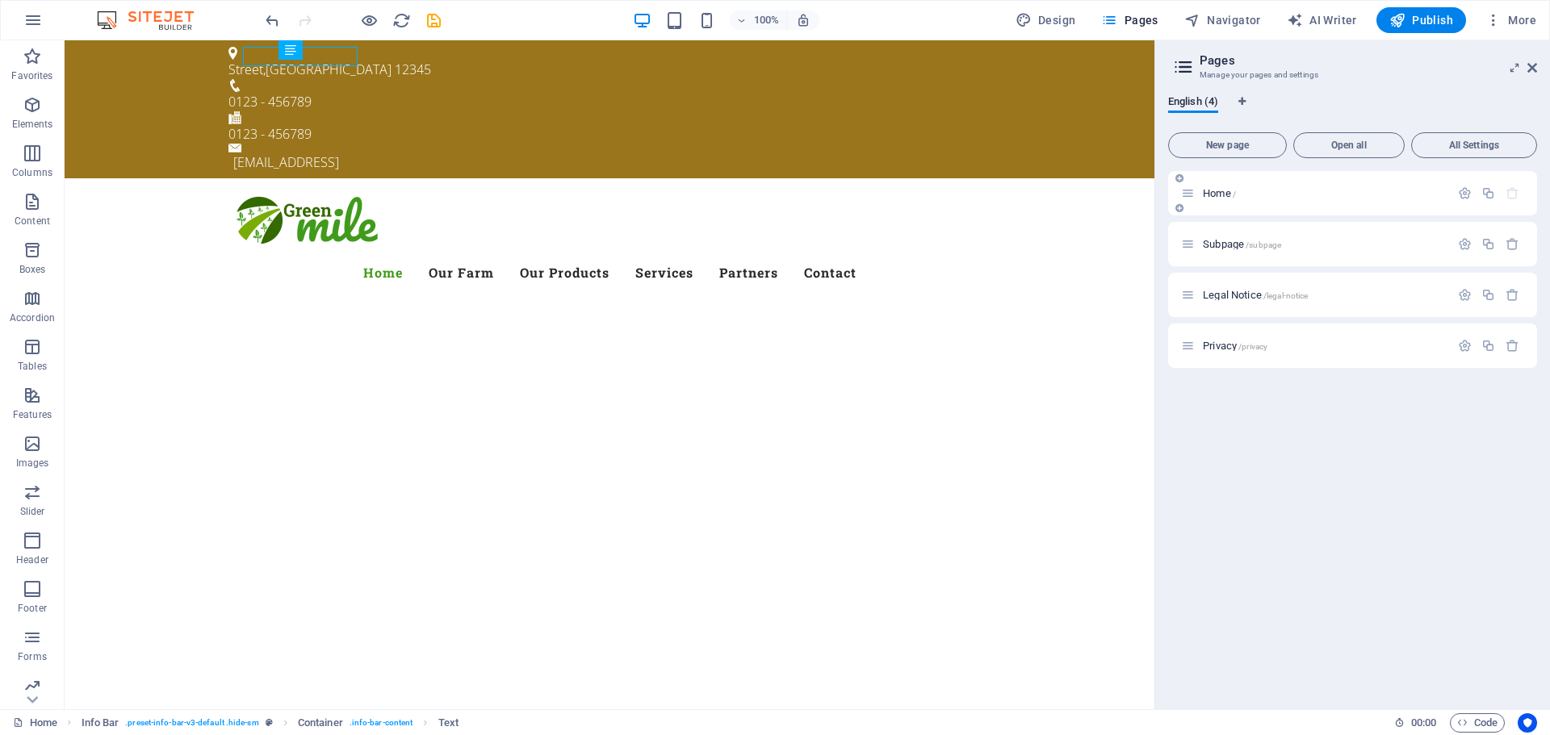
click at [1271, 200] on div "Home /" at bounding box center [1315, 193] width 269 height 19
click at [1288, 242] on p "Subpage /subpage" at bounding box center [1324, 244] width 242 height 10
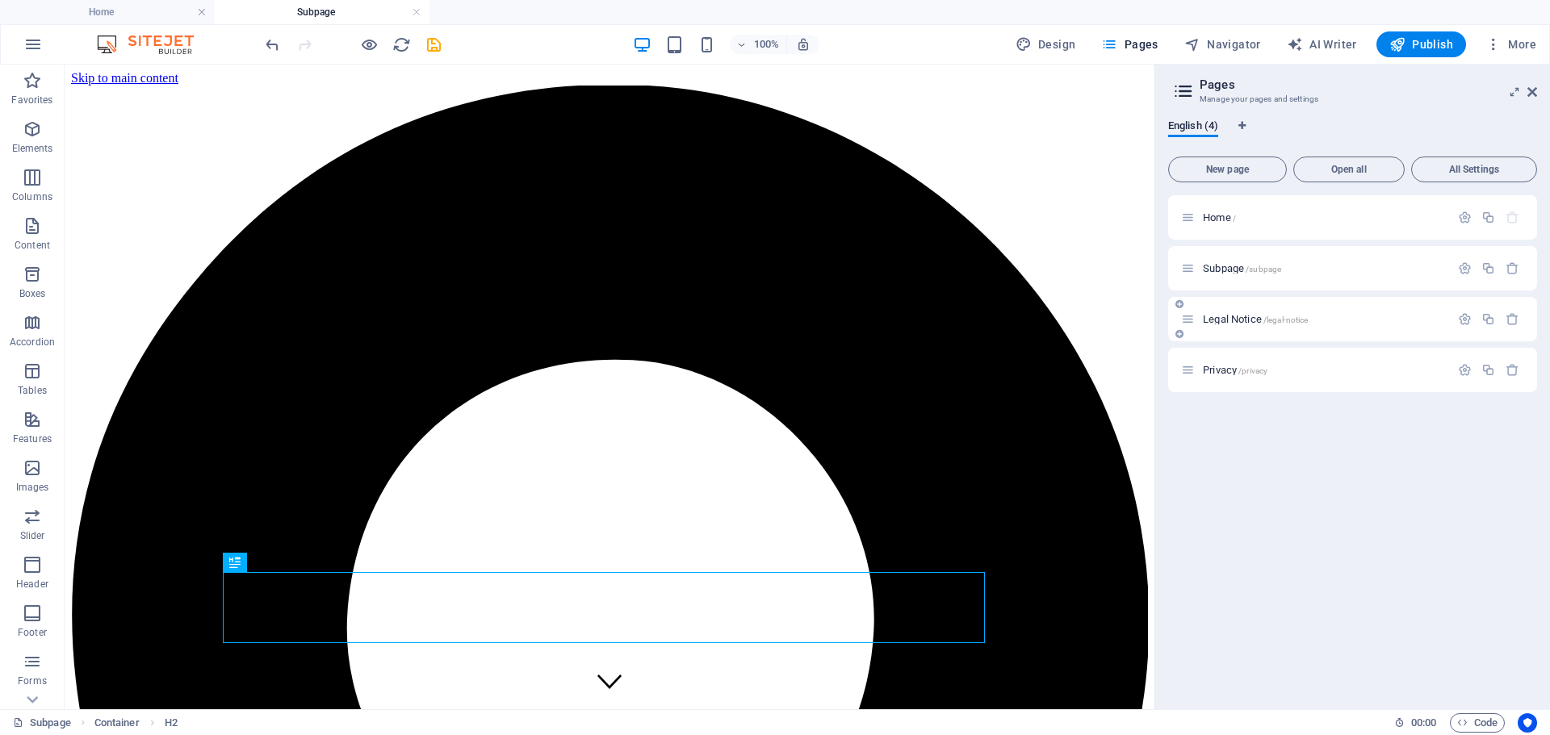
click at [1341, 327] on div "Legal Notice /legal-notice" at bounding box center [1315, 319] width 269 height 19
click at [1248, 319] on span "Legal Notice /legal-notice" at bounding box center [1255, 319] width 105 height 12
click at [1207, 219] on span "Home /" at bounding box center [1219, 217] width 33 height 12
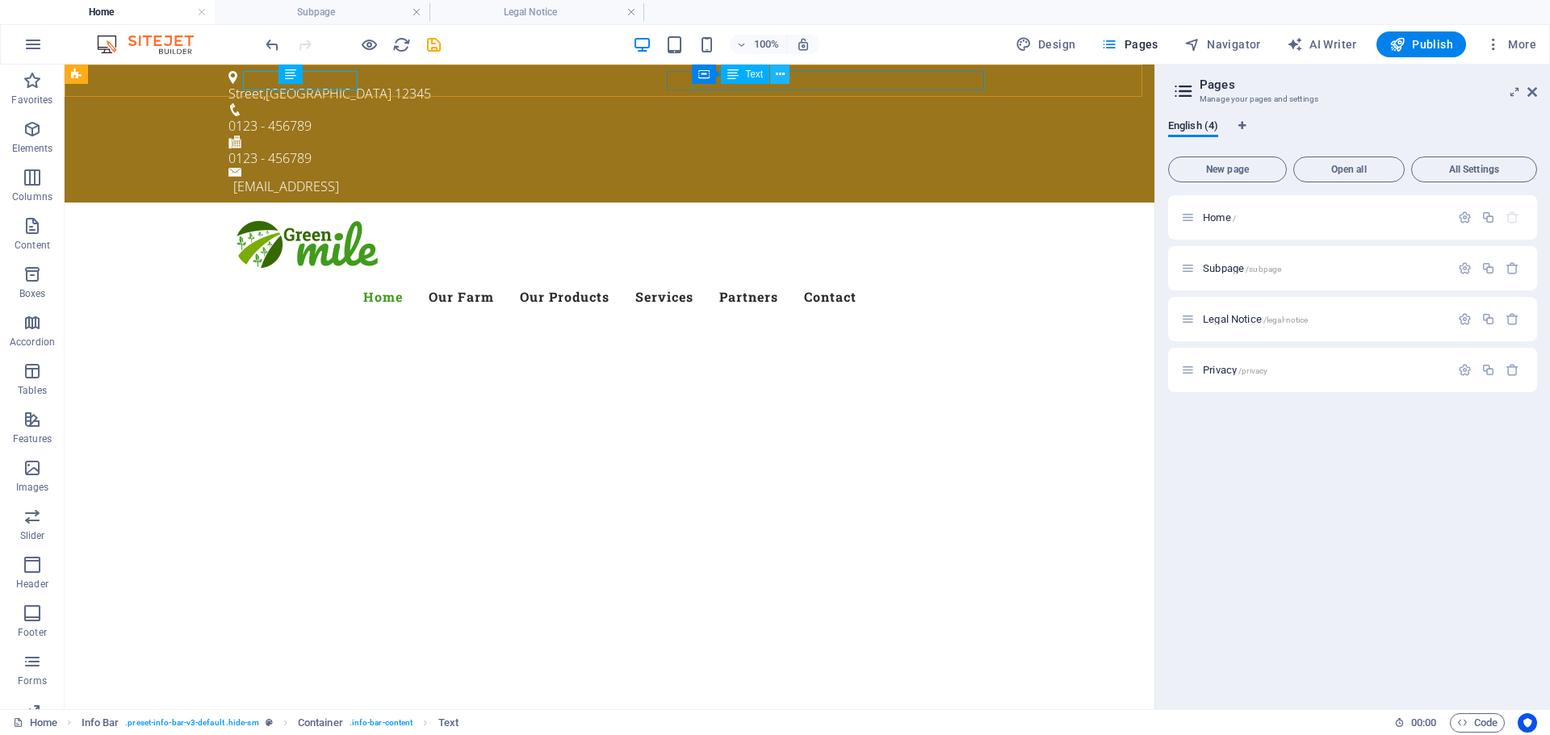
click at [776, 80] on icon at bounding box center [780, 74] width 9 height 17
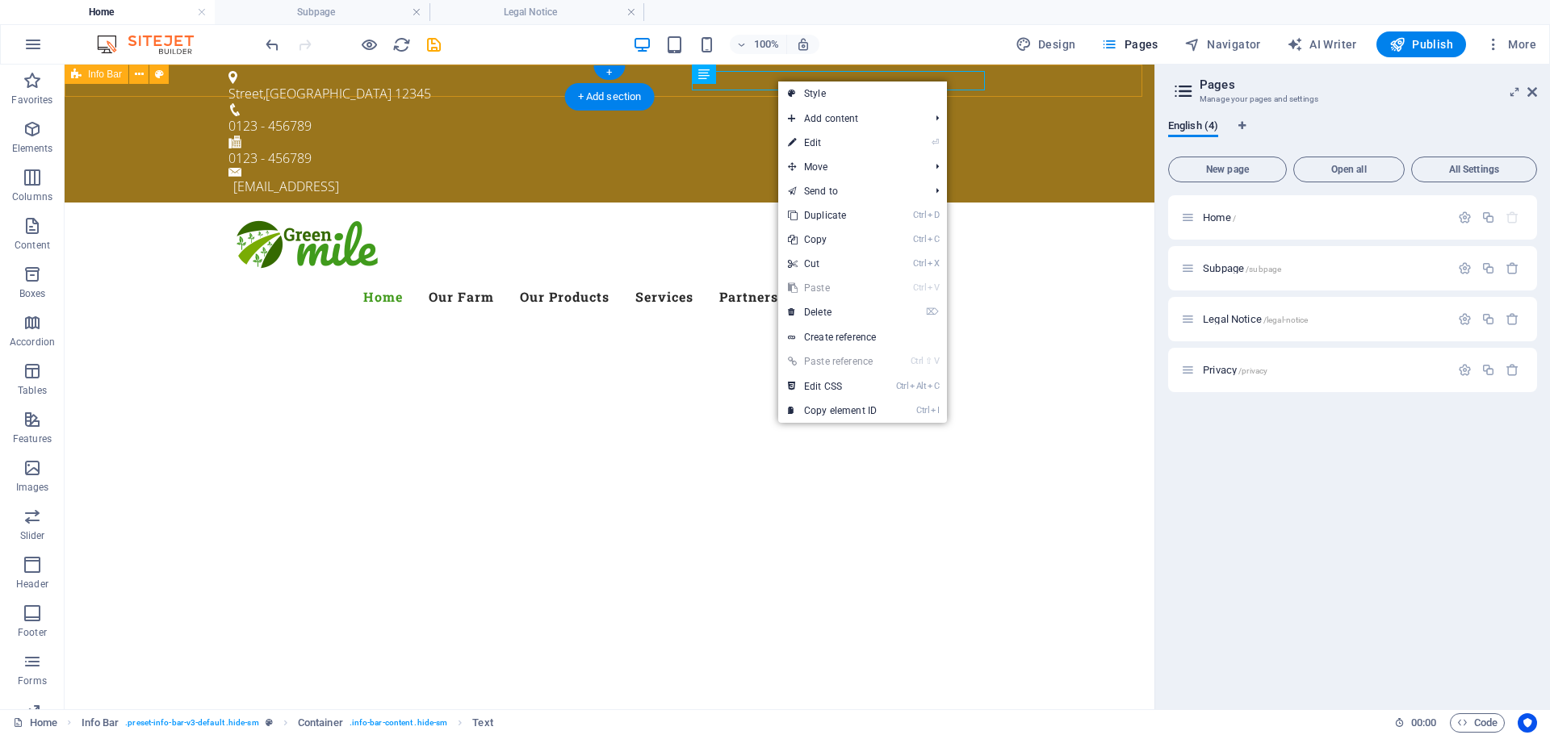
click at [1056, 81] on div "Street , Berlin 12345 0123 - 456789 0123 - 456789 45076984f5843d2122cb872855e3f…" at bounding box center [610, 134] width 1090 height 138
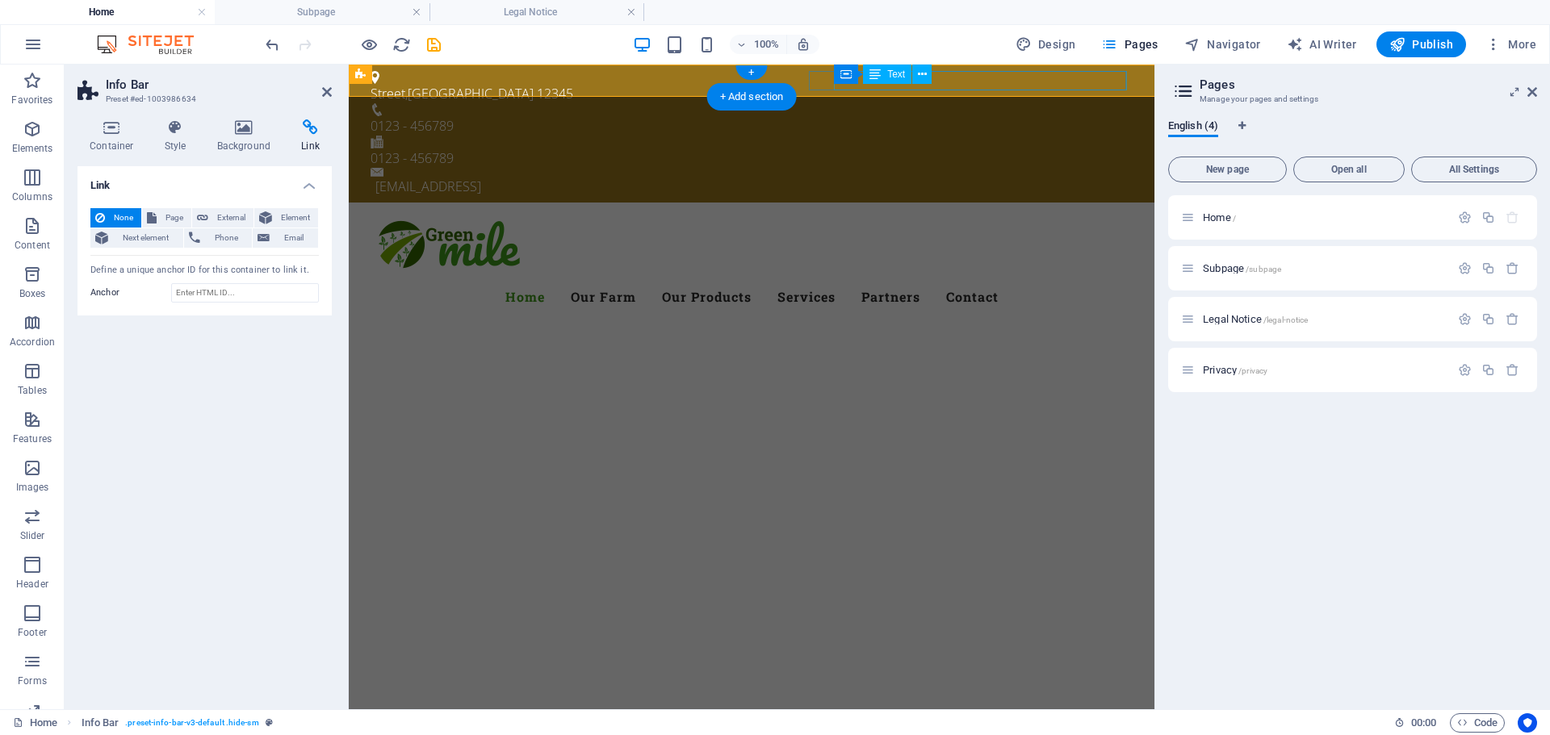
click at [1056, 177] on div "[EMAIL_ADDRESS]" at bounding box center [753, 186] width 757 height 19
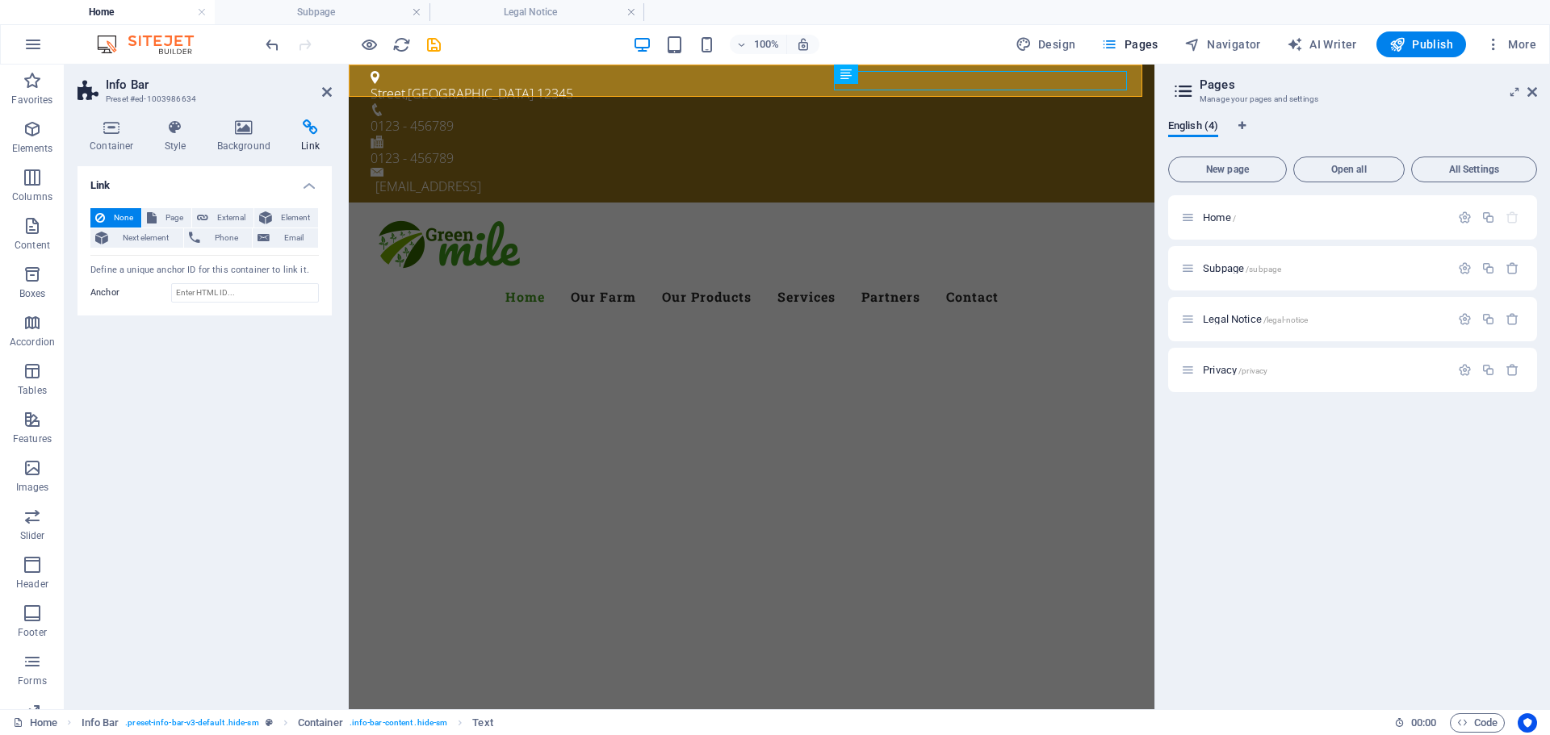
click at [1537, 91] on aside "Pages Manage your pages and settings English (4) New page Open all All Settings…" at bounding box center [1351, 387] width 395 height 645
click at [1531, 92] on icon at bounding box center [1532, 92] width 10 height 13
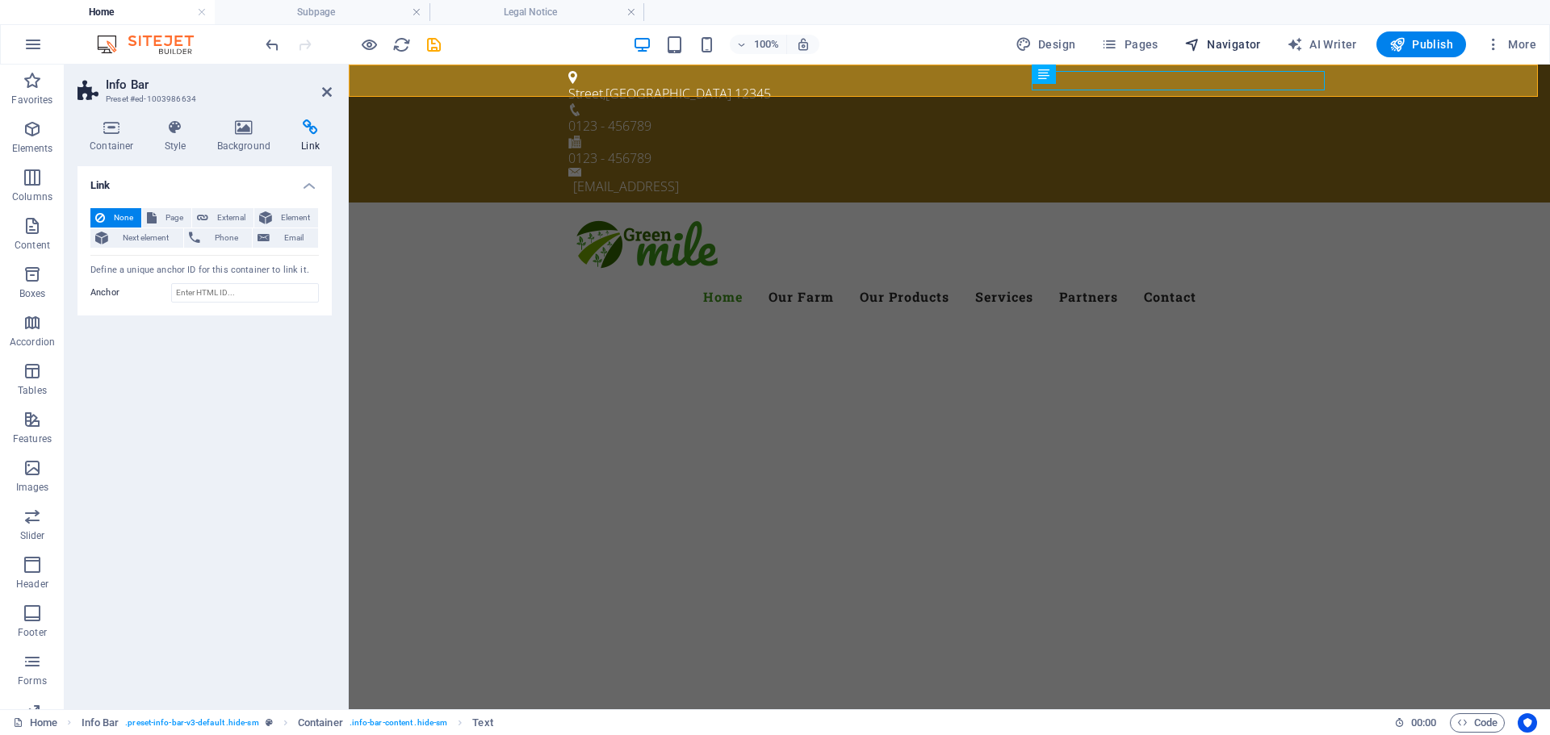
click at [1237, 50] on span "Navigator" at bounding box center [1222, 44] width 77 height 16
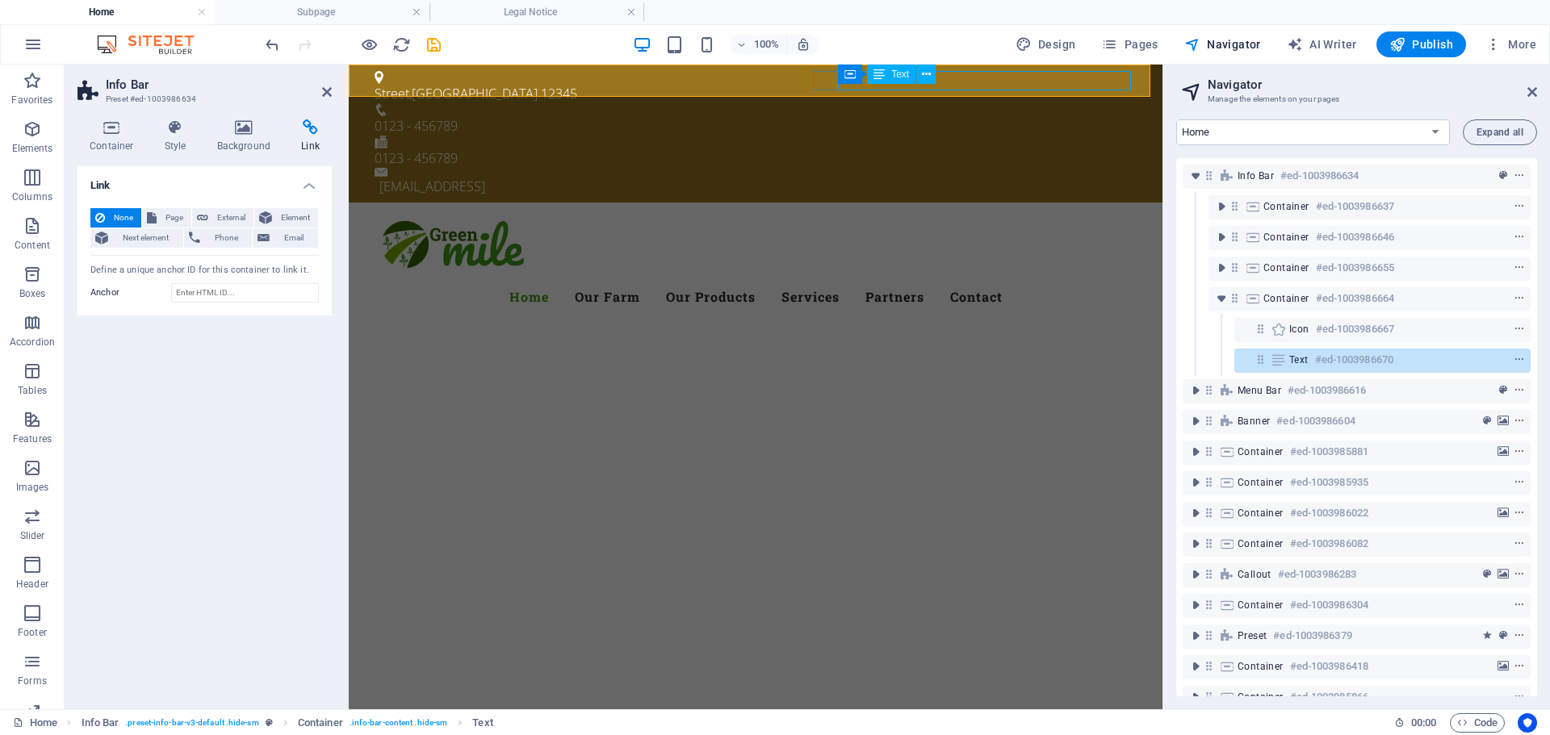
click at [1326, 362] on h6 "#ed-1003986670" at bounding box center [1354, 359] width 78 height 19
click at [1274, 362] on icon at bounding box center [1279, 360] width 18 height 13
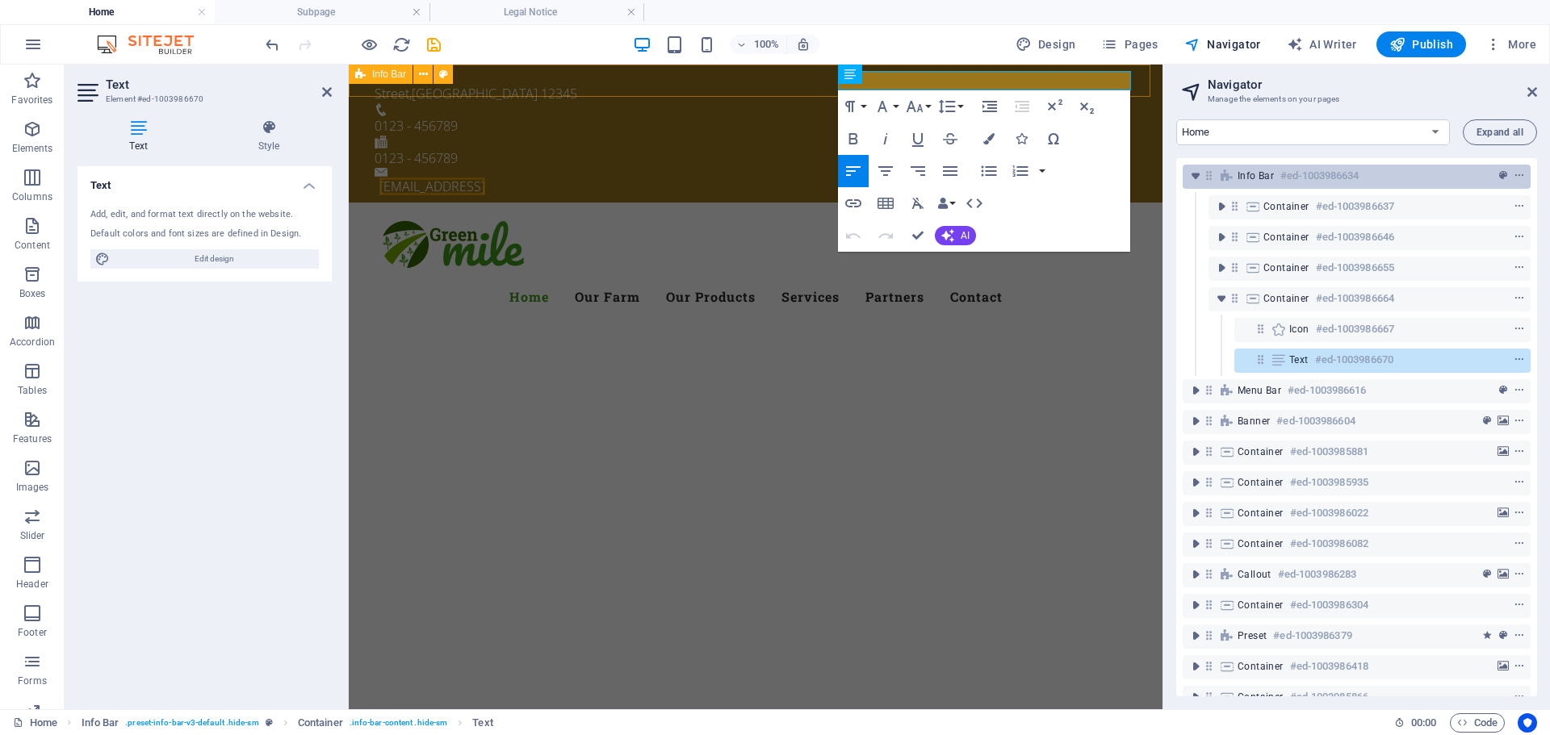
click at [1238, 176] on span "Info Bar" at bounding box center [1255, 175] width 36 height 13
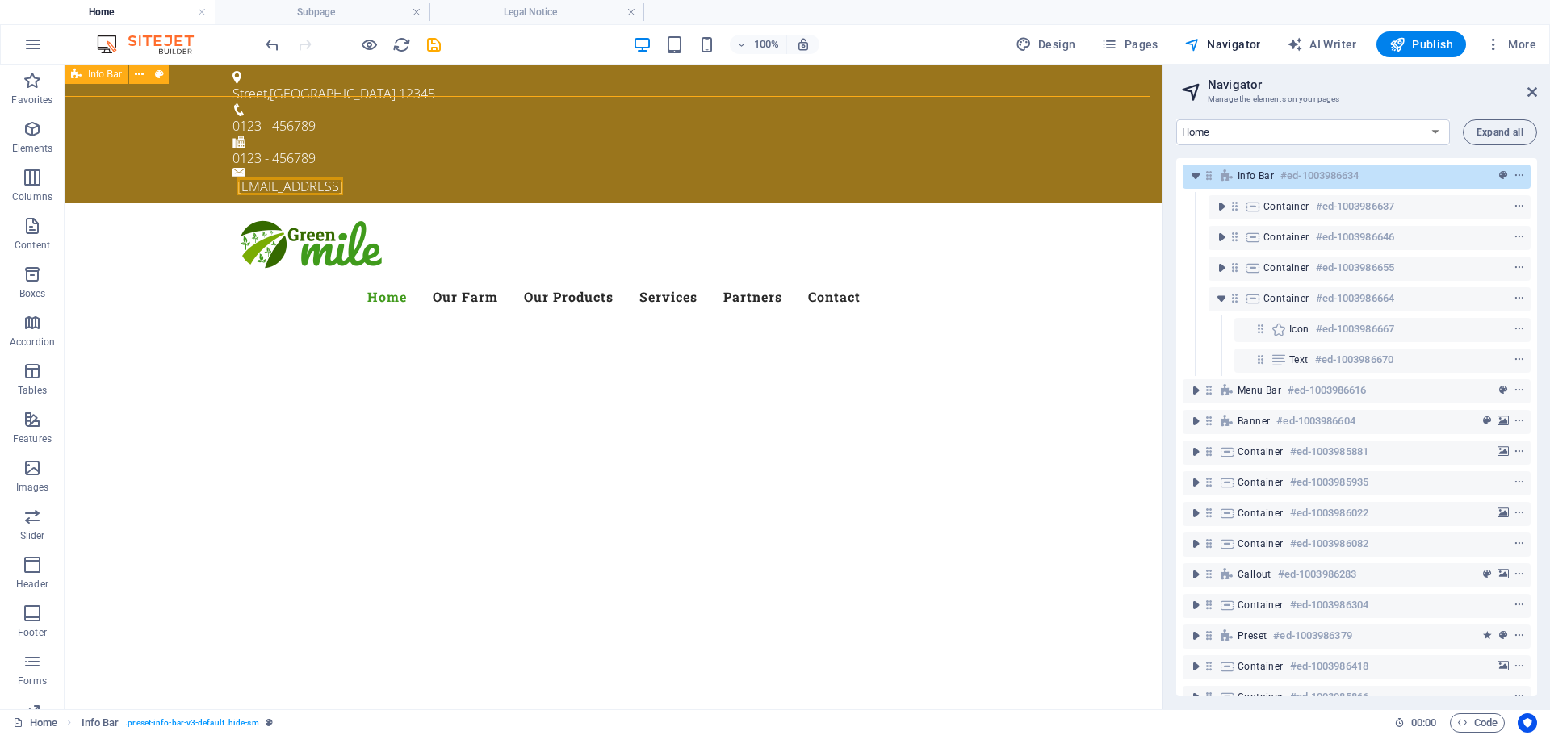
click at [1240, 176] on span "Info Bar" at bounding box center [1255, 175] width 36 height 13
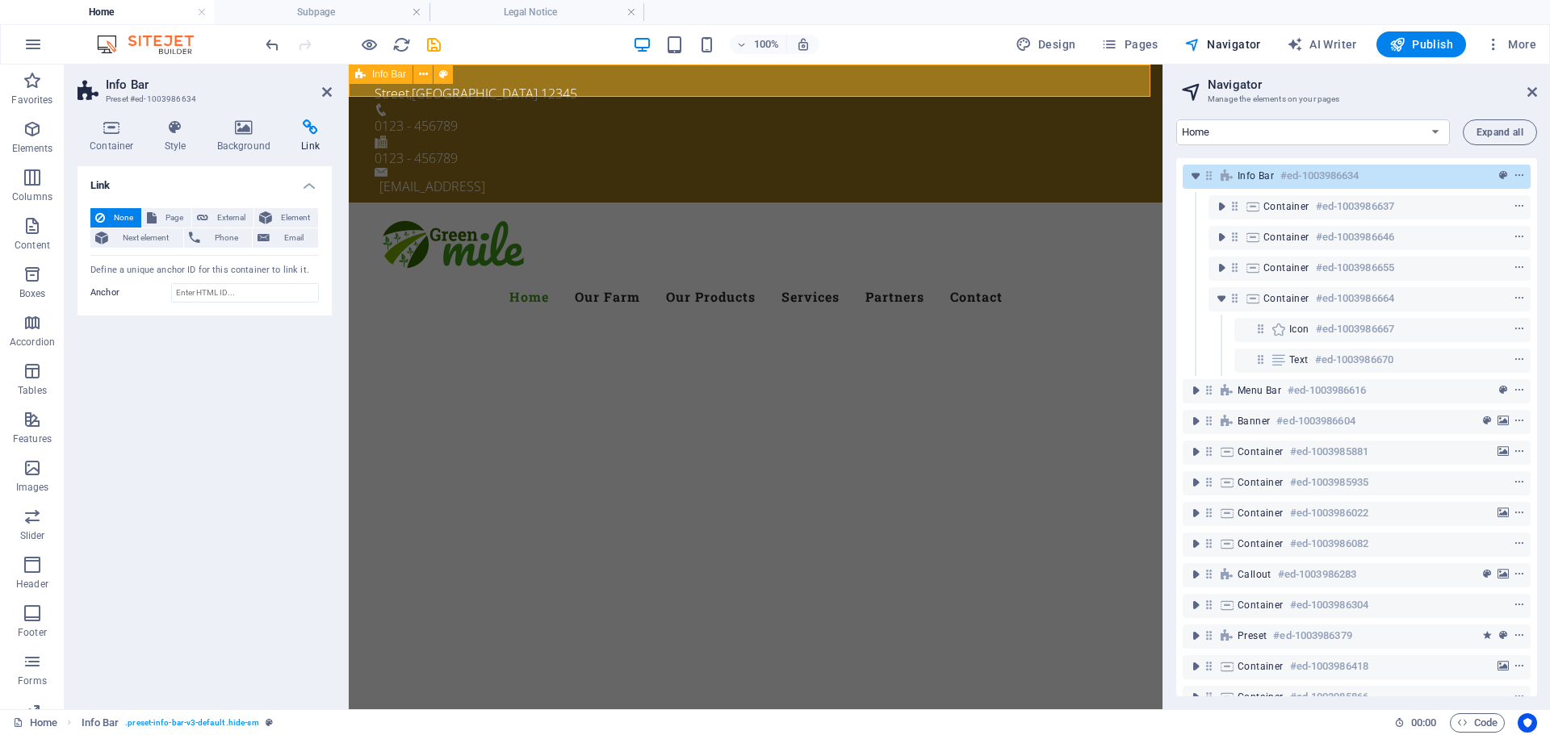
click at [1240, 176] on span "Info Bar" at bounding box center [1255, 175] width 36 height 13
click at [1191, 176] on icon "toggle-expand" at bounding box center [1195, 176] width 16 height 16
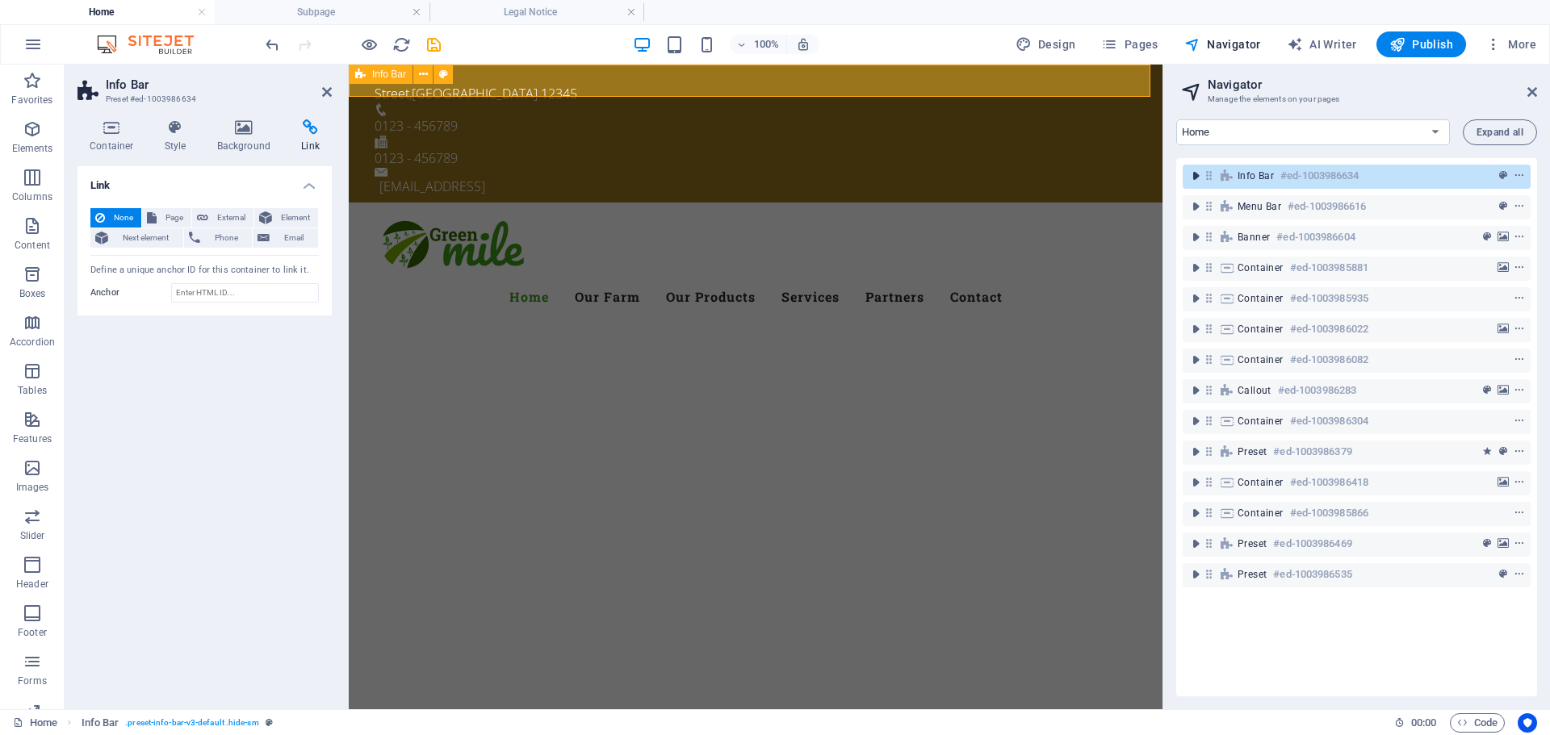
click at [1191, 176] on icon "toggle-expand" at bounding box center [1195, 176] width 16 height 16
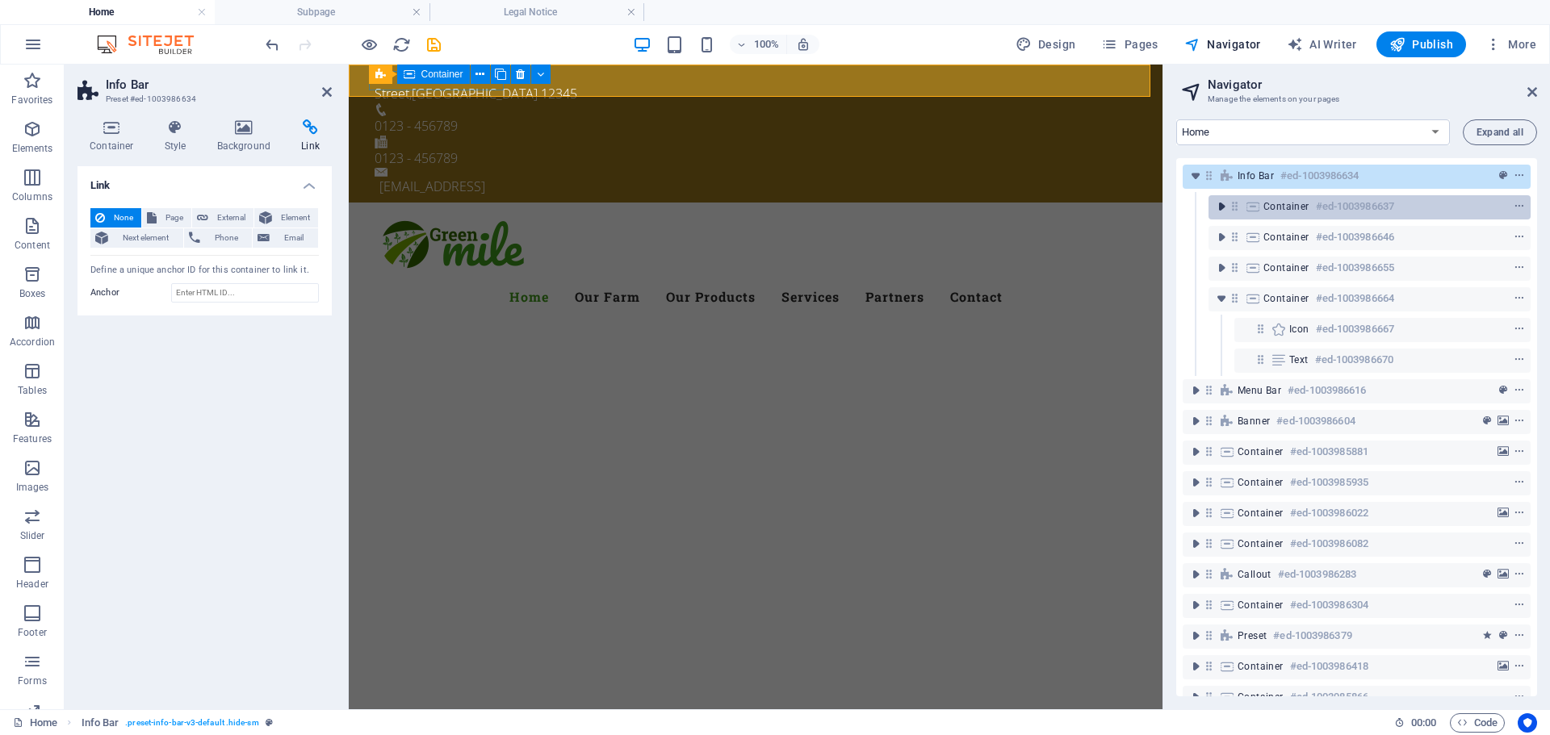
click at [1223, 207] on icon "toggle-expand" at bounding box center [1221, 207] width 16 height 16
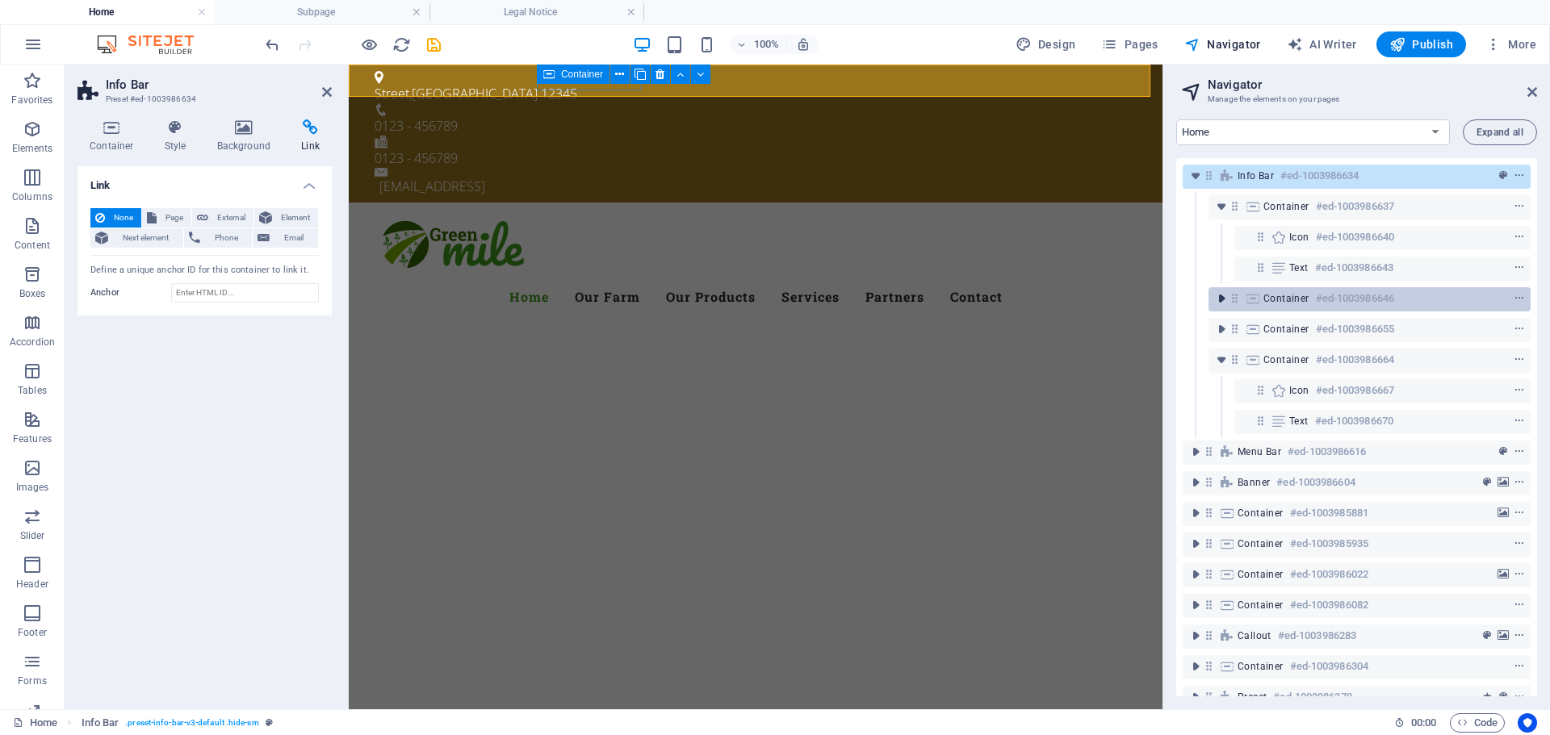
click at [1220, 301] on icon "toggle-expand" at bounding box center [1221, 299] width 16 height 16
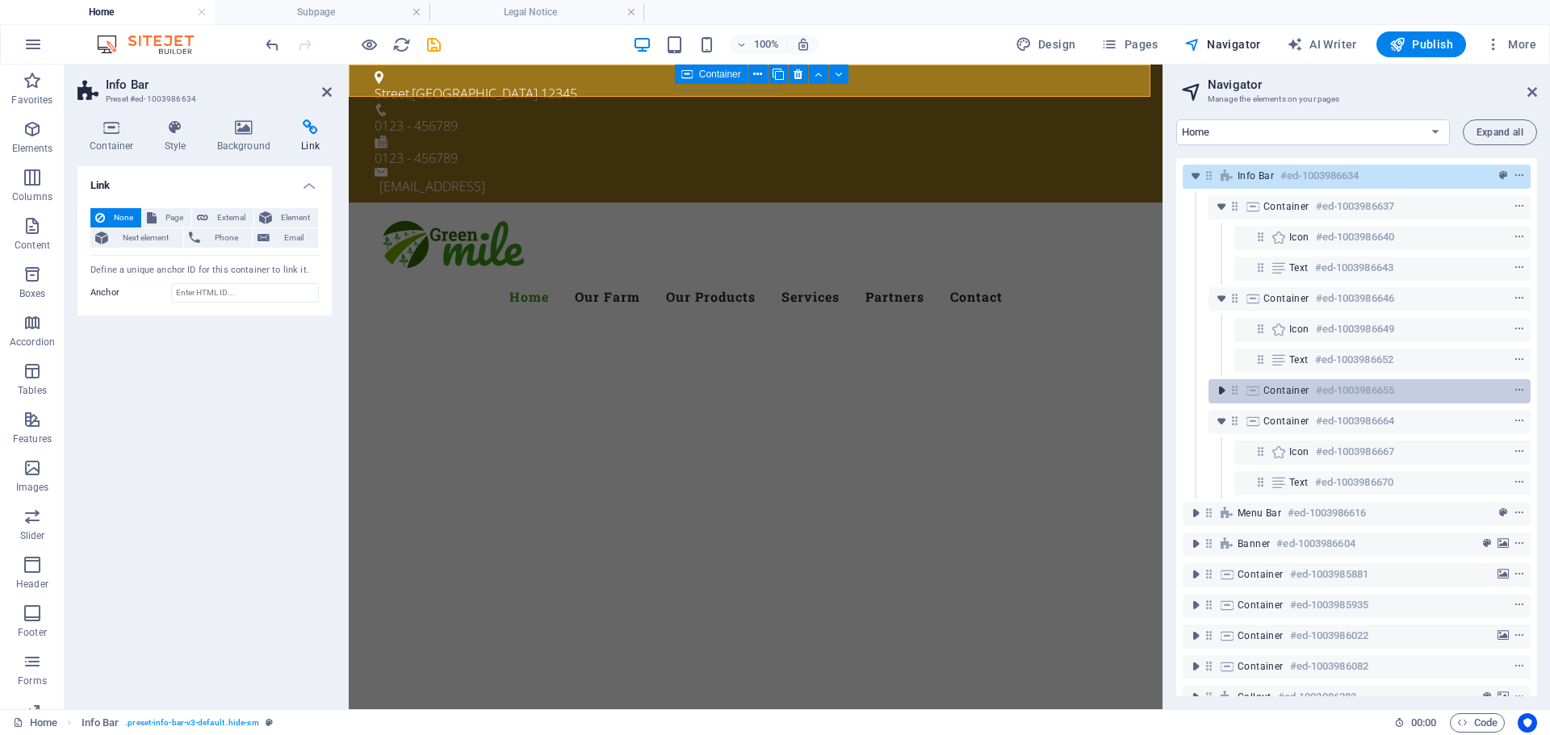
click at [1219, 398] on icon "toggle-expand" at bounding box center [1221, 391] width 16 height 16
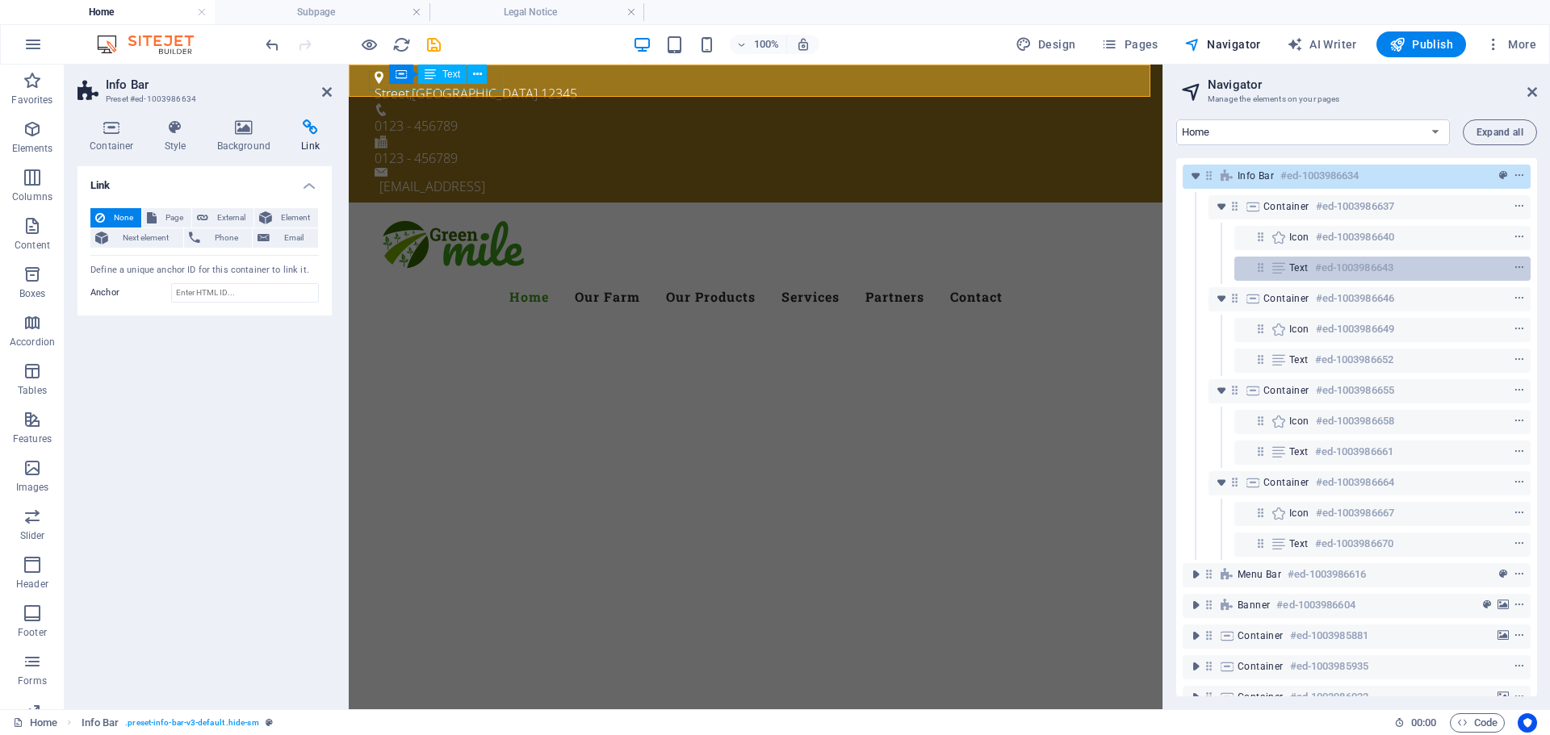
click at [1320, 266] on h6 "#ed-1003986643" at bounding box center [1354, 267] width 78 height 19
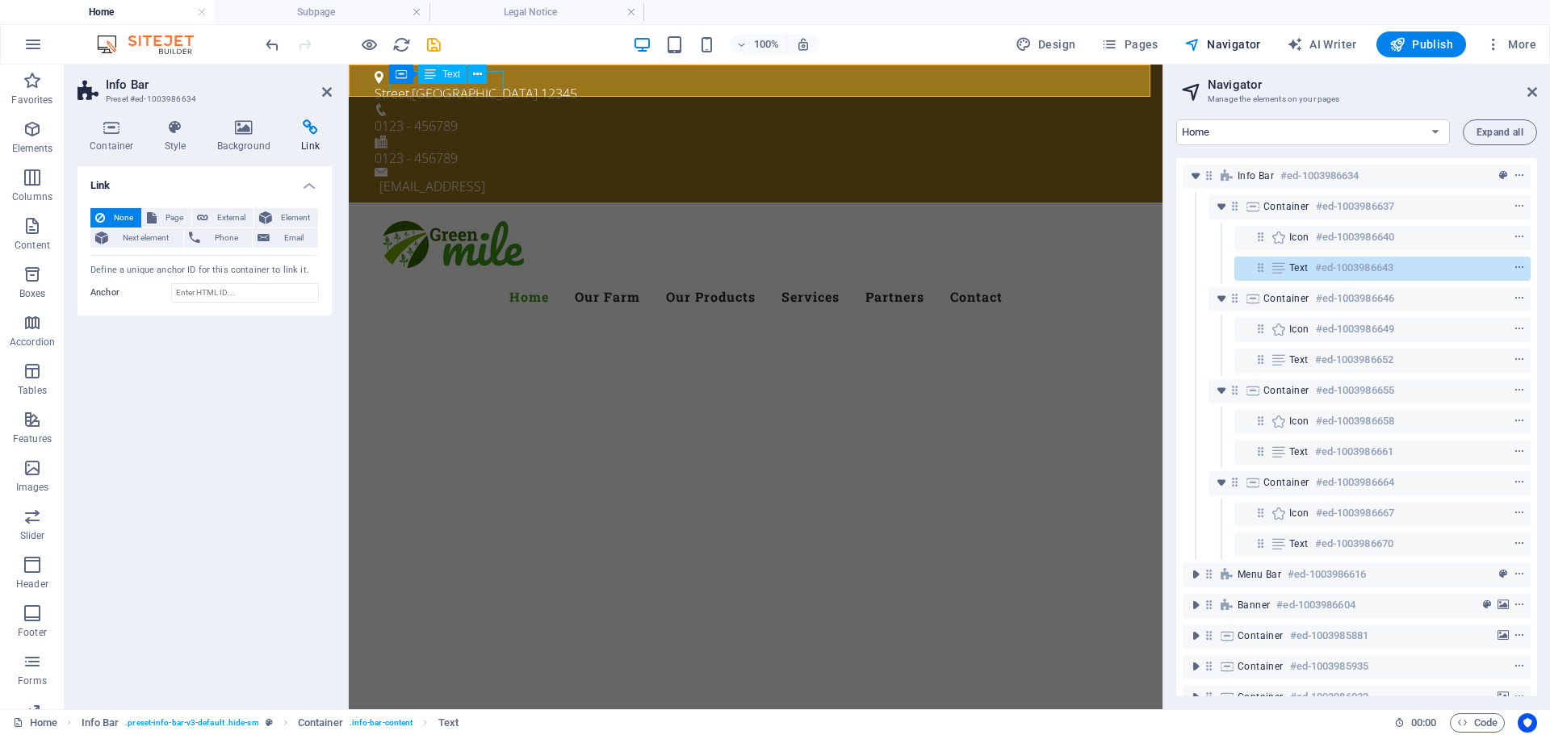
click at [1320, 266] on h6 "#ed-1003986643" at bounding box center [1354, 267] width 78 height 19
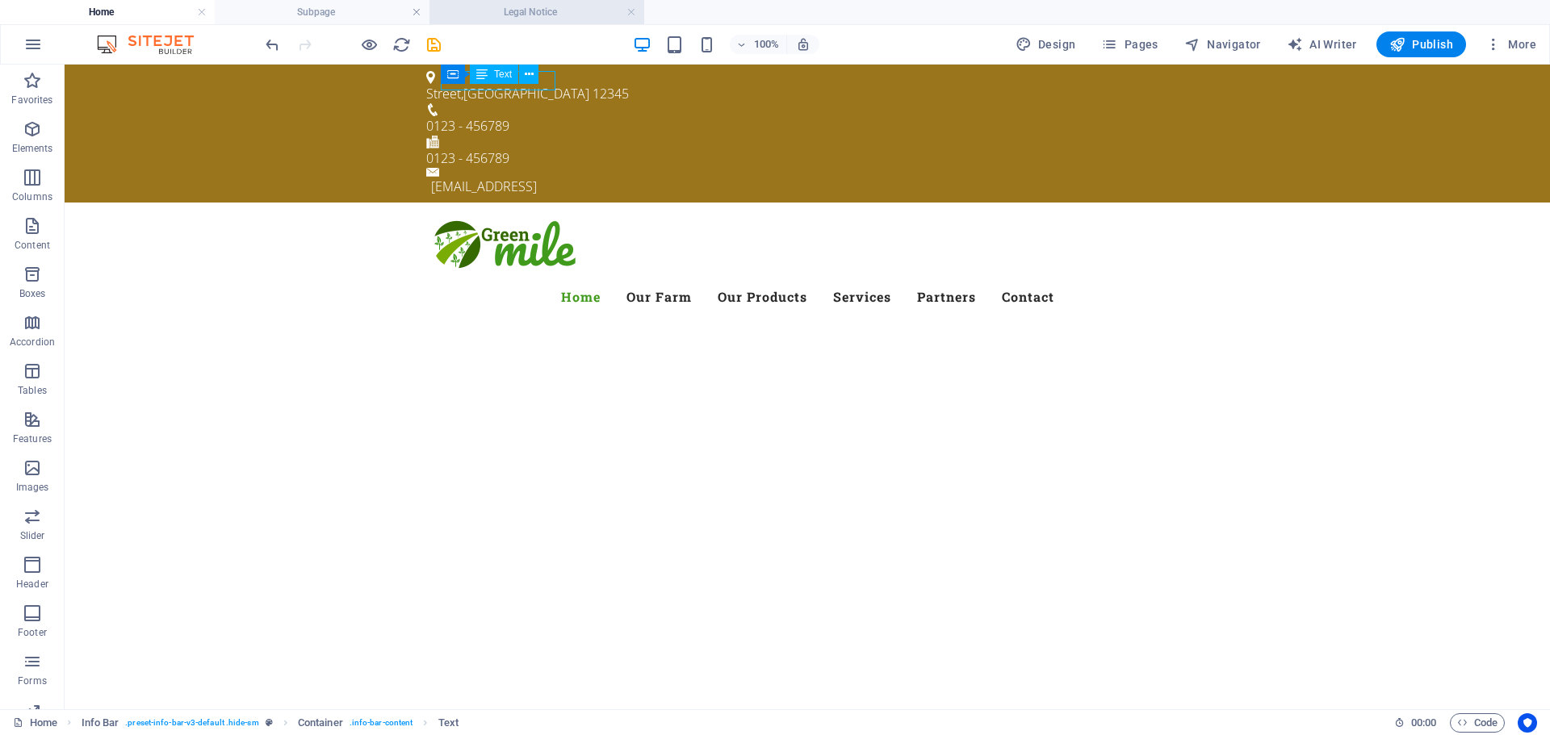
click at [539, 10] on h4 "Legal Notice" at bounding box center [536, 12] width 215 height 18
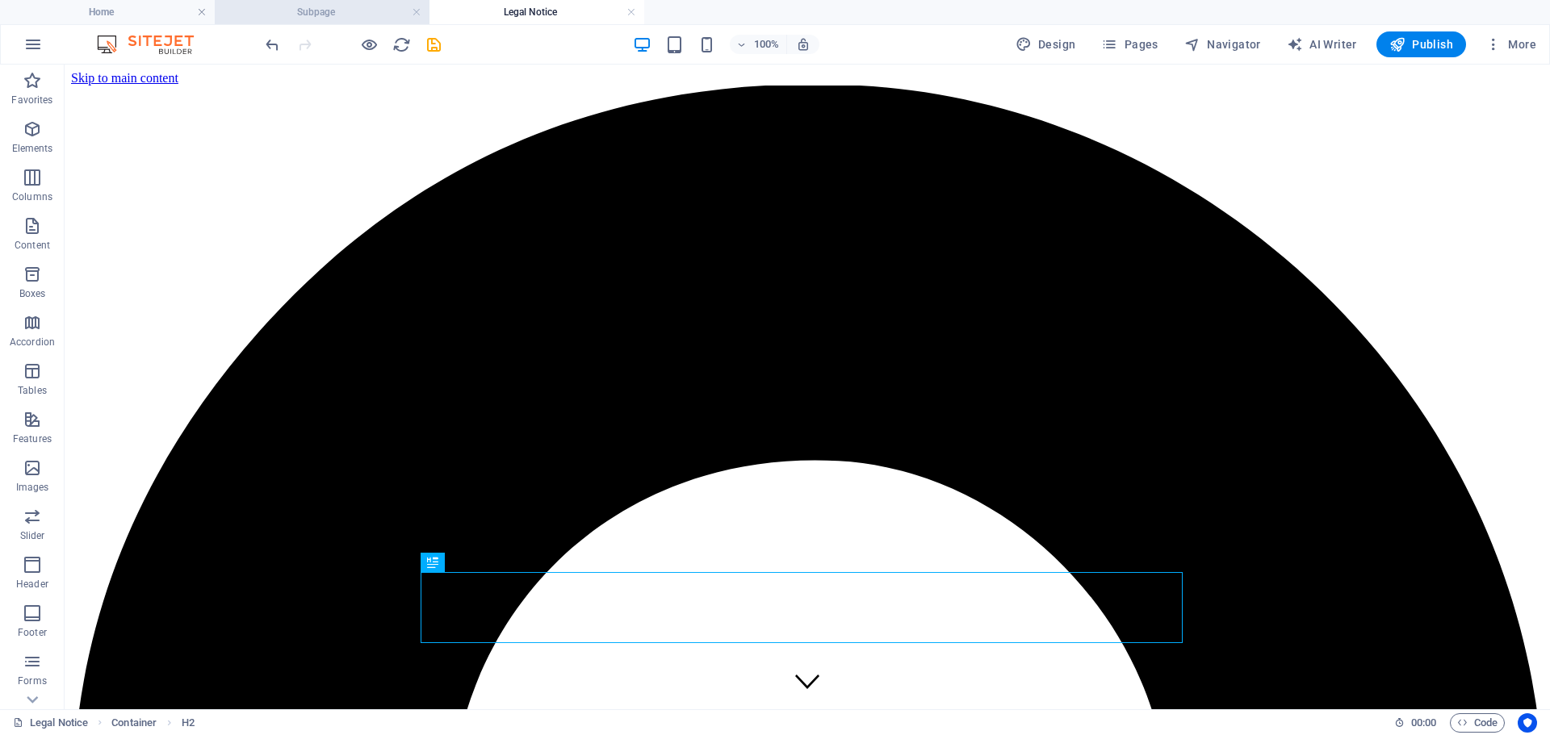
click at [410, 11] on h4 "Subpage" at bounding box center [322, 12] width 215 height 18
click at [412, 10] on link at bounding box center [417, 12] width 10 height 15
click at [416, 10] on link at bounding box center [417, 12] width 10 height 15
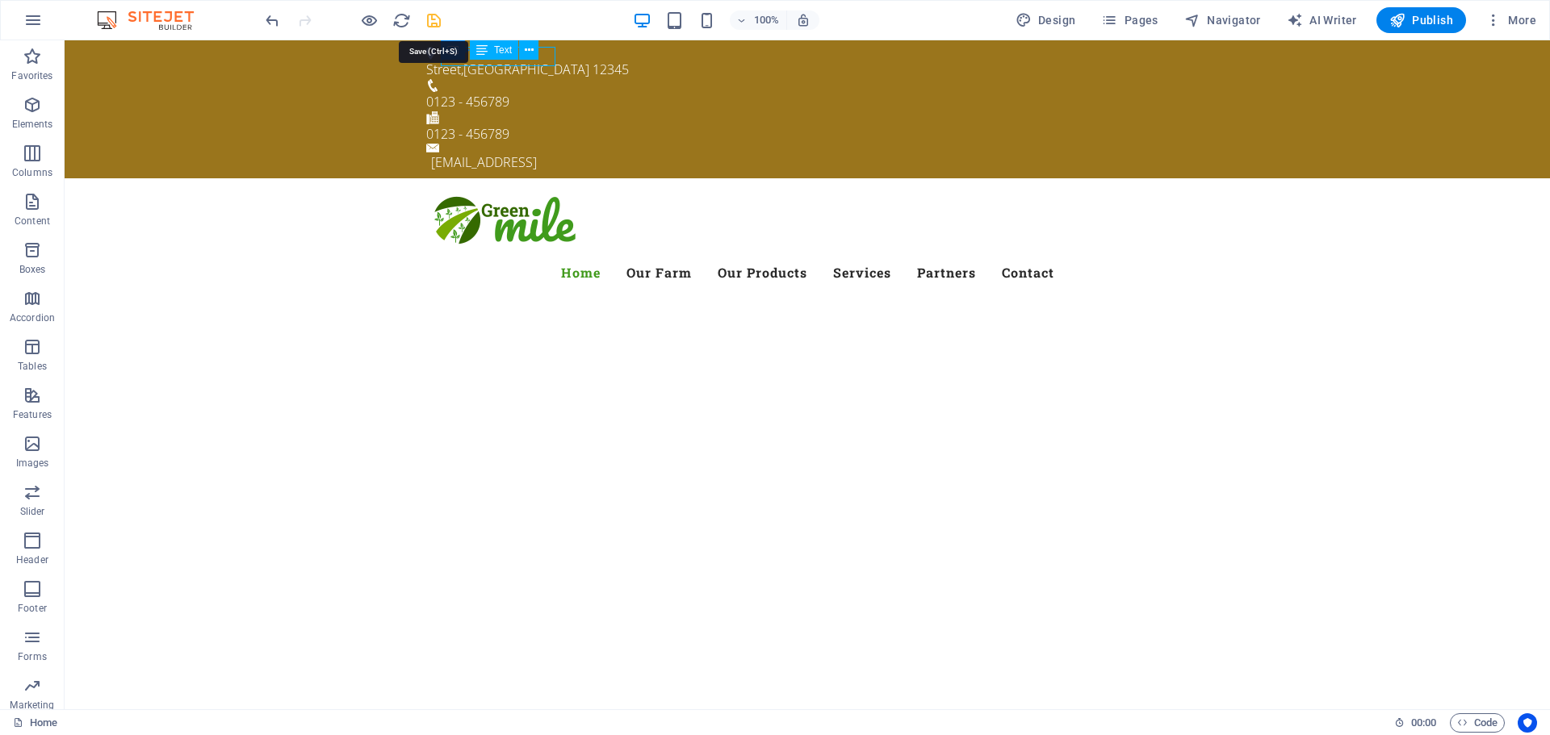
click at [435, 22] on icon "save" at bounding box center [434, 20] width 19 height 19
checkbox input "false"
click at [452, 56] on div "Container" at bounding box center [457, 49] width 73 height 19
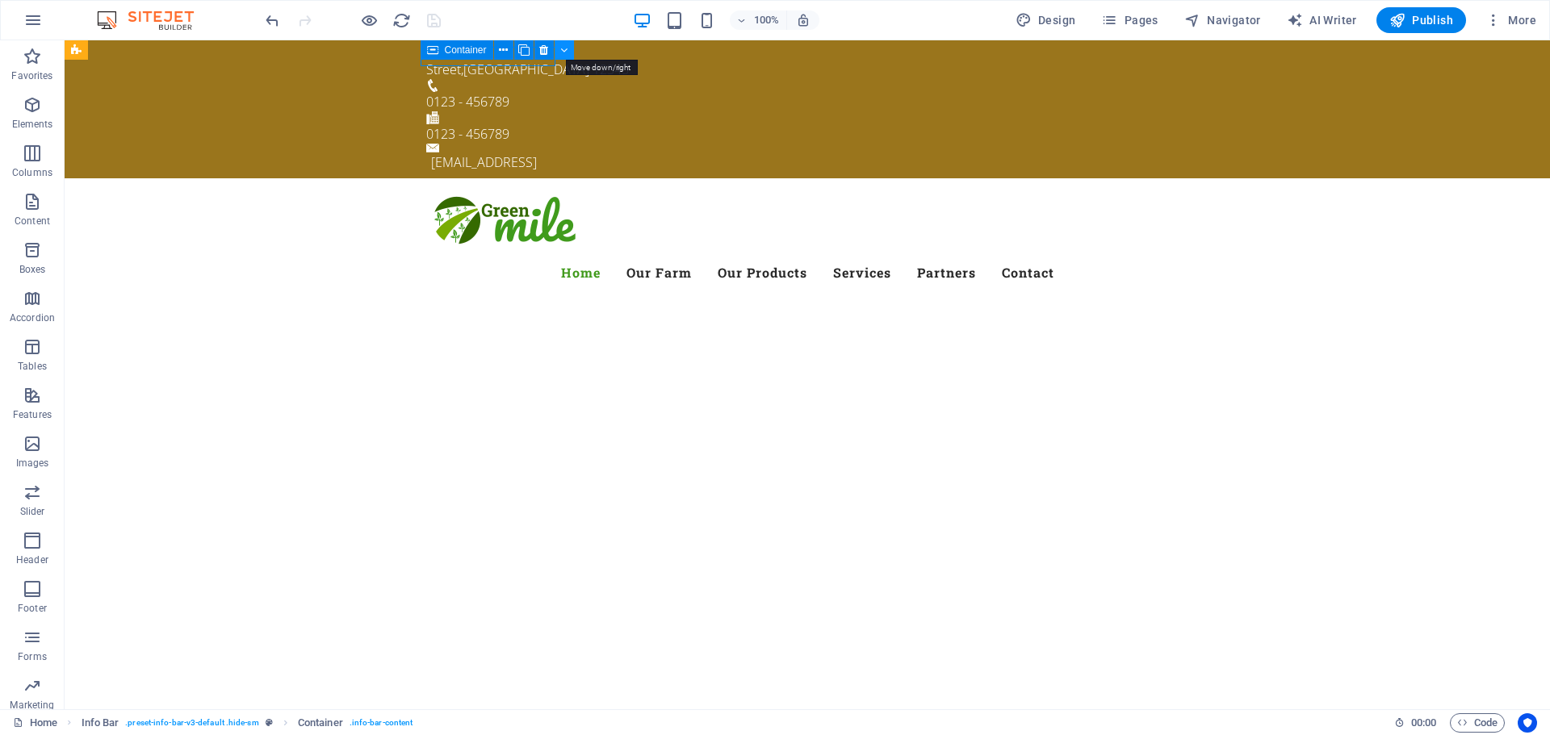
click at [568, 53] on button at bounding box center [563, 49] width 19 height 19
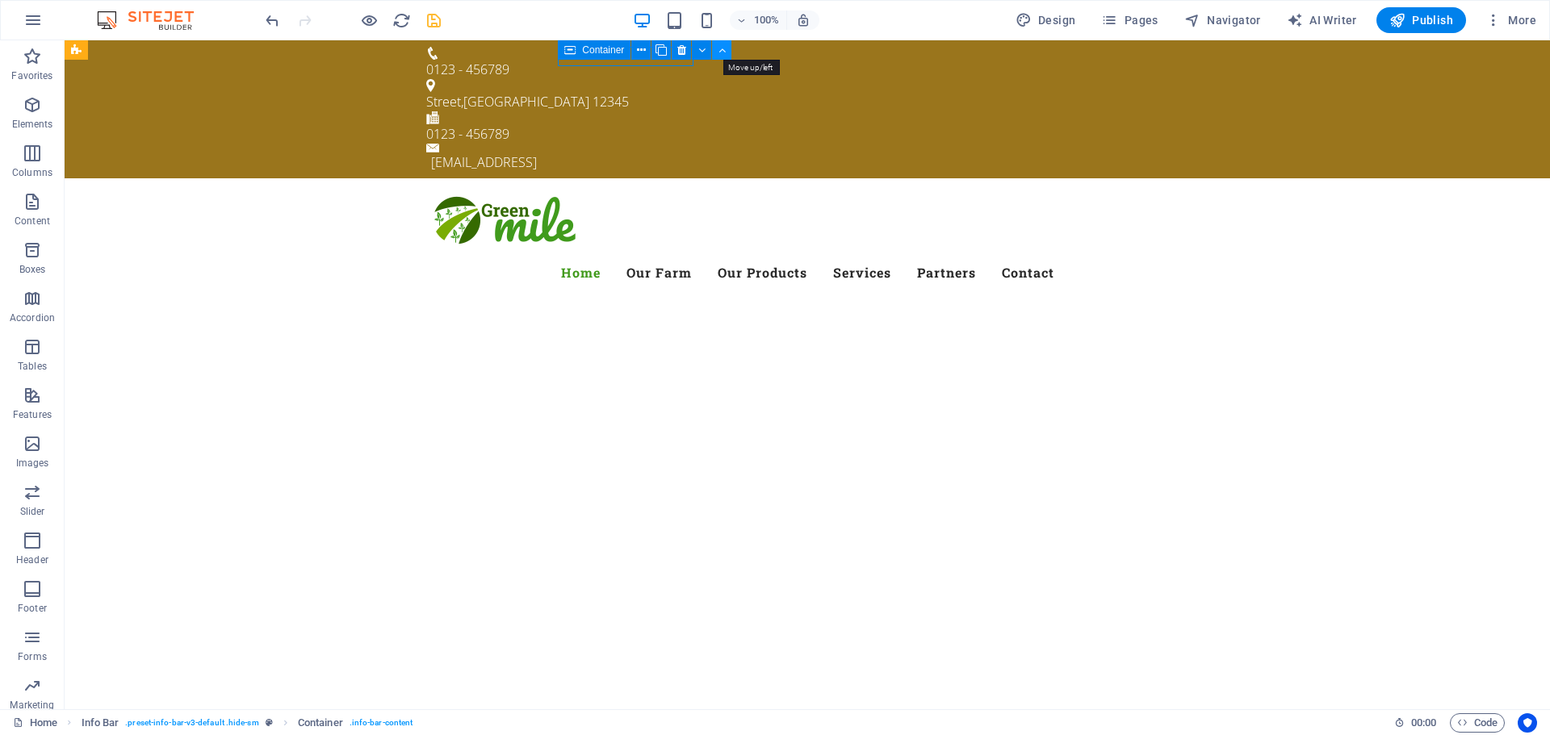
click at [720, 52] on icon at bounding box center [721, 50] width 7 height 17
